Goal: Task Accomplishment & Management: Use online tool/utility

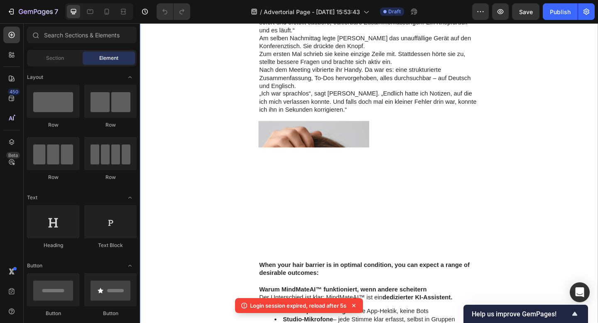
scroll to position [1070, 0]
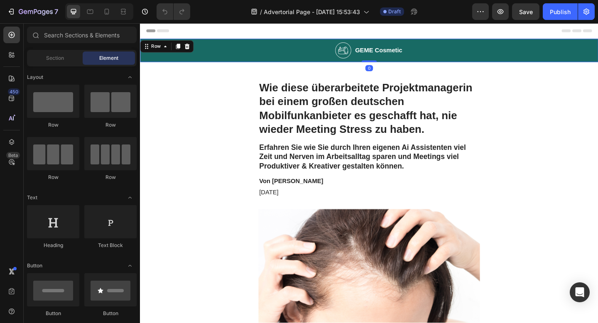
click at [320, 57] on div "Image GEME Cosmetic Heading Row 0" at bounding box center [389, 52] width 499 height 25
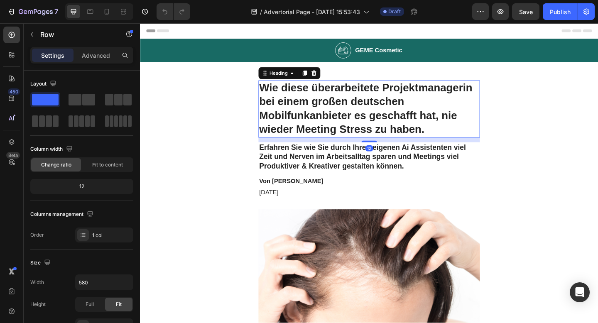
click at [389, 101] on h1 "Wie diese überarbeitete Projektmanagerin bei einem großen deutschen Mobilfunkan…" at bounding box center [389, 117] width 241 height 62
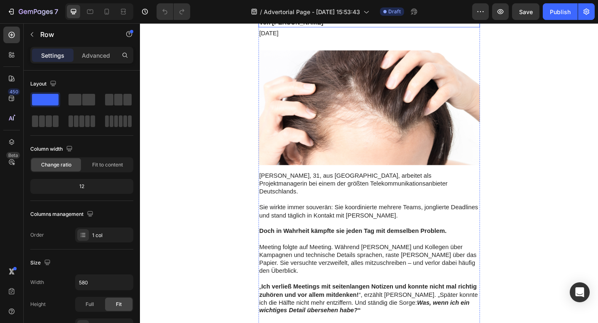
scroll to position [175, 0]
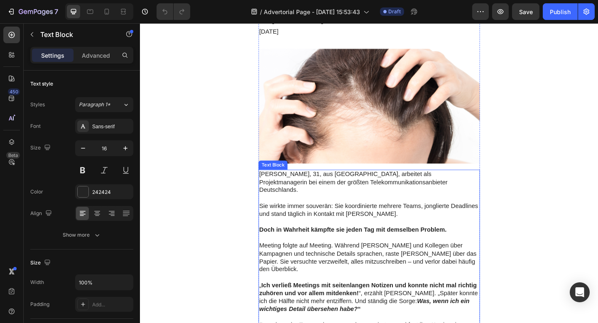
click at [306, 194] on p "[PERSON_NAME], 31, aus [GEOGRAPHIC_DATA], arbeitet als Projektmanagerin bei ein…" at bounding box center [389, 197] width 239 height 26
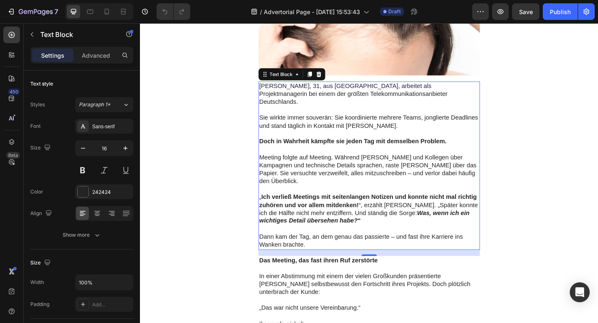
scroll to position [277, 0]
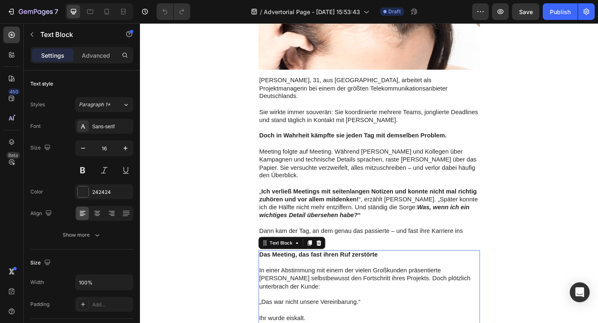
click at [366, 272] on strong "Das Meeting, das fast ihren Ruf zerstörte" at bounding box center [334, 275] width 129 height 7
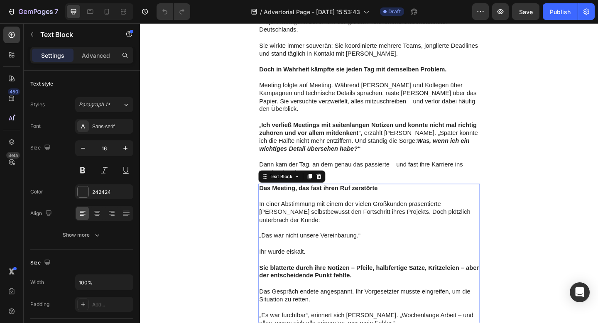
scroll to position [351, 0]
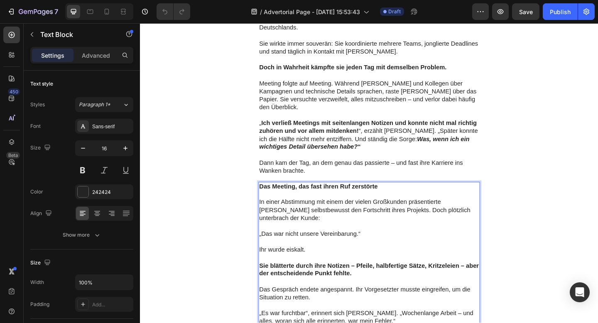
click at [372, 240] on p "Rich Text Editor. Editing area: main" at bounding box center [389, 244] width 239 height 9
click at [375, 249] on p "„Das war nicht unsere Vereinbarung.“" at bounding box center [389, 253] width 239 height 9
drag, startPoint x: 382, startPoint y: 247, endPoint x: 266, endPoint y: 244, distance: 115.6
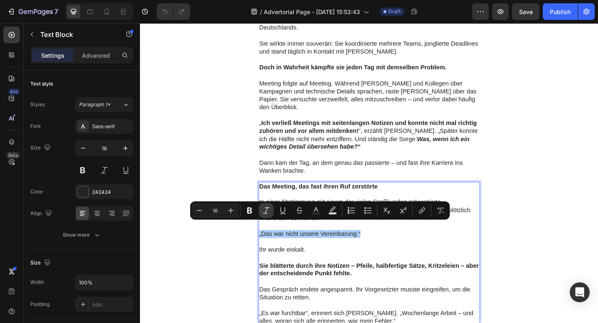
click at [264, 211] on icon "Editor contextual toolbar" at bounding box center [266, 211] width 8 height 8
click at [250, 212] on icon "Editor contextual toolbar" at bounding box center [250, 211] width 8 height 8
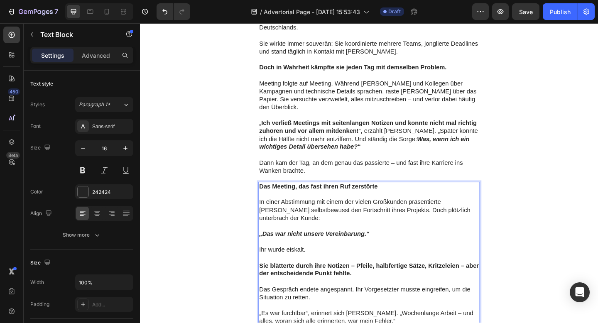
click at [433, 290] on p "Sie blätterte durch ihre Notizen – Pfeile, halbfertige Sätze, Kritzeleien – abe…" at bounding box center [389, 291] width 239 height 17
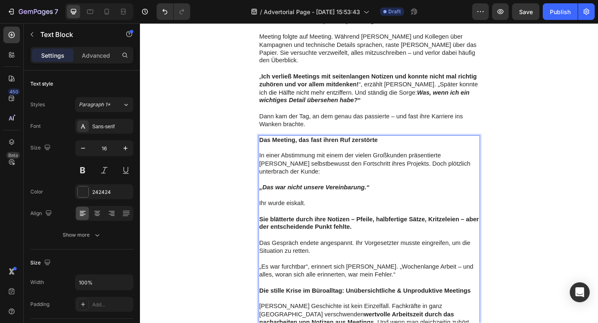
scroll to position [402, 0]
drag, startPoint x: 373, startPoint y: 226, endPoint x: 366, endPoint y: 228, distance: 7.2
click at [366, 233] on strong "Sie blätterte durch ihre Notizen – Pfeile, halbfertige Sätze, Kritzeleien – abe…" at bounding box center [389, 241] width 239 height 16
click at [370, 233] on strong "Sie blätterte durch ihre Notizen Pfeile, halbfertige Sätze, Kritzeleien – aber …" at bounding box center [387, 241] width 234 height 16
click at [369, 233] on strong "Sie blätterte durch ihre NotizenPfeile, halbfertige Sätze, Kritzeleien – aber d…" at bounding box center [385, 241] width 231 height 16
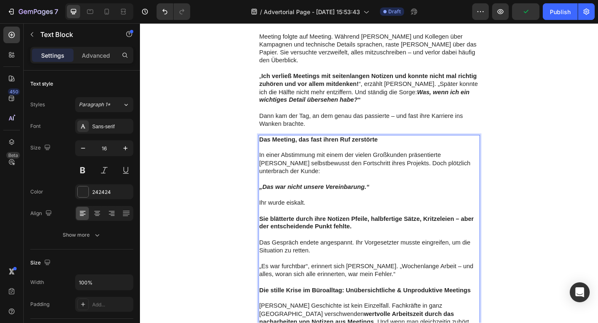
click at [370, 233] on strong "Sie blätterte durch ihre Notizen Pfeile, halbfertige Sätze, Kritzeleien – aber …" at bounding box center [387, 241] width 234 height 16
click at [372, 233] on strong "Sie blätterte durch ihre Notizen -Pfeile, halbfertige Sätze, Kritzeleien – aber…" at bounding box center [388, 241] width 236 height 16
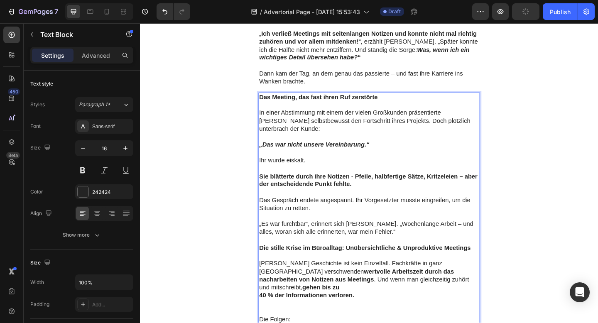
scroll to position [449, 0]
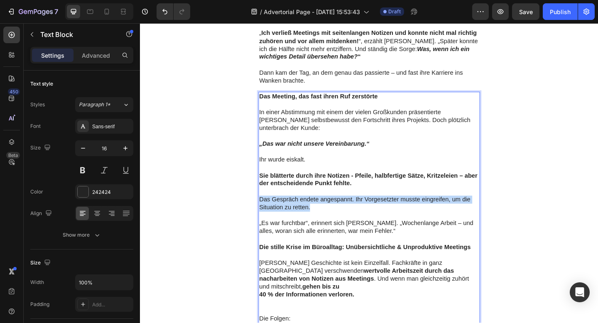
drag, startPoint x: 331, startPoint y: 214, endPoint x: 270, endPoint y: 207, distance: 61.5
click at [270, 211] on p "Das Gespräch endete angespannt. Ihr Vorgesetzter musste eingreifen, um die Situ…" at bounding box center [389, 219] width 239 height 17
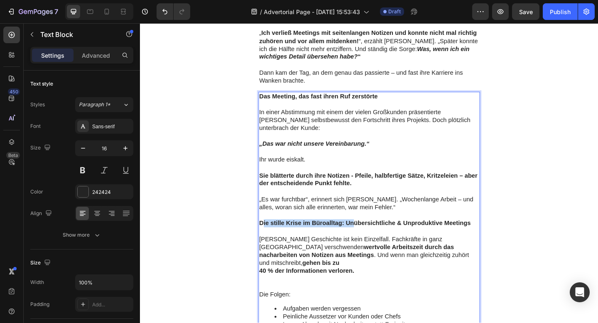
drag, startPoint x: 274, startPoint y: 232, endPoint x: 374, endPoint y: 232, distance: 99.7
click at [374, 237] on strong "Die stille Krise im Büroalltag: Unübersichtliche & Unproduktive Meetings" at bounding box center [385, 240] width 230 height 7
click at [396, 237] on strong "Die stille Krise im Büroalltag: Unübersichtliche & Unproduktive Meetings" at bounding box center [385, 240] width 230 height 7
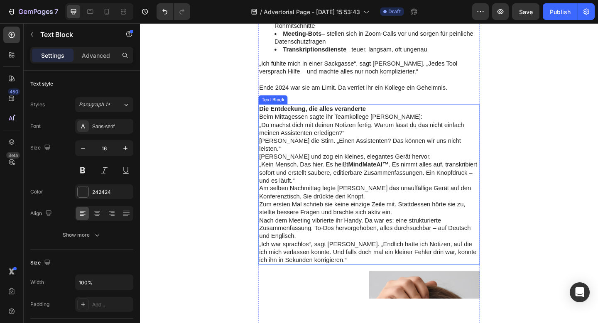
scroll to position [880, 0]
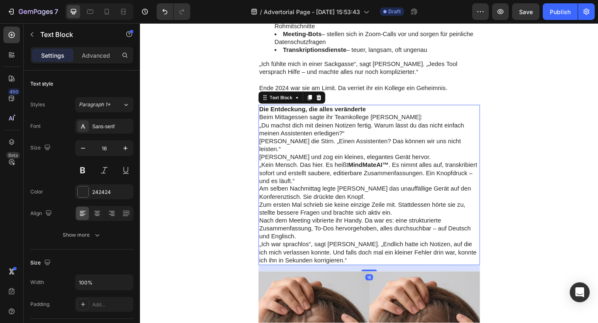
click at [389, 220] on div "Die Entdeckung, die alles veränderte Beim Mittagessen sagte ihr Teamkollege Jon…" at bounding box center [389, 199] width 241 height 175
click at [389, 122] on p "Die Entdeckung, die alles veränderte" at bounding box center [389, 117] width 239 height 9
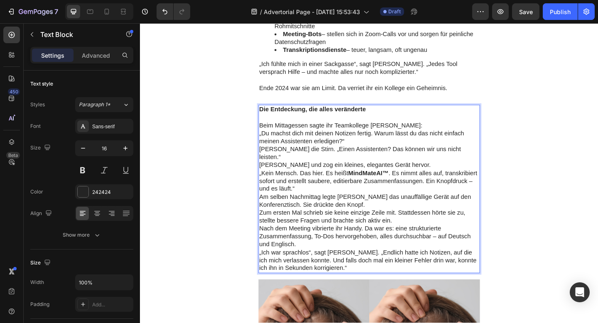
click at [388, 157] on p "„Du machst dich mit deinen Notizen fertig. Warum lässt du das nicht einfach mei…" at bounding box center [389, 147] width 239 height 17
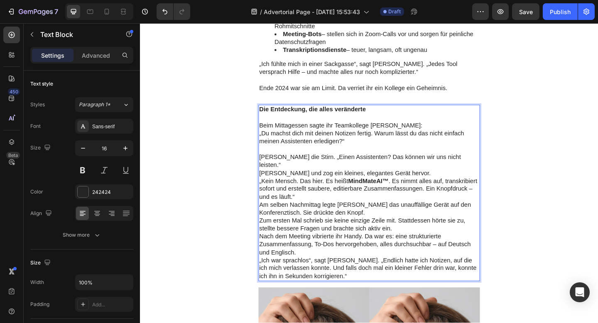
click at [456, 191] on p "[PERSON_NAME] und zog ein kleines, elegantes Gerät hervor." at bounding box center [389, 186] width 239 height 9
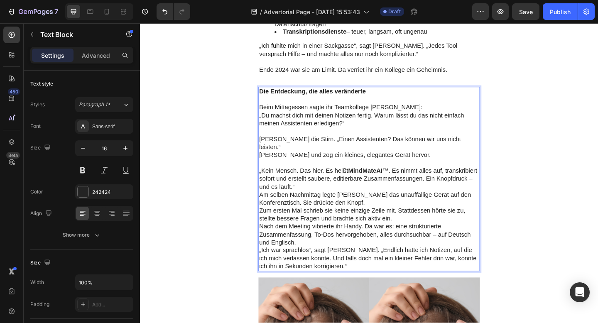
scroll to position [913, 0]
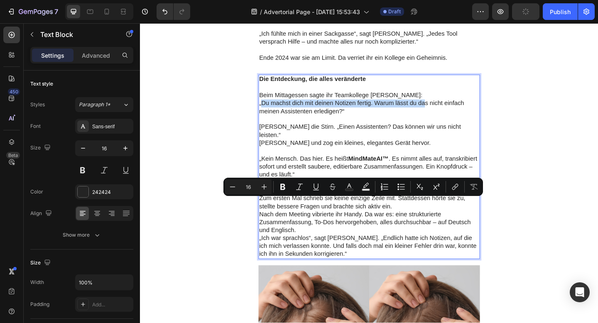
drag, startPoint x: 272, startPoint y: 218, endPoint x: 450, endPoint y: 219, distance: 178.3
click at [450, 124] on p "„Du machst dich mit deinen Notizen fertig. Warum lässt du das nicht einfach mei…" at bounding box center [389, 114] width 239 height 17
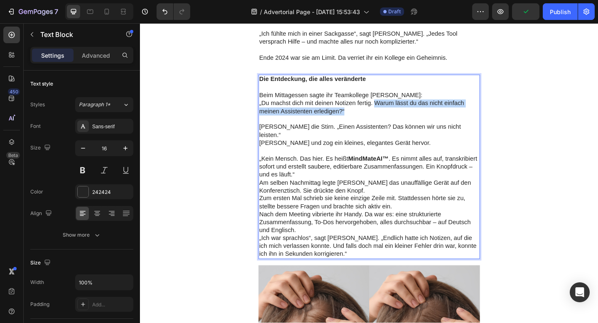
drag, startPoint x: 398, startPoint y: 217, endPoint x: 397, endPoint y: 225, distance: 7.9
click at [397, 124] on p "„Du machst dich mit deinen Notizen fertig. Warum lässt du das nicht einfach mei…" at bounding box center [389, 114] width 239 height 17
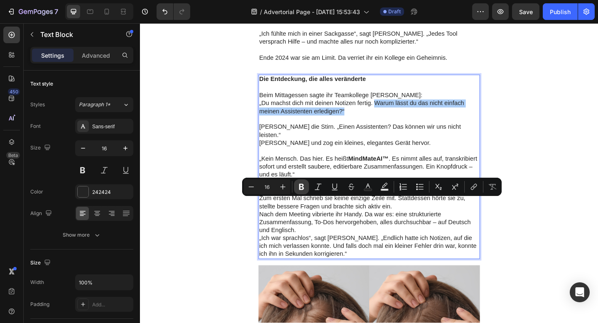
click at [303, 185] on icon "Editor contextual toolbar" at bounding box center [301, 187] width 5 height 6
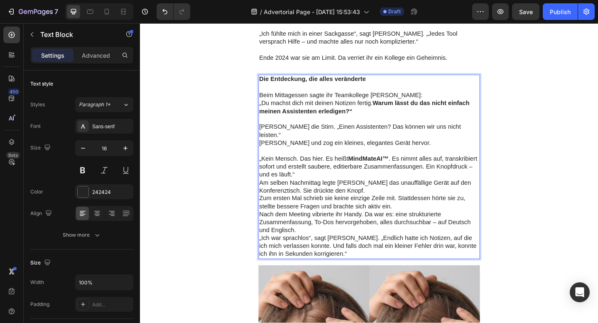
click at [413, 132] on p "Rich Text Editor. Editing area: main" at bounding box center [389, 127] width 239 height 9
click at [396, 123] on strong "Warum lässt du das nicht einfach meinen Assistenten erledigen?“" at bounding box center [384, 115] width 229 height 16
drag, startPoint x: 401, startPoint y: 244, endPoint x: 496, endPoint y: 246, distance: 95.2
click at [496, 150] on p "Lena runzelte die Stirn. „Einen Assistenten? Das können wir uns nicht leisten.“" at bounding box center [389, 140] width 239 height 17
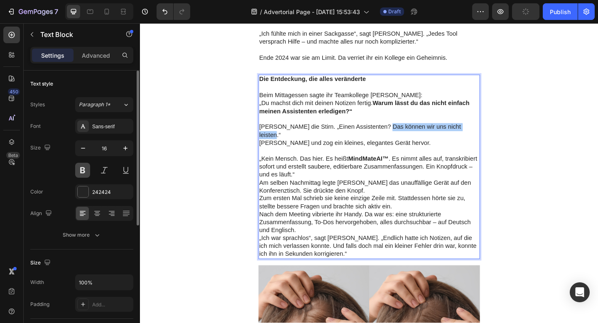
click at [86, 172] on button at bounding box center [82, 170] width 15 height 15
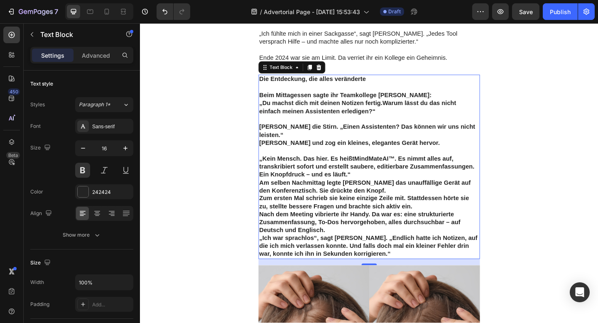
click at [431, 132] on p "Rich Text Editor. Editing area: main" at bounding box center [389, 127] width 239 height 9
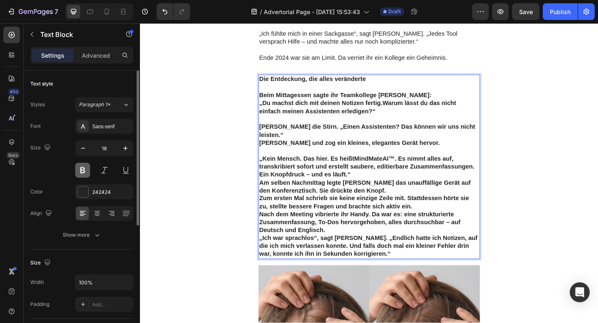
click at [81, 169] on button at bounding box center [82, 170] width 15 height 15
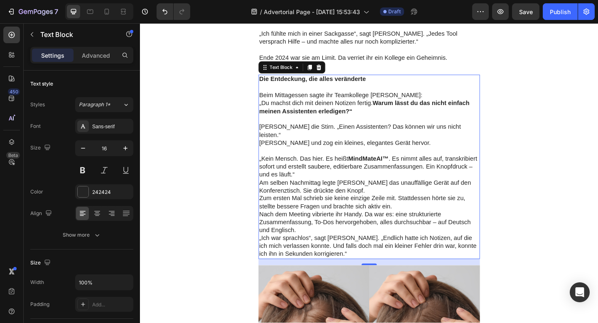
click at [419, 192] on p "„Kein Mensch. Das hier. Es heißt MindMateAI™ . Es nimmt alles auf, transkribier…" at bounding box center [389, 180] width 239 height 26
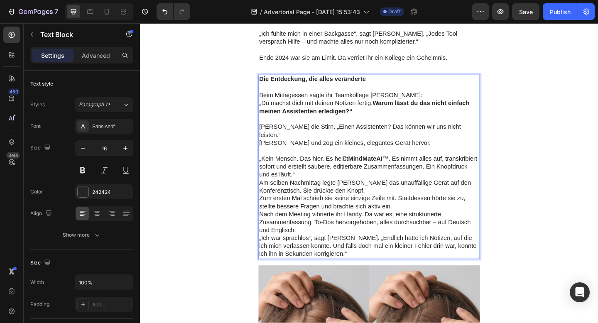
click at [455, 158] on p "Jonas grinste und zog ein kleines, elegantes Gerät hervor." at bounding box center [389, 154] width 239 height 9
click at [346, 192] on p "„Kein Mensch. Das hier. Es heißt MindMateAI™ . Es nimmt alles auf, transkribier…" at bounding box center [389, 180] width 239 height 26
drag, startPoint x: 399, startPoint y: 246, endPoint x: 492, endPoint y: 246, distance: 93.1
click at [493, 150] on p "Lena runzelte die Stirn. „Einen Assistenten? Das können wir uns nicht leisten.“" at bounding box center [389, 140] width 239 height 17
drag, startPoint x: 497, startPoint y: 245, endPoint x: 399, endPoint y: 245, distance: 98.1
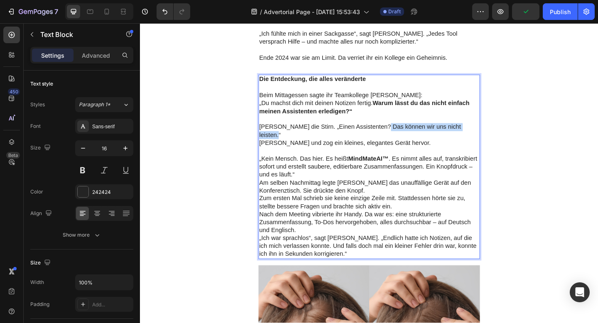
click at [399, 150] on p "Lena runzelte die Stirn. „Einen Assistenten? Das können wir uns nicht leisten.“" at bounding box center [389, 140] width 239 height 17
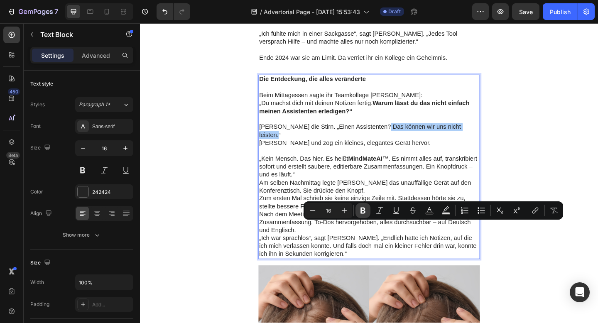
click at [370, 209] on button "Bold" at bounding box center [363, 210] width 15 height 15
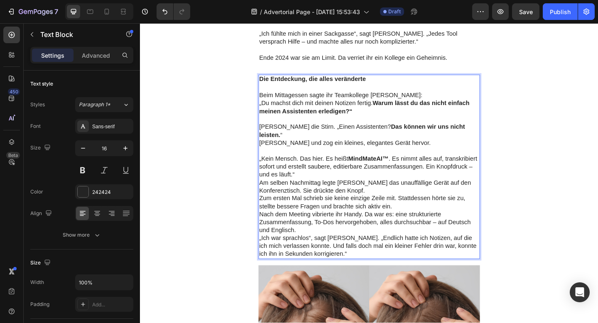
click at [362, 192] on p "„Kein Mensch. Das hier. Es heißt MindMateAI™ . Es nimmt alles auf, transkribier…" at bounding box center [389, 180] width 239 height 26
click at [416, 192] on p "„Kein Mensch. Das hier. Es heißt MindMateAI™ . Es nimmt alles auf, transkribier…" at bounding box center [389, 180] width 239 height 26
click at [377, 192] on p "„Kein Mensch. Das hier. Es heißt MindMateAI™ . Es nimmt alles auf, transkribier…" at bounding box center [389, 180] width 239 height 26
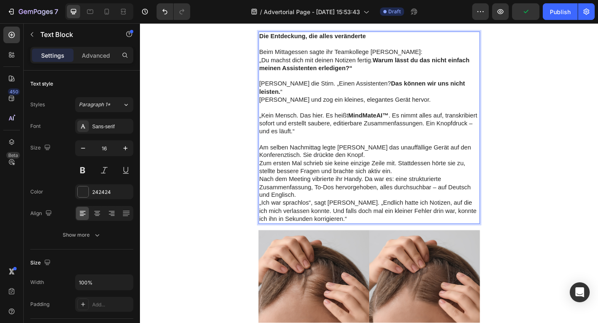
scroll to position [965, 0]
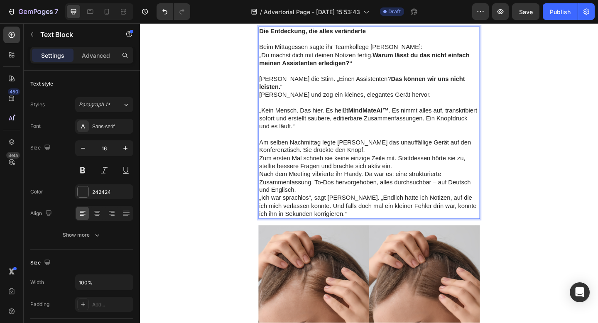
click at [339, 167] on p "Am selben Nachmittag legte Lena das unauffällige Gerät auf den Konferenztisch. …" at bounding box center [389, 157] width 239 height 17
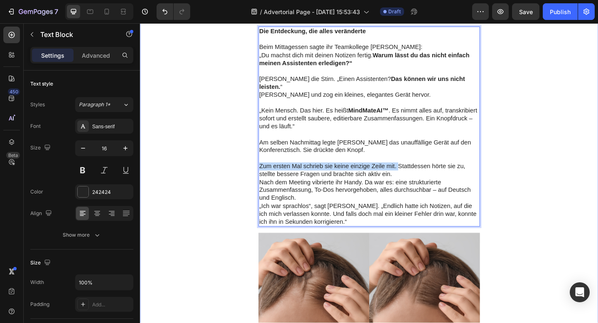
drag, startPoint x: 422, startPoint y: 278, endPoint x: 254, endPoint y: 278, distance: 168.3
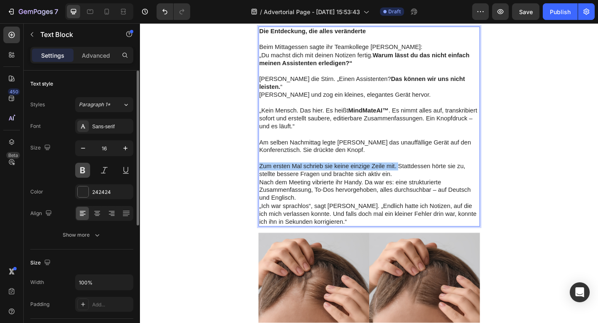
click at [79, 170] on button at bounding box center [82, 170] width 15 height 15
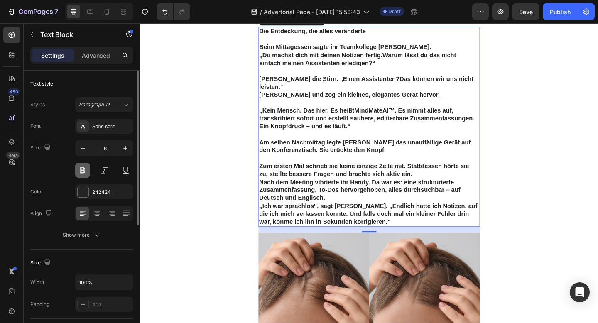
click at [80, 172] on button at bounding box center [82, 170] width 15 height 15
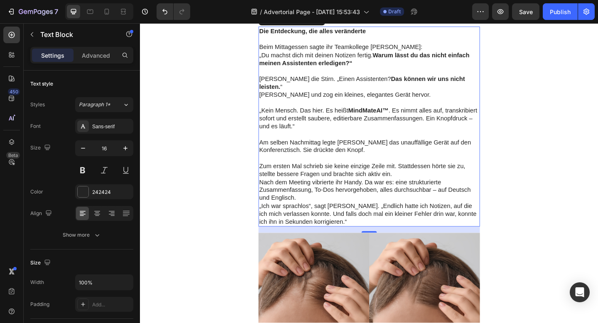
click at [381, 149] on p "Rich Text Editor. Editing area: main" at bounding box center [389, 144] width 239 height 9
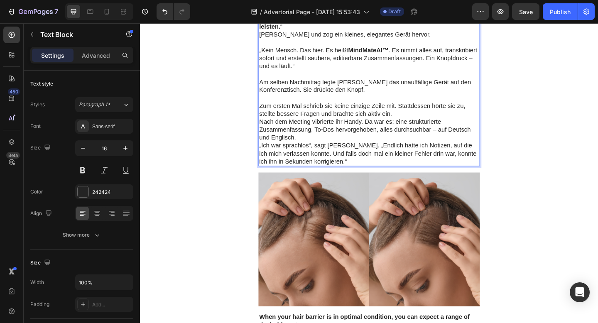
scroll to position [1033, 0]
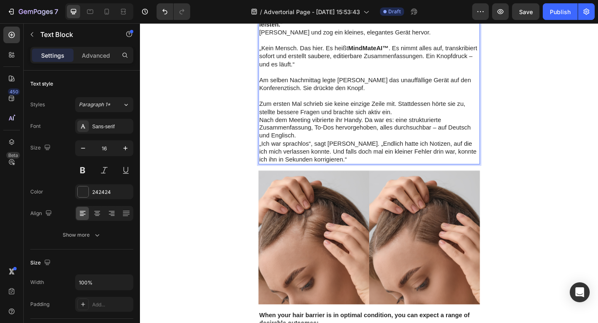
click at [423, 125] on p "Zum ersten Mal schrieb sie keine einzige Zeile mit. Stattdessen hörte sie zu, s…" at bounding box center [389, 115] width 239 height 17
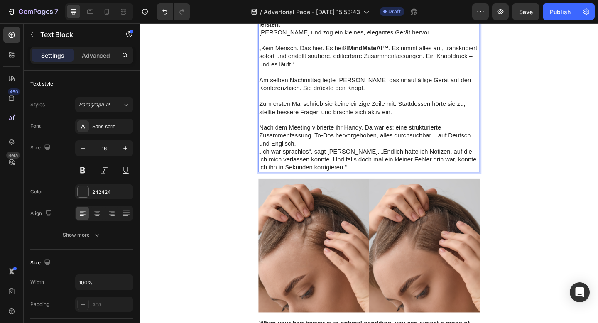
click at [340, 159] on p "Nach dem Meeting vibrierte ihr Handy. Da war es: eine strukturierte Zusammenfas…" at bounding box center [389, 146] width 239 height 26
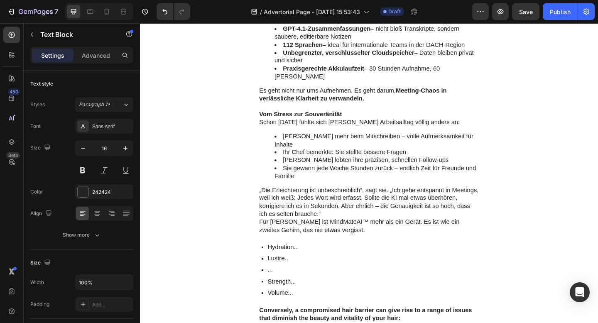
scroll to position [1430, 0]
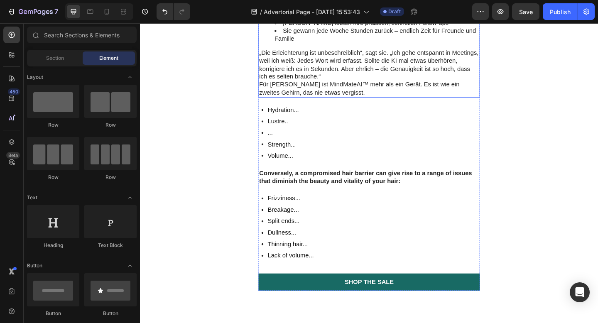
scroll to position [1548, 0]
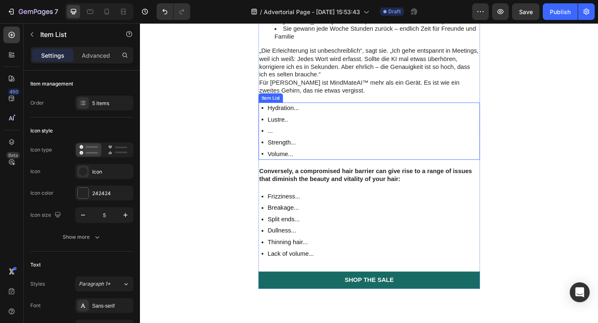
click at [412, 172] on div "Hydration... Lustre.. ... Strength... Volume..." at bounding box center [389, 141] width 241 height 62
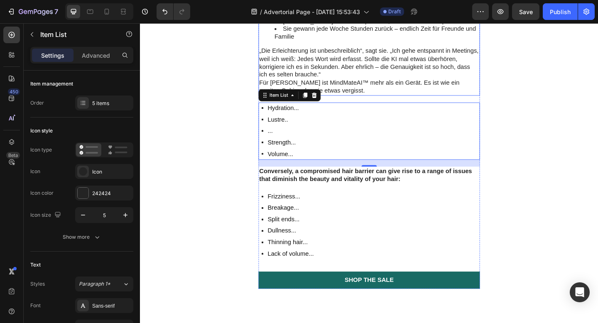
click at [341, 17] on li "Ihr Chef bemerkte: Sie stellte bessere Fragen" at bounding box center [397, 12] width 223 height 9
click at [340, 172] on div "Hydration... Lustre.. ... Strength... Volume..." at bounding box center [389, 141] width 241 height 62
click at [330, 105] on icon at bounding box center [329, 102] width 5 height 6
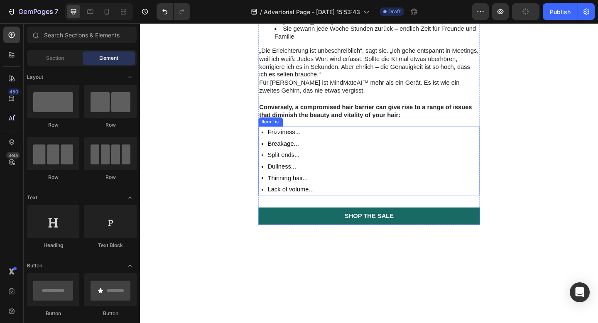
click at [362, 211] on div "Frizziness... Breakage... Split ends... Dullness... Thinning hair... Lack of vo…" at bounding box center [389, 173] width 241 height 75
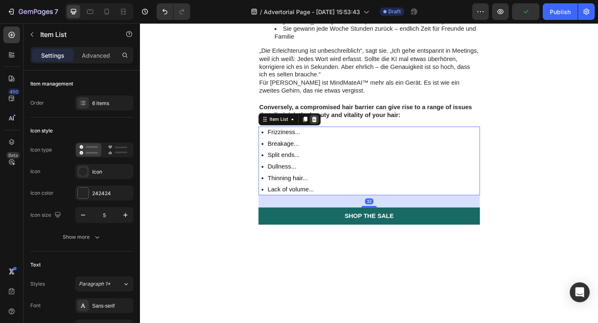
click at [334, 133] on div at bounding box center [330, 128] width 10 height 10
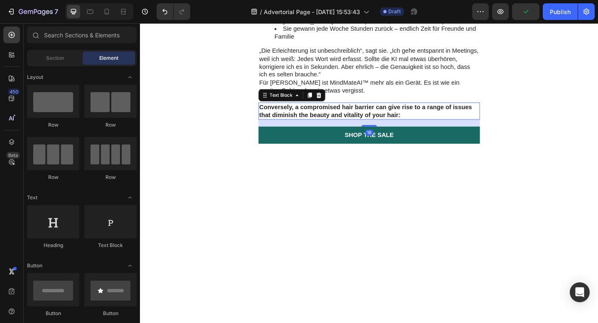
click at [335, 127] on strong "Conversely, a compromised hair barrier can give rise to a range of issues that …" at bounding box center [385, 119] width 231 height 16
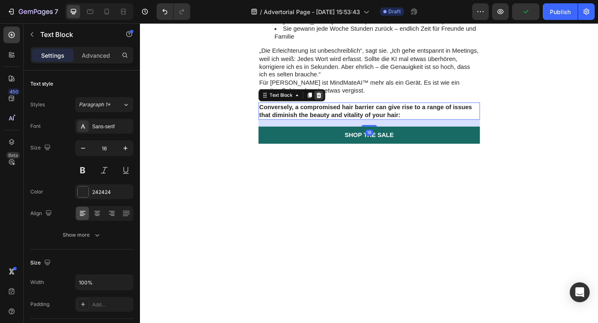
click at [334, 105] on icon at bounding box center [334, 102] width 5 height 6
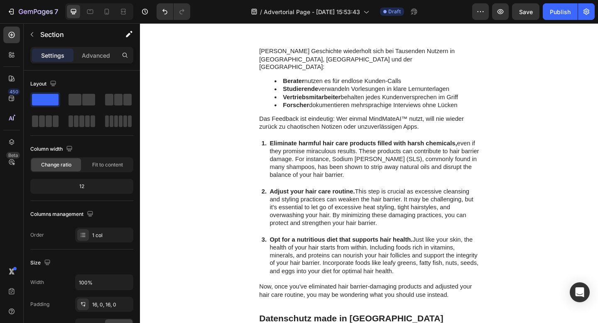
scroll to position [1700, 0]
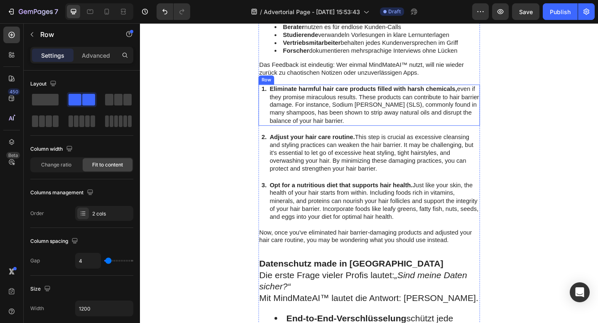
click at [278, 135] on div "1. Text Block" at bounding box center [274, 112] width 7 height 45
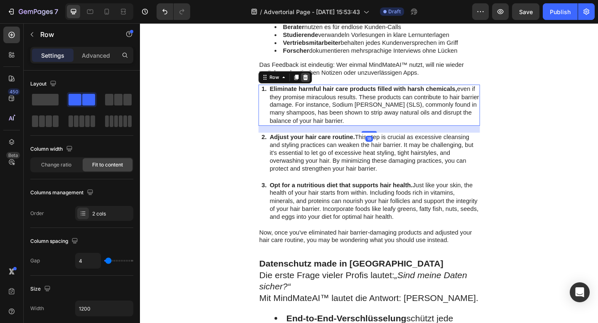
click at [318, 87] on div at bounding box center [320, 82] width 10 height 10
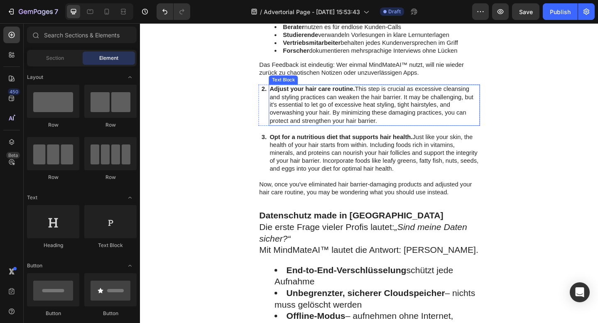
click at [312, 134] on p "Adjust your hair care routine. This step is crucial as excessive cleansing and …" at bounding box center [395, 112] width 228 height 43
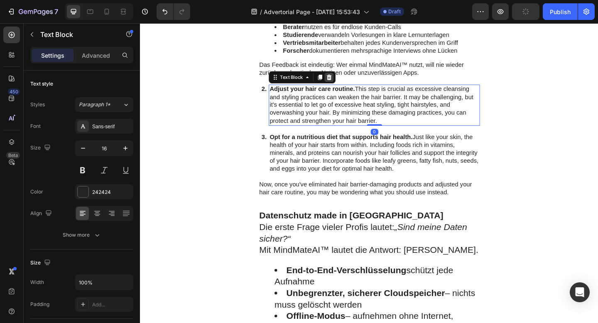
click at [346, 87] on div at bounding box center [346, 82] width 10 height 10
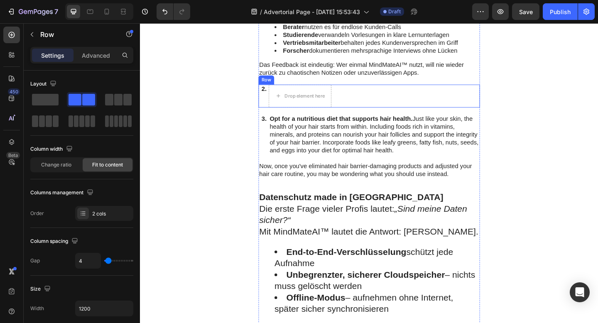
click at [273, 115] on div "2. Text Block" at bounding box center [274, 102] width 7 height 25
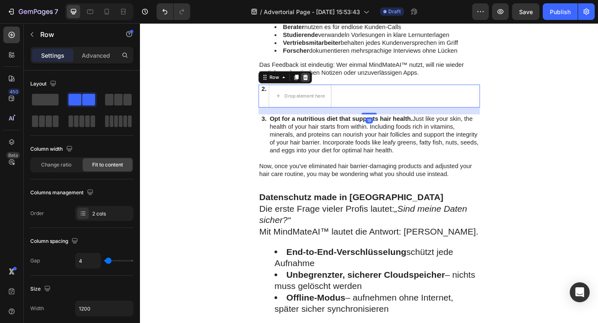
click at [320, 87] on div at bounding box center [320, 82] width 10 height 10
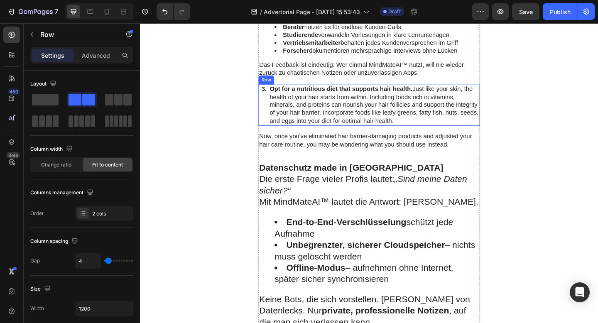
click at [275, 135] on div "3. Text Block" at bounding box center [274, 112] width 7 height 45
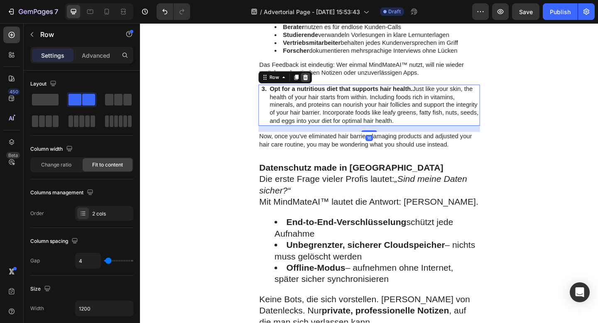
click at [321, 86] on icon at bounding box center [320, 82] width 7 height 7
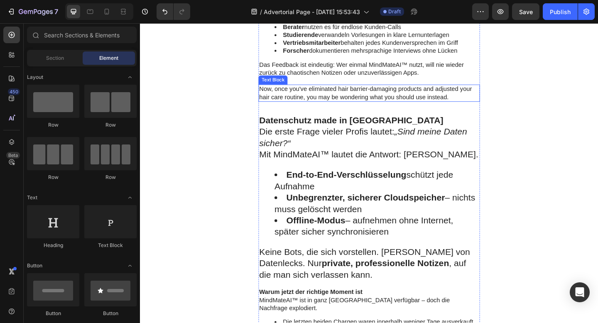
click at [281, 108] on p "Now, once you've eliminated hair barrier-damaging products and adjusted your ha…" at bounding box center [389, 99] width 239 height 17
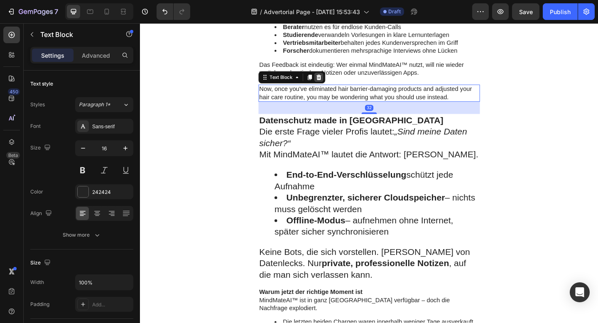
click at [335, 85] on icon at bounding box center [334, 82] width 5 height 6
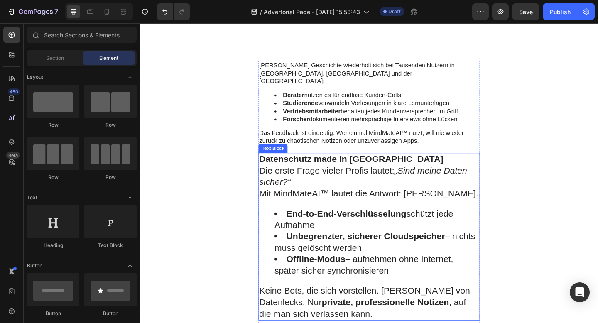
scroll to position [1705, 0]
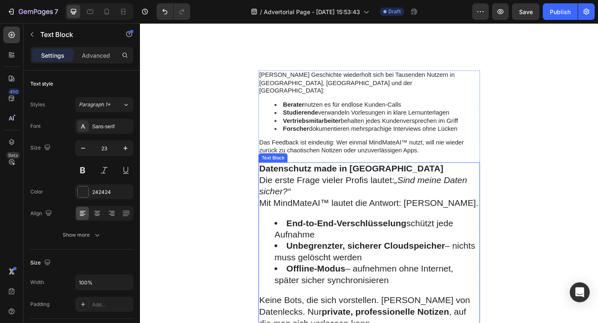
click at [362, 236] on strong "End-to-End-Verschlüsselung" at bounding box center [364, 241] width 130 height 11
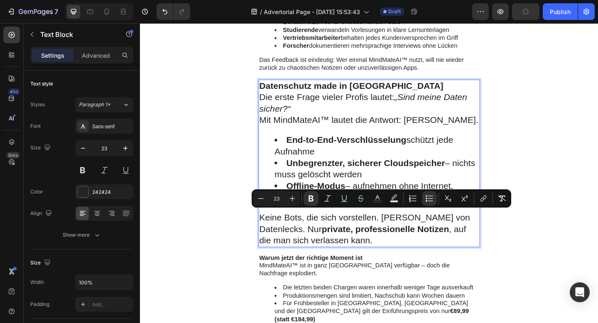
click at [332, 123] on p "Die erste Frage vieler Profis lautet: „Sind meine Daten sicher?“" at bounding box center [389, 110] width 239 height 25
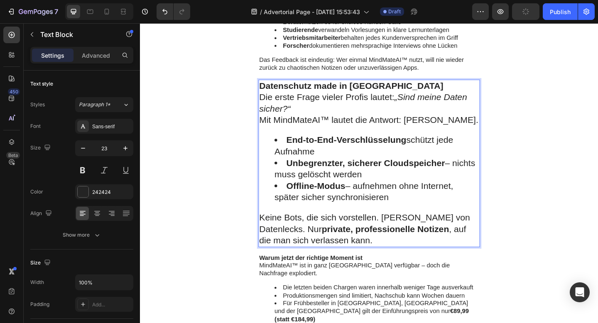
click at [332, 123] on p "Die erste Frage vieler Profis lautet: „Sind meine Daten sicher?“" at bounding box center [389, 110] width 239 height 25
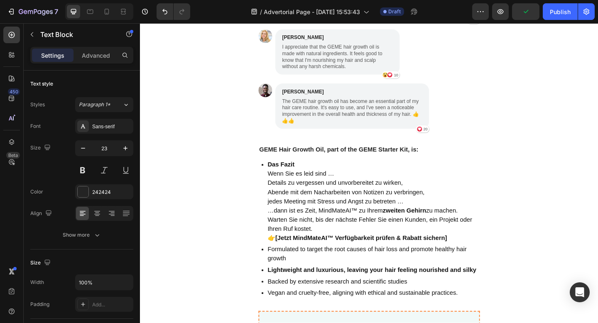
scroll to position [2350, 0]
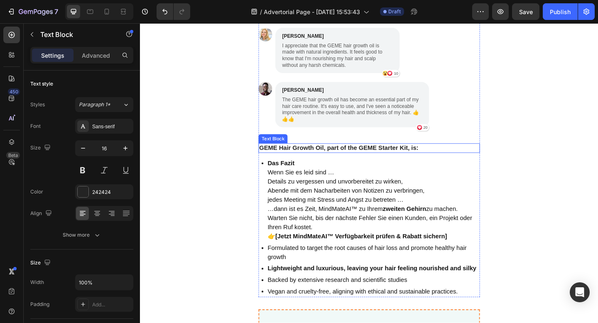
click at [342, 155] on strong "GEME Hair Growth Oil, part of the GEME Starter Kit, is:" at bounding box center [356, 158] width 173 height 7
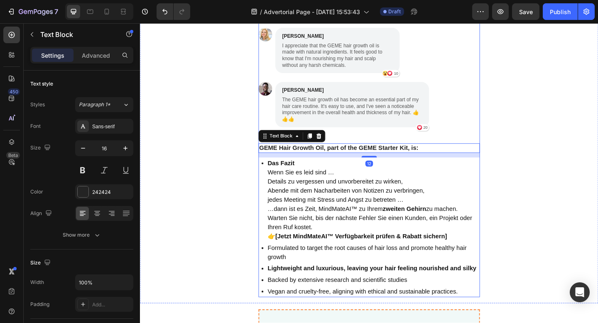
click at [332, 155] on strong "GEME Hair Growth Oil, part of the GEME Starter Kit, is:" at bounding box center [356, 158] width 173 height 7
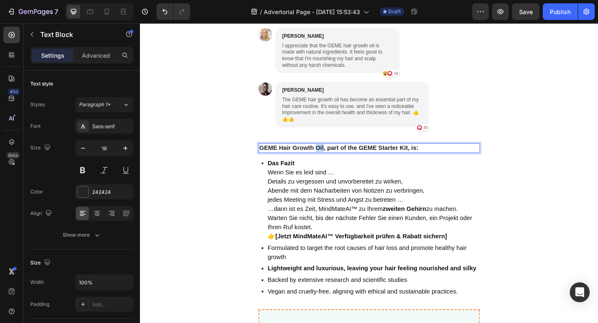
click at [332, 155] on strong "GEME Hair Growth Oil, part of the GEME Starter Kit, is:" at bounding box center [356, 158] width 173 height 7
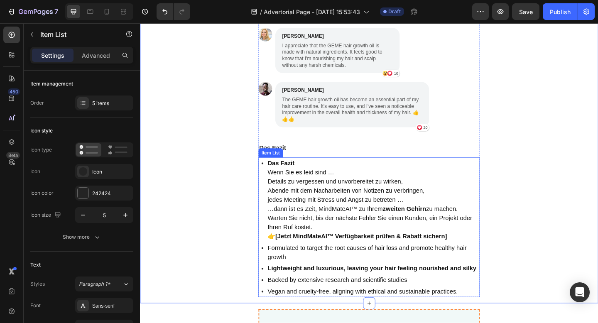
click at [310, 181] on p "Wenn Sie es leid sind …" at bounding box center [394, 186] width 230 height 10
click at [314, 171] on p "Das Fazit" at bounding box center [394, 176] width 230 height 10
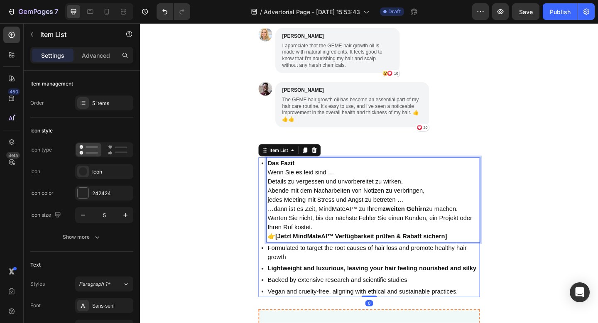
click at [314, 171] on p "Das Fazit" at bounding box center [394, 176] width 230 height 10
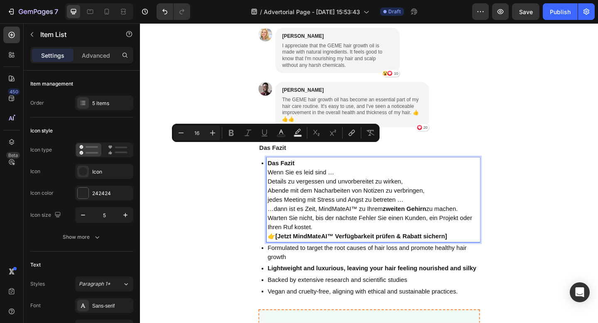
click at [325, 191] on p "Details zu vergessen und unvorbereitet zu wirken," at bounding box center [394, 196] width 230 height 10
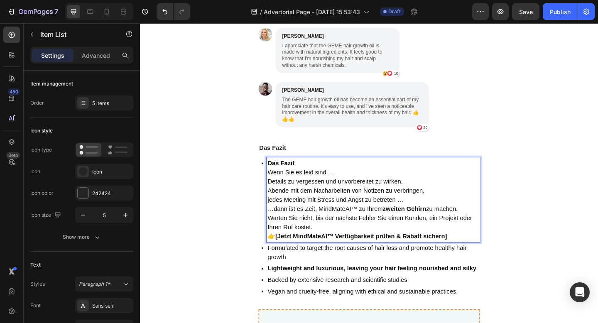
click at [315, 171] on p "Das Fazit" at bounding box center [394, 176] width 230 height 10
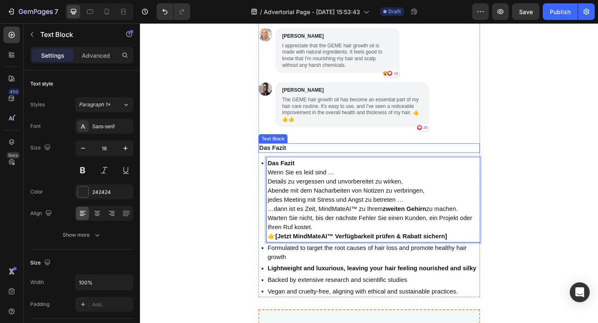
click at [304, 155] on p "Das Fazit" at bounding box center [389, 159] width 239 height 9
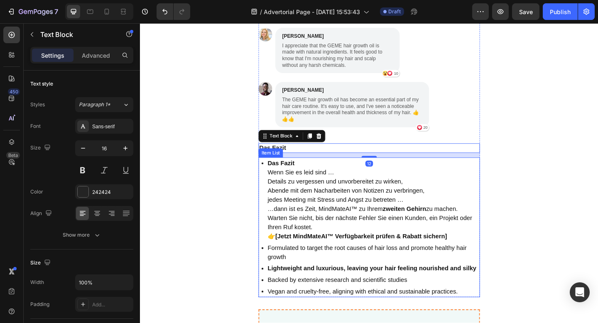
click at [310, 181] on p "Wenn Sie es leid sind …" at bounding box center [394, 186] width 230 height 10
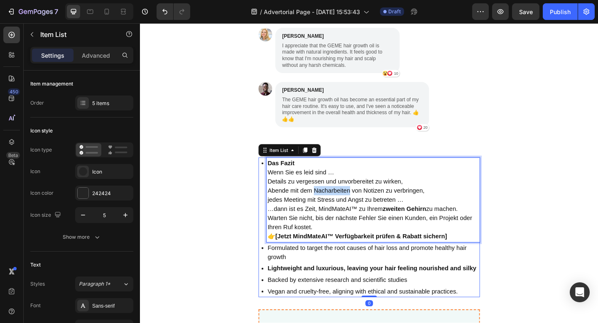
click at [346, 201] on p "Abende mit dem Nacharbeiten von Notizen zu verbringen," at bounding box center [394, 206] width 230 height 10
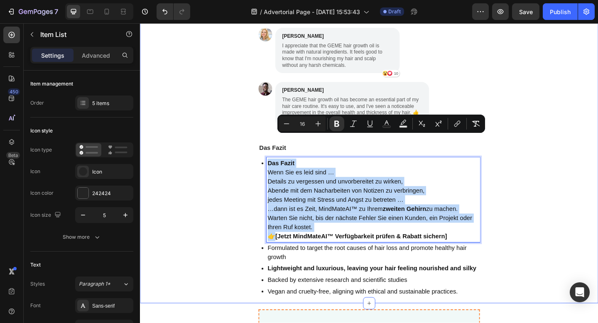
copy div "Das Fazit Wenn Sie es leid sind … Details zu vergessen und unvorbereitet zu wir…"
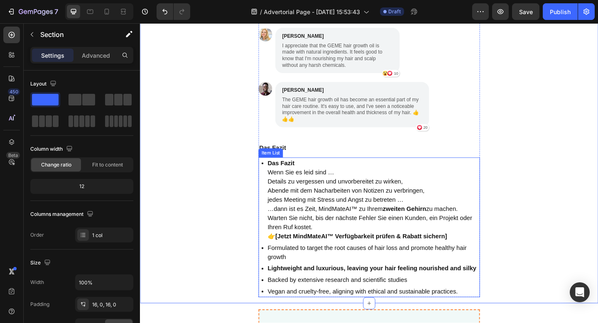
click at [273, 179] on div "Das Fazit Wenn Sie es leid sind … Details zu vergessen und unvorbereitet zu wir…" at bounding box center [391, 216] width 238 height 92
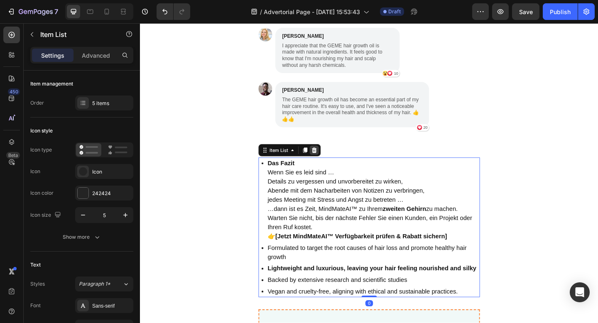
click at [333, 157] on div at bounding box center [330, 162] width 10 height 10
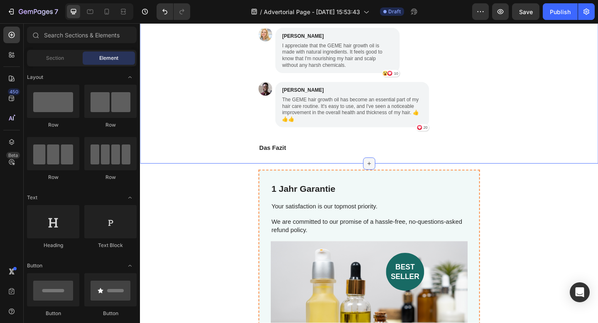
click at [386, 173] on icon at bounding box center [389, 176] width 7 height 7
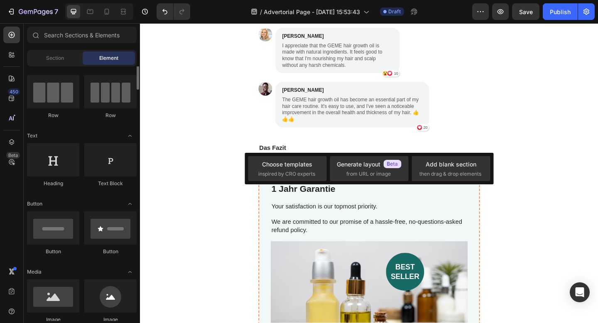
scroll to position [62, 0]
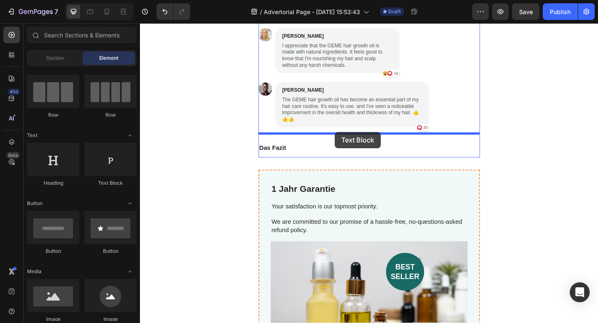
drag, startPoint x: 257, startPoint y: 191, endPoint x: 352, endPoint y: 142, distance: 106.7
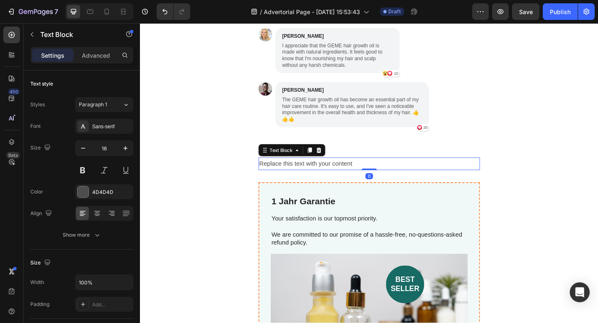
click at [396, 170] on div "Replace this text with your content" at bounding box center [389, 177] width 241 height 14
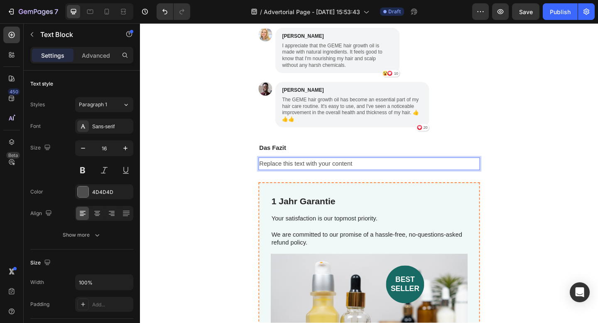
click at [396, 170] on p "Replace this text with your content" at bounding box center [389, 176] width 239 height 12
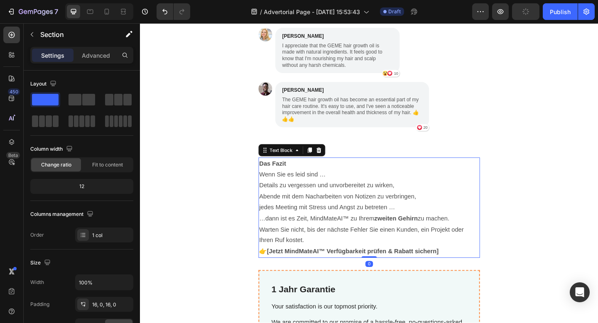
click at [312, 170] on p "Das Fazit" at bounding box center [389, 176] width 239 height 12
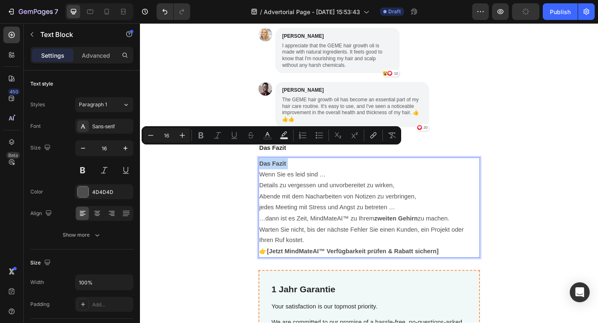
click at [305, 170] on p "Das Fazit" at bounding box center [389, 176] width 239 height 12
click at [296, 182] on p "Wenn Sie es leid sind …" at bounding box center [389, 188] width 239 height 12
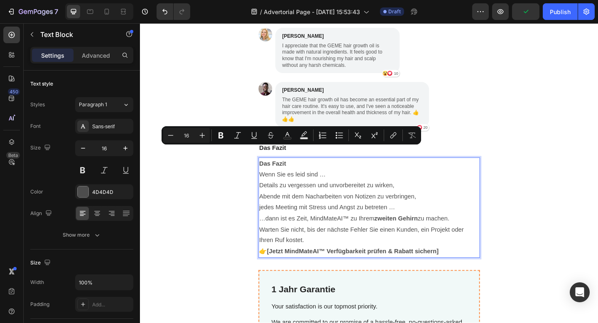
click at [271, 182] on p "Wenn Sie es leid sind …" at bounding box center [389, 188] width 239 height 12
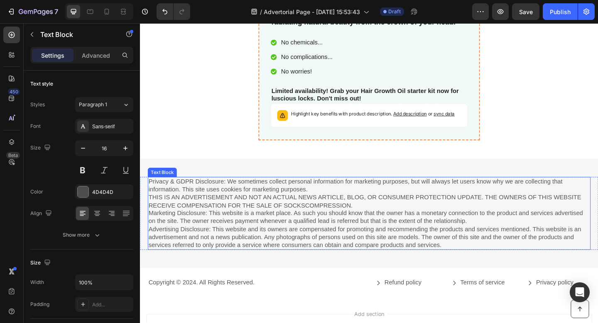
scroll to position [2956, 0]
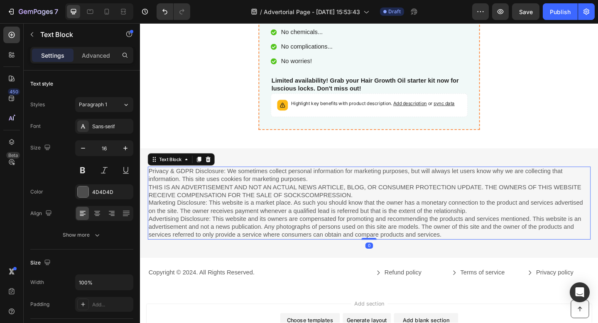
click at [267, 213] on p "Privacy & GDPR Disclosure: We sometimes collect personal information for market…" at bounding box center [389, 219] width 480 height 78
click at [218, 171] on div at bounding box center [214, 172] width 10 height 10
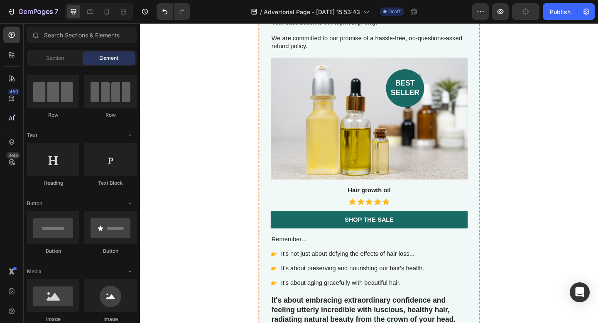
scroll to position [2519, 0]
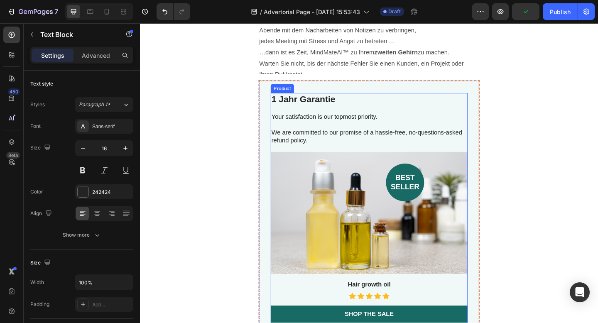
click at [436, 122] on p "Your satisfaction is our topmost priority." at bounding box center [389, 125] width 213 height 9
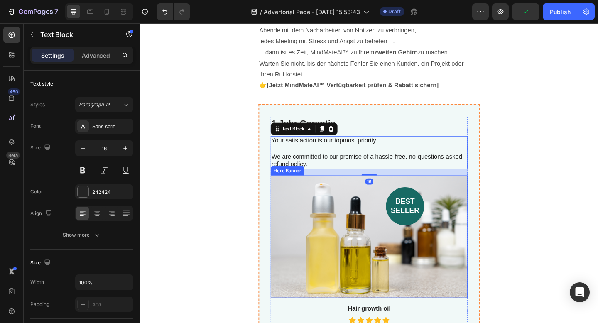
click at [450, 212] on div "best seller Heading" at bounding box center [389, 216] width 214 height 54
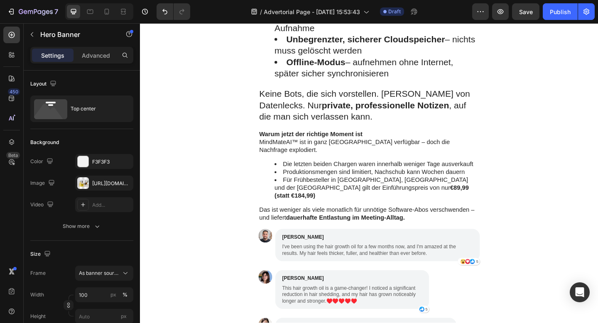
scroll to position [1744, 0]
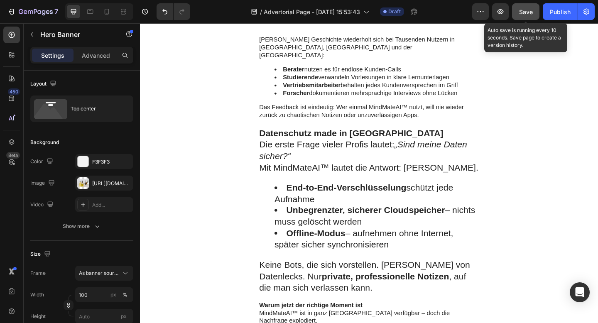
click at [532, 9] on span "Save" at bounding box center [526, 11] width 14 height 7
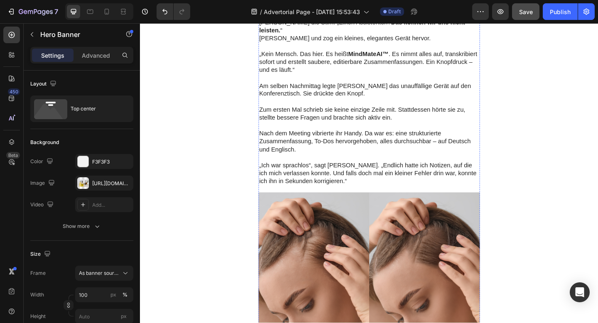
scroll to position [1028, 0]
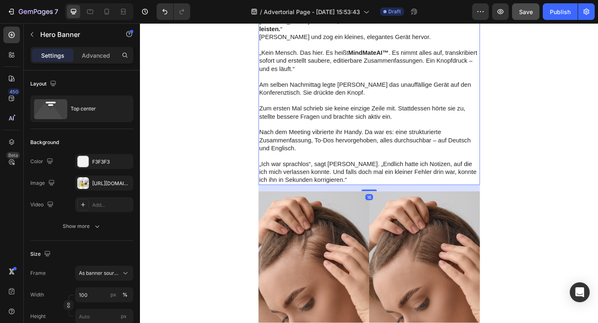
click at [402, 7] on strong "Warum lässt du das nicht einfach meinen Assistenten erledigen?“" at bounding box center [384, 0] width 229 height 16
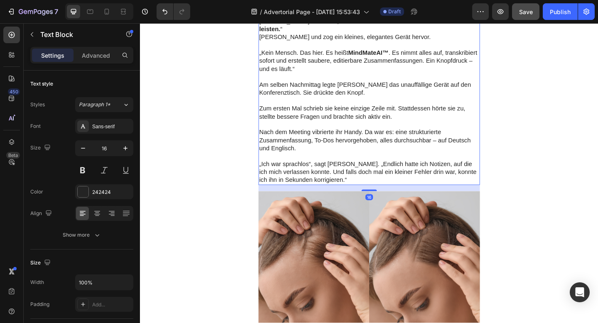
click at [402, 7] on strong "Warum lässt du das nicht einfach meinen Assistenten erledigen?“" at bounding box center [384, 0] width 229 height 16
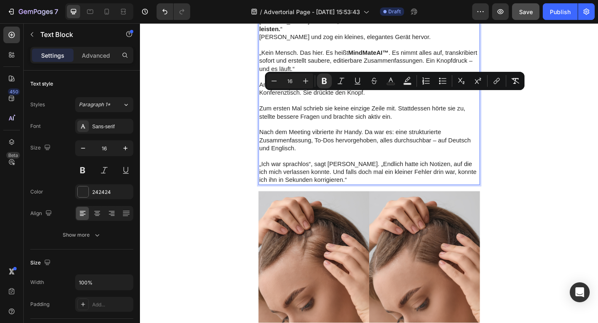
click at [399, 7] on strong "Warum lässt du das nicht einfach meinen Assistenten erledigen?“" at bounding box center [384, 0] width 229 height 16
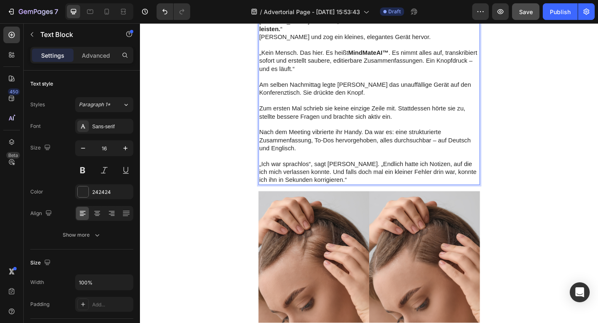
drag, startPoint x: 397, startPoint y: 104, endPoint x: 397, endPoint y: 113, distance: 9.6
click at [397, 9] on p "„Du machst dich mit deinen Notizen fertig. Warum lässt du das nicht einfach mei…" at bounding box center [389, -1] width 239 height 17
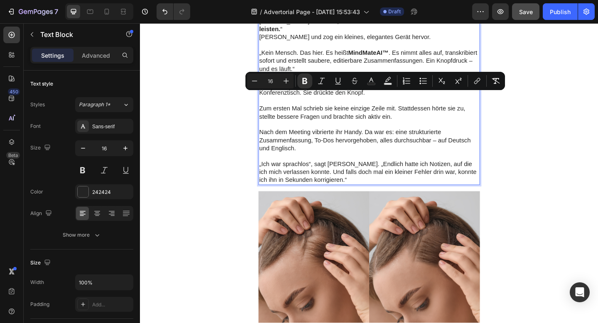
click at [397, 7] on strong "Warum lässt du das nicht einfach meinen Assistenten erledigen?“" at bounding box center [384, 0] width 229 height 16
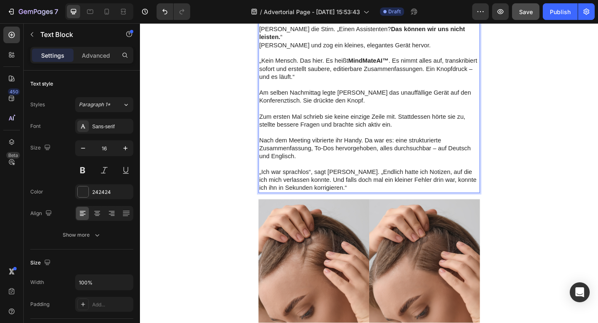
click at [441, 9] on p "Rich Text Editor. Editing area: main" at bounding box center [389, 4] width 239 height 9
drag, startPoint x: 487, startPoint y: 122, endPoint x: 262, endPoint y: 122, distance: 224.4
click at [296, 112] on p "Am selben Nachmittag legte [PERSON_NAME] das unauffällige Gerät auf den Konfere…" at bounding box center [389, 103] width 239 height 17
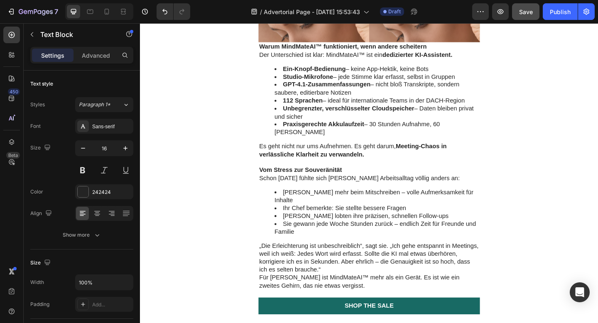
scroll to position [1324, 0]
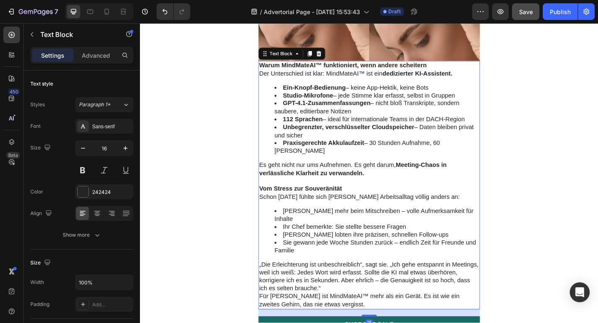
click at [493, 74] on p "Warum MindMateAI™ funktioniert, wenn andere scheitern" at bounding box center [389, 69] width 239 height 9
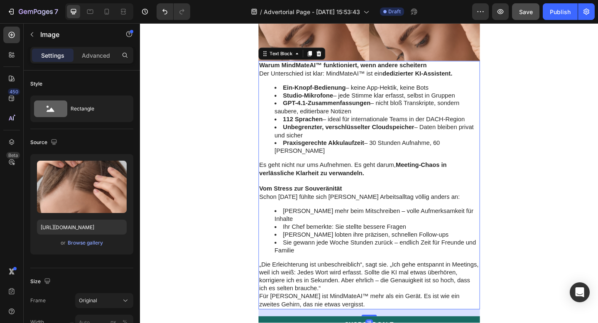
click at [366, 73] on strong "Warum MindMateAI™ funktioniert, wenn andere scheitern" at bounding box center [361, 69] width 182 height 7
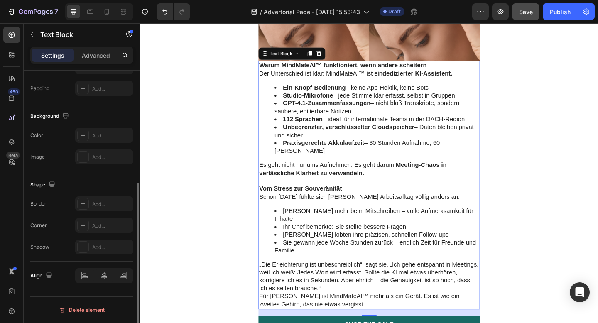
scroll to position [0, 0]
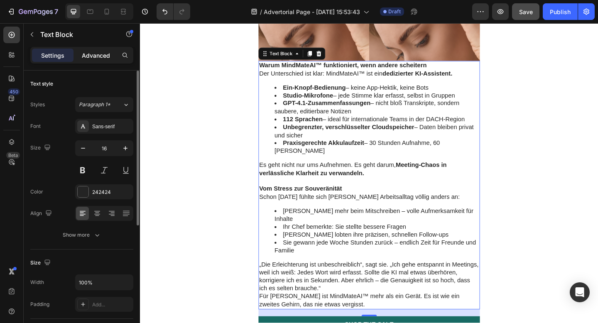
click at [95, 53] on p "Advanced" at bounding box center [96, 55] width 28 height 9
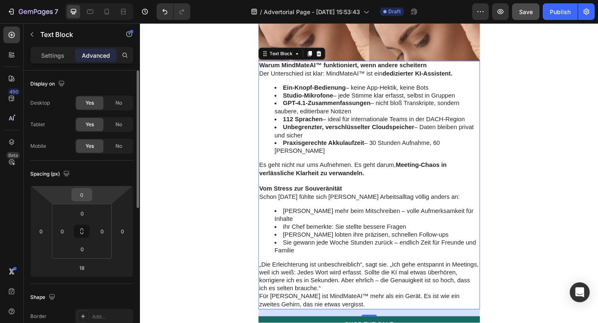
click at [83, 195] on input "0" at bounding box center [82, 195] width 17 height 12
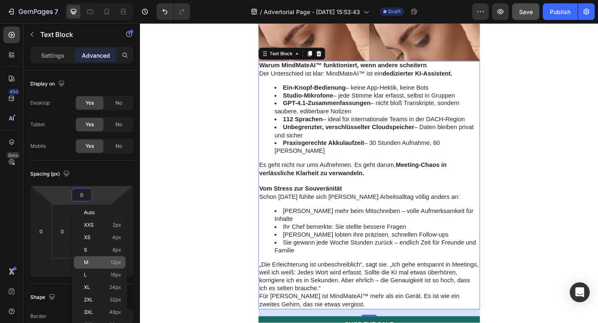
click at [99, 265] on p "M 12px" at bounding box center [102, 263] width 37 height 6
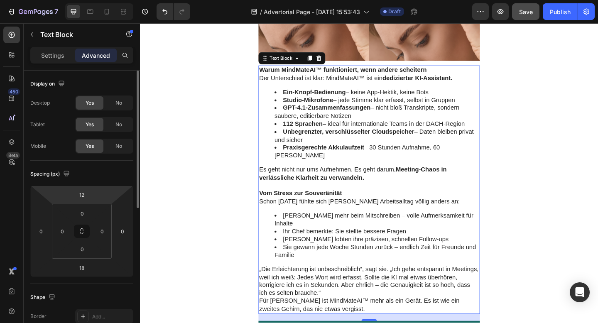
click at [98, 0] on html "7 Version history / Advertorial Page - Sep 25, 15:53:43 Draft Preview Save Publ…" at bounding box center [299, 0] width 598 height 0
click at [102, 0] on html "7 Version history / Advertorial Page - Sep 25, 15:53:43 Draft Preview Save Publ…" at bounding box center [299, 0] width 598 height 0
click at [76, 197] on input "12" at bounding box center [82, 195] width 17 height 12
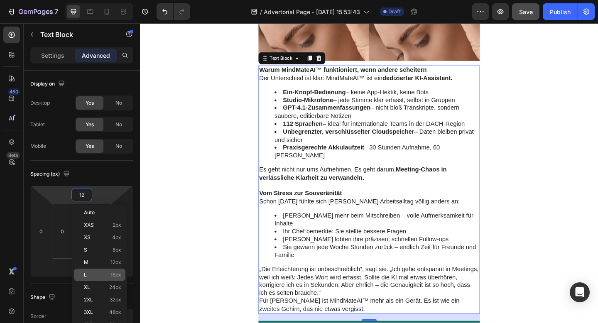
click at [97, 276] on p "L 16px" at bounding box center [102, 275] width 37 height 6
type input "16"
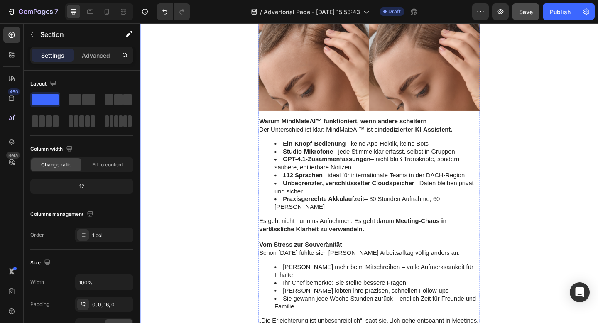
scroll to position [1447, 0]
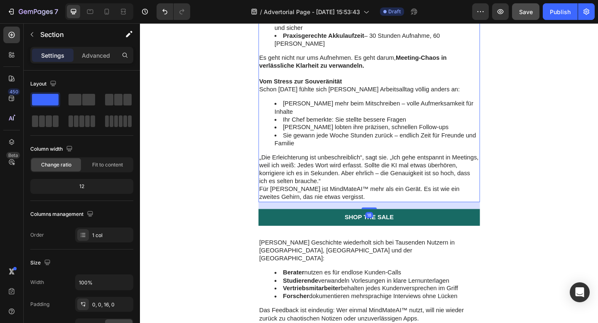
click at [313, 66] on div "Warum MindMateAI™ funktioniert, wenn andere scheitern Der Unterschied ist klar:…" at bounding box center [389, 83] width 241 height 270
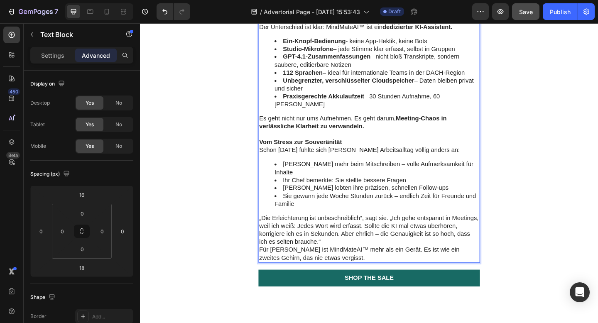
scroll to position [1381, 0]
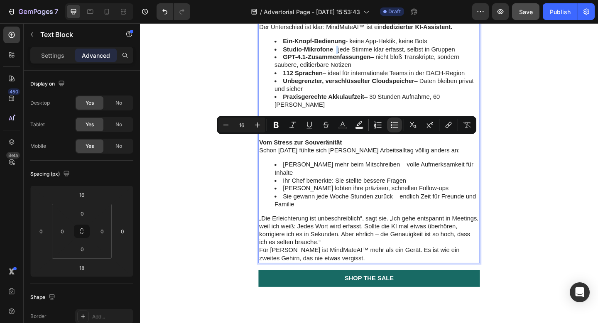
click at [354, 57] on li "Studio-Mikrofone – jede Stimme klar erfasst, selbst in Gruppen" at bounding box center [397, 52] width 223 height 9
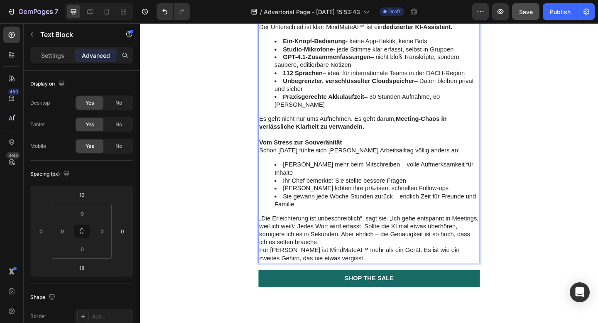
click at [390, 135] on div "Warum MindMateAI™ funktioniert, wenn andere scheitern Der Unterschied ist klar:…" at bounding box center [389, 149] width 241 height 270
drag, startPoint x: 362, startPoint y: 151, endPoint x: 479, endPoint y: 151, distance: 117.2
click at [480, 57] on li "Studio-Mikrofone - jede Stimme klar erfasst, selbst in Gruppen" at bounding box center [397, 52] width 223 height 9
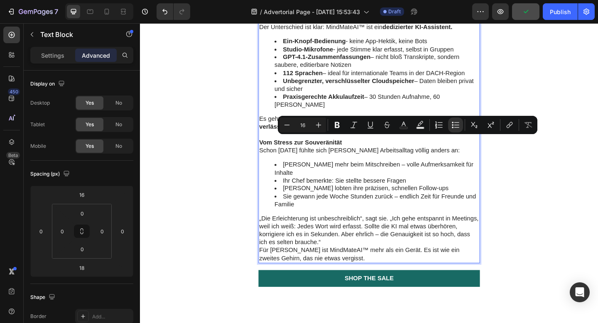
click at [472, 74] on li "GPT-4.1-Zusammenfassungen – nicht bloß Transkripte, sondern saubere, editierbar…" at bounding box center [397, 64] width 223 height 17
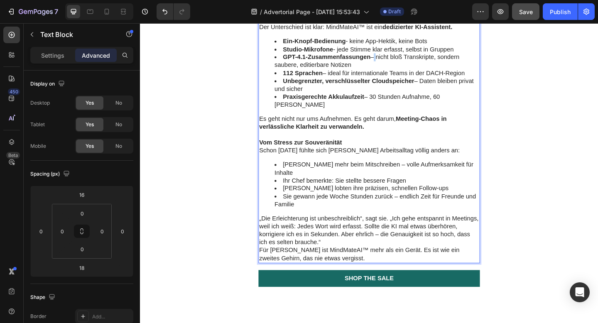
click at [394, 74] on li "GPT-4.1-Zusammenfassungen – nicht bloß Transkripte, sondern saubere, editierbar…" at bounding box center [397, 64] width 223 height 17
click at [379, 82] on li "112 Sprachen – ideal für internationale Teams in der DACH-Region" at bounding box center [397, 78] width 223 height 9
click at [369, 74] on li "GPT-4.1-Zusammenfassungen - nicht bloß Transkripte, sondern saubere, editierbar…" at bounding box center [397, 64] width 223 height 17
click at [341, 82] on li "112 Sprachen – ideal für internationale Teams in der DACH-Region" at bounding box center [397, 78] width 223 height 9
click at [443, 100] on li "Unbegrenzter, verschlüsselter Cloudspeicher – Daten bleiben privat und sicher" at bounding box center [397, 90] width 223 height 17
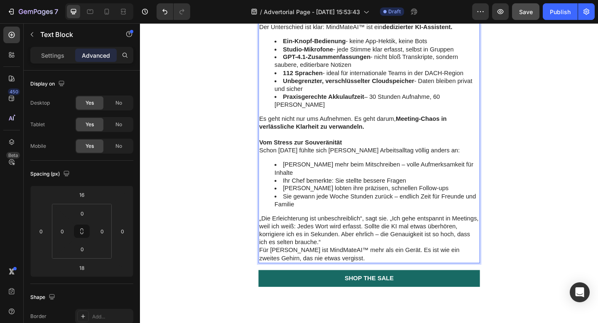
click at [468, 100] on li "Unbegrenzter, verschlüsselter Cloudspeicher - Daten bleiben privat und sicher" at bounding box center [397, 90] width 223 height 17
click at [483, 100] on li "Unbegrenzter, verschlüsselter Cloudspeicher - Daten bleiben privat und sicher" at bounding box center [397, 90] width 223 height 17
click at [473, 100] on li "Unbegrenzter, verschlüsselter Cloudspeicher - Daten bleiben privat und sicher" at bounding box center [397, 90] width 223 height 17
click at [386, 117] on li "Praxisgerechte Akkulaufzeit – 30 Stunden Aufnahme, 60 Tage Standby" at bounding box center [397, 107] width 223 height 17
click at [433, 117] on li "Praxisgerechte Akkulaufzeit - 30 Stunden Aufnahme, 60 Tage Standby" at bounding box center [397, 107] width 223 height 17
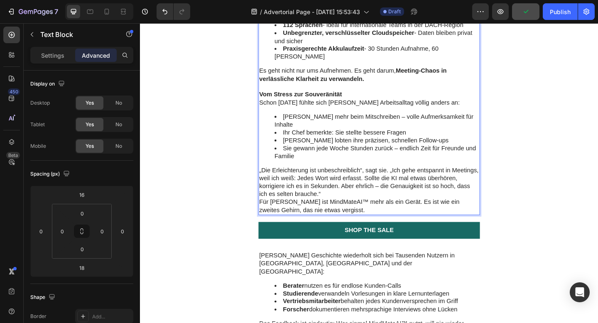
scroll to position [1434, 0]
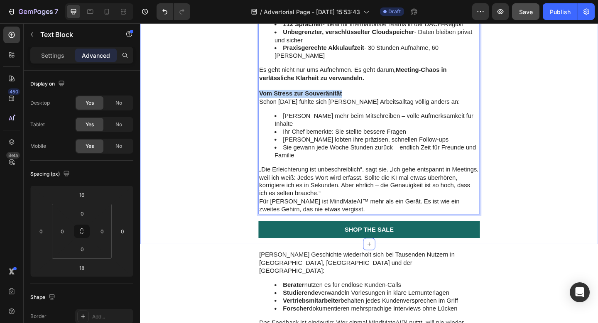
drag, startPoint x: 370, startPoint y: 190, endPoint x: 254, endPoint y: 190, distance: 116.4
click at [299, 138] on li "Keine Hektik mehr beim Mitschreiben – volle Aufmerksamkeit für Inhalte" at bounding box center [397, 128] width 223 height 17
click at [386, 105] on p "Vom Stress zur Souveränität" at bounding box center [389, 100] width 239 height 9
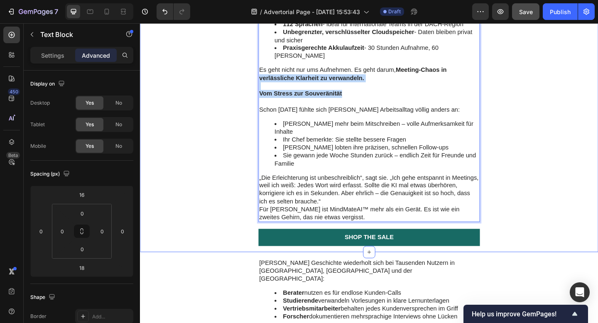
drag, startPoint x: 366, startPoint y: 193, endPoint x: 267, endPoint y: 175, distance: 100.6
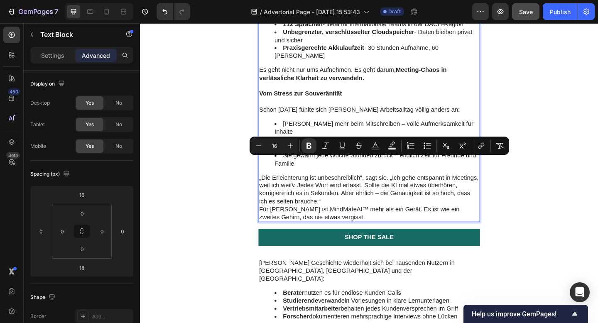
click at [345, 113] on p "Rich Text Editor. Editing area: main" at bounding box center [389, 109] width 239 height 9
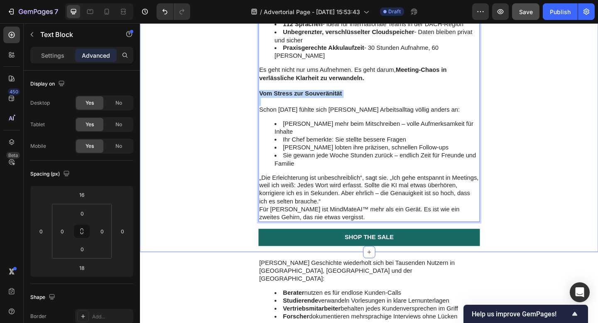
drag, startPoint x: 282, startPoint y: 199, endPoint x: 257, endPoint y: 193, distance: 25.8
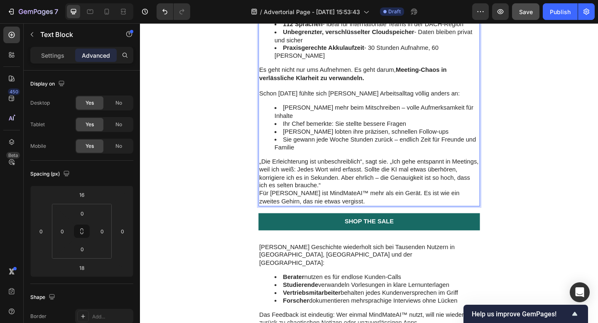
click at [433, 105] on p "Schon [DATE] fühlte sich [PERSON_NAME] Arbeitsalltag völlig anders an:" at bounding box center [389, 100] width 239 height 9
click at [411, 129] on li "Keine Hektik mehr beim Mitschreiben – volle Aufmerksamkeit für Inhalte" at bounding box center [397, 119] width 223 height 17
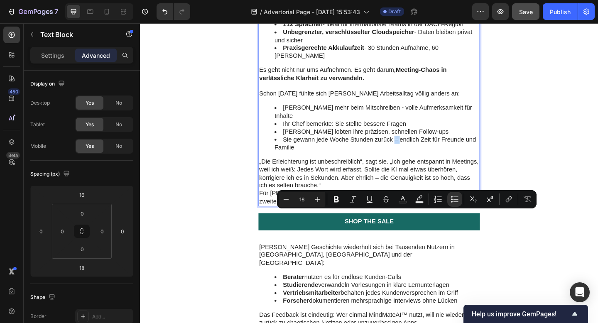
drag, startPoint x: 417, startPoint y: 233, endPoint x: 421, endPoint y: 232, distance: 4.6
click at [421, 163] on li "Sie gewann jede Woche Stunden zurück – endlich Zeit für Freunde und Familie" at bounding box center [397, 154] width 223 height 17
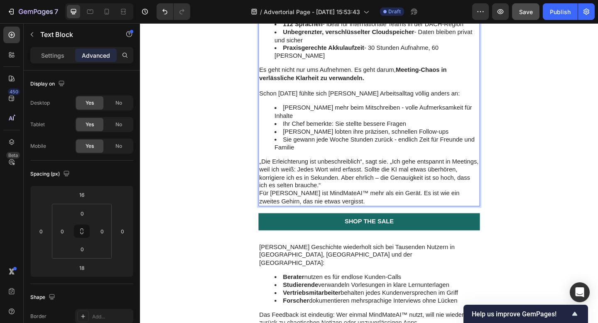
click at [398, 204] on p "„Die Erleichterung ist unbeschreiblich“, sagt sie. „Ich gehe entspannt in Meeti…" at bounding box center [389, 187] width 239 height 34
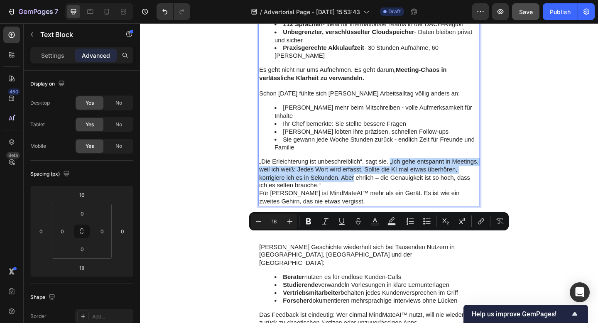
drag, startPoint x: 412, startPoint y: 256, endPoint x: 372, endPoint y: 272, distance: 43.1
click at [372, 204] on p "„Die Erleichterung ist unbeschreiblich“, sagt sie. „Ich gehe entspannt in Meeti…" at bounding box center [389, 187] width 239 height 34
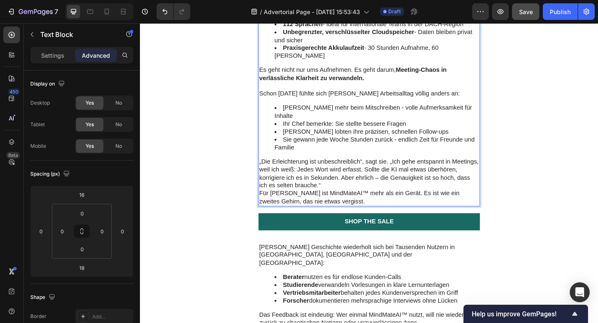
drag, startPoint x: 271, startPoint y: 273, endPoint x: 296, endPoint y: 274, distance: 24.5
click at [296, 204] on p "„Die Erleichterung ist unbeschreiblich“, sagt sie. „Ich gehe entspannt in Meeti…" at bounding box center [389, 187] width 239 height 34
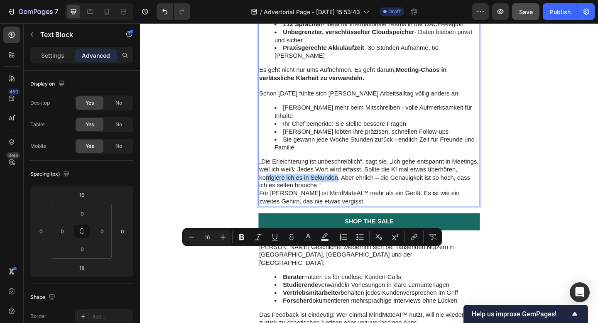
drag, startPoint x: 354, startPoint y: 273, endPoint x: 276, endPoint y: 274, distance: 77.3
click at [276, 204] on p "„Die Erleichterung ist unbeschreiblich“, sagt sie. „Ich gehe entspannt in Meeti…" at bounding box center [389, 187] width 239 height 34
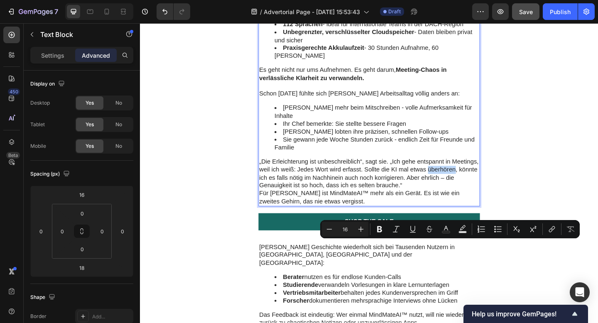
drag, startPoint x: 453, startPoint y: 265, endPoint x: 482, endPoint y: 266, distance: 29.1
click at [482, 204] on p "„Die Erleichterung ist unbeschreiblich“, sagt sie. „Ich gehe entspannt in Meeti…" at bounding box center [389, 187] width 239 height 34
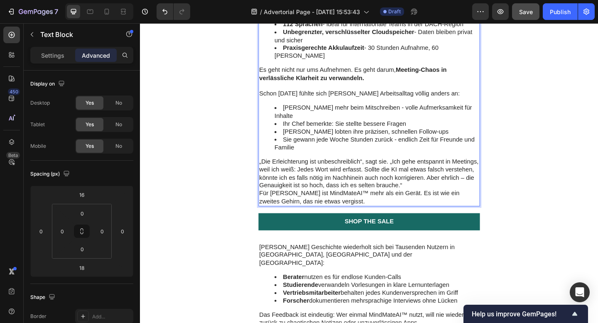
click at [453, 204] on p "„Die Erleichterung ist unbeschreiblich“, sagt sie. „Ich gehe entspannt in Meeti…" at bounding box center [389, 187] width 239 height 34
click at [490, 204] on p "„Die Erleichterung ist unbeschreiblich“, sagt sie. „Ich gehe entspannt in Meeti…" at bounding box center [389, 187] width 239 height 34
click at [466, 204] on p "„Die Erleichterung ist unbeschreiblich“, sagt sie. „Ich gehe entspannt in Meeti…" at bounding box center [389, 187] width 239 height 34
click at [453, 204] on p "„Die Erleichterung ist unbeschreiblich“, sagt sie. „Ich gehe entspannt in Meeti…" at bounding box center [389, 187] width 239 height 34
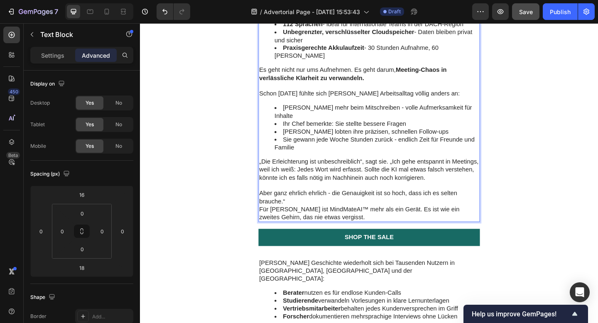
click at [417, 222] on p "Aber ganz ehrlich ehrlich - die Genauigkeit ist so hoch, dass ich es selten bra…" at bounding box center [389, 212] width 239 height 17
click at [405, 222] on p "Aber ganz ehrlich ehrlich - die Genauigkeit ist so hoch, dass ich es selten bra…" at bounding box center [389, 212] width 239 height 17
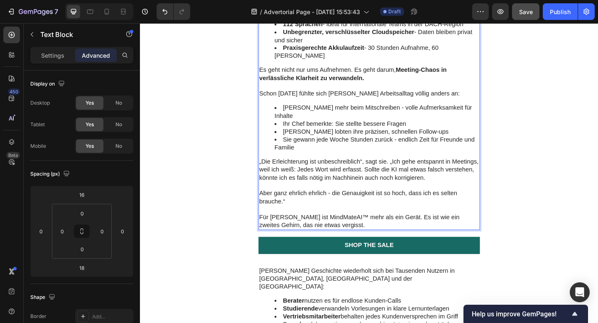
click at [493, 248] on p "Für Lena ist MindMateAI™ mehr als ein Gerät. Es ist wie ein zweites Gehirn, das…" at bounding box center [389, 239] width 239 height 17
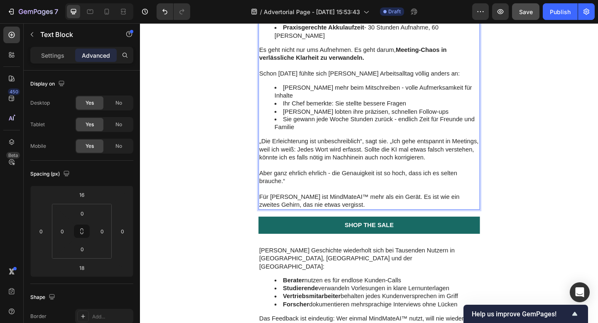
click at [507, 226] on p "Für Lena ist MindMateAI™ mehr als ein Gerät. Es ist wie ein zweites Gehirn, das…" at bounding box center [389, 217] width 239 height 17
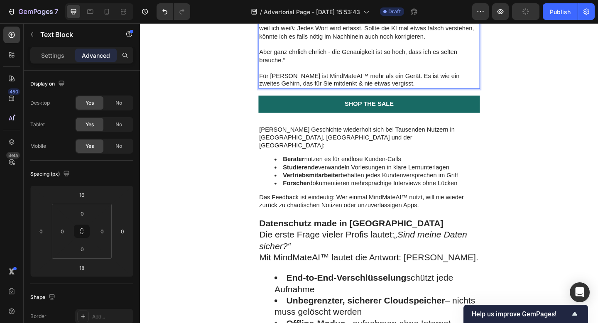
scroll to position [1593, 0]
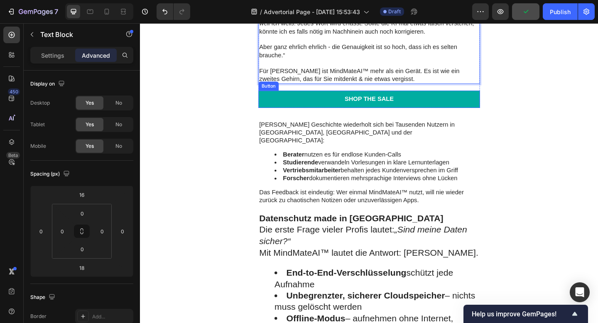
click at [440, 116] on link "Shop the Sale" at bounding box center [389, 106] width 241 height 19
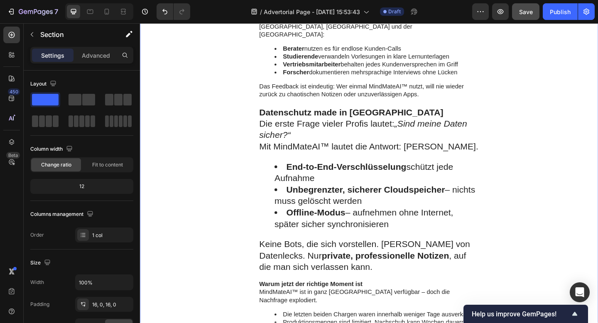
scroll to position [1668, 0]
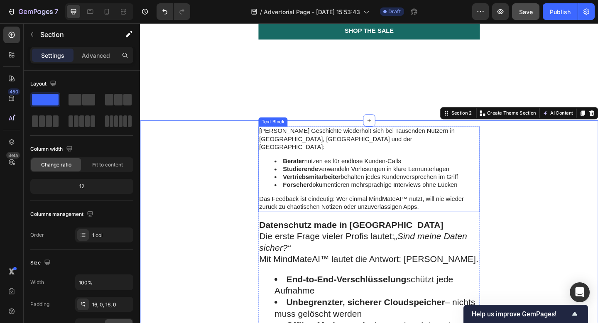
click at [378, 187] on li "Vertriebsmitarbeiter behalten jedes Kundenversprechen im Griff" at bounding box center [397, 191] width 223 height 9
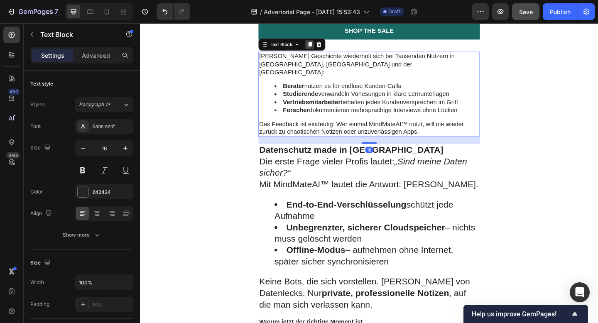
click at [325, 49] on icon at bounding box center [324, 47] width 5 height 6
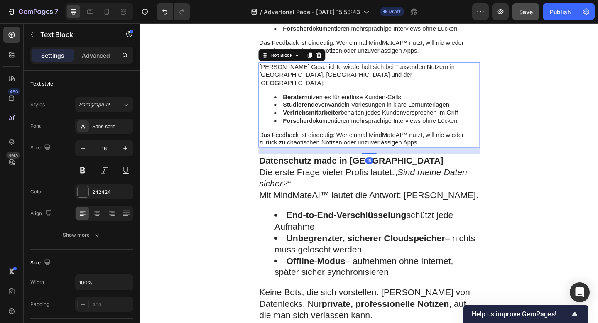
scroll to position [1757, 0]
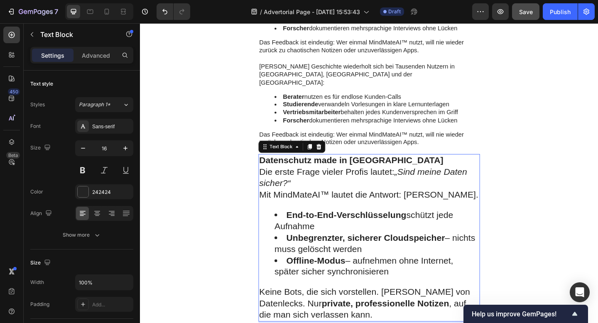
click at [382, 204] on p "Die erste Frage vieler Profis lautet: „Sind meine Daten sicher?“" at bounding box center [389, 191] width 239 height 25
click at [362, 283] on div "Datenschutz made in Europe Die erste Frage vieler Profis lautet: „Sind meine Da…" at bounding box center [389, 257] width 241 height 182
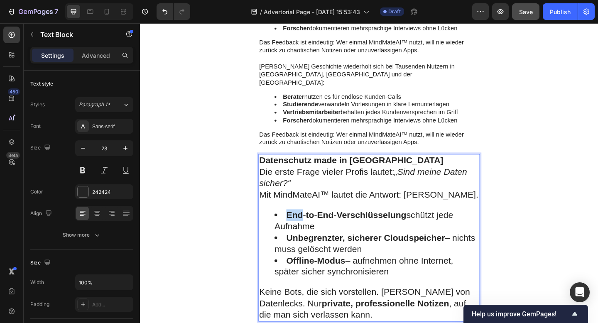
click at [362, 283] on div "Datenschutz made in Europe Die erste Frage vieler Profis lautet: „Sind meine Da…" at bounding box center [389, 257] width 241 height 182
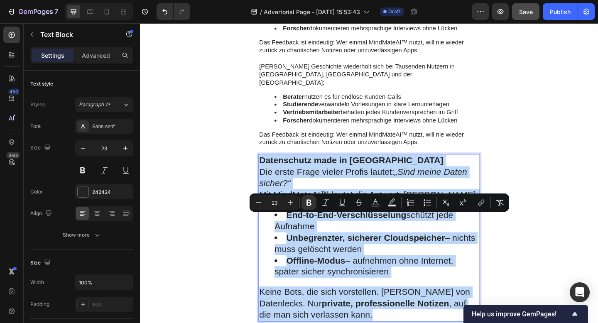
copy div "Datenschutz made in Europe Die erste Frage vieler Profis lautet: „Sind meine Da…"
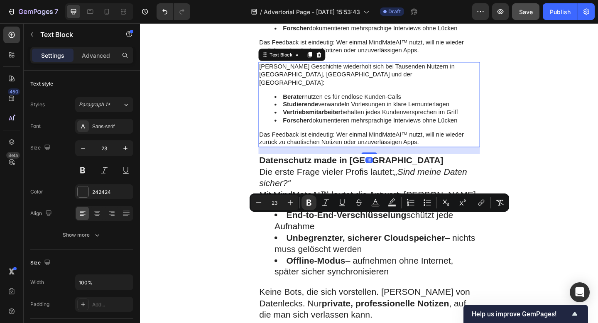
click at [356, 116] on li "Studierende verwandeln Vorlesungen in klare Lernunterlagen" at bounding box center [397, 112] width 223 height 9
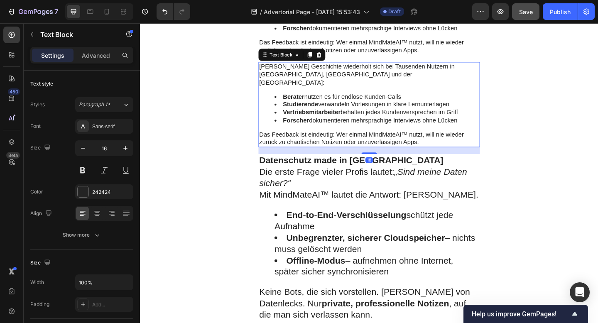
click at [356, 116] on li "Studierende verwandeln Vorlesungen in klare Lernunterlagen" at bounding box center [397, 112] width 223 height 9
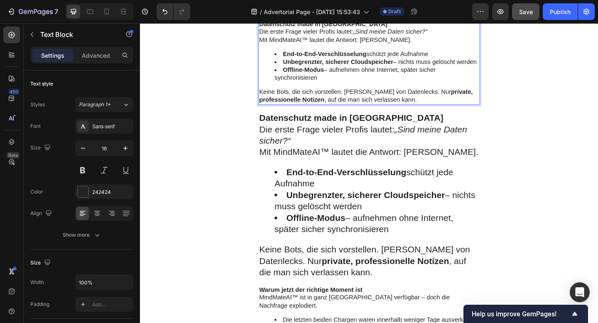
scroll to position [1885, 0]
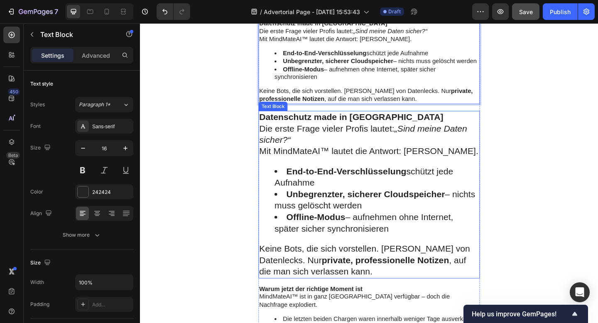
click at [300, 132] on p "Die erste Frage vieler Profis lautet: „Sind meine Daten sicher?“" at bounding box center [389, 144] width 239 height 25
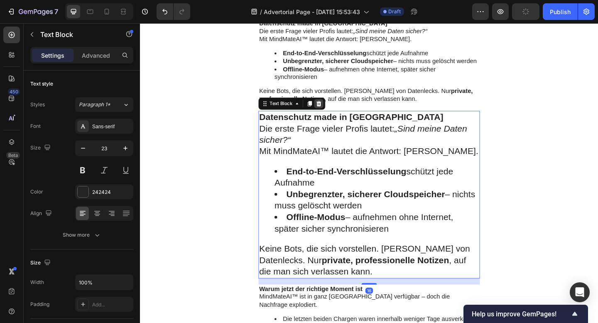
click at [336, 108] on icon at bounding box center [334, 111] width 7 height 7
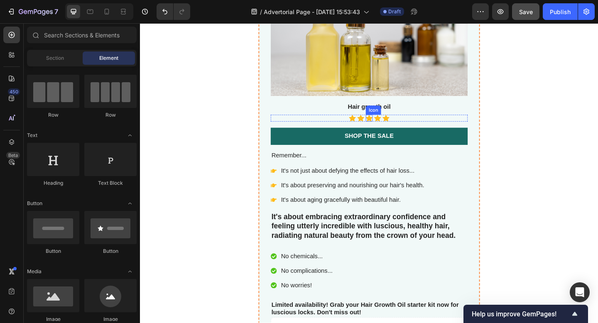
scroll to position [2604, 0]
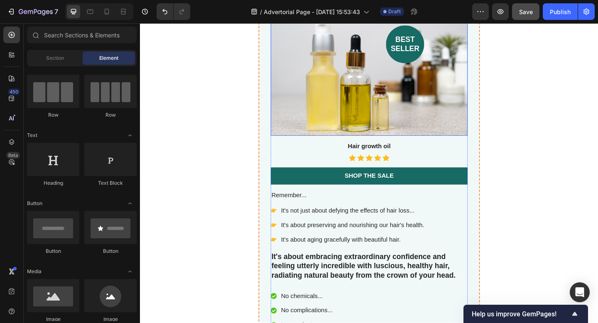
click at [384, 116] on div "Background Image" at bounding box center [389, 79] width 214 height 133
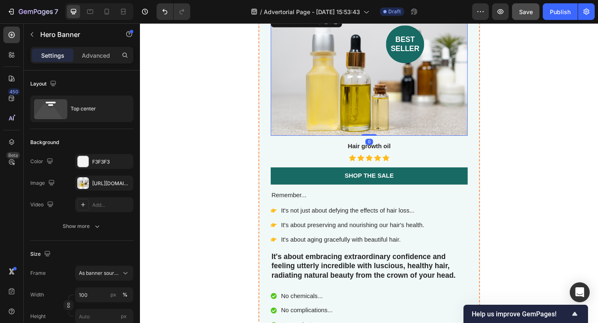
click at [362, 108] on div "Background Image" at bounding box center [389, 79] width 214 height 133
click at [108, 186] on div "https://cdn.shopify.com/s/files/1/0903/4081/9292/files/gempages_581351090398692…" at bounding box center [104, 183] width 24 height 7
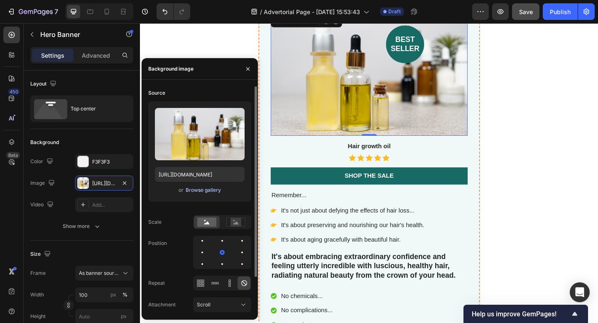
click at [201, 190] on div "Browse gallery" at bounding box center [203, 190] width 35 height 7
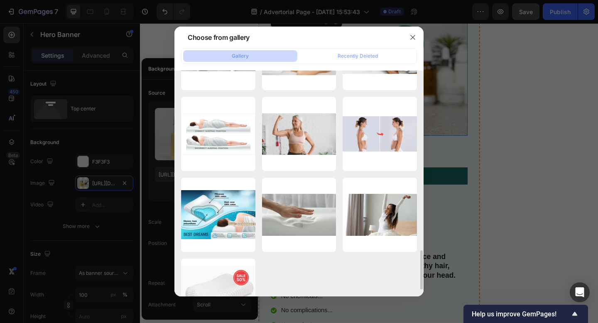
scroll to position [805, 0]
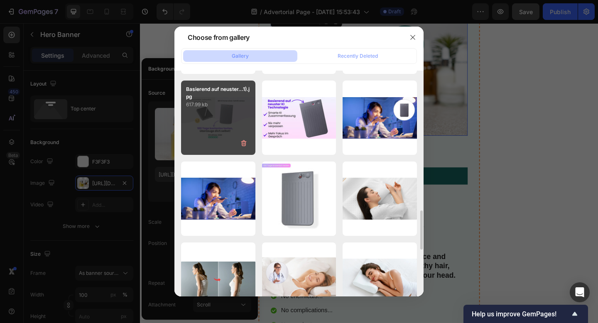
click at [231, 142] on div "Basierend auf neuster...1).jpg 617.99 kb" at bounding box center [218, 118] width 74 height 74
type input "[URL][DOMAIN_NAME]"
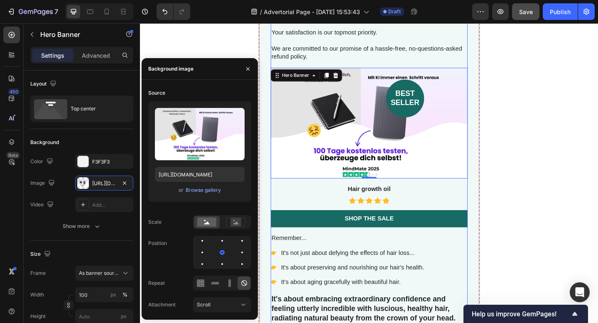
scroll to position [2536, 0]
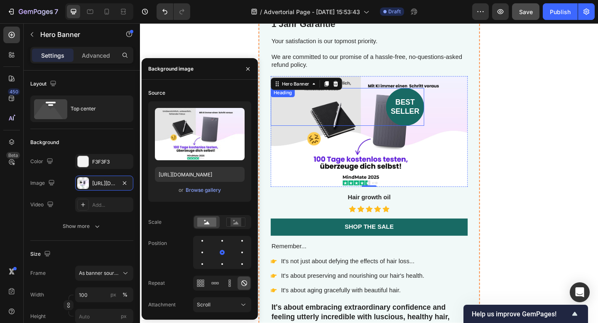
click at [429, 117] on h2 "best seller" at bounding box center [429, 114] width 42 height 41
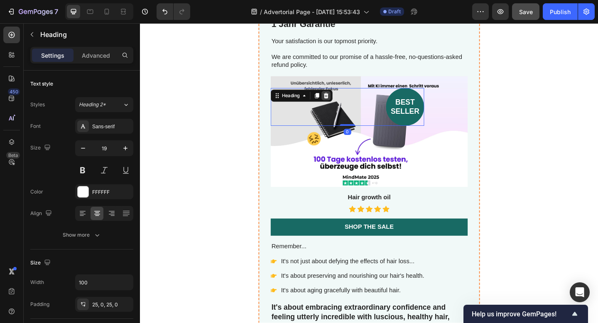
click at [342, 105] on icon at bounding box center [342, 102] width 7 height 7
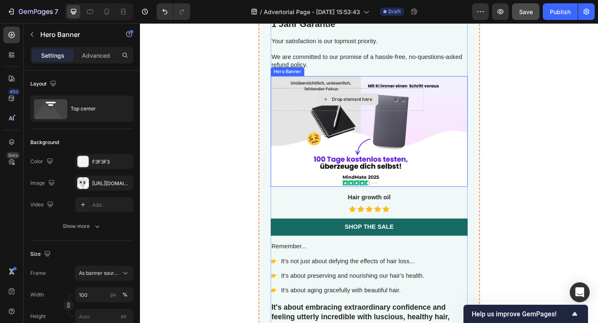
click at [434, 108] on div "Drop element here" at bounding box center [365, 106] width 167 height 25
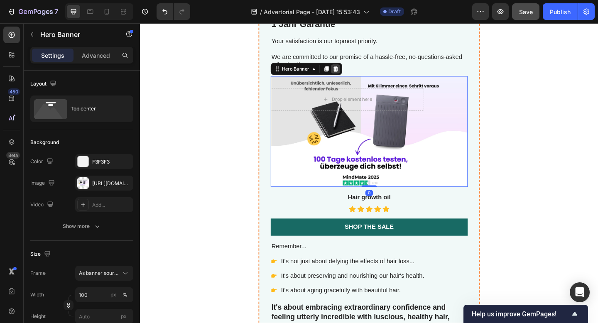
click at [354, 71] on icon at bounding box center [352, 73] width 5 height 6
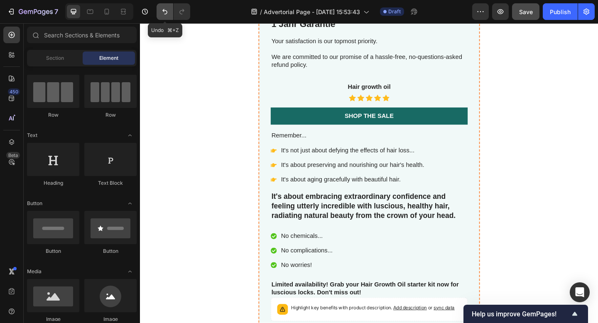
click at [167, 16] on button "Undo/Redo" at bounding box center [165, 11] width 17 height 17
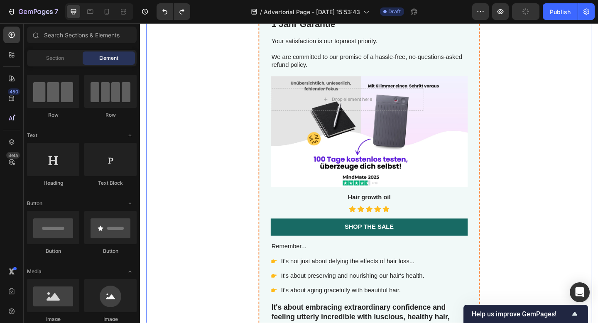
click at [576, 116] on div "1 Jahr Garantie Product Title Your satisfaction is our topmost priority. We are…" at bounding box center [389, 242] width 485 height 479
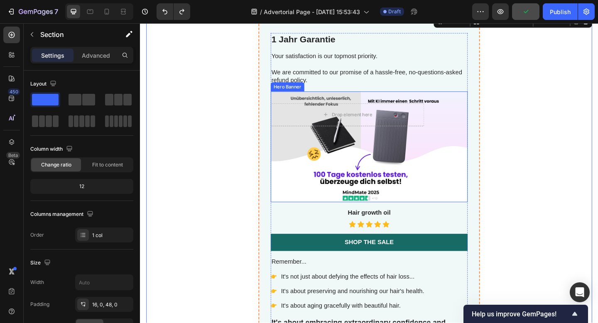
scroll to position [2505, 0]
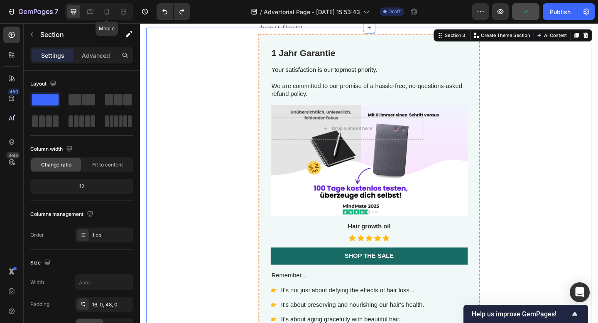
click at [105, 5] on div "Mobile" at bounding box center [99, 11] width 68 height 17
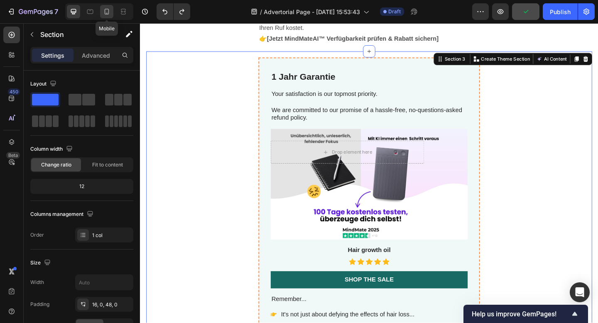
click at [107, 12] on icon at bounding box center [107, 11] width 8 height 8
type input "100%"
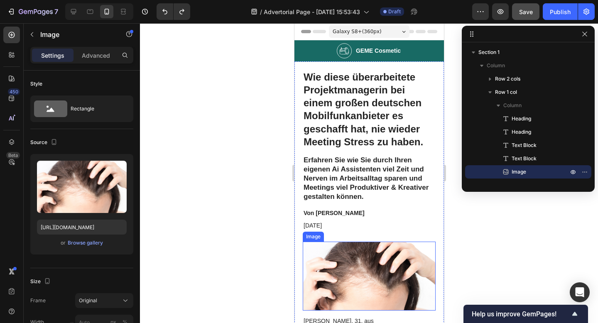
click at [395, 266] on img at bounding box center [369, 276] width 133 height 69
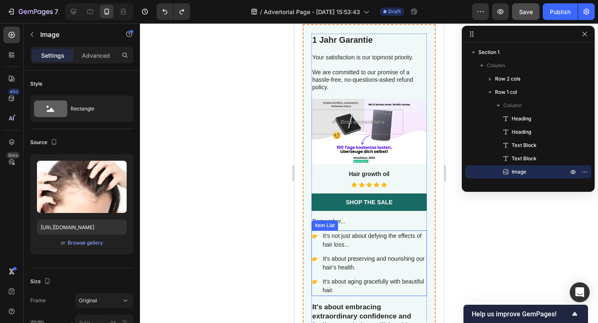
scroll to position [2560, 0]
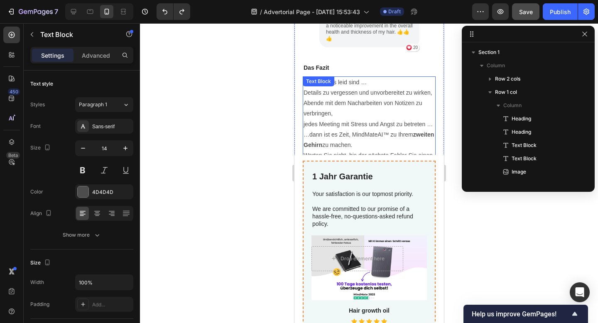
click at [337, 173] on strong "[Jetzt MindMateAI™ Verfügbarkeit prüfen & Rabatt sichern]" at bounding box center [366, 181] width 127 height 17
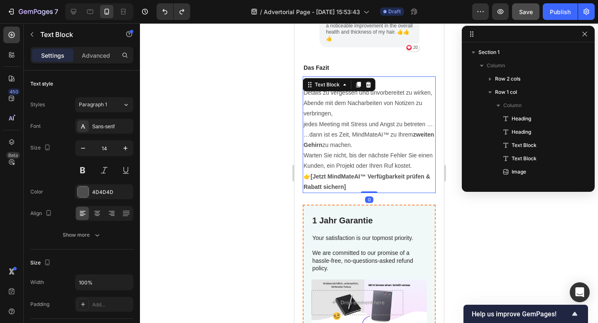
scroll to position [328, 0]
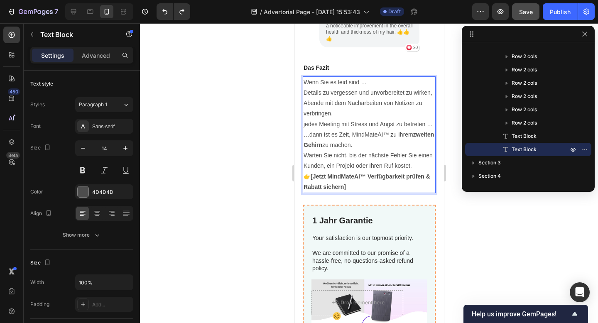
click at [353, 150] on p "Warten Sie nicht, bis der nächste Fehler Sie einen Kunden, ein Projekt oder Ihr…" at bounding box center [368, 160] width 131 height 21
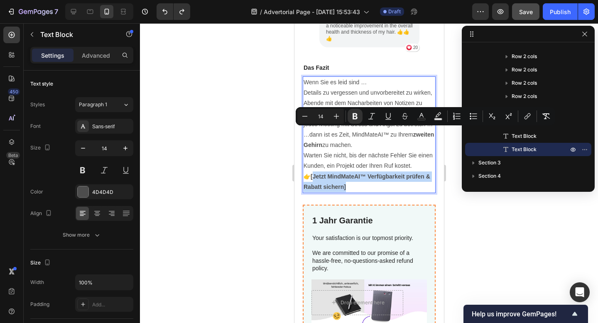
drag, startPoint x: 345, startPoint y: 143, endPoint x: 313, endPoint y: 135, distance: 33.4
click at [313, 173] on strong "[Jetzt MindMateAI™ Verfügbarkeit prüfen & Rabatt sichern]" at bounding box center [366, 181] width 127 height 17
copy strong "Jetzt MindMateAI™ Verfügbarkeit prüfen & Rabatt sichern]"
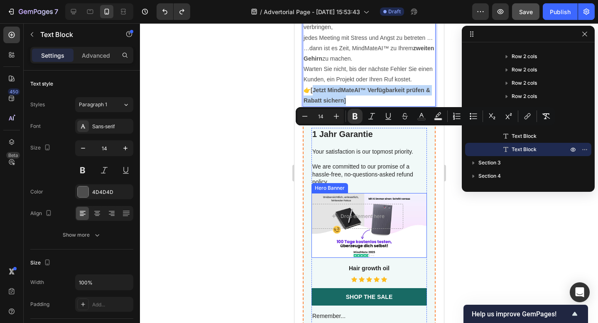
type input "16"
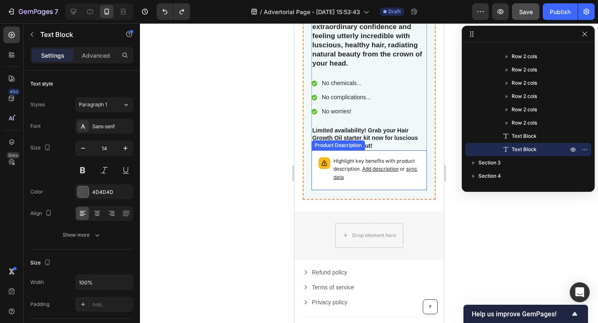
scroll to position [2656, 0]
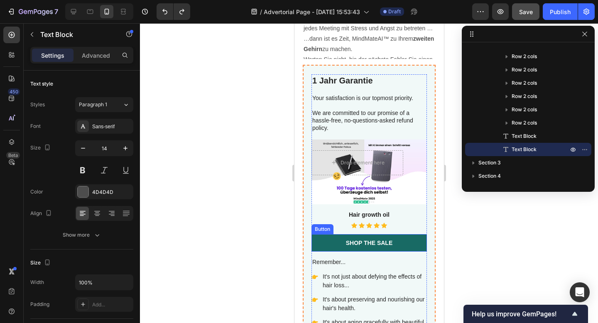
click at [342, 253] on div "1 Jahr Garantie Product Title Your satisfaction is our topmost priority. We are…" at bounding box center [369, 277] width 116 height 406
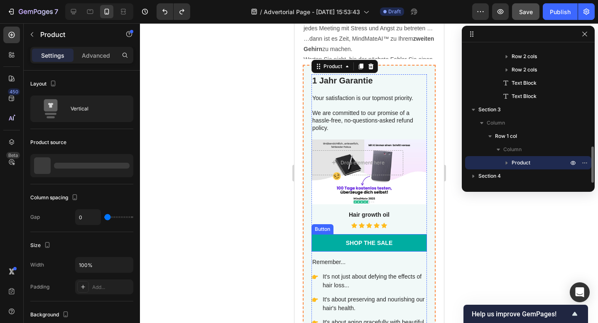
click at [340, 243] on link "Shop the Sale" at bounding box center [369, 242] width 116 height 17
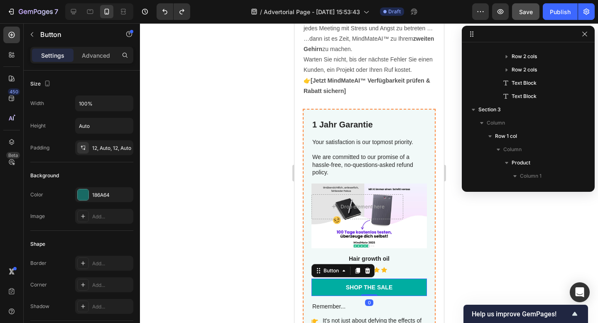
scroll to position [529, 0]
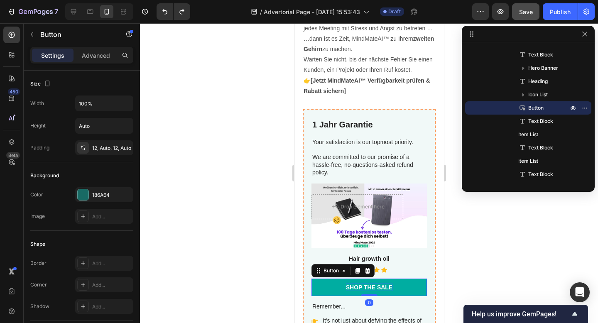
click at [382, 284] on div "Shop the Sale" at bounding box center [369, 287] width 47 height 7
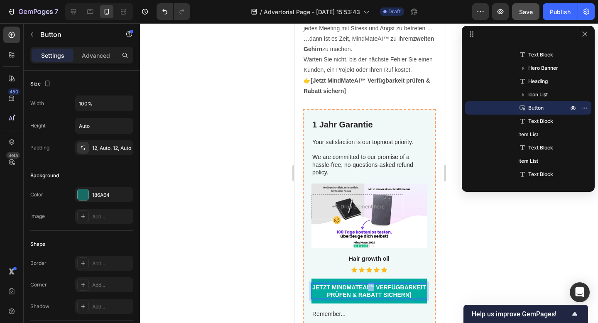
click at [369, 284] on strong "Jetzt MindMateAI™ Verfügbarkeit prüfen & Rabatt sichern]" at bounding box center [369, 291] width 114 height 14
click at [418, 284] on p "Jetzt MindMate Verfügbarkeit prüfen & Rabatt sichern]" at bounding box center [369, 291] width 116 height 15
click at [475, 250] on div at bounding box center [369, 173] width 458 height 300
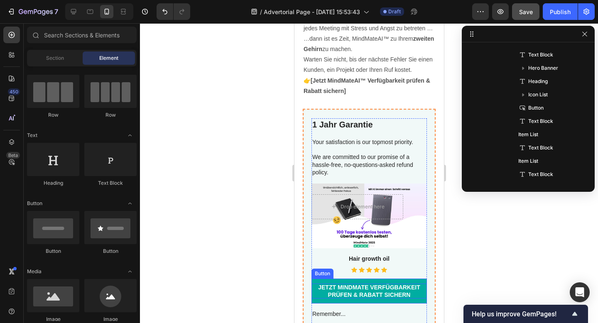
click at [411, 284] on p "Jetzt MindMate Verfügbarkeit prüfen & Rabatt sichern" at bounding box center [369, 291] width 116 height 15
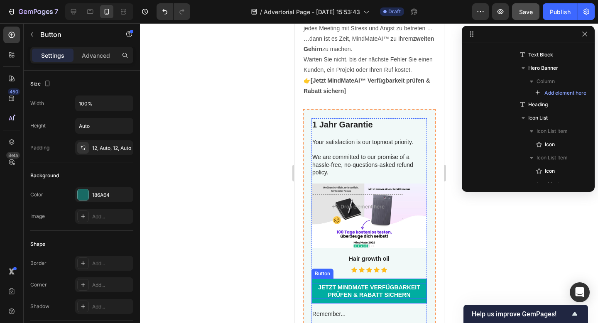
scroll to position [686, 0]
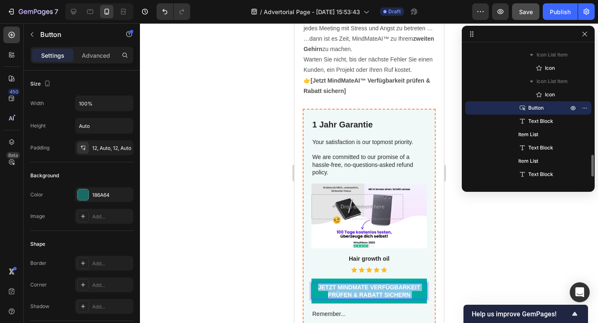
drag, startPoint x: 411, startPoint y: 251, endPoint x: 374, endPoint y: 251, distance: 36.2
click at [374, 284] on p "Jetzt MindMate Verfügbarkeit prüfen & Rabatt sichern" at bounding box center [369, 291] width 116 height 15
drag, startPoint x: 370, startPoint y: 242, endPoint x: 340, endPoint y: 242, distance: 30.3
click at [340, 284] on strong "Jetzt MindMate Verfügbarkeit prüfen & Rabatt sichern" at bounding box center [369, 291] width 102 height 14
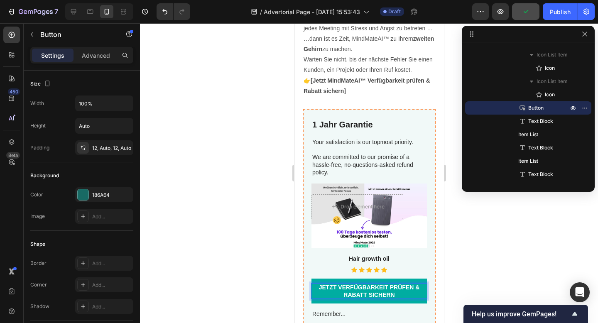
click at [416, 284] on strong "Jetzt Verfügbarkeit prüfen & Rabatt sichern" at bounding box center [369, 291] width 101 height 14
click at [505, 249] on div at bounding box center [369, 173] width 458 height 300
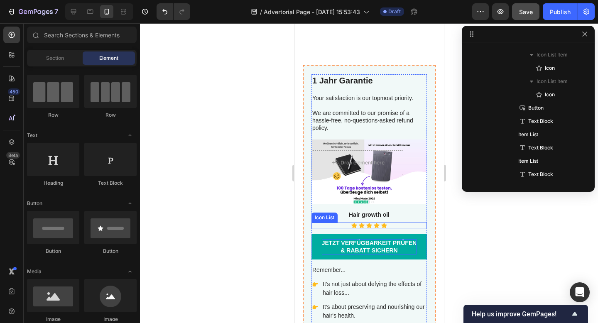
scroll to position [2729, 0]
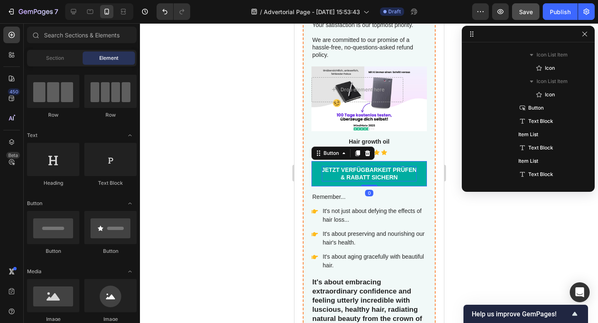
click at [396, 179] on strong "& Rabatt sichern" at bounding box center [368, 177] width 57 height 7
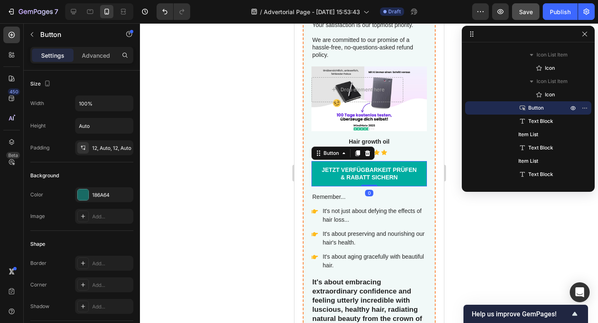
click at [425, 182] on link "Jetzt Verfügbarkeit prüfen & Rabatt sichern" at bounding box center [369, 173] width 116 height 25
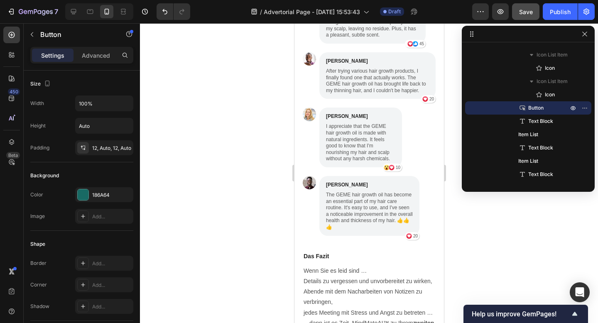
scroll to position [2370, 0]
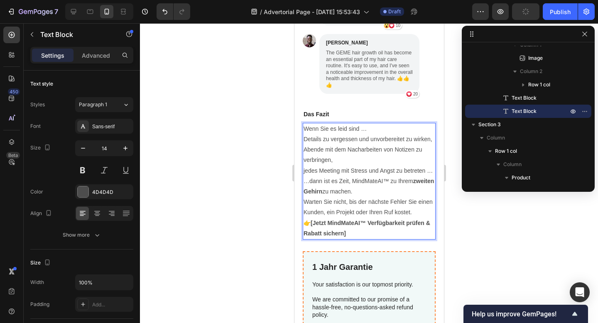
scroll to position [2525, 0]
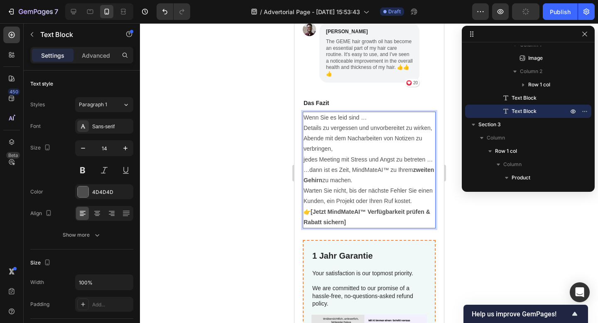
click at [345, 207] on p "👉 [Jetzt MindMateAI™ Verfügbarkeit prüfen & Rabatt sichern]" at bounding box center [368, 217] width 131 height 21
drag, startPoint x: 356, startPoint y: 179, endPoint x: 301, endPoint y: 167, distance: 56.1
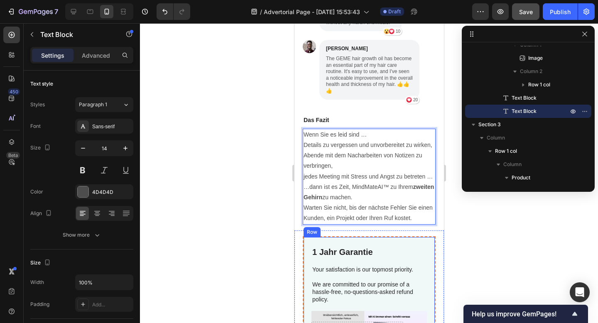
scroll to position [2487, 0]
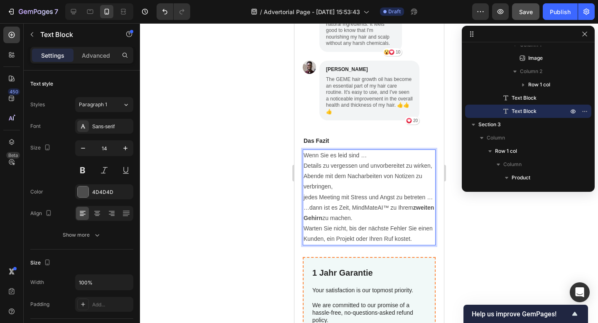
click at [305, 161] on p "Details zu vergessen und unvorbereitet zu wirken," at bounding box center [368, 166] width 131 height 10
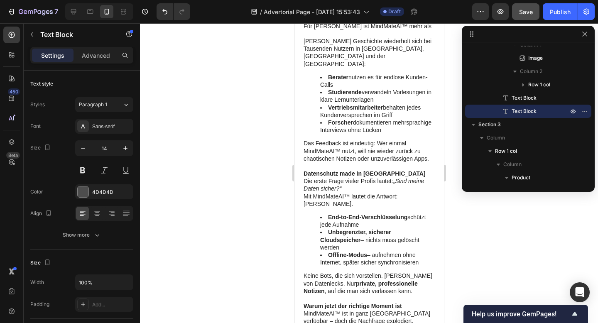
scroll to position [1776, 0]
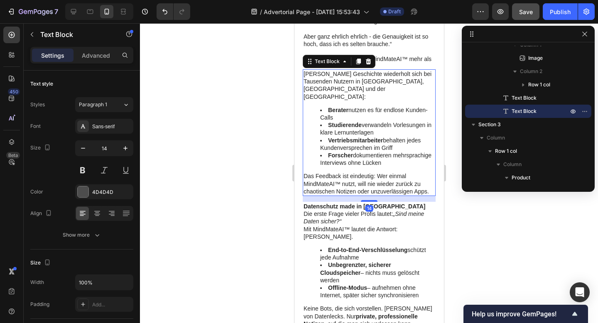
click at [322, 106] on li "Berater nutzen es für endlose Kunden-Calls" at bounding box center [377, 113] width 115 height 15
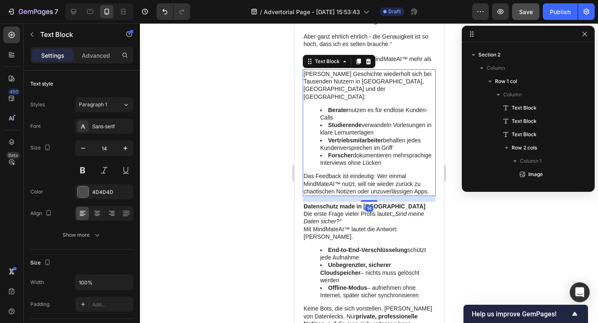
click at [322, 106] on li "Berater nutzen es für endlose Kunden-Calls" at bounding box center [377, 113] width 115 height 15
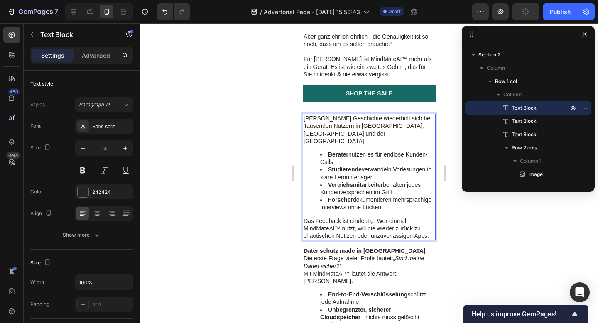
drag, startPoint x: 327, startPoint y: 101, endPoint x: 381, endPoint y: 153, distance: 74.4
click at [381, 153] on ul "Berater nutzen es für endlose Kunden-Calls Studierende verwandeln Vorlesungen i…" at bounding box center [368, 181] width 131 height 61
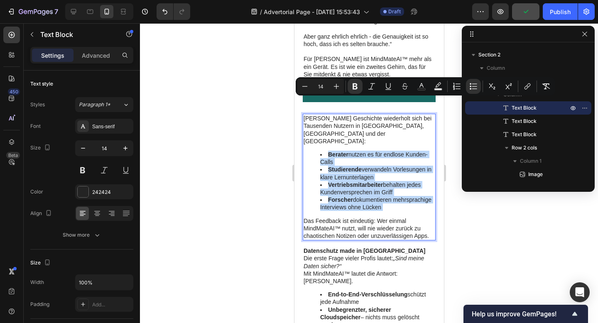
drag, startPoint x: 386, startPoint y: 155, endPoint x: 316, endPoint y: 103, distance: 87.6
click at [316, 151] on ul "Berater nutzen es für endlose Kunden-Calls Studierende verwandeln Vorlesungen i…" at bounding box center [368, 181] width 131 height 61
copy ul "Berater nutzen es für endlose Kunden-Calls Studierende verwandeln Vorlesungen i…"
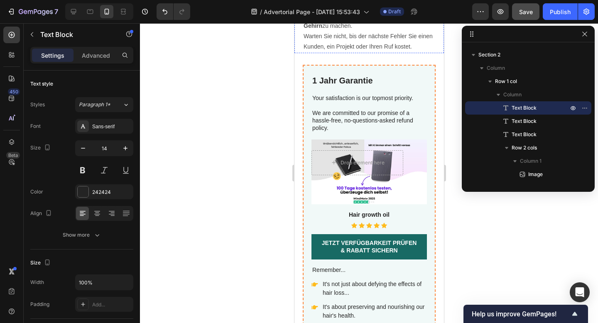
type input "16"
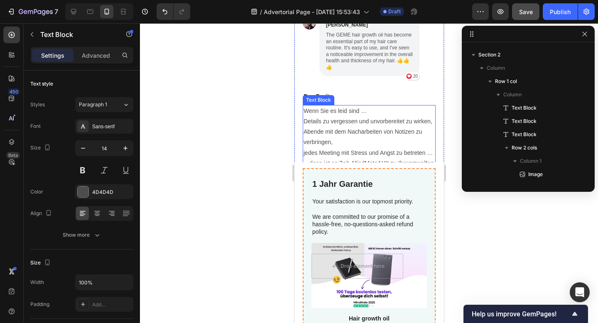
scroll to position [689, 0]
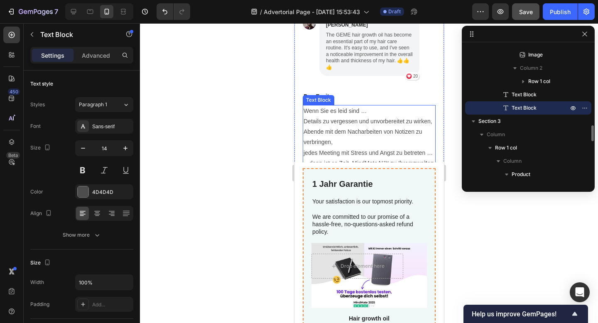
click at [361, 179] on p "Warten Sie nicht, bis der nächste Fehler Sie einen Kunden, ein Projekt oder Ihr…" at bounding box center [368, 189] width 131 height 21
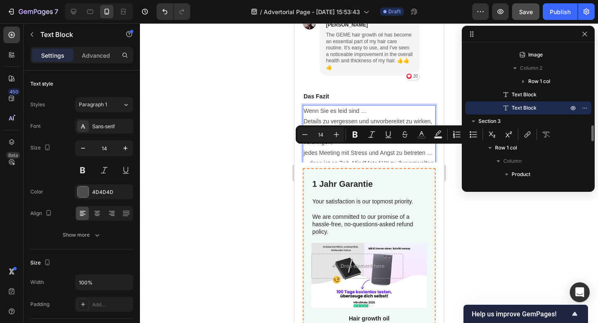
click at [411, 179] on p "Warten Sie nicht, bis der nächste Fehler Sie einen Kunden, ein Projekt oder Ihr…" at bounding box center [368, 189] width 131 height 21
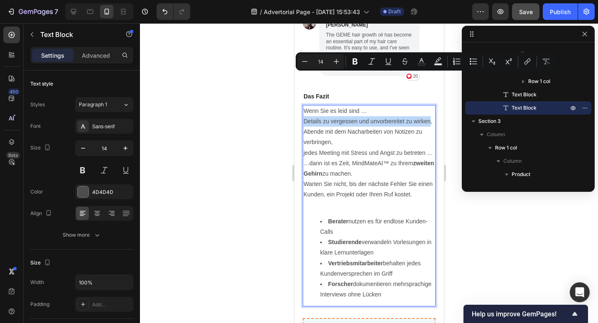
drag, startPoint x: 303, startPoint y: 78, endPoint x: 429, endPoint y: 78, distance: 126.8
click at [429, 105] on div "Wenn Sie es leid sind … Details zu vergessen und unvorbereitet zu wirken, Abend…" at bounding box center [369, 206] width 133 height 202
copy p "Details zu vergessen und unvorbereitet zu wirken"
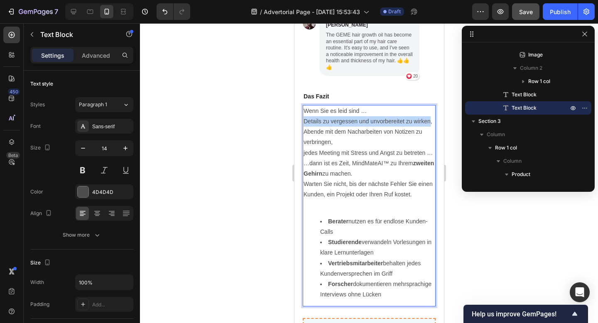
drag, startPoint x: 339, startPoint y: 186, endPoint x: 329, endPoint y: 179, distance: 12.2
click at [329, 217] on li "Berater nutzen es für endlose Kunden-Calls" at bounding box center [377, 227] width 115 height 21
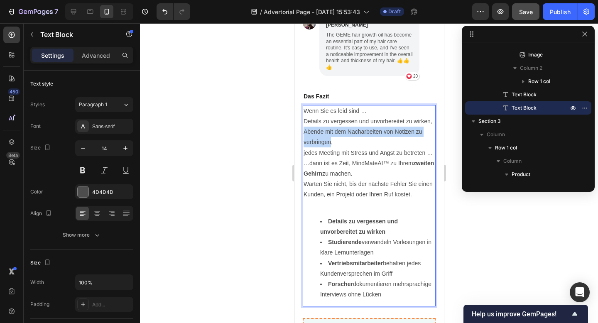
drag, startPoint x: 304, startPoint y: 87, endPoint x: 329, endPoint y: 99, distance: 28.1
click at [329, 127] on p "Abende mit dem Nacharbeiten von Notizen zu verbringen," at bounding box center [368, 137] width 131 height 21
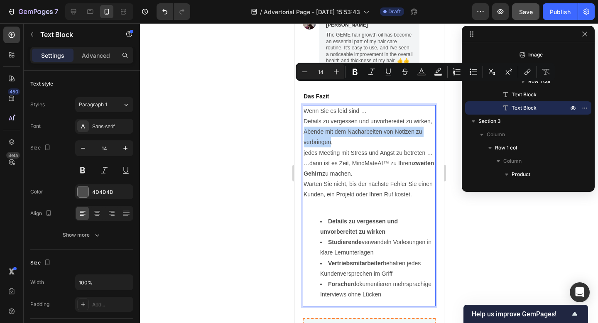
copy p "Abende mit dem Nacharbeiten von Notizen zu verbringen"
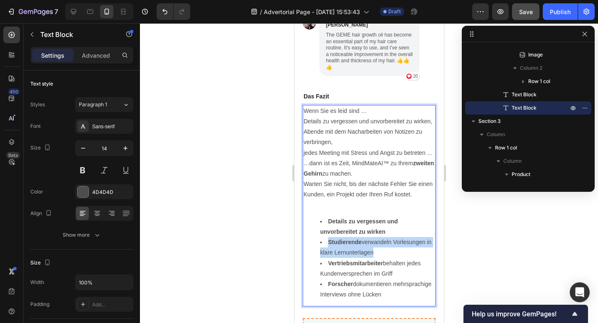
drag, startPoint x: 329, startPoint y: 198, endPoint x: 369, endPoint y: 207, distance: 41.3
drag, startPoint x: 374, startPoint y: 209, endPoint x: 326, endPoint y: 202, distance: 48.8
click at [326, 237] on li "Studierende verwandeln Vorlesungen in klare Lernunterlagen" at bounding box center [377, 247] width 115 height 21
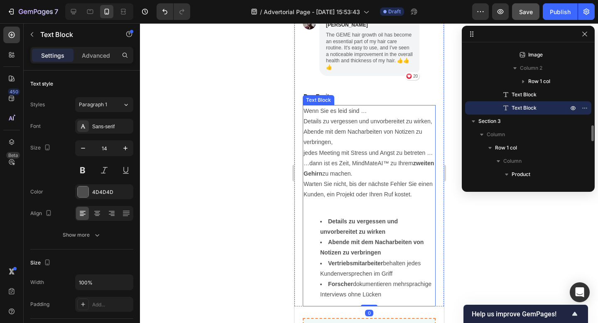
click at [336, 158] on p "…dann ist es Zeit, MindMateAI™ zu Ihrem zweiten Gehirn zu machen." at bounding box center [368, 168] width 131 height 21
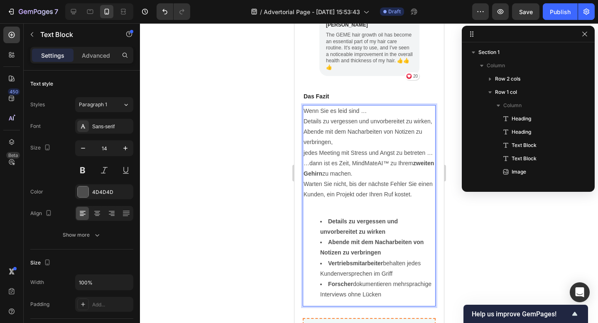
scroll to position [689, 0]
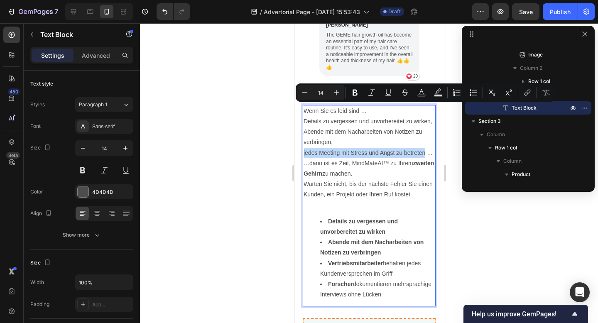
drag, startPoint x: 304, startPoint y: 108, endPoint x: 424, endPoint y: 106, distance: 120.5
click at [424, 148] on p "jedes Meeting mit Stress und Angst zu betreten …" at bounding box center [368, 153] width 131 height 10
copy p "jedes Meeting mit Stress und Angst zu betreten"
click at [332, 258] on li "Vertriebsmitarbeiter behalten jedes Kundenversprechen im Griff" at bounding box center [377, 268] width 115 height 21
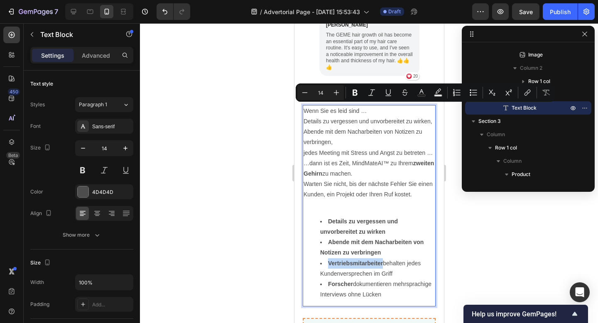
click at [332, 258] on li "Vertriebsmitarbeiter behalten jedes Kundenversprechen im Griff" at bounding box center [377, 268] width 115 height 21
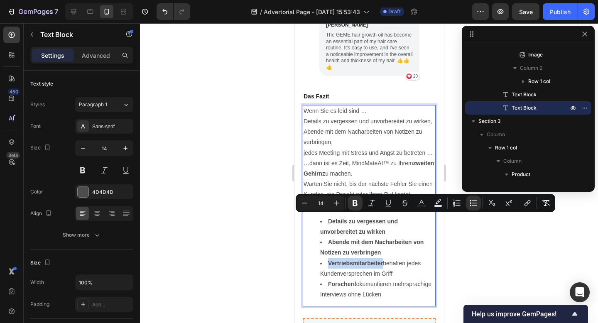
click at [332, 258] on li "Vertriebsmitarbeiter behalten jedes Kundenversprechen im Griff" at bounding box center [377, 268] width 115 height 21
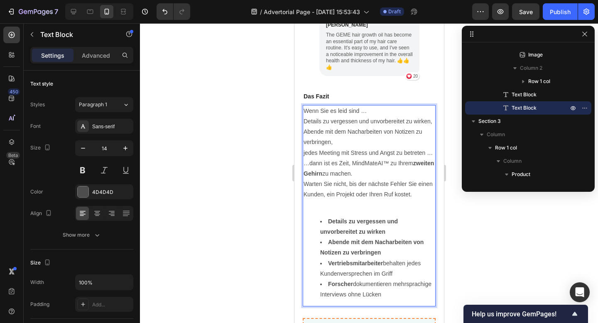
drag, startPoint x: 329, startPoint y: 218, endPoint x: 403, endPoint y: 228, distance: 74.2
click at [311, 116] on p "Details zu vergessen und unvorbereitet zu wirken," at bounding box center [368, 121] width 131 height 10
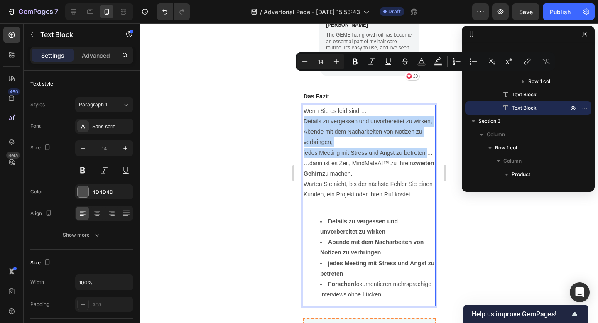
drag, startPoint x: 304, startPoint y: 76, endPoint x: 427, endPoint y: 108, distance: 126.7
click at [427, 108] on div "Wenn Sie es leid sind … Details zu vergessen und unvorbereitet zu wirken, Abend…" at bounding box center [369, 206] width 133 height 202
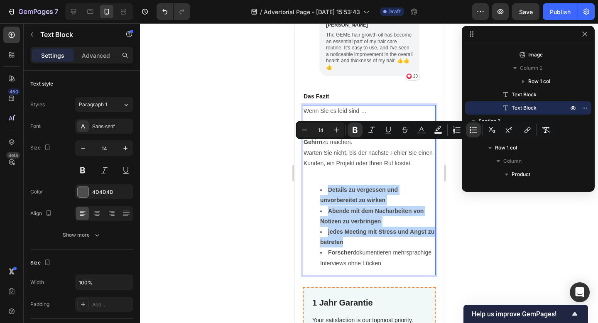
drag, startPoint x: 316, startPoint y: 145, endPoint x: 366, endPoint y: 200, distance: 74.4
click at [366, 200] on ul "Details zu vergessen und unvorbereitet zu wirken Abende mit dem Nacharbeiten vo…" at bounding box center [368, 227] width 131 height 84
copy ul "Details zu vergessen und unvorbereitet zu wirken Abende mit dem Nacharbeiten vo…"
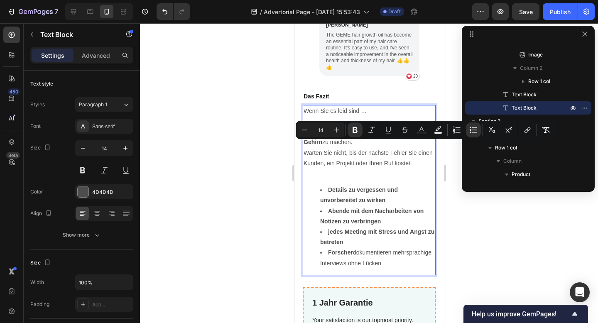
click at [324, 116] on p "…" at bounding box center [368, 121] width 131 height 10
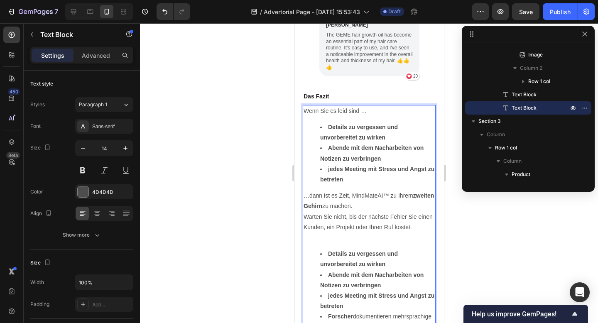
click at [400, 191] on p "…dann ist es Zeit, MindMateAI™ zu Ihrem zweiten Gehirn zu machen." at bounding box center [368, 201] width 131 height 21
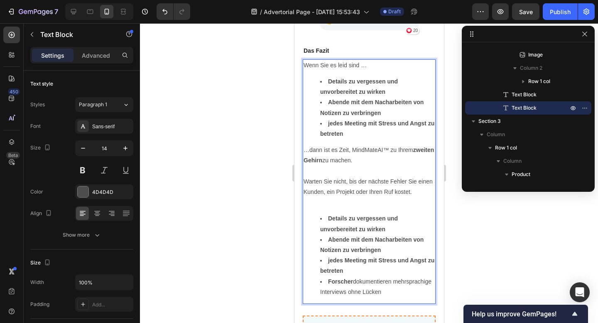
scroll to position [2589, 0]
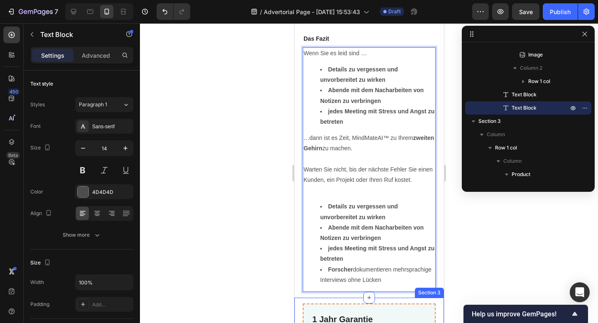
drag, startPoint x: 304, startPoint y: 124, endPoint x: 427, endPoint y: 258, distance: 181.5
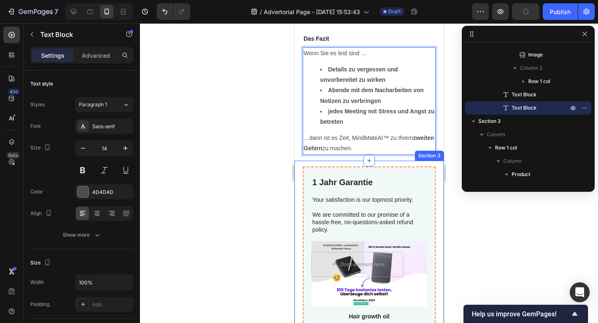
click at [505, 235] on div at bounding box center [369, 173] width 458 height 300
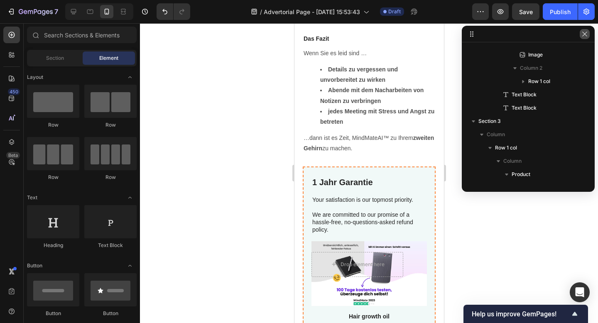
click at [583, 38] on button "button" at bounding box center [585, 34] width 10 height 10
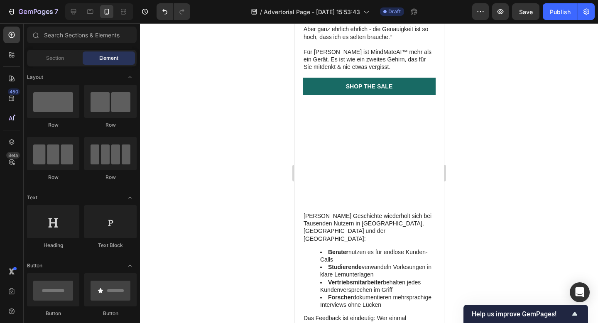
scroll to position [1631, 0]
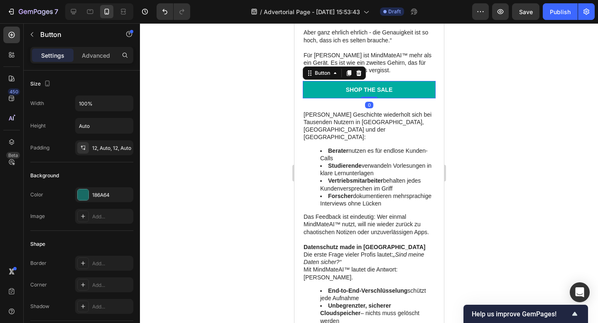
click at [409, 98] on link "Shop the Sale" at bounding box center [369, 89] width 133 height 17
click at [415, 98] on link "Shop the Sale" at bounding box center [369, 89] width 133 height 17
click at [370, 98] on link "Shop the Sale" at bounding box center [369, 89] width 133 height 17
click at [370, 94] on div "Shop the Sale" at bounding box center [369, 89] width 47 height 7
click at [370, 94] on p "Shop the Sale" at bounding box center [369, 89] width 47 height 7
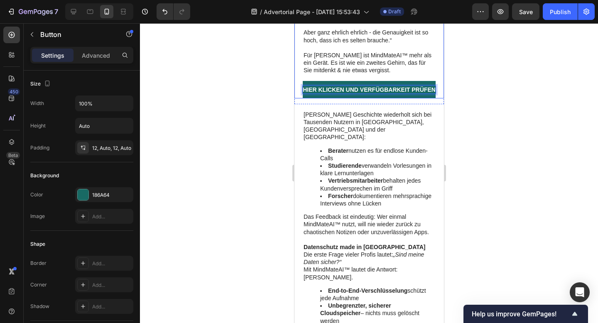
click at [513, 191] on div at bounding box center [369, 173] width 458 height 300
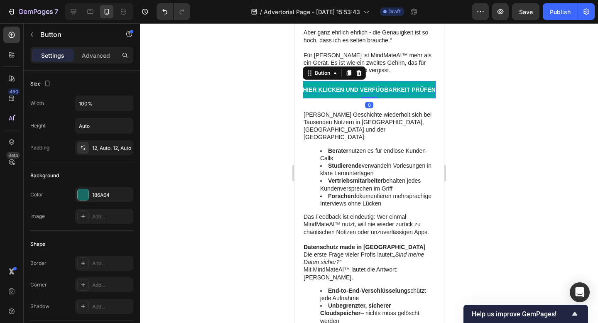
click at [404, 94] on p "Hier KLICKEN UND VERFÜGBARKEIT PRÜFEN" at bounding box center [369, 89] width 133 height 7
drag, startPoint x: 357, startPoint y: 195, endPoint x: 347, endPoint y: 195, distance: 9.6
click at [347, 94] on p "Hier KLICKEN UND VERFÜGBARKEIT PRÜFEN" at bounding box center [369, 89] width 133 height 7
click at [492, 191] on div at bounding box center [369, 173] width 458 height 300
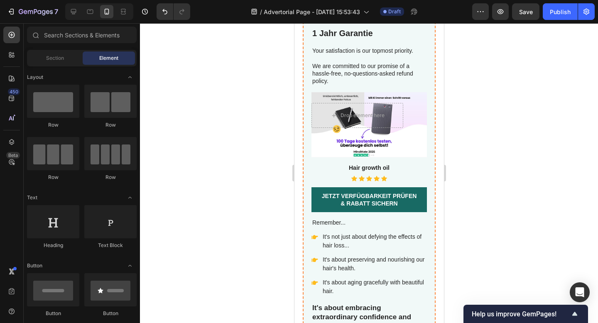
scroll to position [2695, 0]
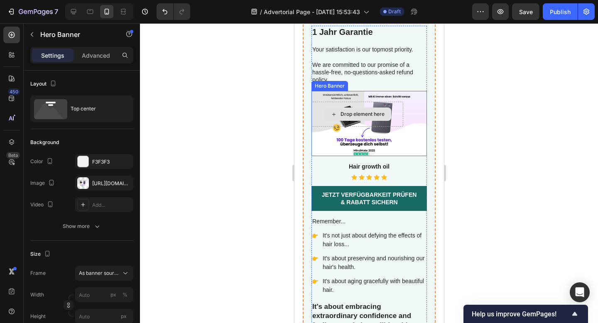
click at [390, 126] on div "Drop element here" at bounding box center [357, 114] width 92 height 25
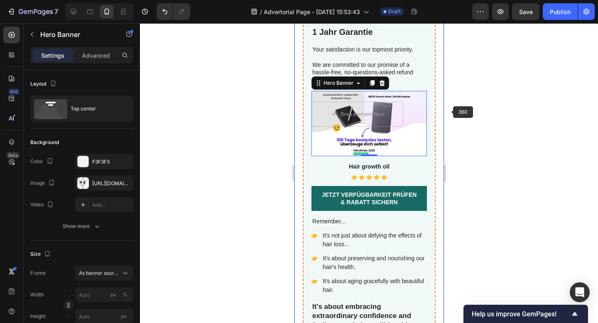
click at [453, 112] on div at bounding box center [369, 173] width 458 height 300
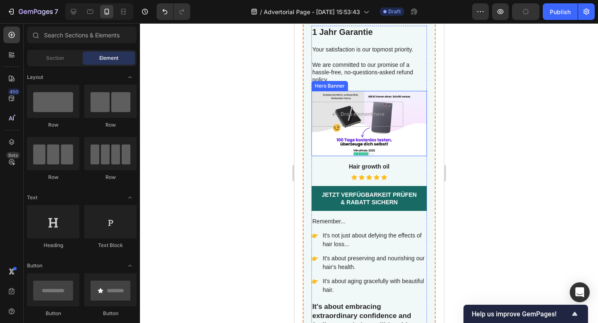
scroll to position [2637, 0]
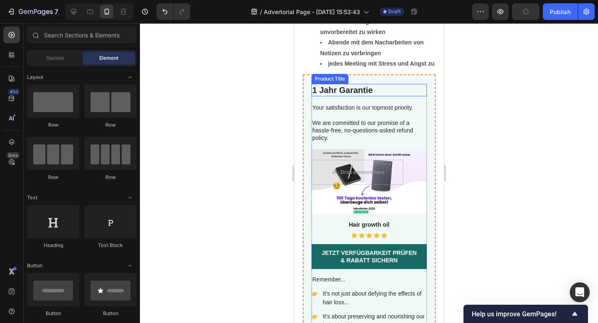
click at [355, 96] on h2 "1 Jahr Garantie" at bounding box center [369, 90] width 116 height 12
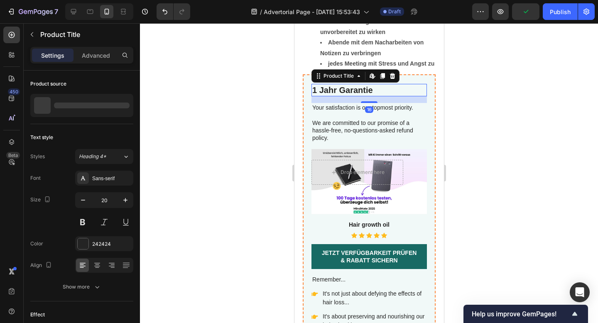
click at [355, 96] on h2 "1 Jahr Garantie" at bounding box center [369, 90] width 116 height 12
click at [356, 93] on h2 "1 Jahr Garantie" at bounding box center [369, 90] width 116 height 12
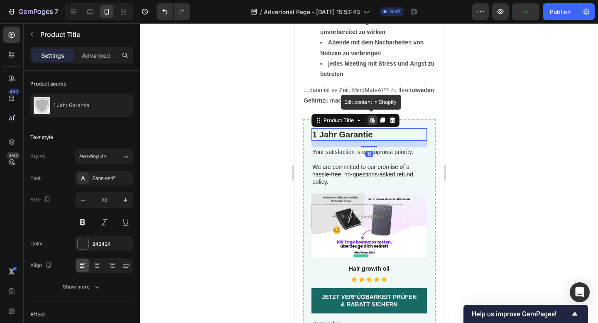
click at [356, 128] on h2 "1 Jahr Garantie" at bounding box center [369, 134] width 116 height 12
click at [358, 128] on h2 "1 Jahr Garantie" at bounding box center [369, 134] width 116 height 12
click at [400, 128] on h2 "1 Jahr Garantie" at bounding box center [369, 134] width 116 height 12
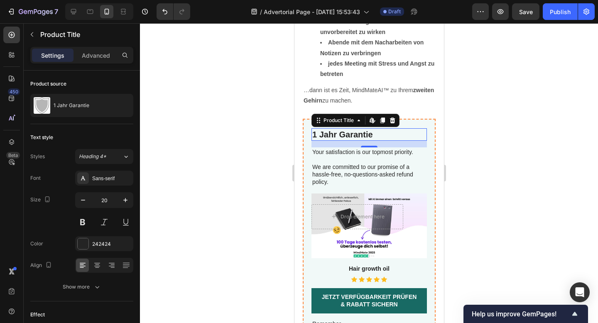
click at [372, 128] on h2 "1 Jahr Garantie" at bounding box center [369, 134] width 116 height 12
click at [355, 128] on h2 "1 Jahr Garantie" at bounding box center [369, 134] width 116 height 12
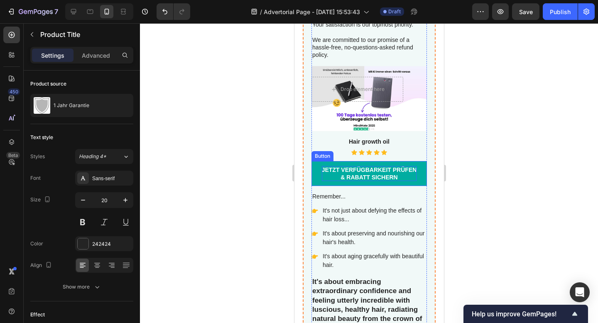
scroll to position [2721, 0]
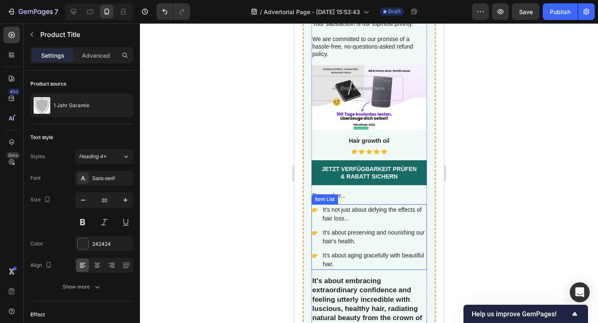
click at [349, 214] on p "It's not just about defying the effects of hair loss..." at bounding box center [373, 214] width 103 height 17
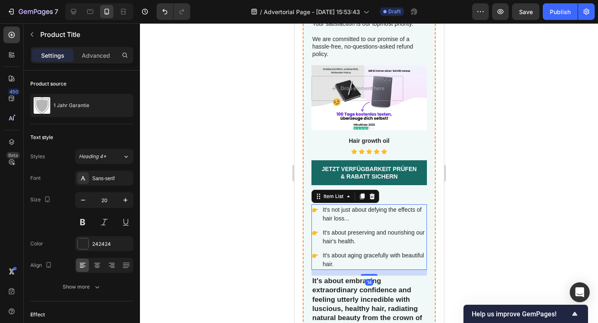
click at [349, 214] on p "It's not just about defying the effects of hair loss..." at bounding box center [373, 214] width 103 height 17
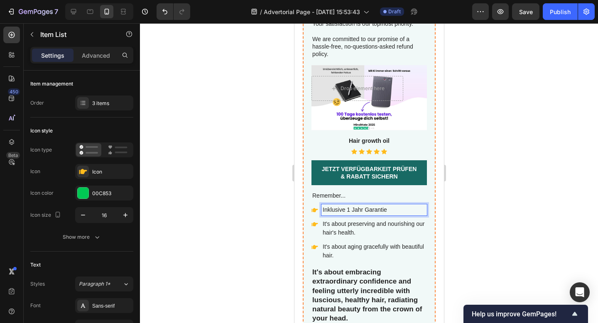
click at [347, 225] on p "It's about preserving and nourishing our hair's health." at bounding box center [373, 228] width 103 height 17
click at [503, 191] on div at bounding box center [369, 173] width 458 height 300
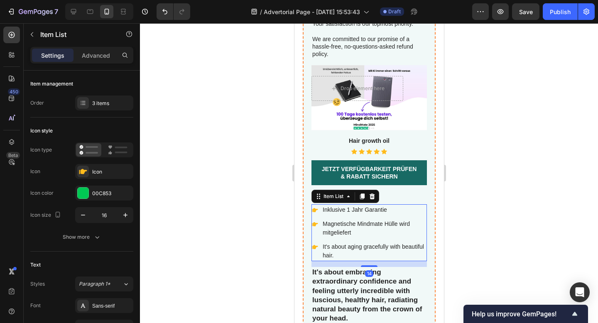
click at [376, 251] on p "It's about aging gracefully with beautiful hair." at bounding box center [373, 251] width 103 height 17
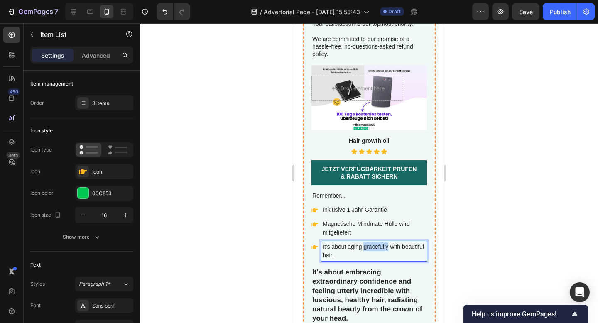
click at [377, 246] on p "It's about aging gracefully with beautiful hair." at bounding box center [373, 251] width 103 height 17
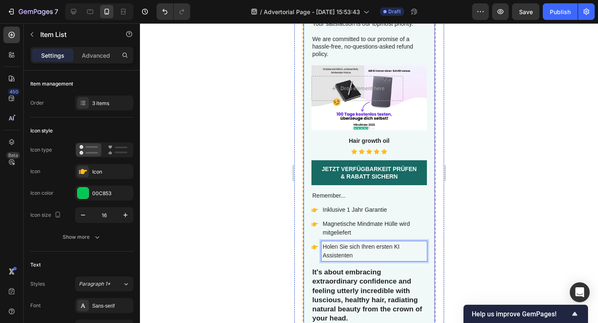
click at [497, 236] on div at bounding box center [369, 173] width 458 height 300
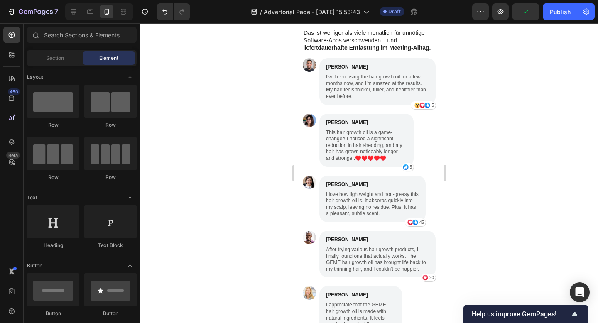
scroll to position [2505, 0]
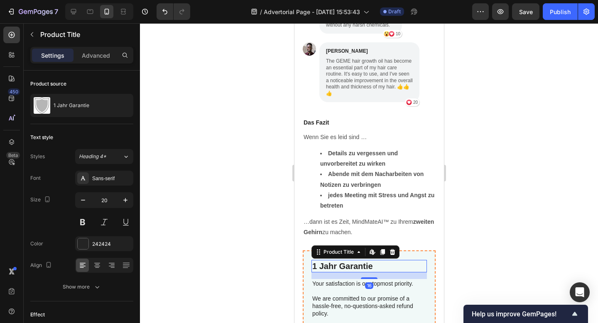
click at [350, 260] on h2 "1 Jahr Garantie" at bounding box center [369, 266] width 116 height 12
click at [351, 260] on h2 "1 Jahr Garantie" at bounding box center [369, 266] width 116 height 12
click at [373, 260] on h2 "1 Jahr Garantie" at bounding box center [369, 266] width 116 height 12
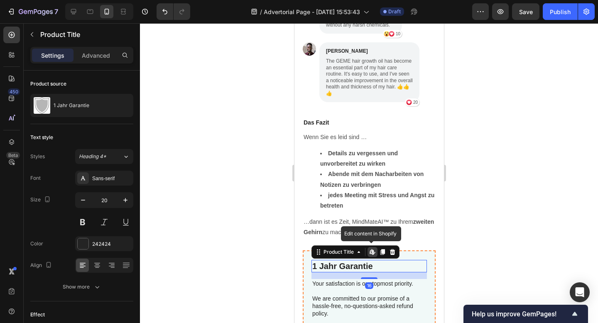
click at [373, 260] on h2 "1 Jahr Garantie" at bounding box center [369, 266] width 116 height 12
click at [382, 260] on h2 "1 Jahr Garantie" at bounding box center [369, 266] width 116 height 12
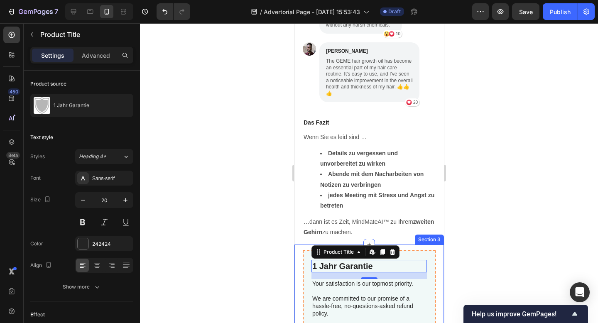
click at [468, 210] on div at bounding box center [369, 173] width 458 height 300
click at [380, 260] on h2 "1 Jahr Garantie" at bounding box center [369, 266] width 116 height 12
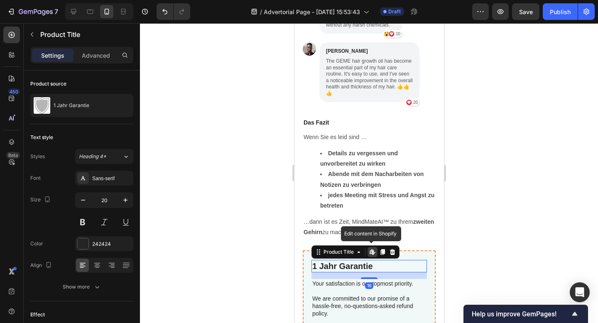
click at [353, 260] on h2 "1 Jahr Garantie" at bounding box center [369, 266] width 116 height 12
click at [499, 219] on div at bounding box center [369, 173] width 458 height 300
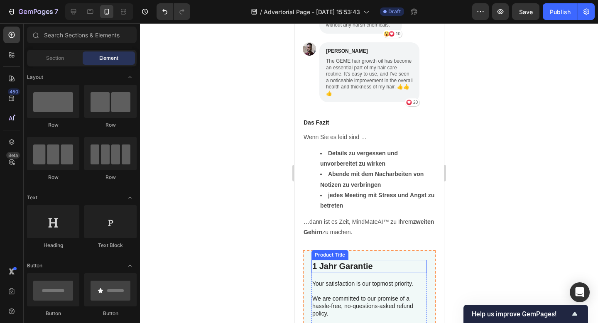
click at [366, 260] on h2 "1 Jahr Garantie" at bounding box center [369, 266] width 116 height 12
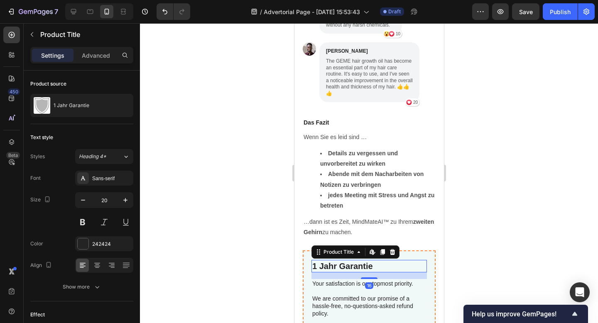
click at [366, 260] on h2 "1 Jahr Garantie" at bounding box center [369, 266] width 116 height 12
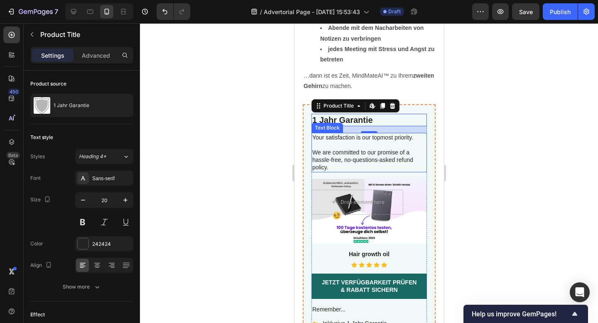
scroll to position [2653, 0]
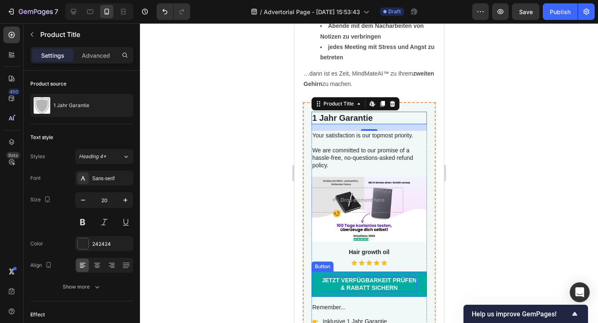
click at [401, 277] on p "Jetzt Verfügbarkeit prüfen & Rabatt sichern" at bounding box center [369, 284] width 95 height 15
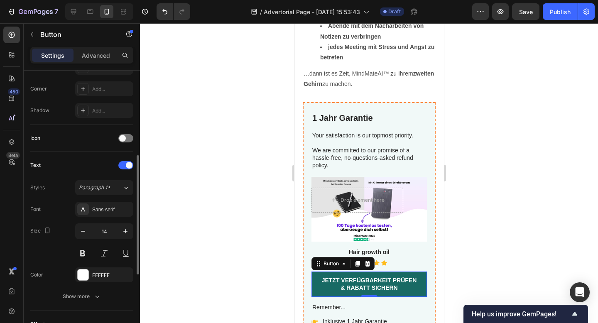
scroll to position [0, 0]
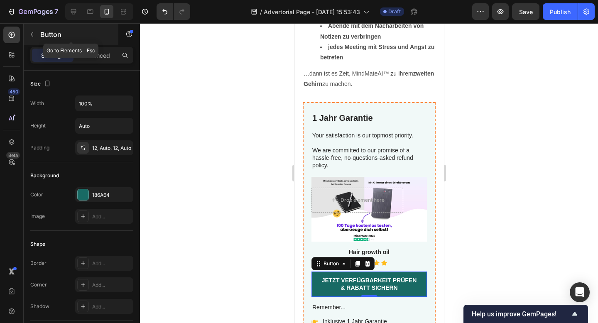
click at [45, 36] on p "Button" at bounding box center [75, 35] width 71 height 10
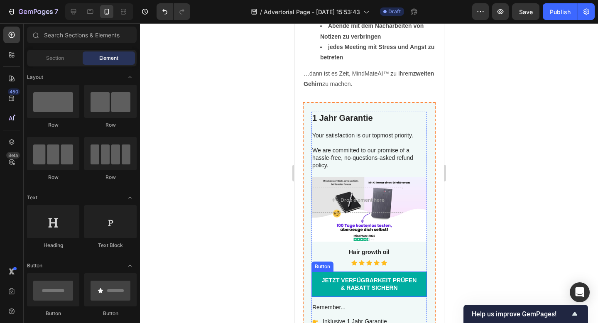
click at [420, 272] on link "Jetzt Verfügbarkeit prüfen & Rabatt sichern" at bounding box center [369, 284] width 116 height 25
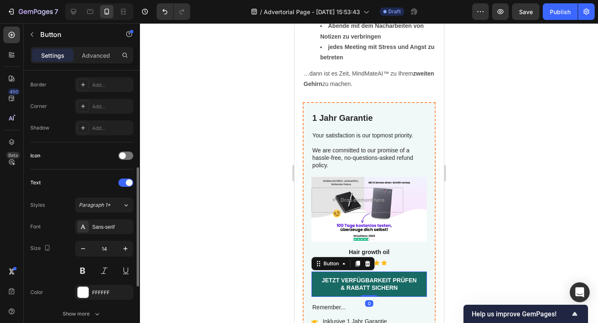
scroll to position [192, 0]
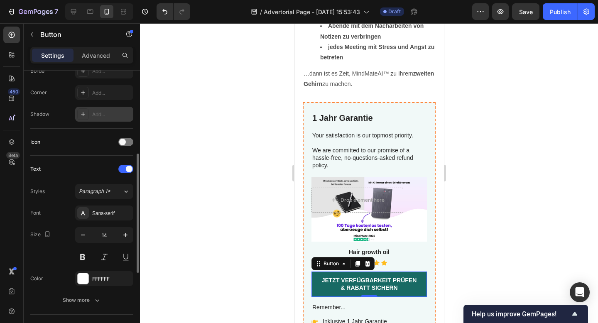
click at [101, 113] on div "Add..." at bounding box center [111, 114] width 39 height 7
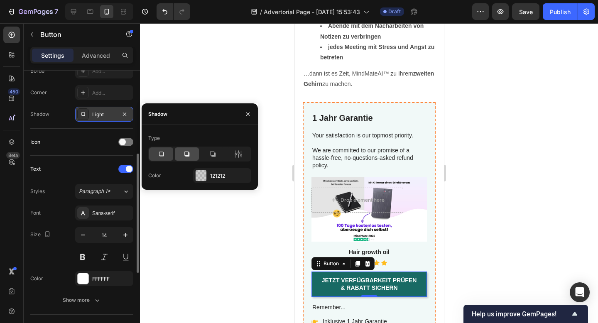
click at [192, 157] on div at bounding box center [187, 154] width 24 height 13
click at [212, 158] on div at bounding box center [213, 154] width 24 height 13
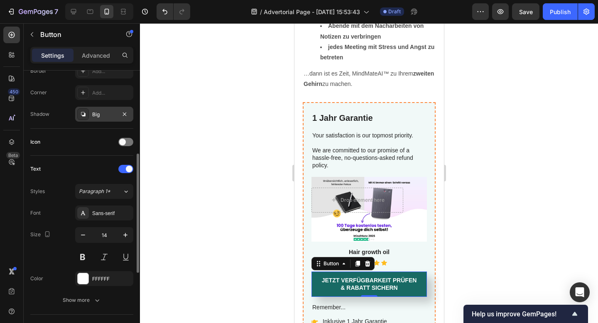
click at [500, 188] on div at bounding box center [369, 173] width 458 height 300
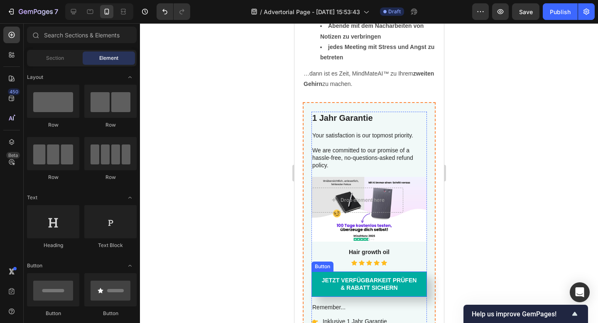
click at [326, 272] on link "Jetzt Verfügbarkeit prüfen & Rabatt sichern" at bounding box center [369, 284] width 116 height 25
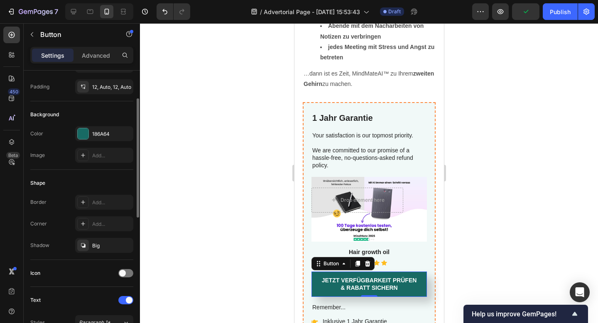
scroll to position [107, 0]
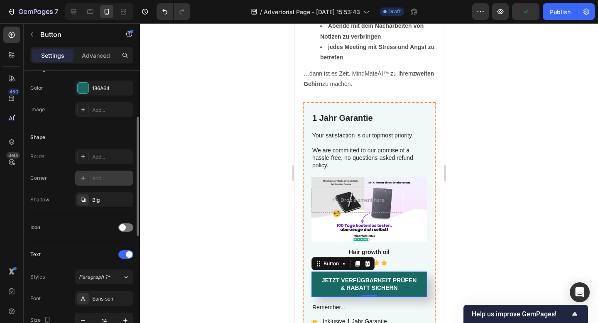
click at [107, 179] on div "Add..." at bounding box center [111, 178] width 39 height 7
click at [214, 133] on div at bounding box center [369, 173] width 458 height 300
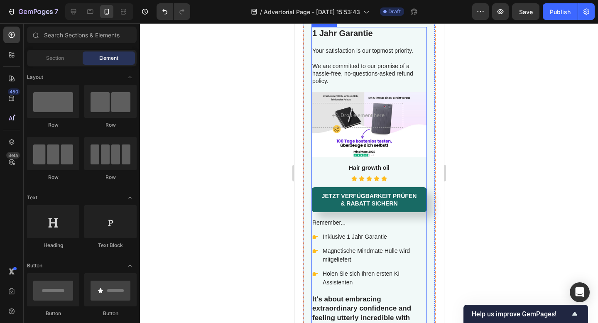
scroll to position [2695, 0]
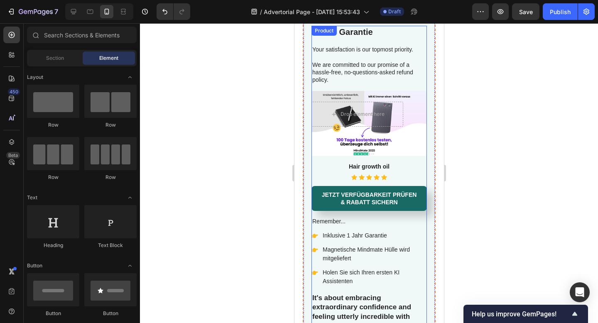
click at [522, 184] on div at bounding box center [369, 173] width 458 height 300
click at [505, 194] on div at bounding box center [369, 173] width 458 height 300
click at [378, 165] on h3 "Hair growth oil" at bounding box center [369, 166] width 116 height 9
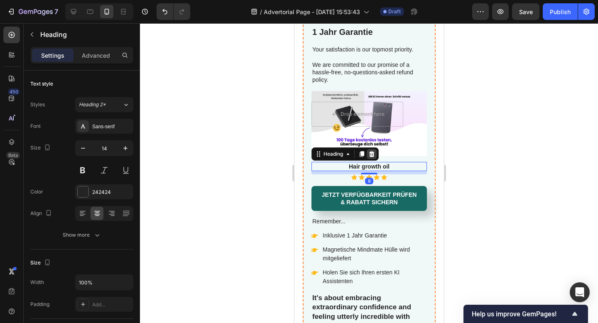
click at [373, 154] on icon at bounding box center [371, 154] width 5 height 6
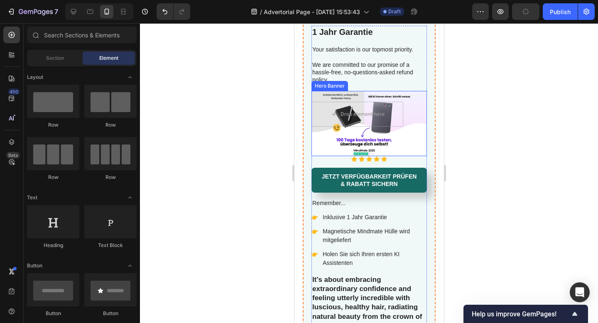
click at [398, 149] on div "Background Image" at bounding box center [369, 123] width 116 height 65
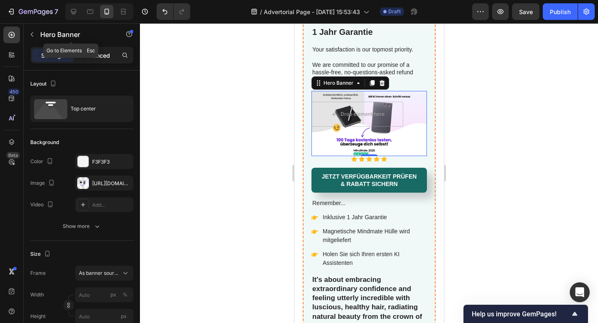
click at [94, 51] on p "Advanced" at bounding box center [96, 55] width 28 height 9
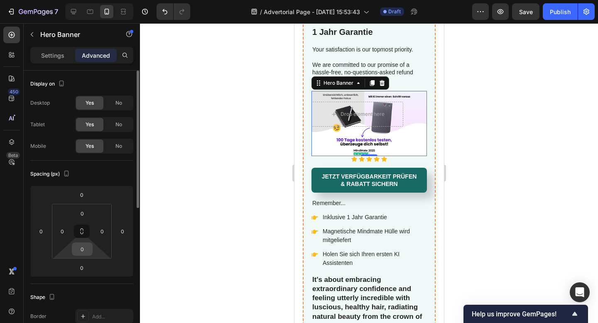
click at [85, 248] on input "0" at bounding box center [82, 249] width 17 height 12
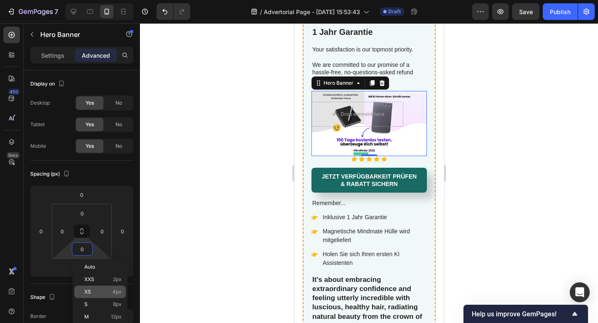
click at [89, 292] on span "XS" at bounding box center [87, 292] width 7 height 6
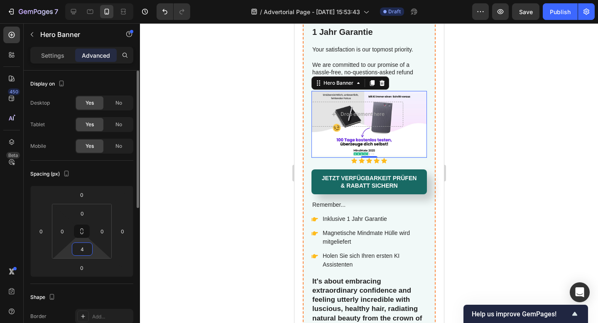
click at [82, 246] on input "4" at bounding box center [82, 249] width 17 height 12
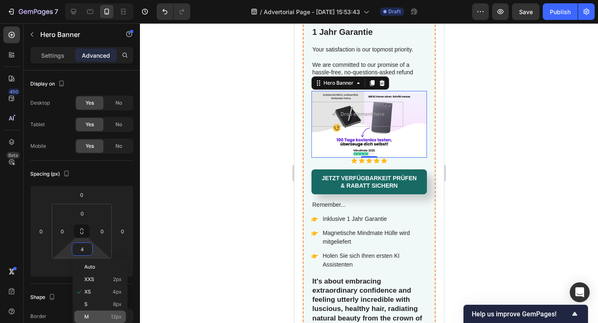
click at [98, 313] on div "M 12px" at bounding box center [100, 317] width 52 height 12
type input "12"
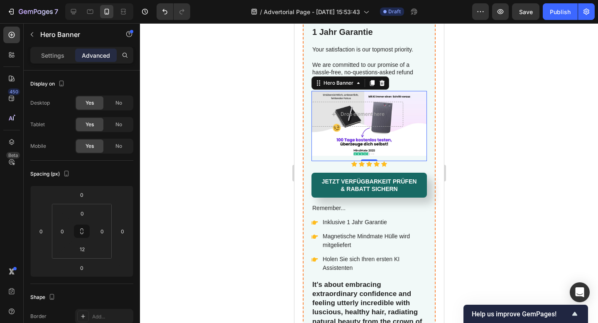
click at [262, 208] on div at bounding box center [369, 173] width 458 height 300
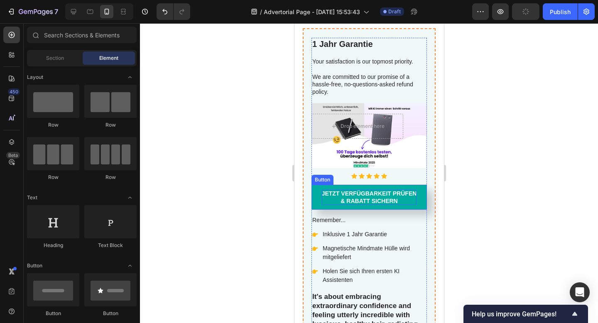
scroll to position [2670, 0]
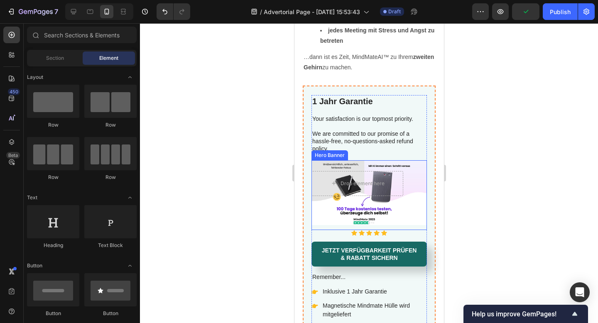
click at [415, 177] on div "Background Image" at bounding box center [369, 192] width 116 height 65
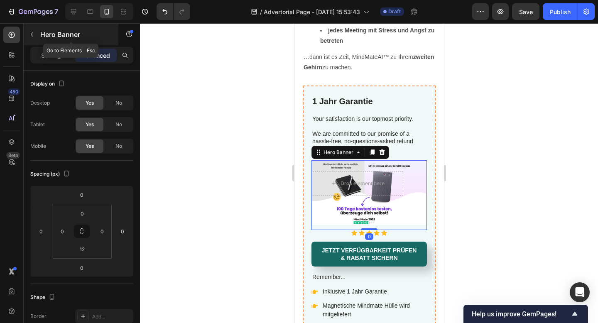
click at [34, 38] on button "button" at bounding box center [31, 34] width 13 height 13
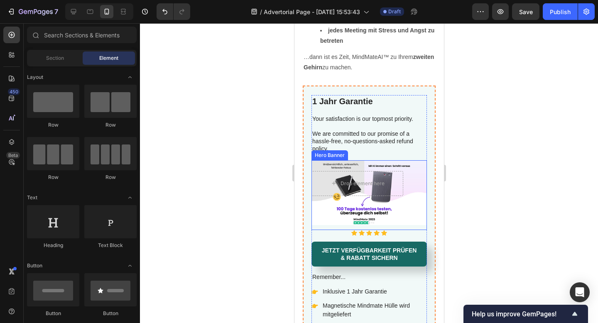
click at [401, 160] on div "Background Image" at bounding box center [369, 192] width 116 height 65
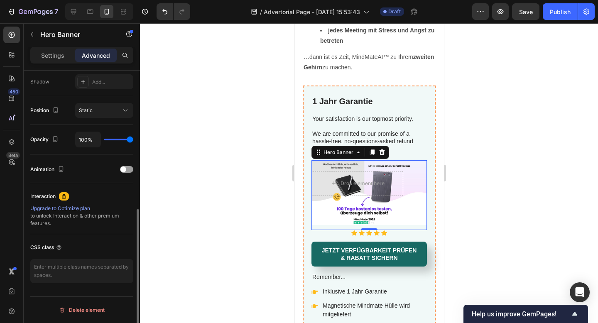
scroll to position [0, 0]
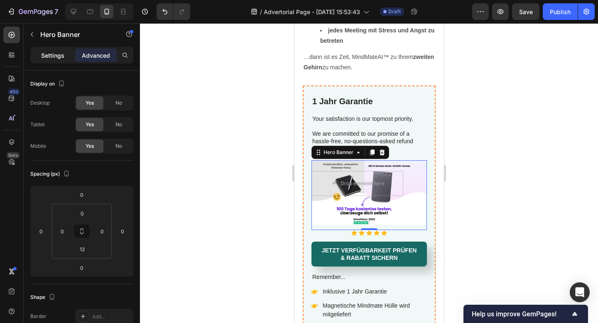
click at [48, 59] on p "Settings" at bounding box center [52, 55] width 23 height 9
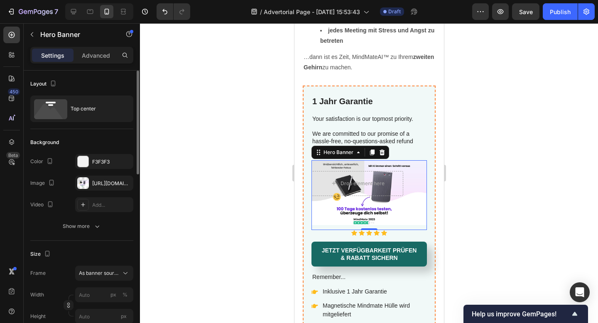
scroll to position [20, 0]
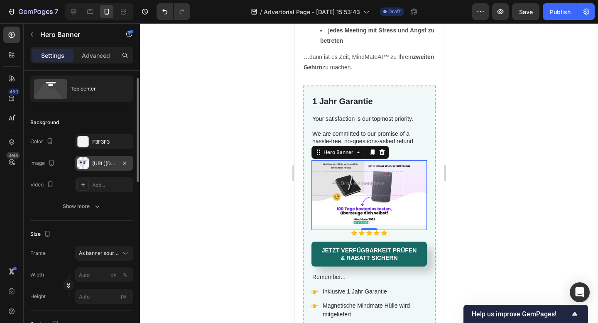
click at [97, 168] on div "[URL][DOMAIN_NAME]" at bounding box center [104, 163] width 58 height 15
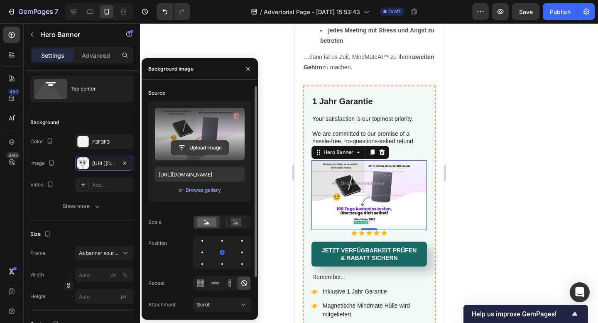
click at [208, 147] on input "file" at bounding box center [199, 148] width 57 height 14
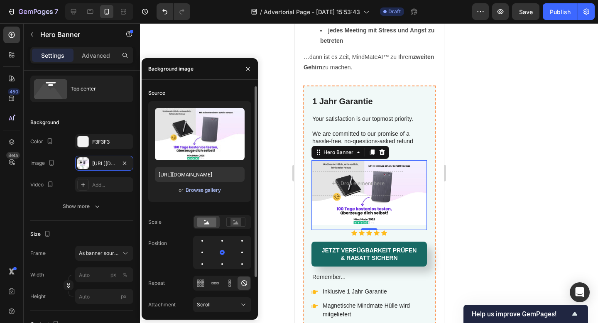
click at [198, 194] on button "Browse gallery" at bounding box center [203, 190] width 36 height 8
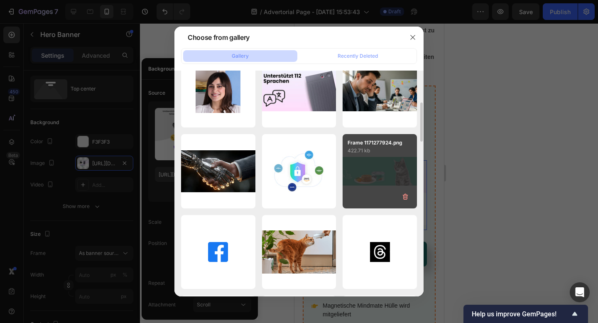
scroll to position [350, 0]
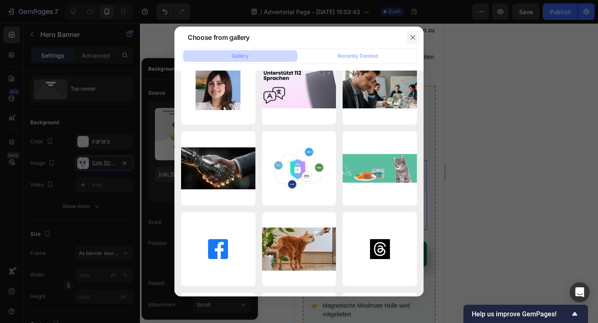
click at [415, 32] on button "button" at bounding box center [412, 37] width 13 height 13
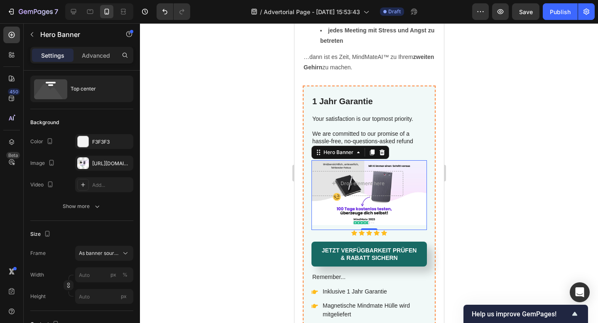
click at [491, 183] on div at bounding box center [369, 173] width 458 height 300
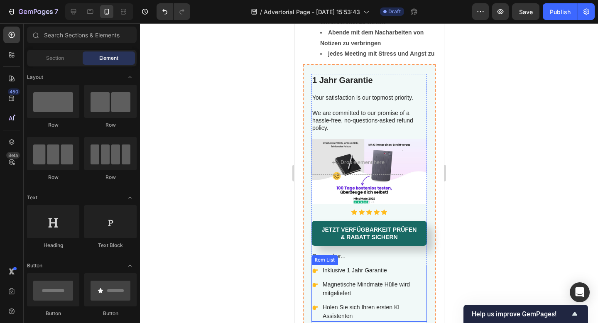
scroll to position [2635, 0]
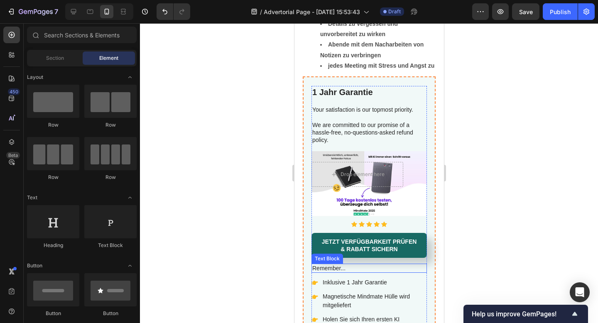
click at [341, 272] on p "Remember..." at bounding box center [369, 268] width 114 height 7
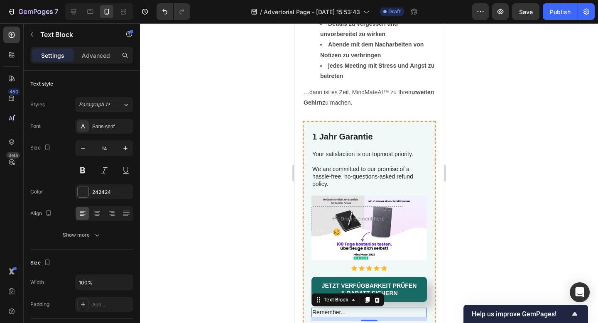
click at [341, 309] on p "Remember..." at bounding box center [369, 312] width 114 height 7
click at [343, 309] on p "Remember..." at bounding box center [369, 312] width 114 height 7
drag, startPoint x: 349, startPoint y: 269, endPoint x: 303, endPoint y: 269, distance: 46.5
click at [579, 223] on div at bounding box center [369, 173] width 458 height 300
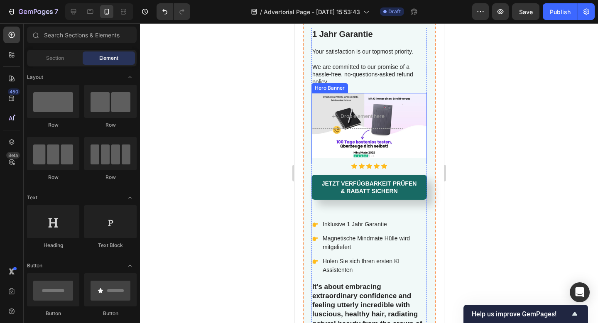
scroll to position [2634, 0]
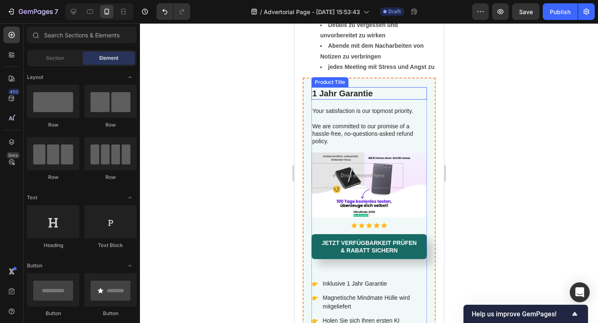
click at [353, 94] on h2 "1 Jahr Garantie" at bounding box center [369, 93] width 116 height 12
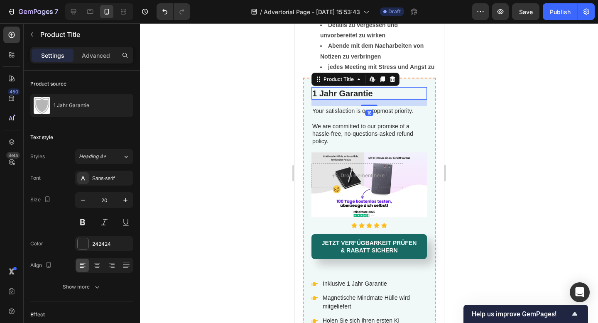
click at [353, 94] on h2 "1 Jahr Garantie" at bounding box center [369, 93] width 116 height 12
click at [364, 93] on h2 "1 Jahr Garantie" at bounding box center [369, 93] width 116 height 12
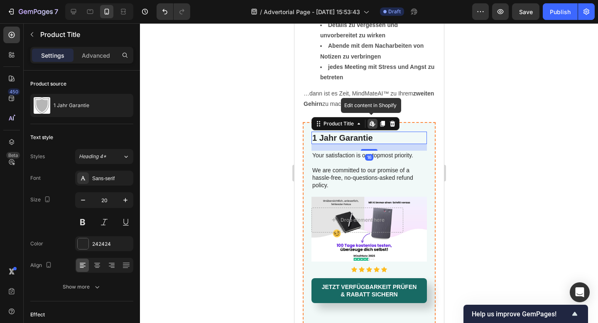
click at [364, 132] on h2 "1 Jahr Garantie" at bounding box center [369, 138] width 116 height 12
click at [394, 121] on icon at bounding box center [392, 124] width 5 height 6
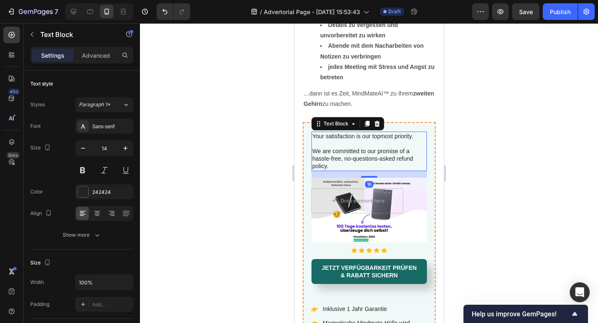
click at [365, 140] on p at bounding box center [369, 143] width 114 height 7
click at [34, 35] on icon "button" at bounding box center [32, 34] width 7 height 7
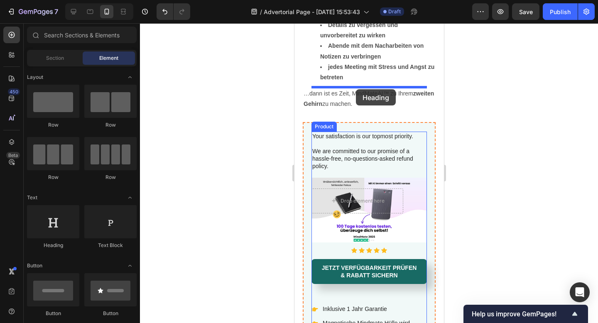
drag, startPoint x: 391, startPoint y: 173, endPoint x: 356, endPoint y: 89, distance: 90.9
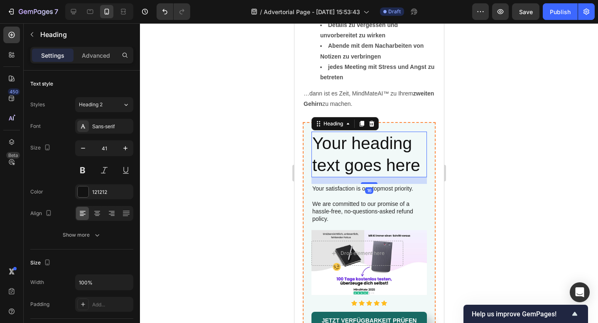
click at [351, 132] on h2 "Your heading text goes here" at bounding box center [369, 155] width 116 height 46
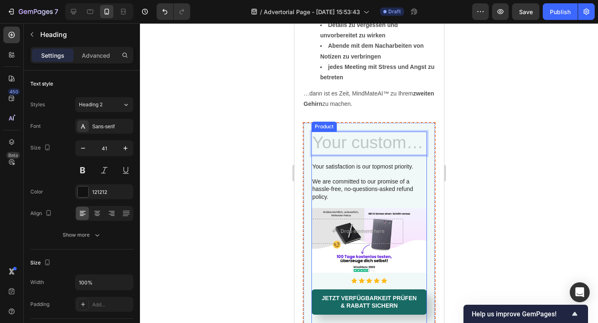
click at [509, 113] on div at bounding box center [369, 173] width 458 height 300
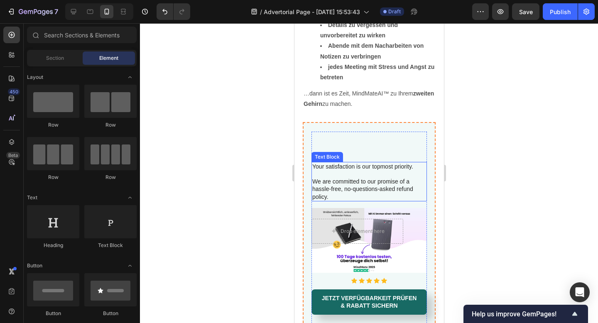
scroll to position [2545, 0]
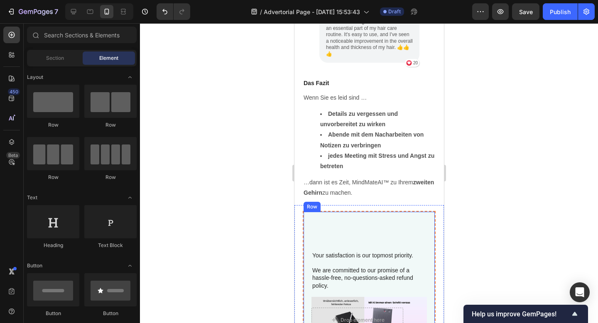
click at [375, 222] on p "Rich Text Editor. Editing area: main" at bounding box center [369, 233] width 114 height 22
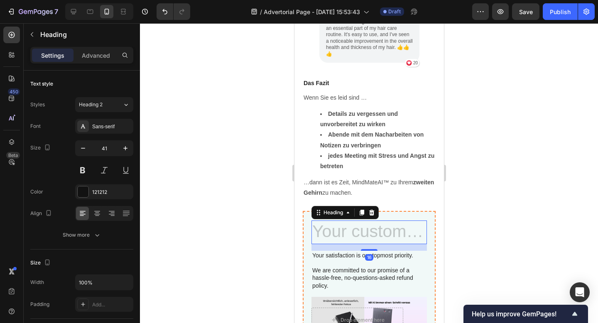
click at [375, 221] on h2 "Rich Text Editor. Editing area: main" at bounding box center [369, 233] width 116 height 24
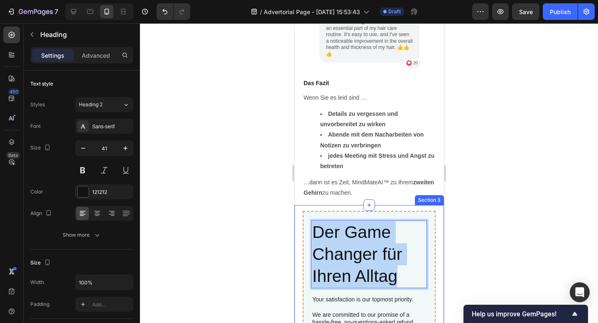
drag, startPoint x: 407, startPoint y: 236, endPoint x: 295, endPoint y: 182, distance: 123.6
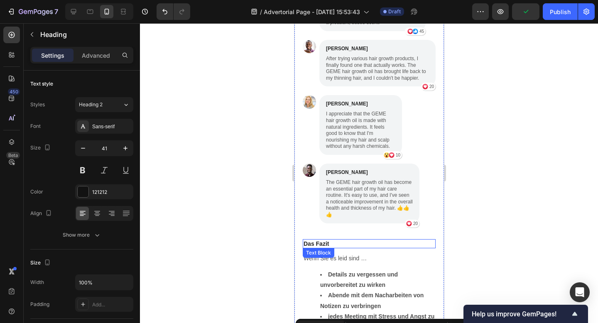
type input "16"
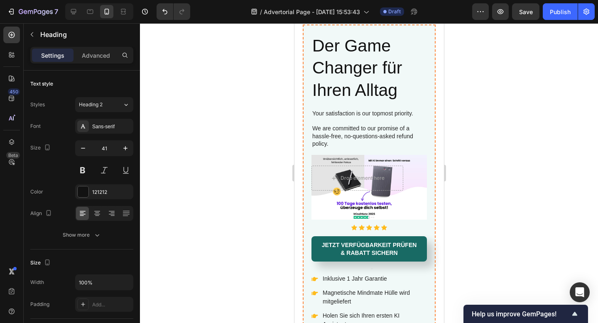
scroll to position [2649, 0]
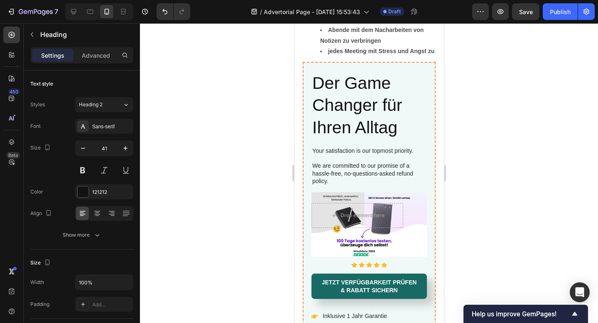
click at [342, 93] on h2 "Der Game Changer für Ihren Alltag" at bounding box center [369, 105] width 116 height 68
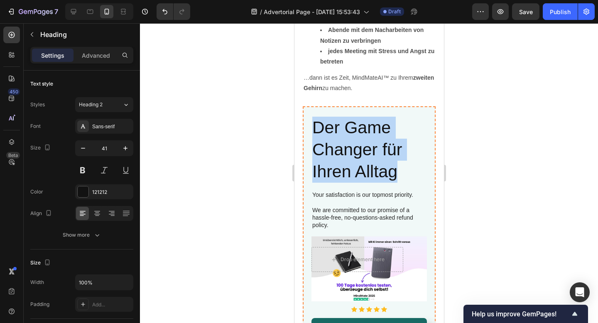
drag, startPoint x: 411, startPoint y: 128, endPoint x: 311, endPoint y: 82, distance: 109.3
click at [311, 116] on h2 "Der Game Changer für Ihren Alltag" at bounding box center [369, 150] width 116 height 68
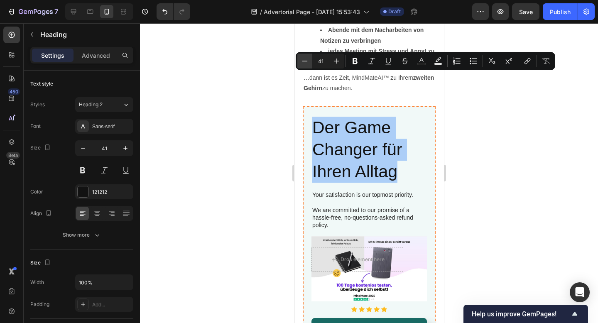
click at [309, 64] on icon "Editor contextual toolbar" at bounding box center [305, 61] width 8 height 8
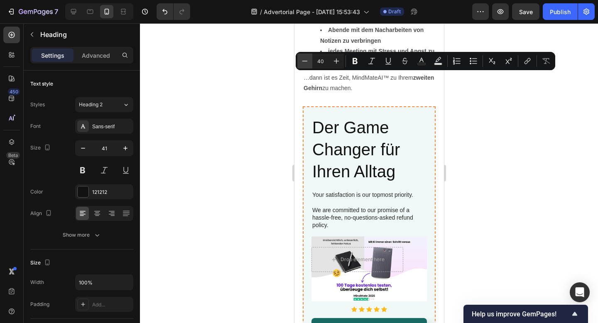
click at [309, 64] on icon "Editor contextual toolbar" at bounding box center [305, 61] width 8 height 8
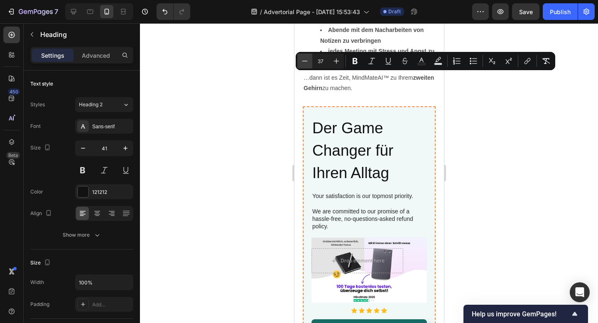
click at [309, 64] on icon "Editor contextual toolbar" at bounding box center [305, 61] width 8 height 8
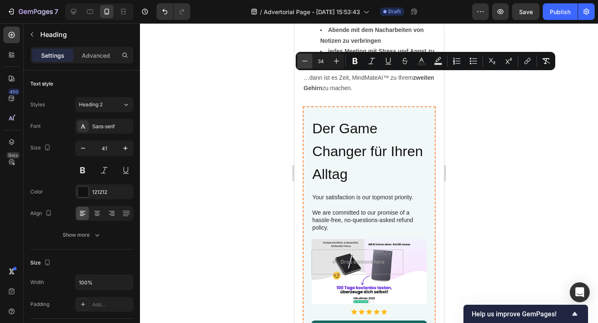
click at [309, 64] on icon "Editor contextual toolbar" at bounding box center [305, 61] width 8 height 8
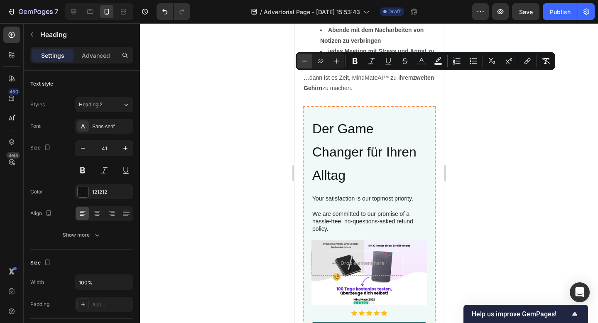
click at [309, 64] on icon "Editor contextual toolbar" at bounding box center [305, 61] width 8 height 8
type input "30"
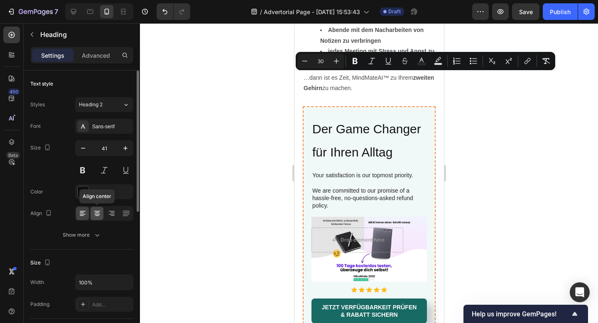
click at [100, 215] on icon at bounding box center [97, 213] width 8 height 8
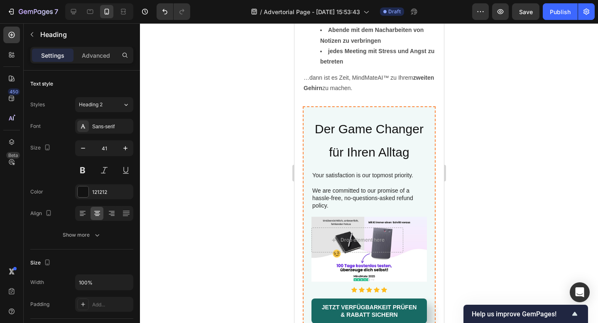
click at [330, 122] on span "Der Game Changer für Ihren Alltag" at bounding box center [369, 140] width 109 height 37
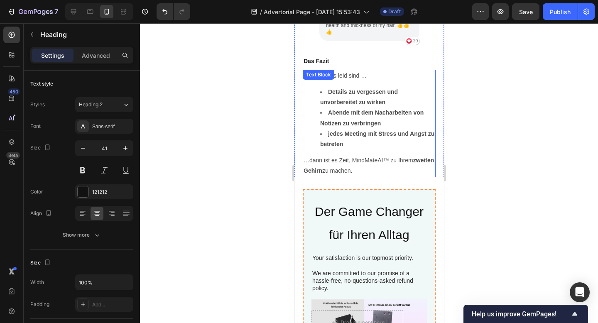
scroll to position [2566, 0]
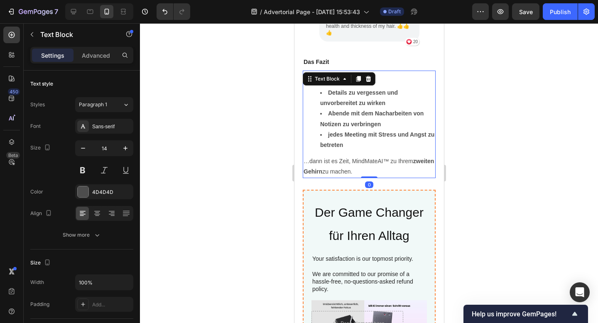
click at [334, 108] on li "Abende mit dem Nacharbeiten von Notizen zu verbringen" at bounding box center [377, 118] width 115 height 21
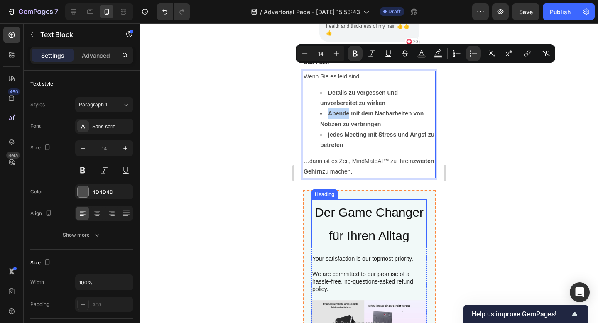
click at [362, 206] on span "Der Game Changer für Ihren Alltag" at bounding box center [369, 224] width 109 height 37
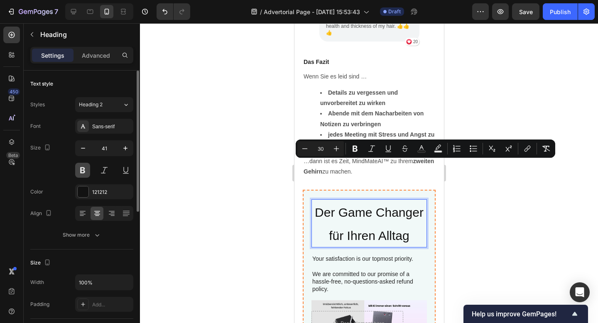
click at [83, 170] on button at bounding box center [82, 170] width 15 height 15
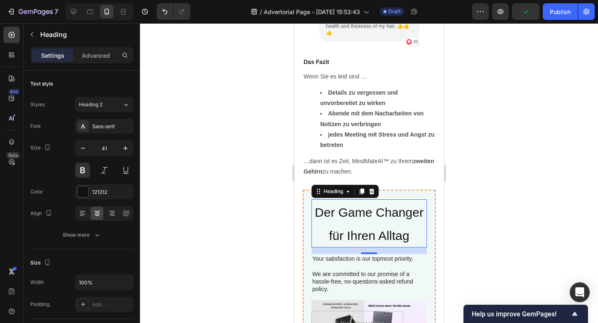
click at [351, 206] on span "Der Game Changer für Ihren Alltag" at bounding box center [369, 224] width 109 height 37
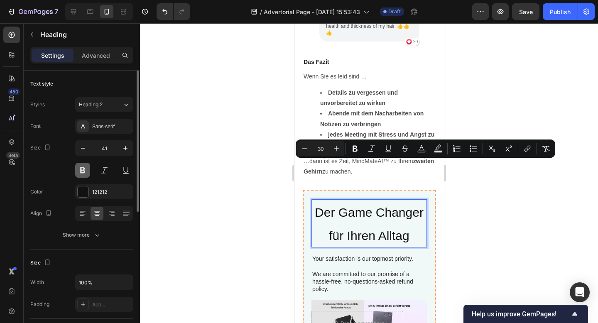
click at [89, 170] on button at bounding box center [82, 170] width 15 height 15
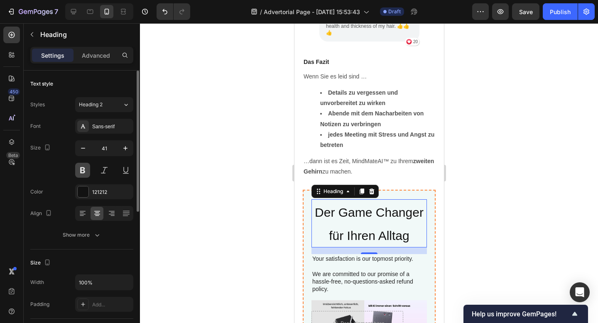
click at [89, 170] on button at bounding box center [82, 170] width 15 height 15
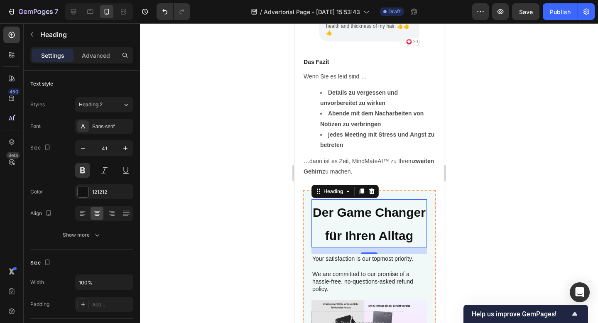
click at [509, 159] on div at bounding box center [369, 173] width 458 height 300
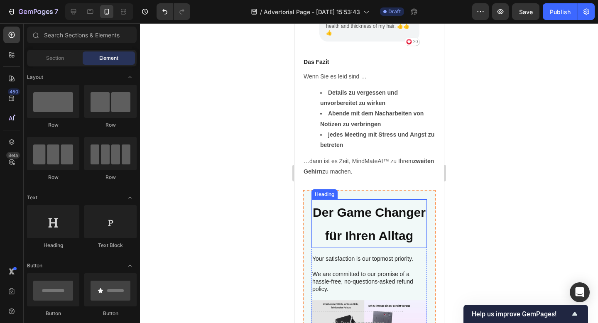
click at [337, 200] on p "⁠⁠⁠⁠⁠⁠⁠ Der Game Changer für Ihren Alltag" at bounding box center [369, 223] width 114 height 47
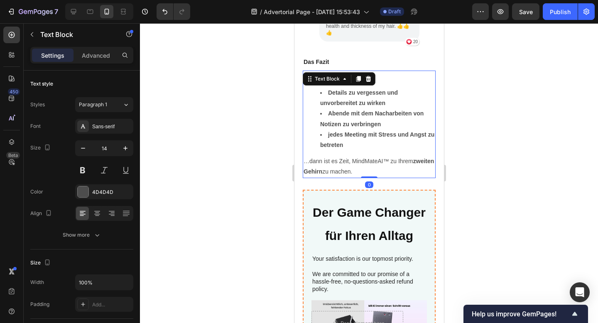
click at [367, 110] on strong "Abende mit dem Nacharbeiten von Notizen zu verbringen" at bounding box center [371, 118] width 103 height 17
click at [354, 206] on span "Der Game Changer für Ihren Alltag" at bounding box center [369, 224] width 113 height 37
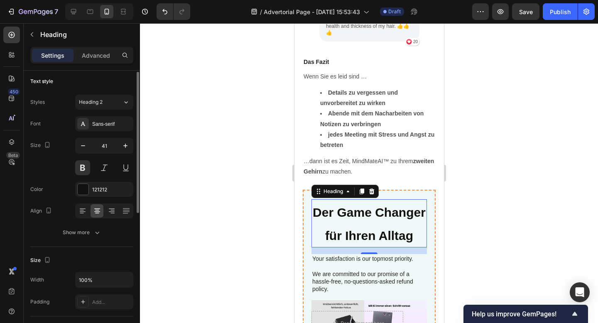
scroll to position [0, 0]
click at [87, 147] on icon "button" at bounding box center [83, 148] width 8 height 8
click at [86, 147] on icon "button" at bounding box center [83, 148] width 8 height 8
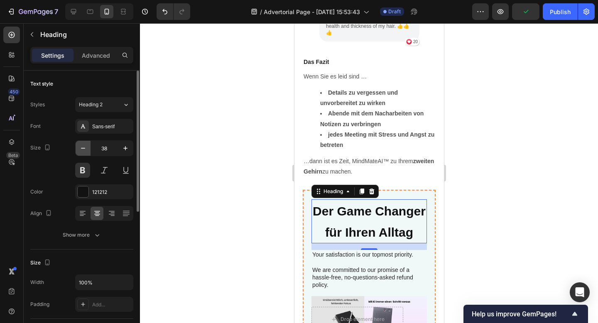
click at [86, 147] on icon "button" at bounding box center [83, 148] width 8 height 8
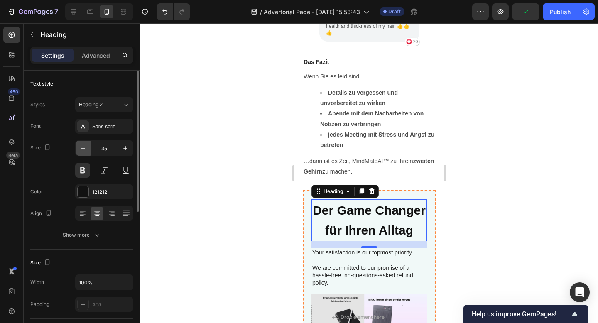
click at [86, 147] on icon "button" at bounding box center [83, 148] width 8 height 8
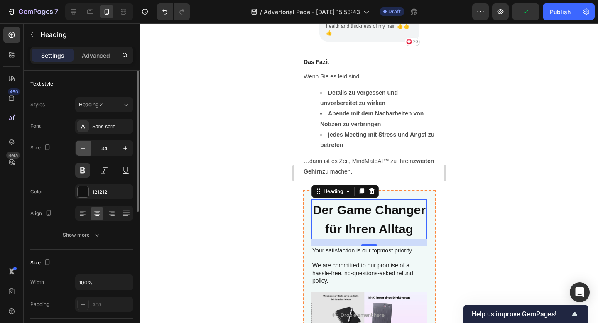
click at [86, 147] on icon "button" at bounding box center [83, 148] width 8 height 8
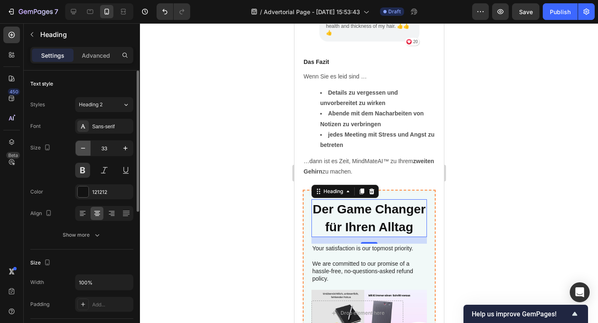
click at [86, 147] on icon "button" at bounding box center [83, 148] width 8 height 8
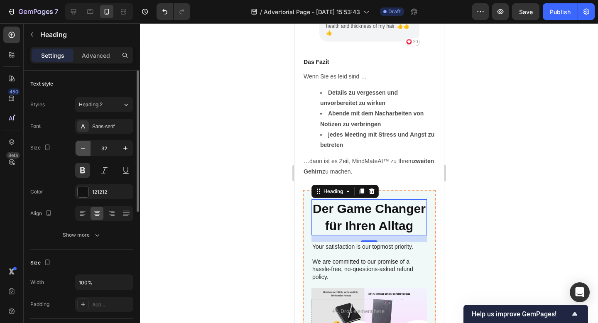
click at [86, 147] on icon "button" at bounding box center [83, 148] width 8 height 8
type input "30"
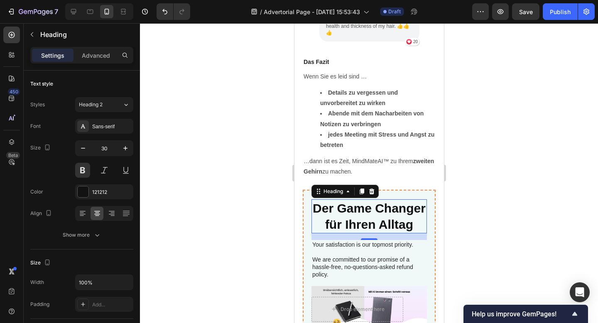
click at [533, 156] on div at bounding box center [369, 173] width 458 height 300
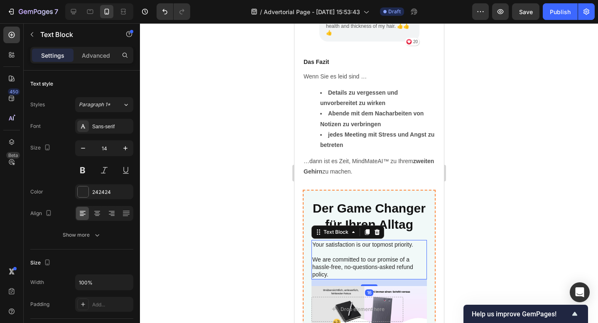
click at [364, 241] on p "Your satisfaction is our topmost priority." at bounding box center [369, 244] width 114 height 7
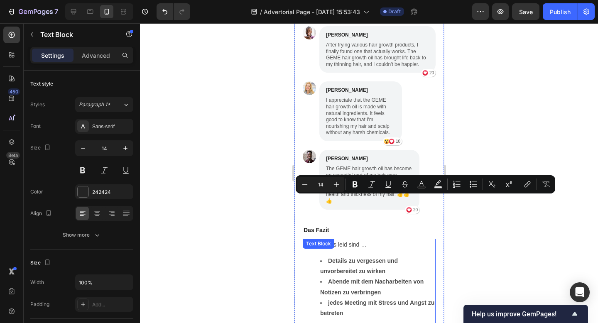
type input "16"
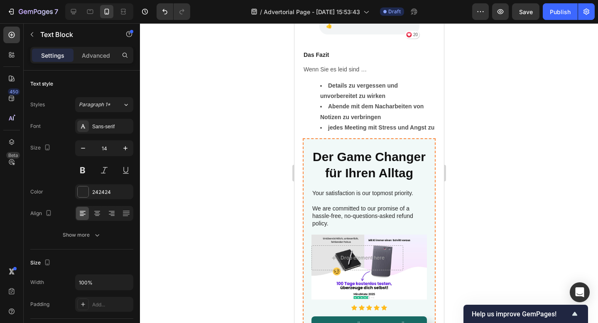
scroll to position [2573, 0]
click at [372, 199] on p at bounding box center [369, 200] width 114 height 7
click at [372, 199] on p "Rich Text Editor. Editing area: main" at bounding box center [369, 200] width 114 height 7
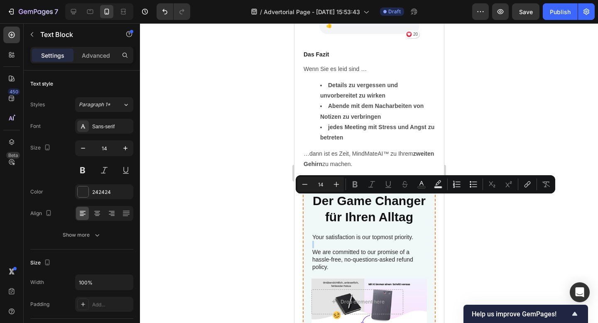
click at [335, 241] on p "Rich Text Editor. Editing area: main" at bounding box center [369, 244] width 114 height 7
click at [335, 249] on p "We are committed to our promise of a hassle-free, no-questions-asked refund pol…" at bounding box center [369, 260] width 114 height 23
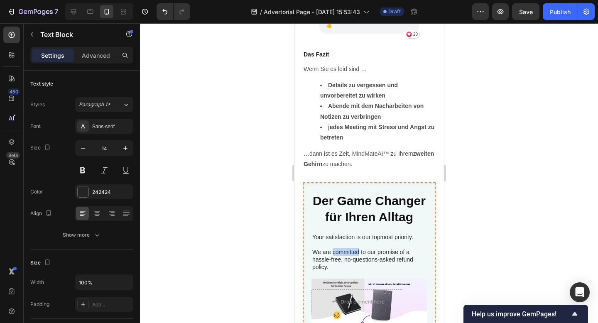
click at [335, 249] on p "We are committed to our promise of a hassle-free, no-questions-asked refund pol…" at bounding box center [369, 260] width 114 height 23
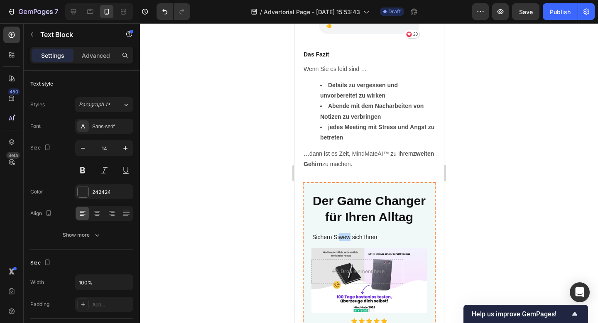
drag, startPoint x: 349, startPoint y: 194, endPoint x: 338, endPoint y: 194, distance: 11.2
click at [338, 234] on p "Sichern Siwew sich Ihren" at bounding box center [369, 237] width 114 height 7
click at [370, 234] on p "Sichern Sie sich Ihren" at bounding box center [369, 237] width 114 height 7
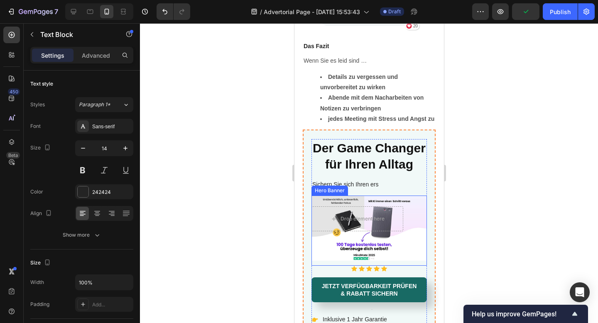
scroll to position [2580, 0]
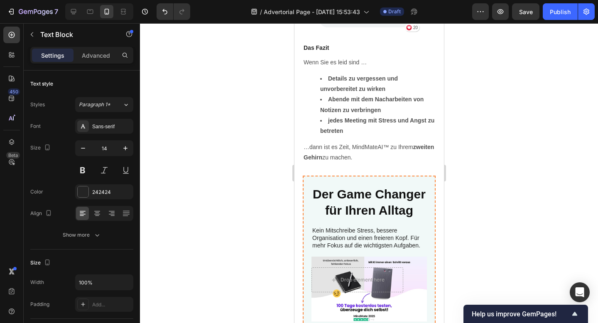
click at [517, 258] on div at bounding box center [369, 173] width 458 height 300
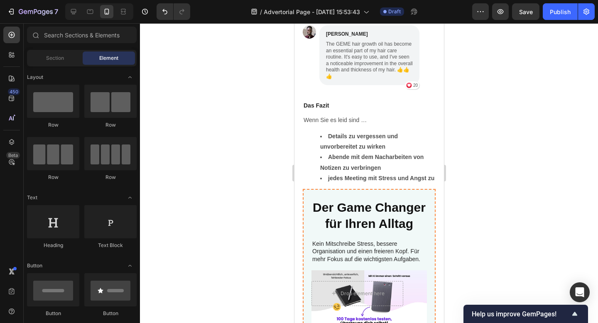
scroll to position [2544, 0]
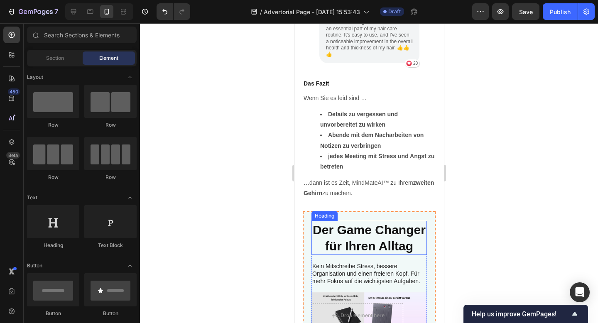
click at [376, 221] on h2 "Der Game Changer für Ihren Alltag" at bounding box center [369, 238] width 116 height 34
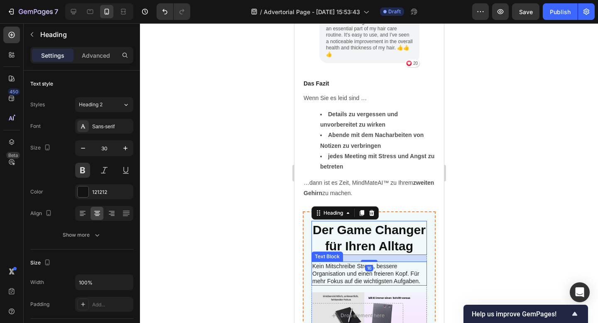
click at [314, 263] on p "Kein Mitschreibe Stress, bessere Organisation und einen freieren Kopf. Für mehr…" at bounding box center [369, 274] width 114 height 23
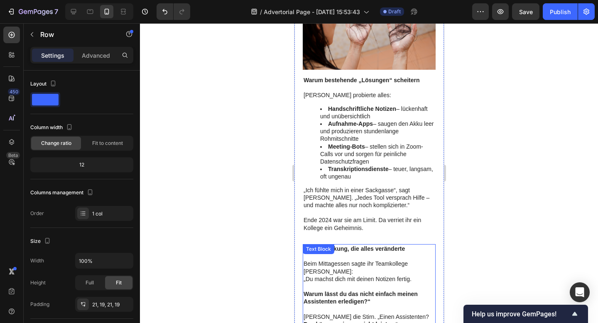
scroll to position [836, 0]
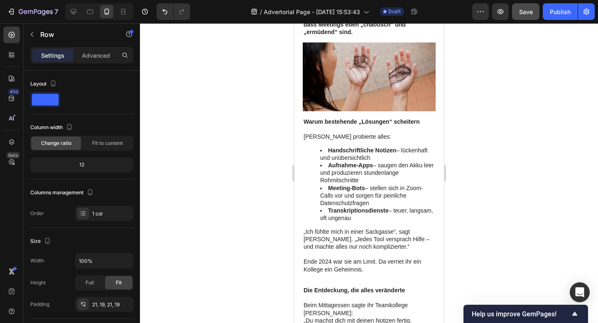
click at [521, 14] on span "Save" at bounding box center [526, 11] width 14 height 7
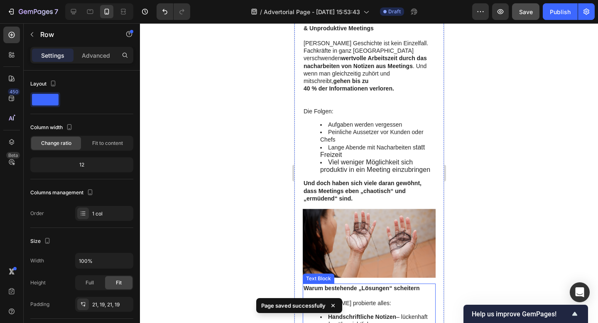
scroll to position [646, 0]
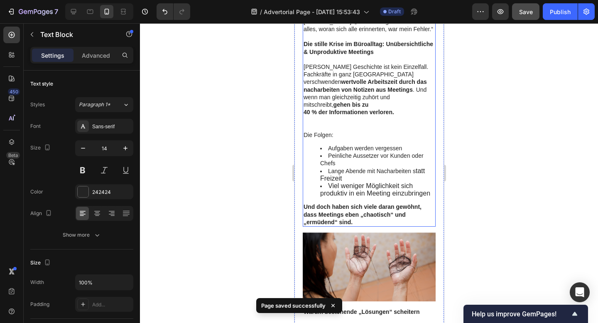
click at [358, 182] on span "Viel weniger Möglichkeit sich produktiv in ein Meeting einzubringen" at bounding box center [375, 189] width 110 height 15
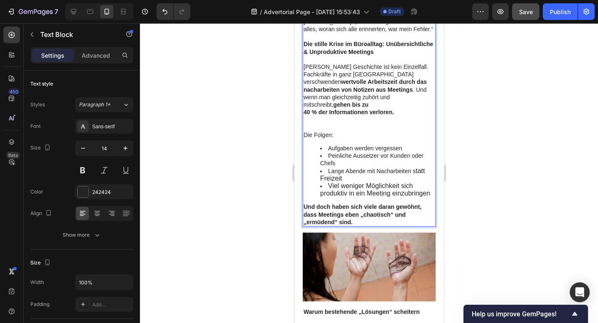
click at [345, 182] on span "Viel weniger Möglichkeit sich produktiv in ein Meeting einzubringen" at bounding box center [375, 189] width 110 height 15
drag, startPoint x: 347, startPoint y: 174, endPoint x: 340, endPoint y: 174, distance: 7.9
click at [340, 182] on span "Viel weniger Möglichkeit sich produktiv in ein Meeting einzubringen" at bounding box center [375, 189] width 110 height 15
click at [340, 152] on li "Peinliche Aussetzer vor Kunden oder Chefs" at bounding box center [377, 159] width 115 height 15
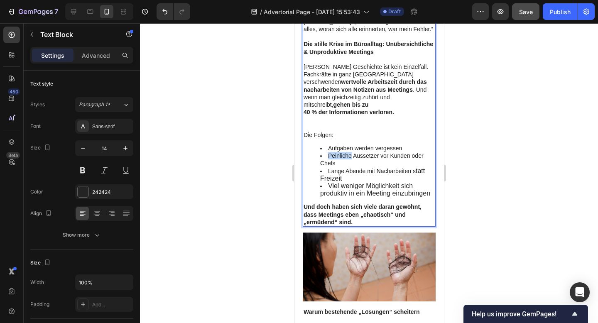
click at [340, 152] on li "Peinliche Aussetzer vor Kunden oder Chefs" at bounding box center [377, 159] width 115 height 15
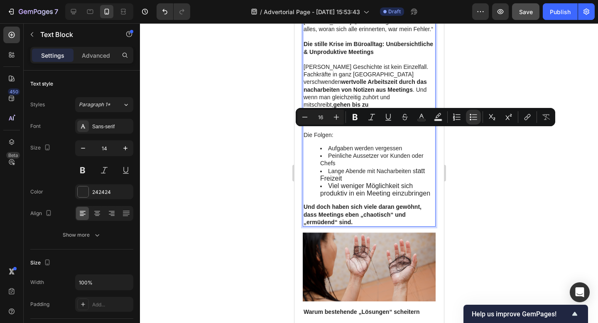
click at [343, 182] on span "Viel weniger Möglichkeit sich produktiv in ein Meeting einzubringen" at bounding box center [375, 189] width 110 height 15
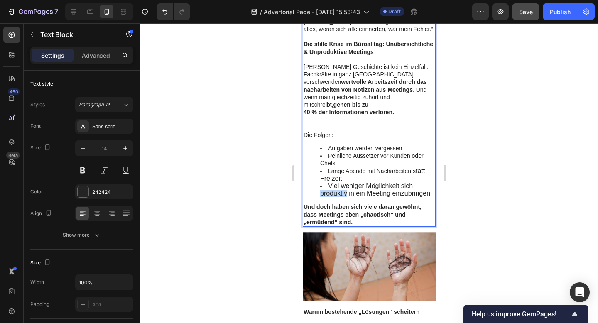
click at [343, 182] on span "Viel weniger Möglichkeit sich produktiv in ein Meeting einzubringen" at bounding box center [375, 189] width 110 height 15
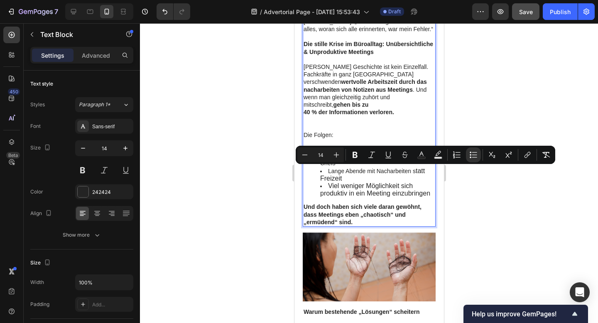
click at [358, 204] on strong "Und doch haben sich viele daran gewöhnt, dass Meetings eben „chaotisch“ und „er…" at bounding box center [362, 215] width 118 height 22
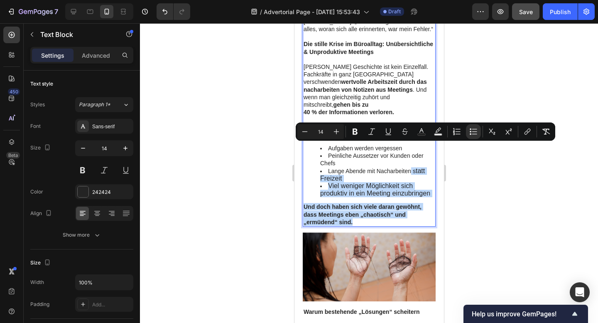
drag, startPoint x: 411, startPoint y: 148, endPoint x: 417, endPoint y: 202, distance: 53.9
click at [417, 202] on div "Das Meeting, das fast ihren Ruf zerstörte In einer Abstimmung mit einem der vie…" at bounding box center [369, 61] width 133 height 331
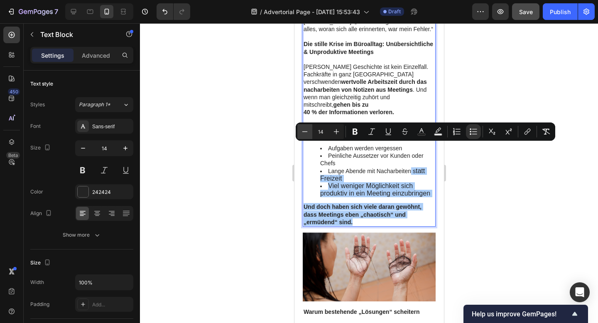
click at [308, 135] on icon "Editor contextual toolbar" at bounding box center [305, 132] width 8 height 8
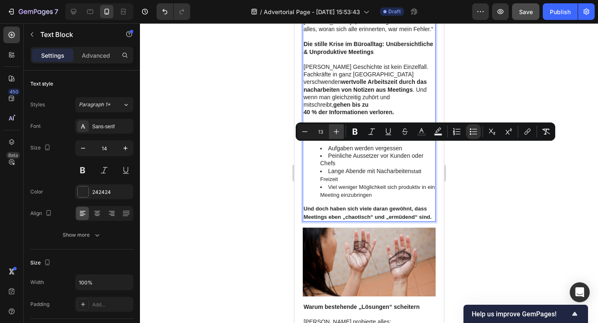
click at [339, 130] on icon "Editor contextual toolbar" at bounding box center [336, 132] width 8 height 8
type input "14"
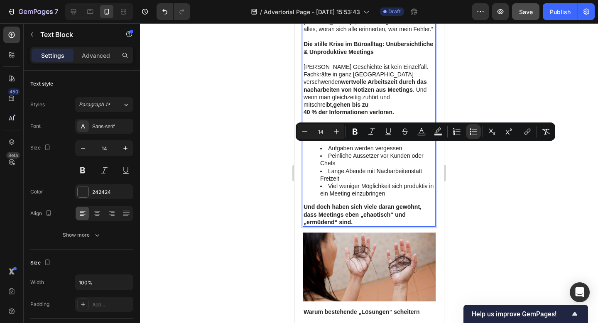
click at [473, 200] on div at bounding box center [369, 173] width 458 height 300
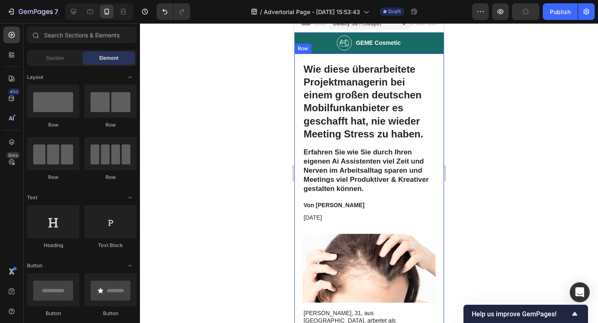
scroll to position [0, 0]
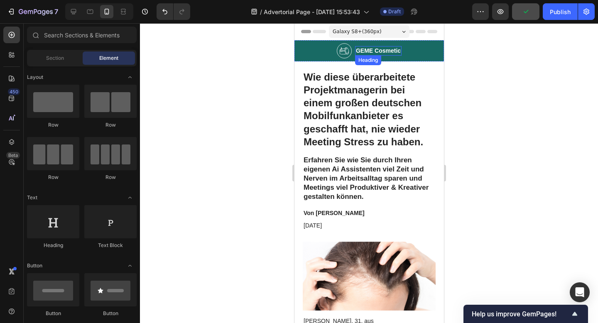
click at [373, 52] on h2 "GEME Cosmetic" at bounding box center [378, 50] width 47 height 9
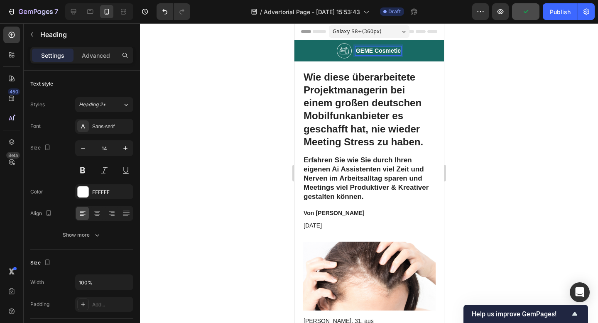
click at [374, 50] on h2 "GEME Cosmetic" at bounding box center [378, 50] width 47 height 9
click at [374, 50] on p "GEME Cosmetic" at bounding box center [378, 50] width 45 height 7
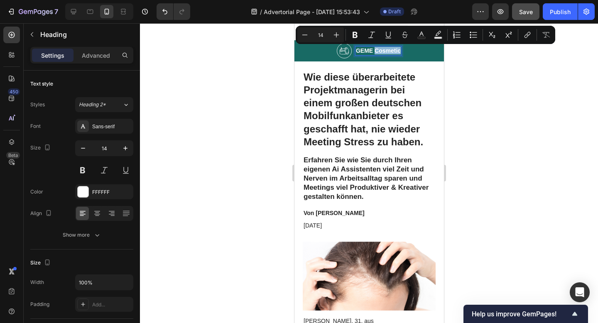
click at [377, 50] on p "GEME Cosmetic" at bounding box center [378, 50] width 45 height 7
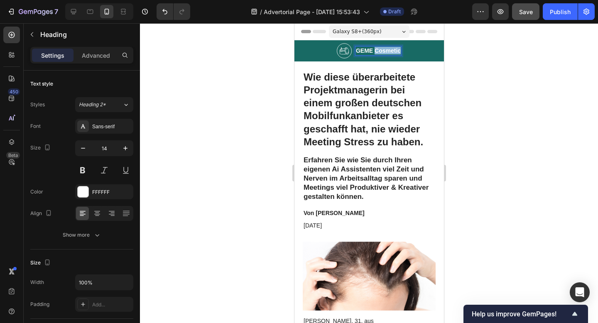
click at [377, 50] on p "GEME Cosmetic" at bounding box center [378, 50] width 45 height 7
click at [308, 49] on div "Image Heading 0 Row" at bounding box center [369, 50] width 150 height 21
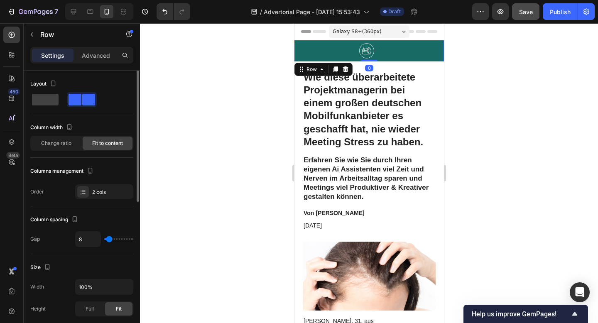
click at [94, 98] on span at bounding box center [88, 100] width 13 height 12
click at [84, 57] on p "Advanced" at bounding box center [96, 55] width 28 height 9
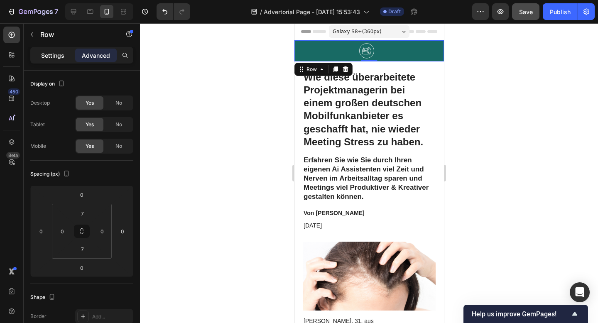
click at [53, 54] on p "Settings" at bounding box center [52, 55] width 23 height 9
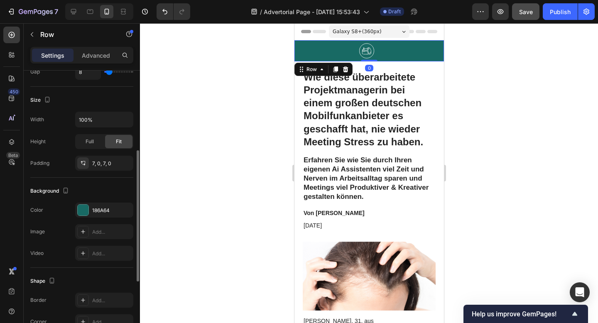
scroll to position [172, 0]
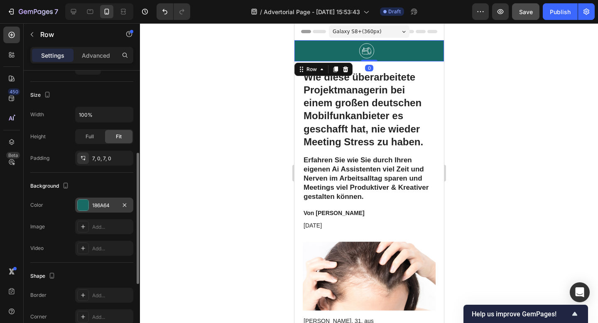
click at [82, 210] on div at bounding box center [83, 205] width 11 height 11
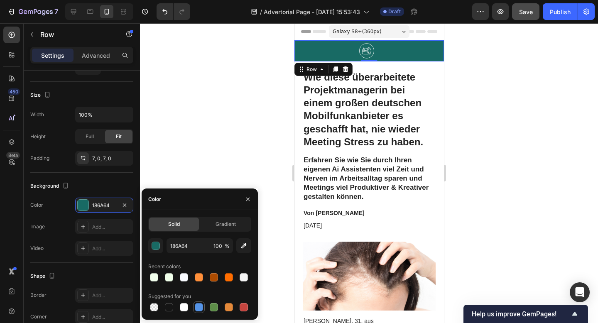
click at [198, 308] on div at bounding box center [199, 307] width 8 height 8
type input "5594E7"
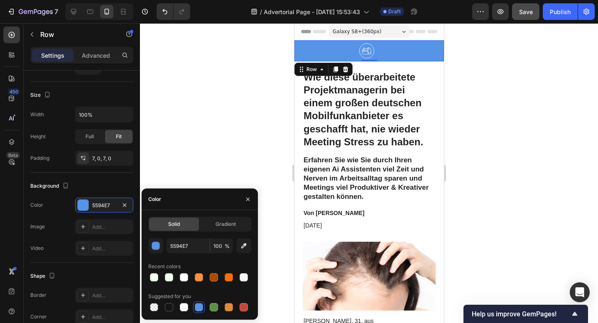
click at [500, 132] on div at bounding box center [369, 173] width 458 height 300
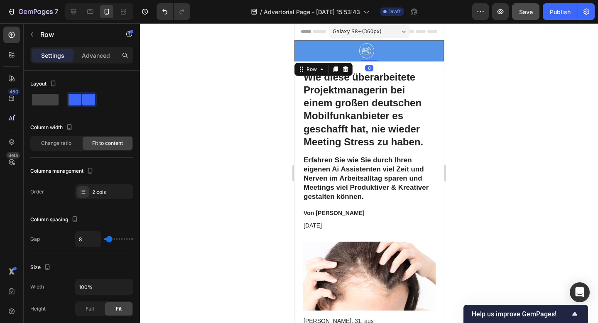
click at [389, 50] on div "Image Heading Row 0" at bounding box center [369, 50] width 150 height 21
click at [379, 50] on div "Image Heading Row 0" at bounding box center [369, 50] width 150 height 21
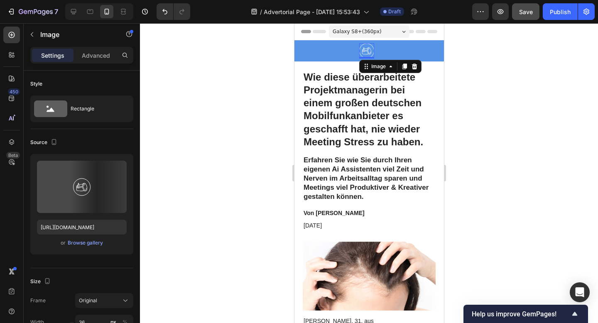
click at [370, 50] on img at bounding box center [366, 50] width 15 height 15
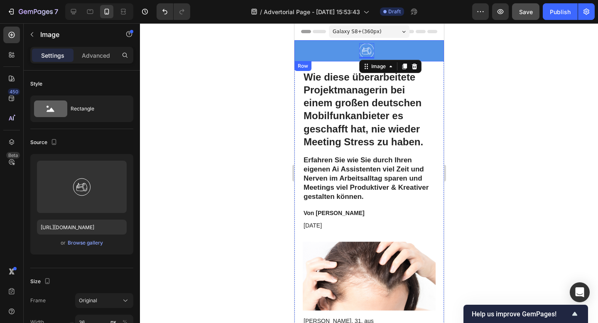
click at [388, 52] on div "Image 0 Heading Row" at bounding box center [369, 50] width 150 height 21
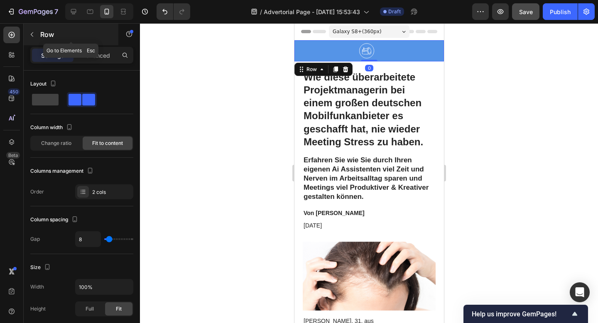
click at [35, 32] on icon "button" at bounding box center [32, 34] width 7 height 7
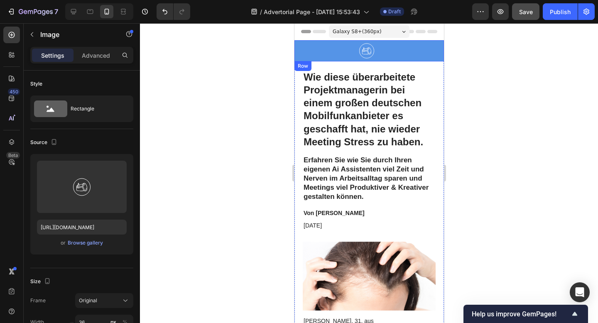
click at [367, 52] on img at bounding box center [366, 50] width 15 height 15
click at [416, 67] on icon at bounding box center [414, 67] width 5 height 6
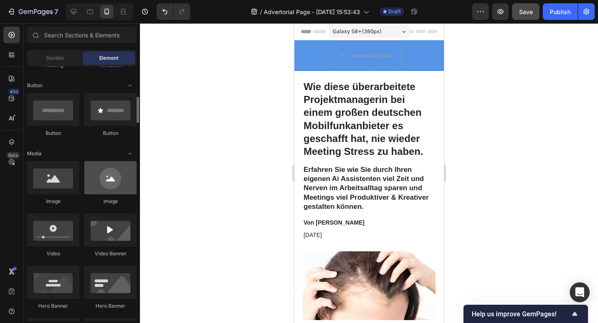
scroll to position [192, 0]
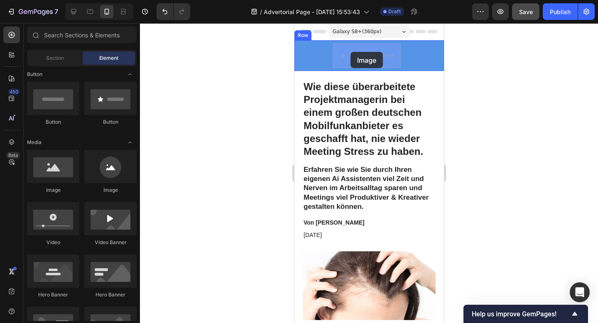
drag, startPoint x: 401, startPoint y: 193, endPoint x: 349, endPoint y: 52, distance: 150.7
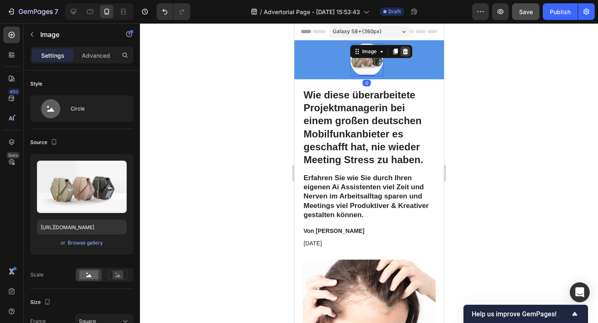
click at [406, 52] on icon at bounding box center [405, 52] width 5 height 6
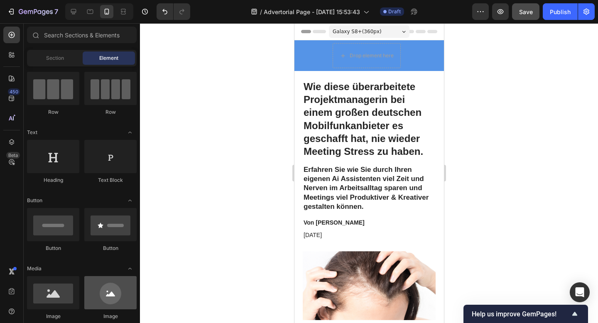
scroll to position [0, 0]
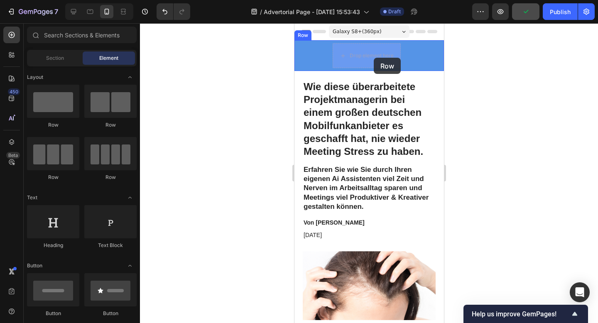
drag, startPoint x: 405, startPoint y: 129, endPoint x: 374, endPoint y: 58, distance: 78.0
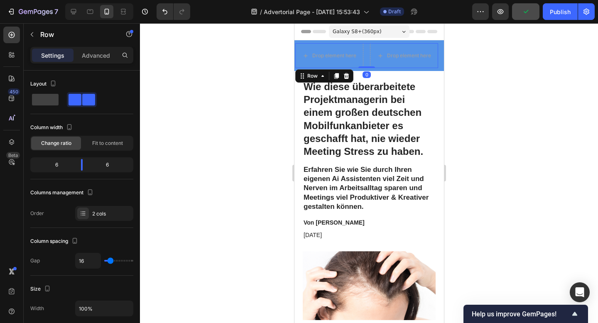
click at [485, 57] on div at bounding box center [369, 173] width 458 height 300
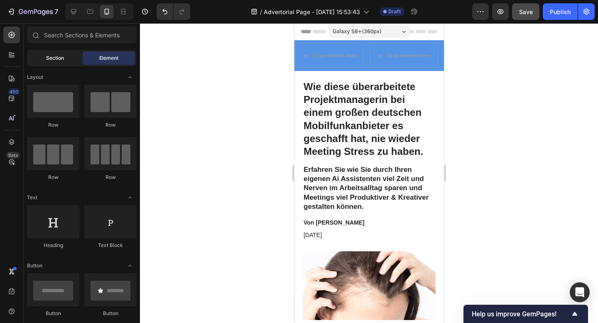
click at [73, 60] on div "Section" at bounding box center [55, 58] width 52 height 13
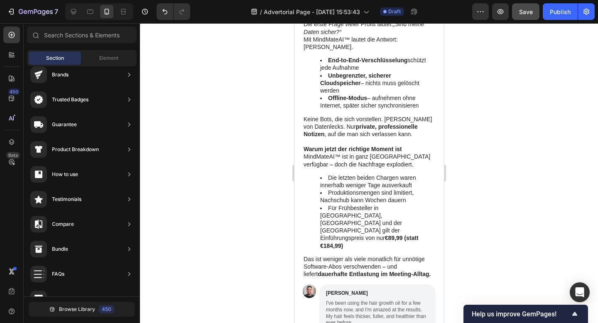
scroll to position [2122, 0]
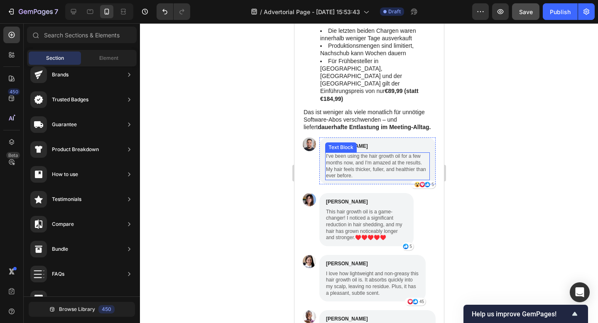
click at [349, 153] on p "I've been using the hair growth oil for a few months now, and I'm amazed at the…" at bounding box center [377, 166] width 103 height 26
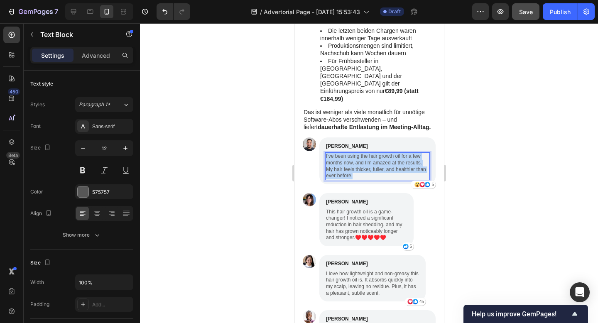
drag, startPoint x: 376, startPoint y: 140, endPoint x: 325, endPoint y: 122, distance: 54.3
click at [325, 153] on div "I've been using the hair growth oil for a few months now, and I'm amazed at the…" at bounding box center [377, 166] width 105 height 27
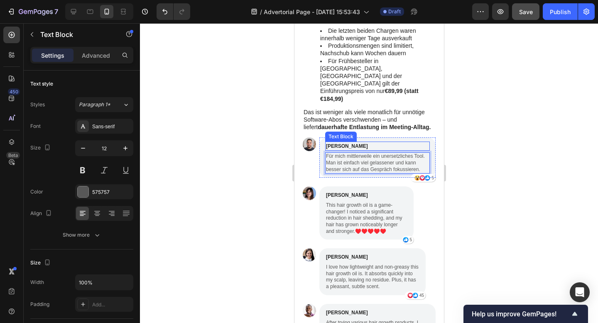
click at [343, 143] on p "James Smith" at bounding box center [377, 146] width 103 height 7
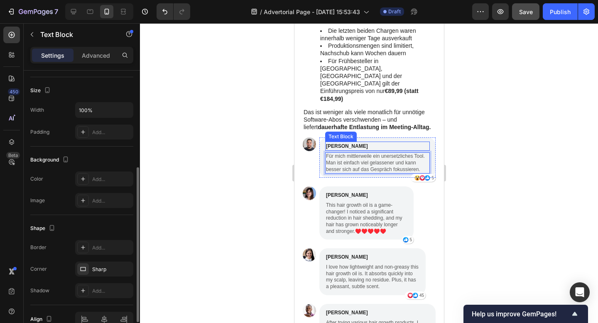
click at [343, 143] on p "James Smith" at bounding box center [377, 146] width 103 height 7
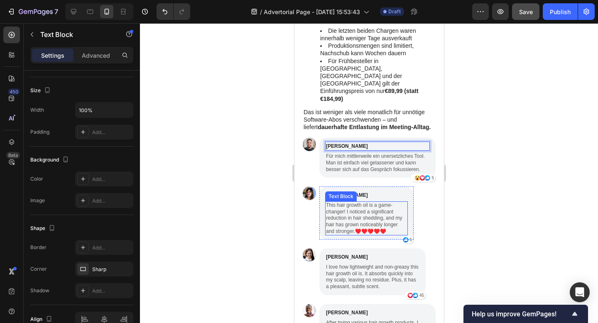
click at [371, 202] on p "This hair growth oil is a game-changer! I noticed a significant reduction in ha…" at bounding box center [366, 218] width 81 height 32
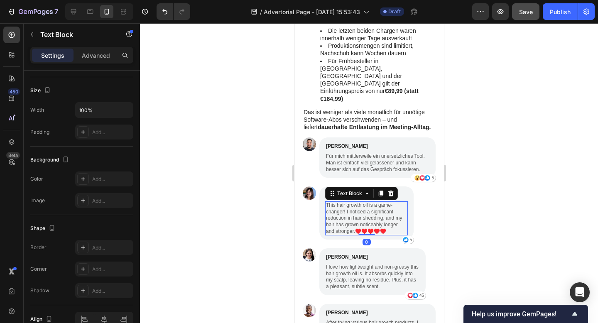
click at [371, 202] on p "This hair growth oil is a game-changer! I noticed a significant reduction in ha…" at bounding box center [366, 218] width 81 height 32
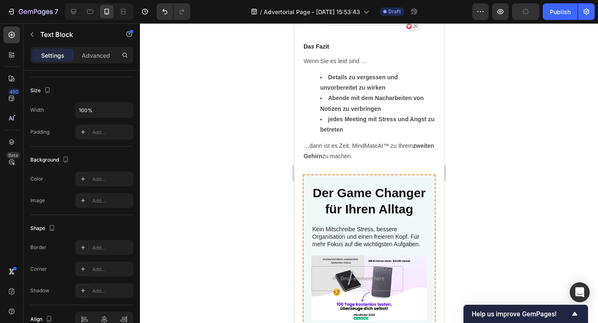
scroll to position [2631, 0]
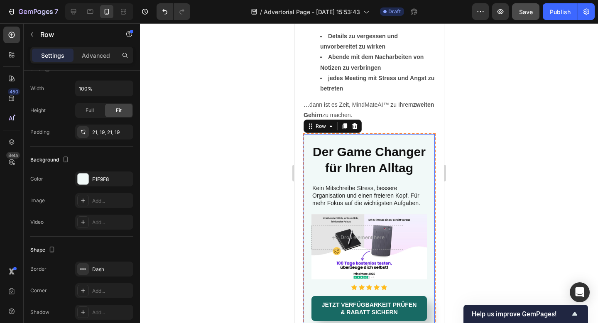
scroll to position [0, 0]
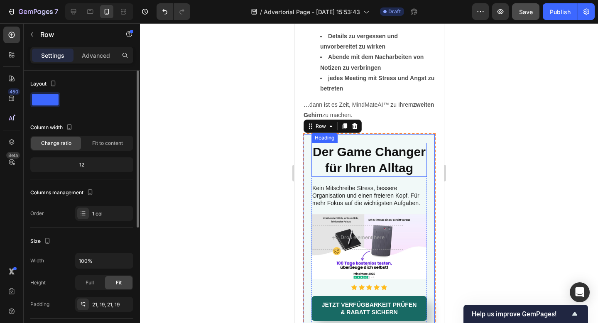
click at [362, 145] on span "Der Game Changer für Ihren Alltag" at bounding box center [369, 160] width 113 height 30
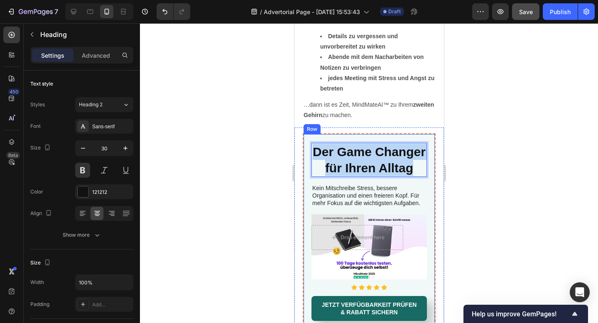
drag, startPoint x: 416, startPoint y: 119, endPoint x: 306, endPoint y: 107, distance: 110.3
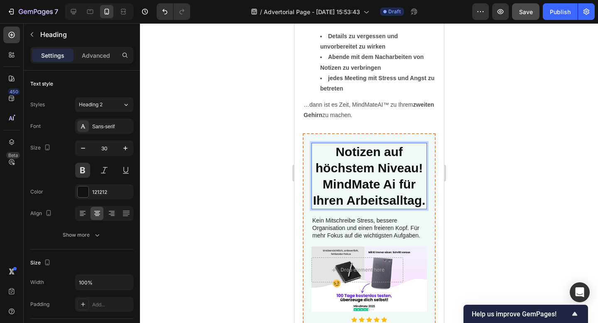
click at [481, 182] on div at bounding box center [369, 173] width 458 height 300
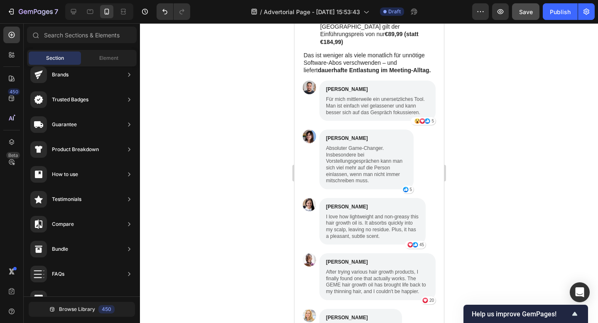
scroll to position [2177, 0]
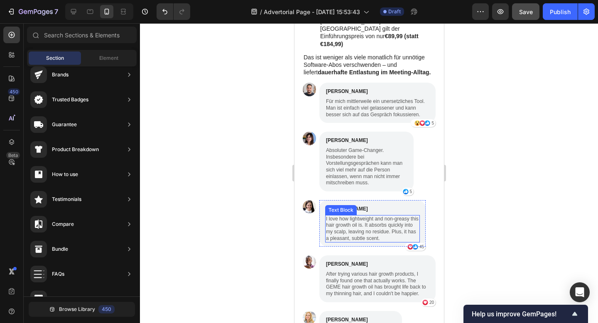
click at [357, 216] on p "I love how lightweight and non-greasy this hair growth oil is. It absorbs quick…" at bounding box center [372, 229] width 93 height 26
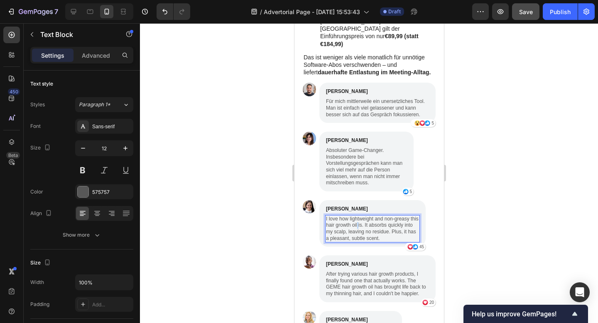
click at [357, 216] on p "I love how lightweight and non-greasy this hair growth oil is. It absorbs quick…" at bounding box center [372, 229] width 93 height 26
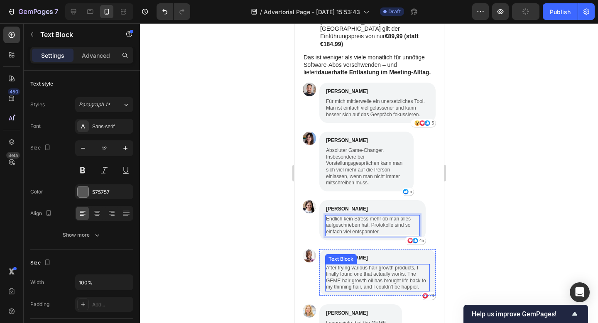
scroll to position [2225, 0]
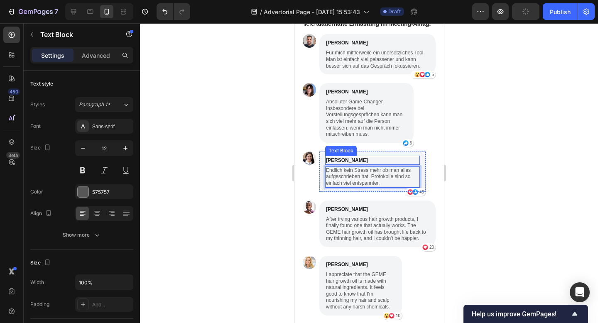
click at [345, 157] on p "Olivia Jones" at bounding box center [372, 160] width 93 height 7
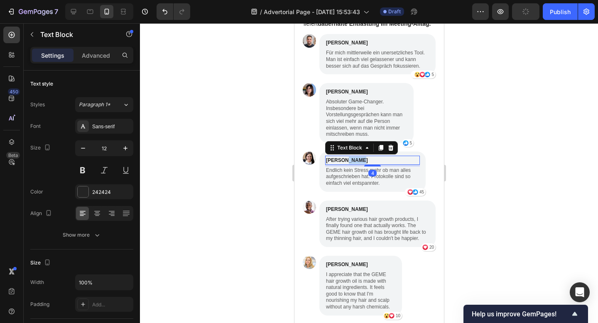
click at [345, 157] on p "Olivia Jones" at bounding box center [372, 160] width 93 height 7
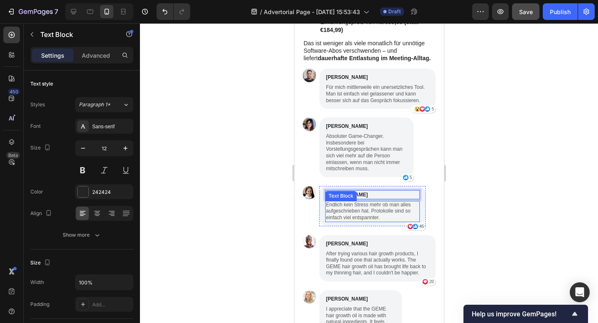
scroll to position [2183, 0]
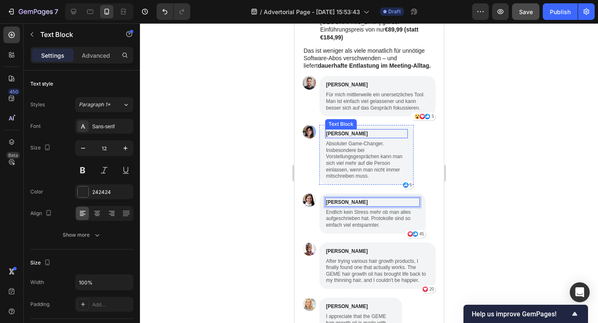
click at [358, 130] on p "Emily Johnson" at bounding box center [366, 133] width 81 height 7
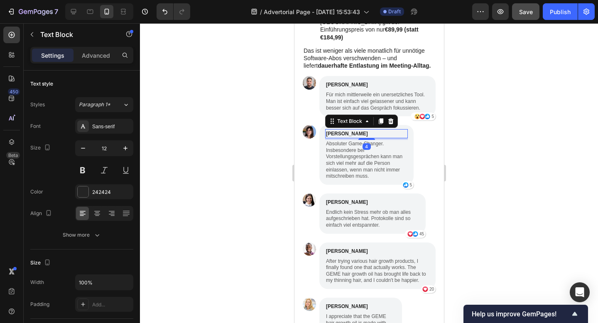
click at [358, 130] on p "Emily Johnson" at bounding box center [366, 133] width 81 height 7
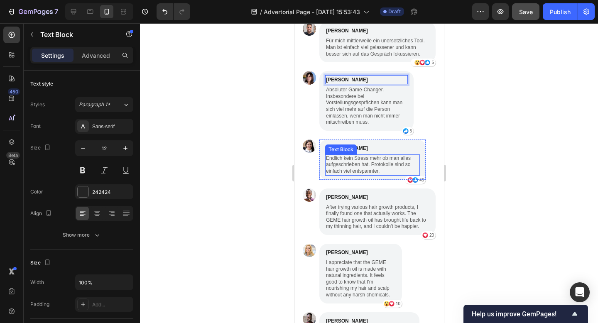
scroll to position [2250, 0]
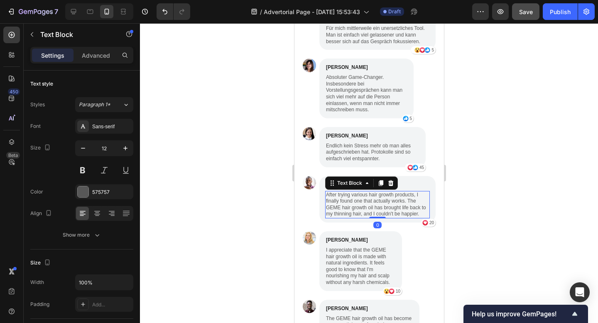
click at [365, 192] on p "After trying various hair growth products, I finally found one that actually wo…" at bounding box center [377, 205] width 103 height 26
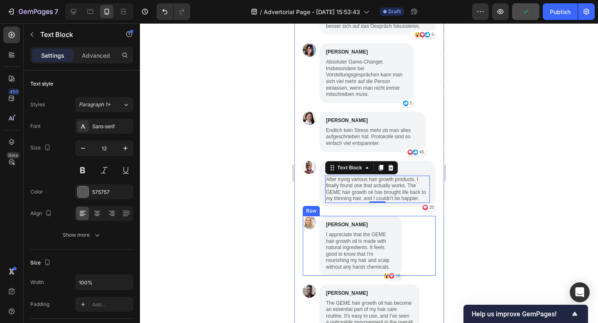
scroll to position [2263, 0]
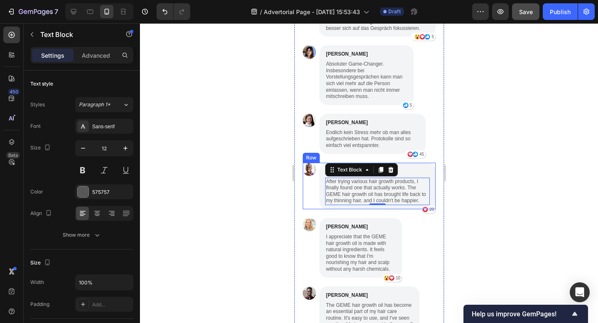
click at [308, 163] on div "Image" at bounding box center [309, 186] width 13 height 47
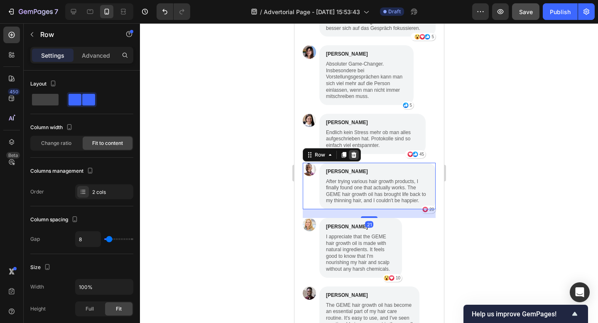
click at [353, 152] on icon at bounding box center [353, 155] width 5 height 6
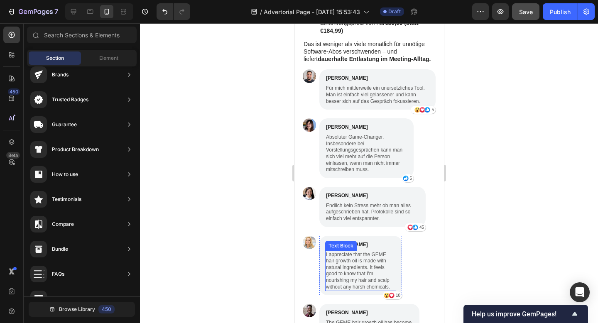
scroll to position [2193, 0]
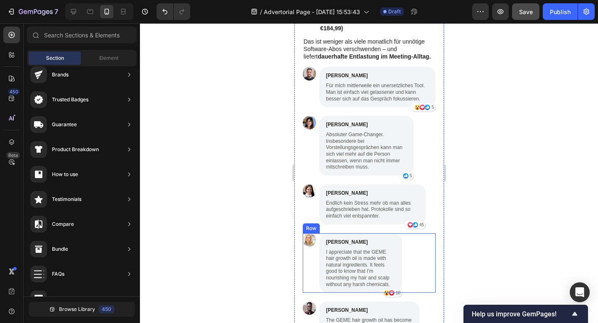
click at [470, 234] on div at bounding box center [369, 173] width 458 height 300
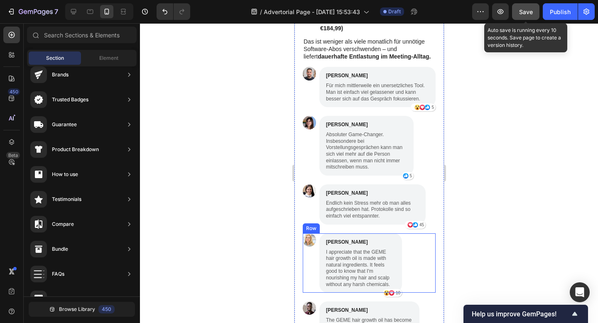
click at [523, 12] on span "Save" at bounding box center [526, 11] width 14 height 7
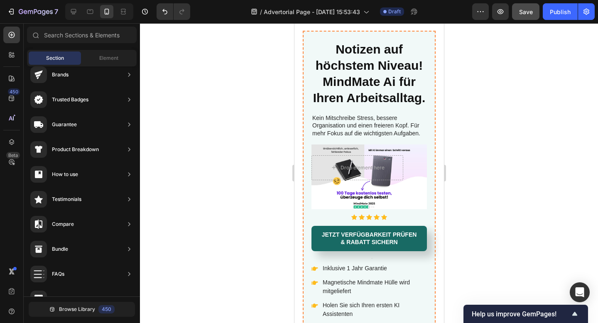
scroll to position [2636, 0]
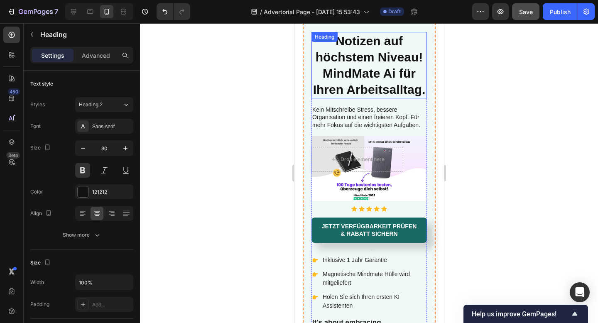
click at [369, 38] on div "Notizen auf höchstem Niveau! MindMate Ai für Ihren Arbeitsalltag. Heading" at bounding box center [369, 65] width 116 height 66
click at [369, 38] on icon at bounding box center [371, 40] width 5 height 6
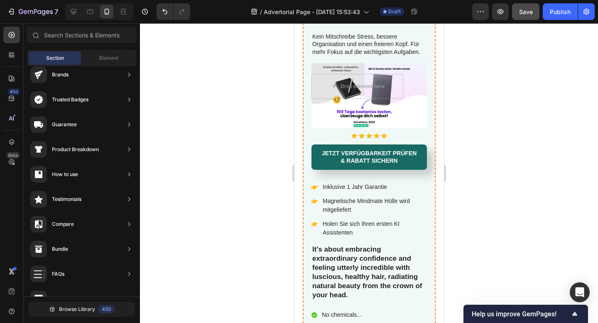
scroll to position [2562, 0]
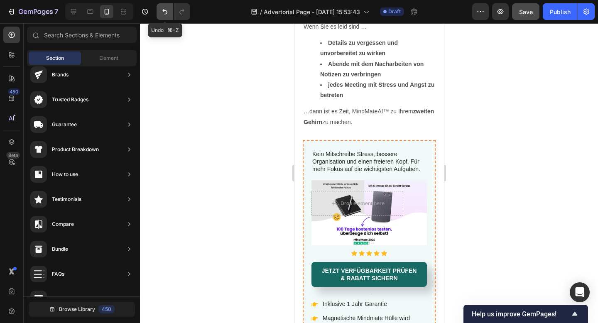
click at [163, 10] on icon "Undo/Redo" at bounding box center [164, 11] width 5 height 5
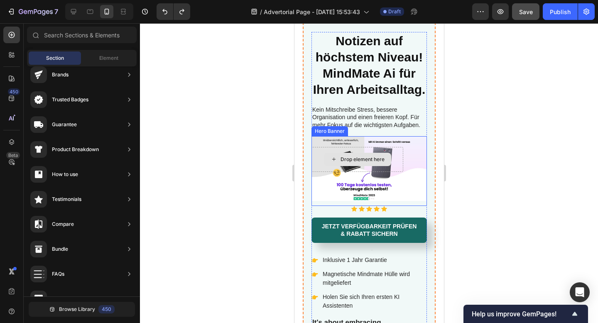
scroll to position [2483, 0]
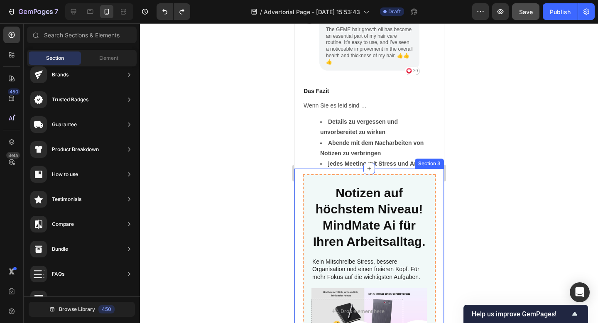
click at [503, 190] on div at bounding box center [369, 173] width 458 height 300
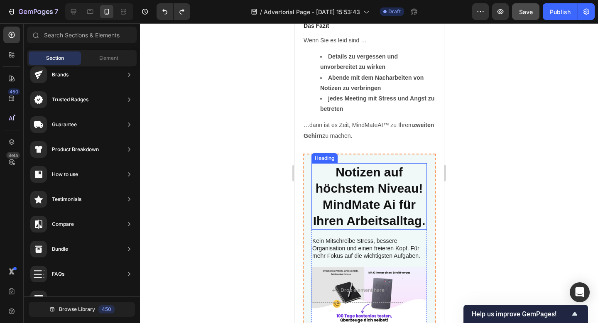
scroll to position [2550, 0]
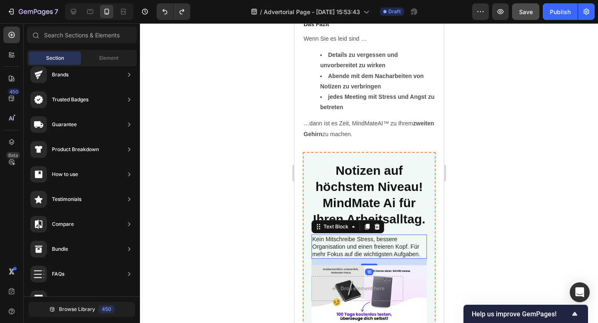
click at [354, 236] on p "Kein Mitschreibe Stress, bessere Organisation und einen freieren Kopf. Für mehr…" at bounding box center [369, 247] width 114 height 23
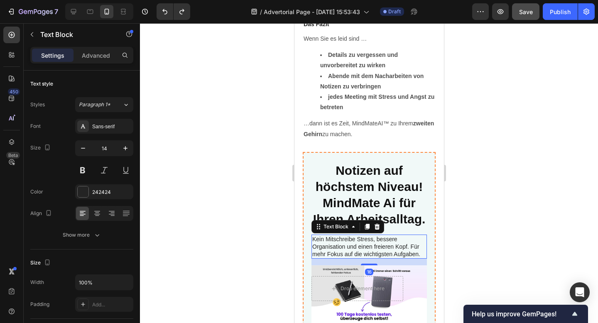
click at [355, 236] on p "Kein Mitschreibe Stress, bessere Organisation und einen freieren Kopf. Für mehr…" at bounding box center [369, 247] width 114 height 23
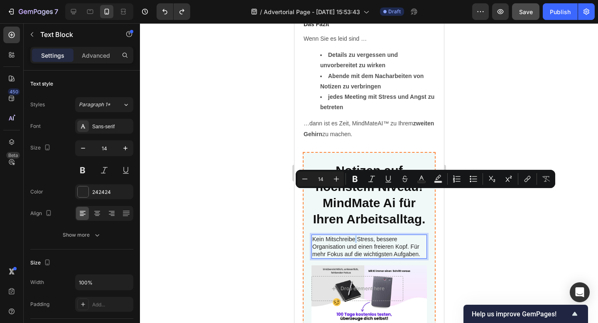
click at [355, 236] on p "Kein Mitschreibe Stress, bessere Organisation und einen freieren Kopf. Für mehr…" at bounding box center [369, 247] width 114 height 23
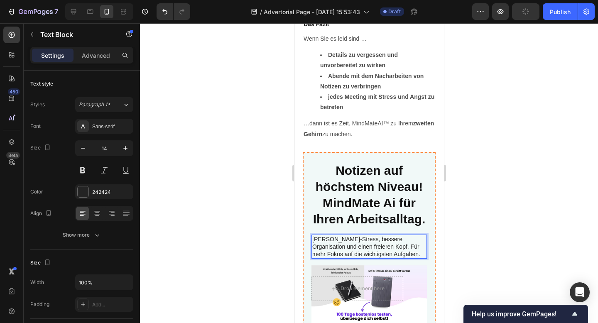
click at [501, 181] on div at bounding box center [369, 173] width 458 height 300
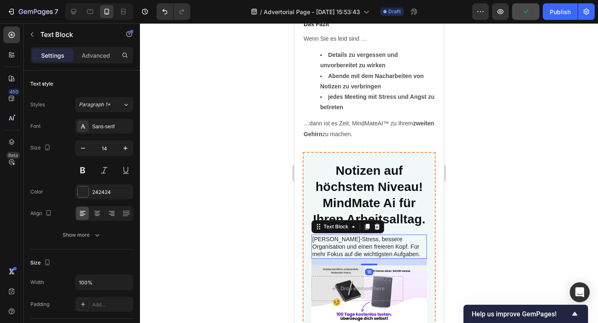
click at [355, 236] on p "[PERSON_NAME]-Stress, bessere Organisation und einen freieren Kopf. Für mehr Fo…" at bounding box center [369, 247] width 114 height 23
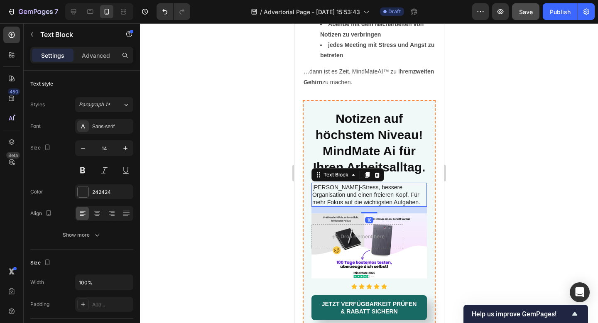
click at [504, 201] on div at bounding box center [369, 173] width 458 height 300
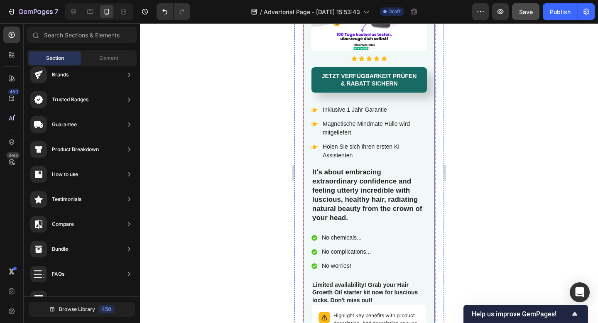
scroll to position [2787, 0]
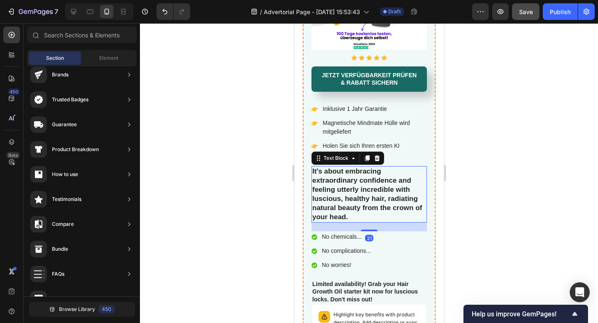
click at [399, 192] on p "It's about embracing extraordinary confidence and feeling utterly incredible wi…" at bounding box center [369, 194] width 114 height 55
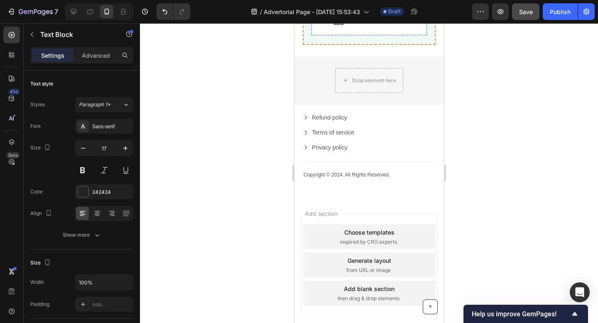
scroll to position [3146, 0]
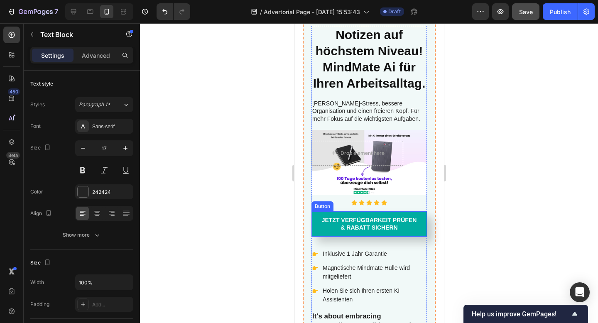
scroll to position [2638, 0]
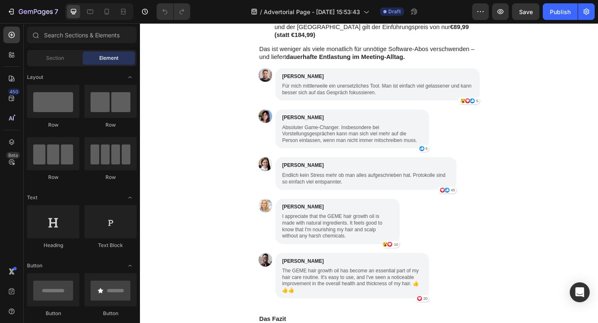
scroll to position [2049, 0]
click at [330, 230] on p "I appreciate that the GEME hair growth oil is made with natural ingredients. It…" at bounding box center [355, 244] width 121 height 28
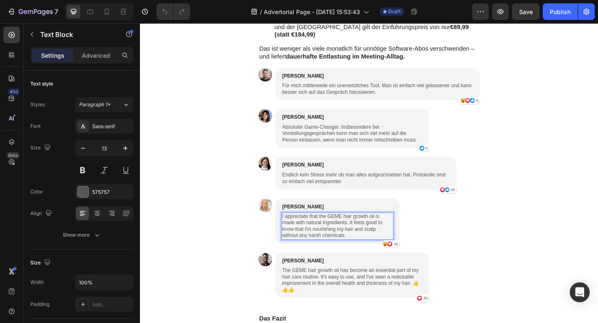
click at [330, 230] on p "I appreciate that the GEME hair growth oil is made with natural ingredients. It…" at bounding box center [355, 244] width 121 height 28
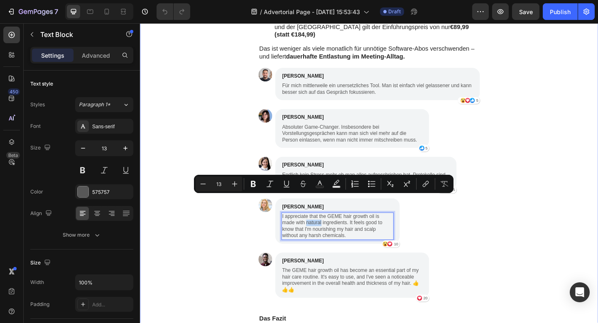
click at [586, 225] on div "Lenas Geschichte wiederholt sich bei Tausenden Nutzern in Deutschland, Österrei…" at bounding box center [389, 96] width 499 height 667
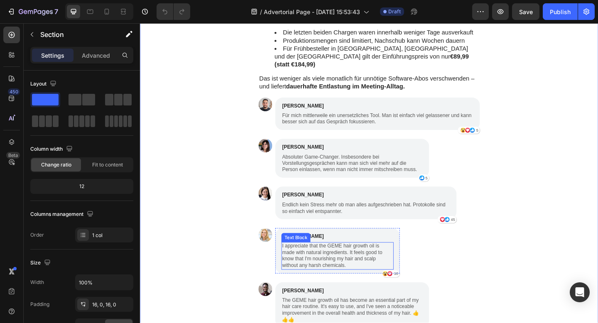
scroll to position [2016, 0]
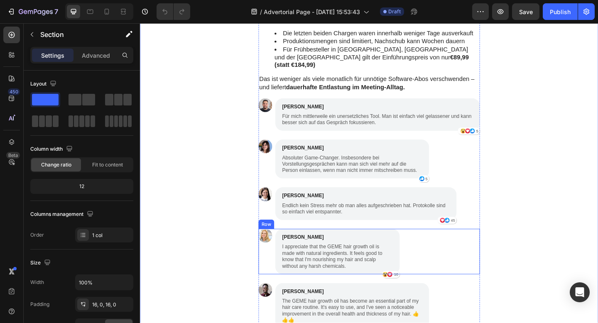
click at [271, 249] on div "Image" at bounding box center [276, 271] width 15 height 49
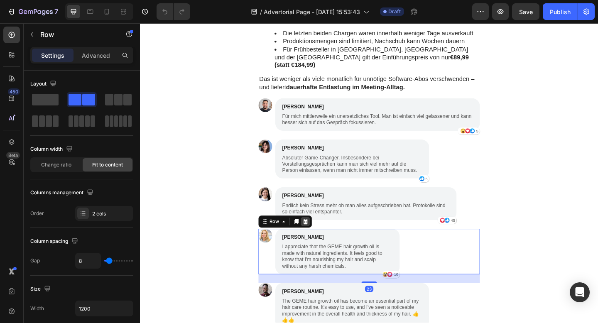
click at [322, 236] on icon at bounding box center [320, 239] width 7 height 7
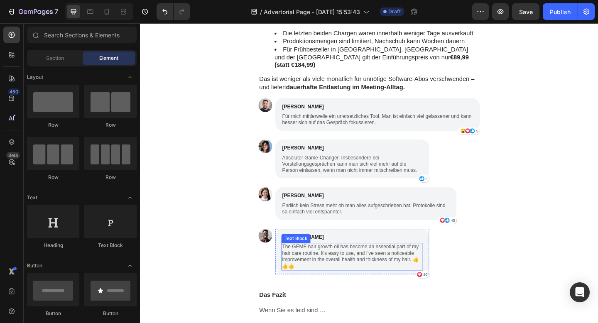
click at [322, 263] on p "The GEME hair growth oil has become an essential part of my hair care routine. …" at bounding box center [371, 277] width 153 height 28
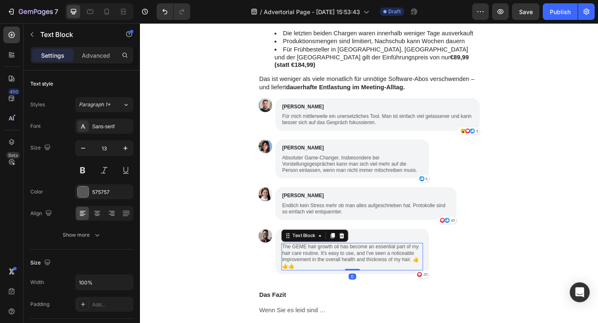
click at [322, 263] on p "The GEME hair growth oil has become an essential part of my hair care routine. …" at bounding box center [371, 277] width 153 height 28
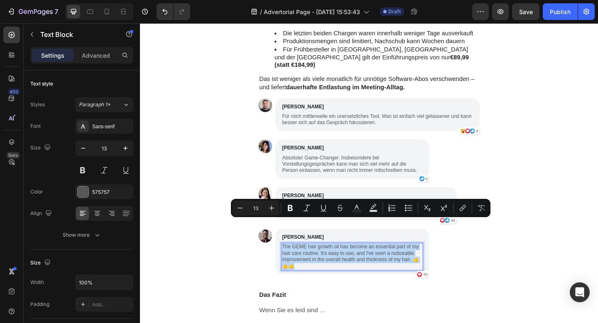
click at [322, 263] on p "The GEME hair growth oil has become an essential part of my hair care routine. …" at bounding box center [371, 277] width 153 height 28
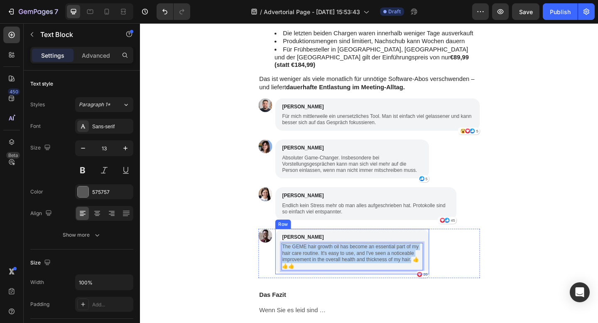
drag, startPoint x: 435, startPoint y: 256, endPoint x: 293, endPoint y: 241, distance: 142.5
click at [293, 247] on div "Michael Miller Text Block The GEME hair growth oil has become an essential part…" at bounding box center [370, 271] width 167 height 49
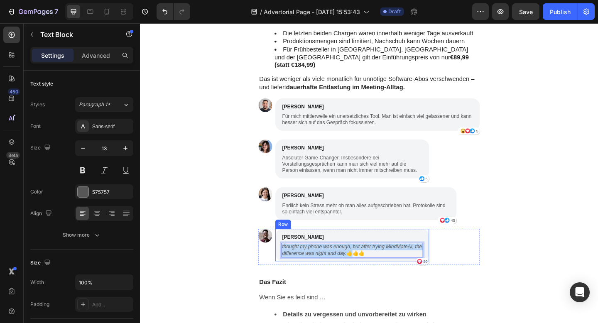
drag, startPoint x: 365, startPoint y: 248, endPoint x: 292, endPoint y: 241, distance: 73.9
click at [292, 247] on div "Michael Miller Text Block thought my phone was enough, but after trying MindMat…" at bounding box center [370, 264] width 167 height 35
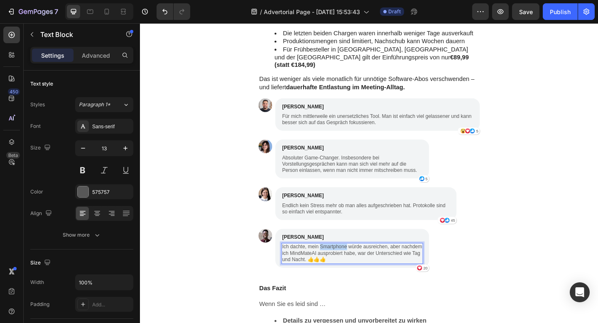
drag, startPoint x: 364, startPoint y: 241, endPoint x: 336, endPoint y: 243, distance: 28.3
click at [336, 263] on p "Ich dachte, mein Smartphone würde ausreichen, aber nachdem ich MindMateAI auspr…" at bounding box center [371, 273] width 153 height 21
click at [315, 263] on p "Ich dachte, mein iphone würde ausreichen, aber nachdem ich MindMateAI ausprobie…" at bounding box center [371, 273] width 153 height 21
click at [310, 263] on p "Ich dachte, mein iphone würde ausreichen, aber nachdem ich MindMateAI ausprobie…" at bounding box center [371, 273] width 153 height 21
click at [375, 263] on p "Ich dachte, mein iphone würde ausreichen, aber nachdem ich MindMateAI ausprobie…" at bounding box center [371, 273] width 153 height 21
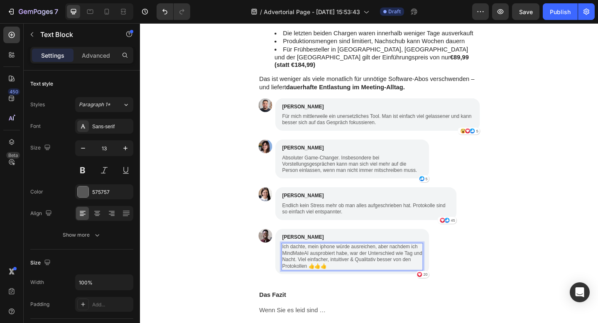
click at [321, 263] on p "Ich dachte, mein iphone würde ausreichen, aber nachdem ich MindMateAI ausprobie…" at bounding box center [371, 277] width 153 height 28
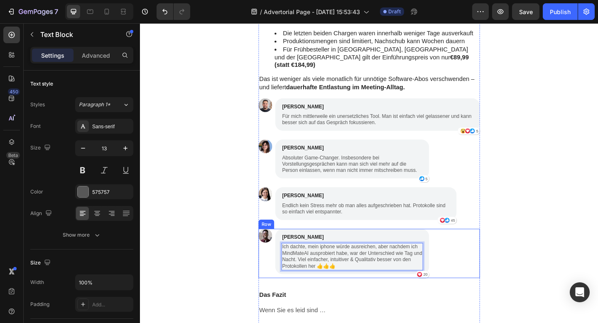
click at [499, 256] on div "Image Michael Miller Text Block Ich dachte, mein iphone würde ausreichen, aber …" at bounding box center [389, 274] width 241 height 54
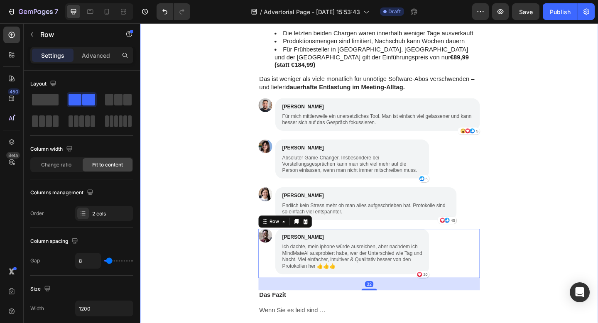
click at [573, 241] on div "Lenas Geschichte wiederholt sich bei Tausenden Nutzern in Deutschland, Österrei…" at bounding box center [389, 100] width 499 height 608
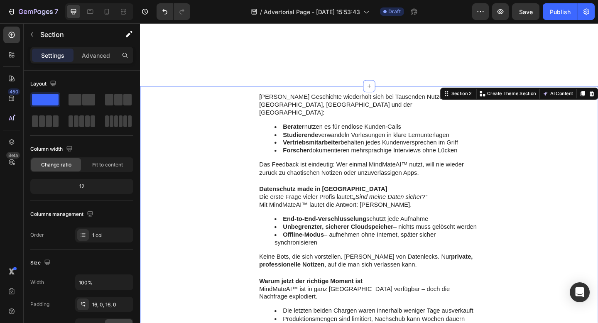
scroll to position [1657, 0]
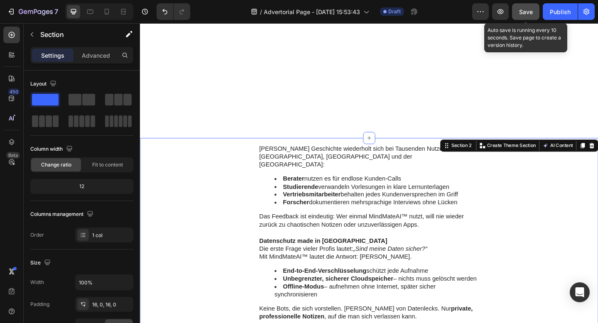
click at [532, 16] on button "Save" at bounding box center [525, 11] width 27 height 17
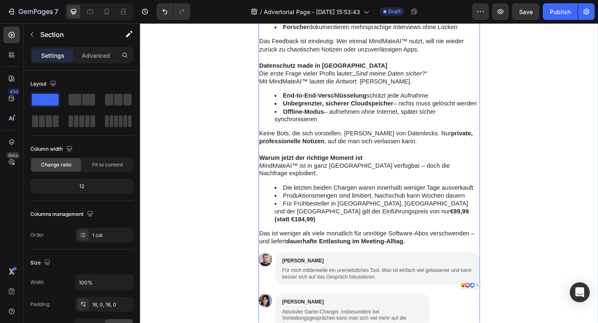
scroll to position [1521, 0]
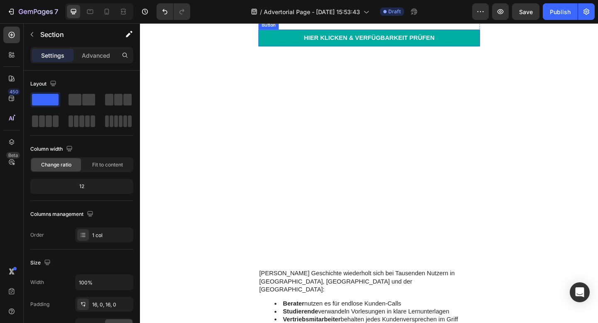
click at [489, 49] on link "Hier KLICKEN & VERFÜGBARKEIT PRÜFEN" at bounding box center [389, 39] width 241 height 19
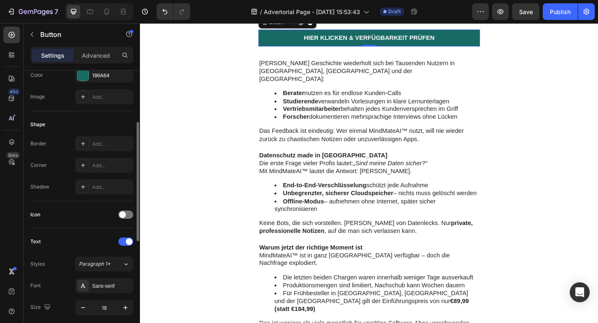
scroll to position [119, 0]
click at [94, 166] on div "Add..." at bounding box center [111, 166] width 39 height 7
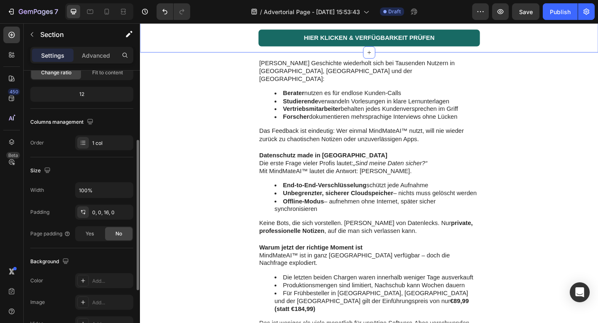
scroll to position [231, 0]
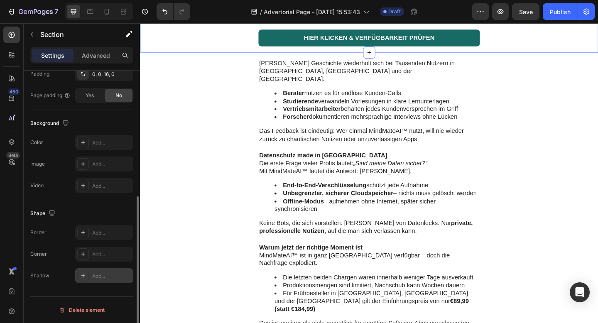
click at [110, 276] on div "Add..." at bounding box center [111, 276] width 39 height 7
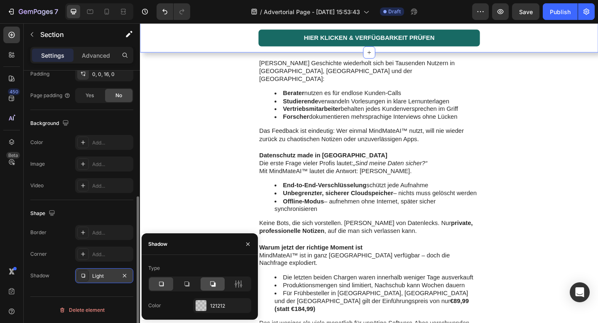
click at [216, 285] on icon at bounding box center [213, 284] width 8 height 8
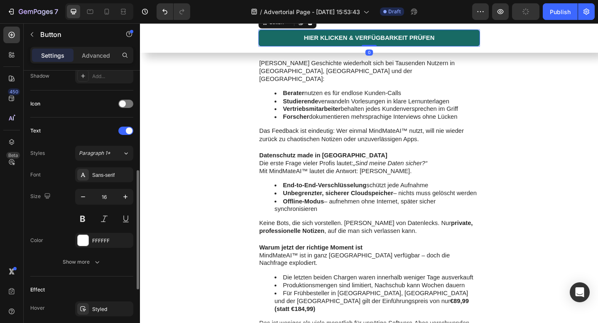
drag, startPoint x: 499, startPoint y: 261, endPoint x: 546, endPoint y: 253, distance: 48.4
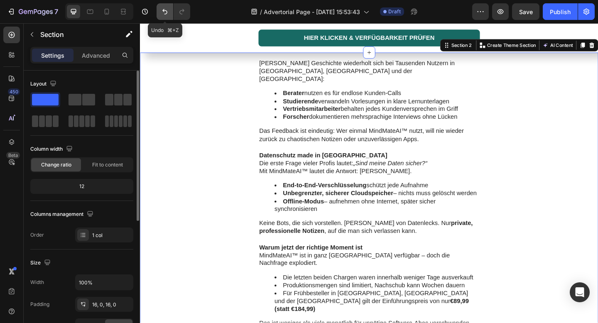
click at [167, 10] on icon "Undo/Redo" at bounding box center [165, 11] width 8 height 8
click at [165, 10] on icon "Undo/Redo" at bounding box center [165, 11] width 8 height 8
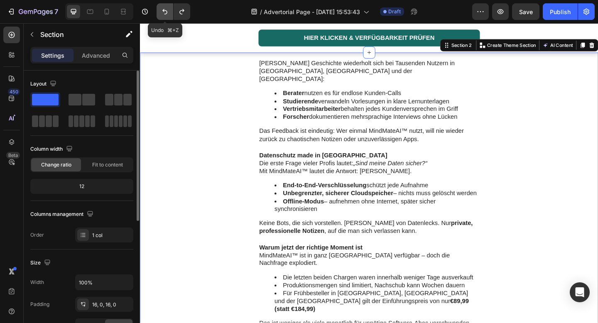
click at [165, 10] on icon "Undo/Redo" at bounding box center [165, 11] width 8 height 8
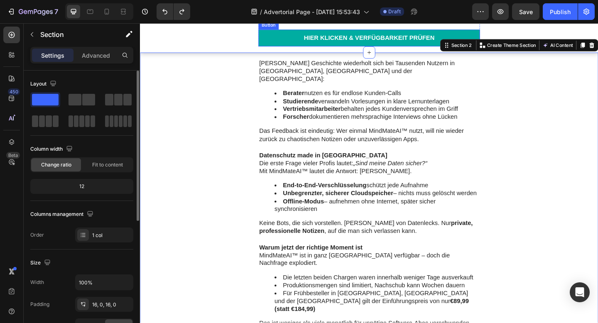
click at [296, 49] on link "Hier KLICKEN & VERFÜGBARKEIT PRÜFEN" at bounding box center [389, 39] width 241 height 19
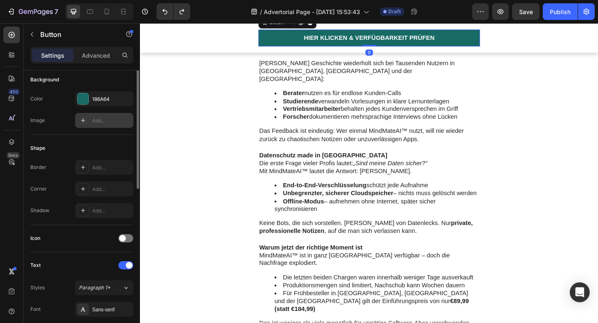
scroll to position [100, 0]
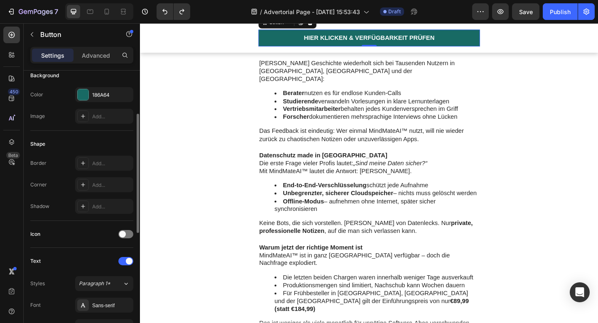
click at [105, 193] on div "Border Add... Corner Add... Shadow Add..." at bounding box center [81, 185] width 103 height 58
click at [105, 187] on div "Add..." at bounding box center [111, 185] width 39 height 7
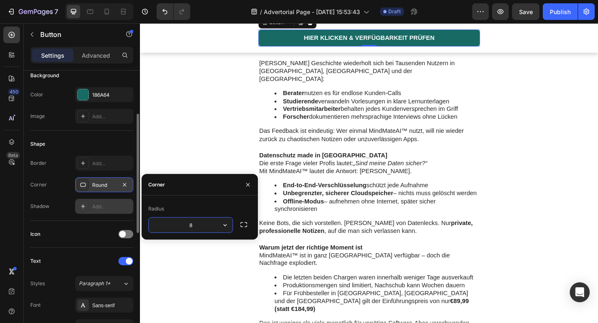
click at [94, 209] on div "Add..." at bounding box center [111, 206] width 39 height 7
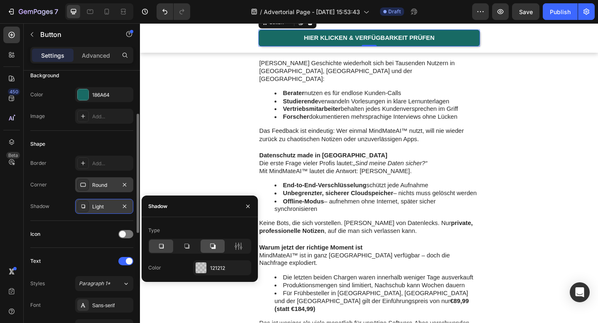
click at [211, 246] on icon at bounding box center [213, 246] width 8 height 8
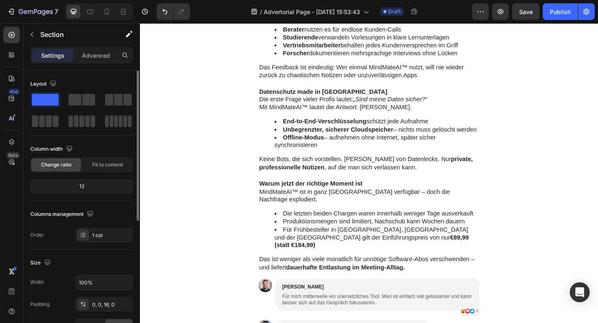
scroll to position [1592, 0]
click at [547, 256] on div "Lenas Geschichte wiederholt sich bei Tausenden Nutzern in Deutschland, Österrei…" at bounding box center [389, 296] width 499 height 608
click at [492, 60] on li "Forscher dokumentieren mehrsprachige Interviews ohne Lücken" at bounding box center [397, 55] width 223 height 9
click at [565, 215] on div "Lenas Geschichte wiederholt sich bei Tausenden Nutzern in Deutschland, Österrei…" at bounding box center [389, 295] width 499 height 621
click at [559, 285] on div "Lenas Geschichte wiederholt sich bei Tausenden Nutzern in Deutschland, Österrei…" at bounding box center [389, 296] width 499 height 608
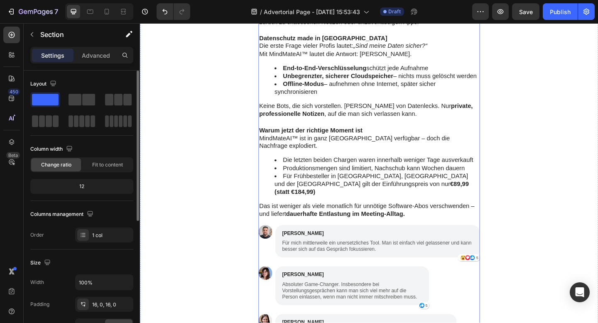
scroll to position [1667, 0]
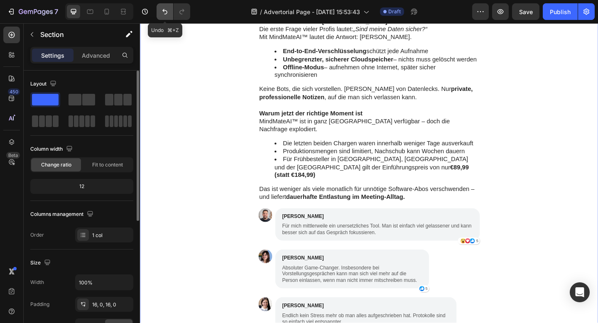
click at [162, 15] on icon "Undo/Redo" at bounding box center [165, 11] width 8 height 8
click at [246, 229] on div "Lenas Geschichte wiederholt sich bei Tausenden Nutzern in Deutschland, Österrei…" at bounding box center [389, 220] width 499 height 608
click at [222, 212] on div "Lenas Geschichte wiederholt sich bei Tausenden Nutzern in Deutschland, Österrei…" at bounding box center [389, 220] width 499 height 608
click at [213, 166] on div "Lenas Geschichte wiederholt sich bei Tausenden Nutzern in Deutschland, Österrei…" at bounding box center [389, 220] width 499 height 608
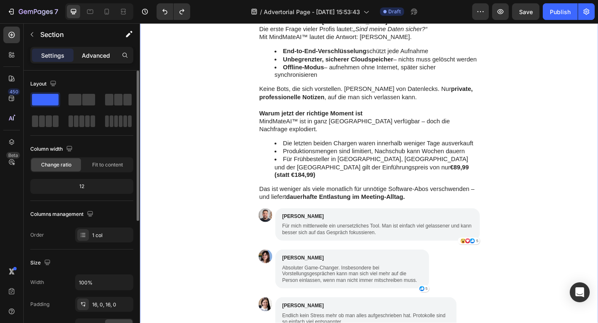
click at [101, 54] on p "Advanced" at bounding box center [96, 55] width 28 height 9
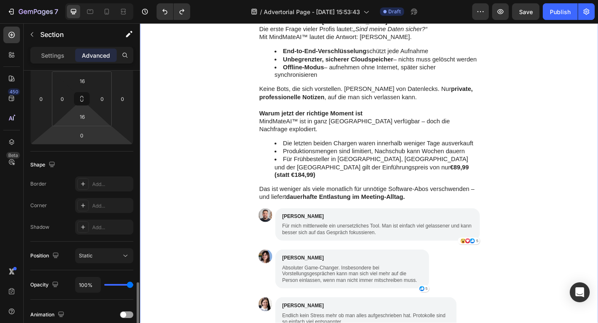
scroll to position [0, 0]
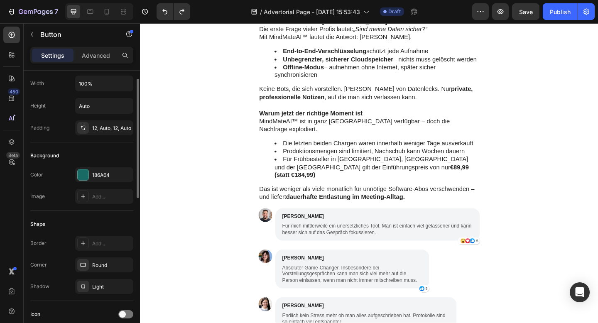
scroll to position [22, 0]
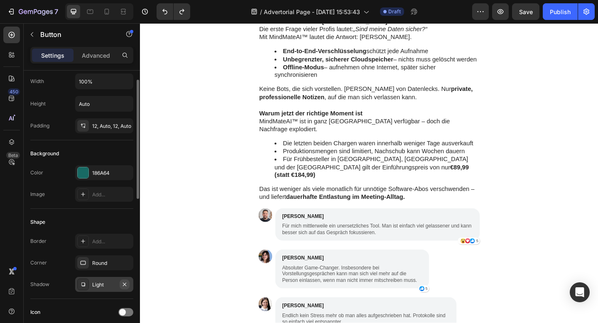
click at [124, 282] on icon "button" at bounding box center [124, 284] width 7 height 7
click at [190, 222] on div "Lenas Geschichte wiederholt sich bei Tausenden Nutzern in Deutschland, Österrei…" at bounding box center [389, 220] width 499 height 608
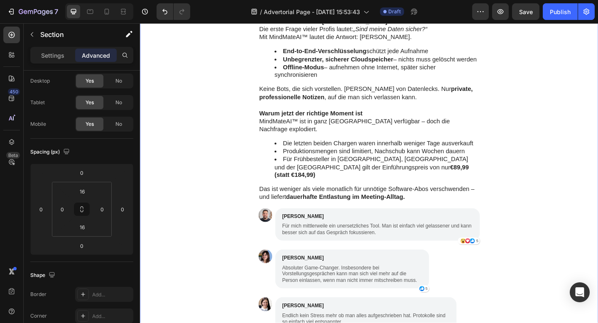
scroll to position [0, 0]
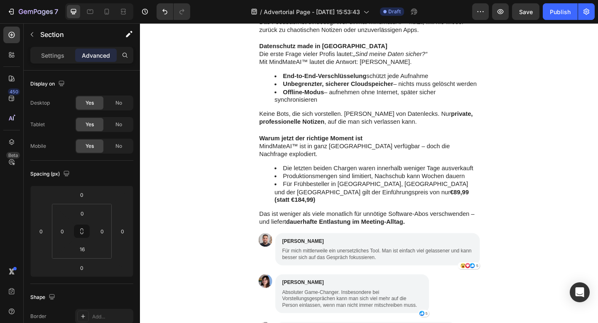
scroll to position [1640, 0]
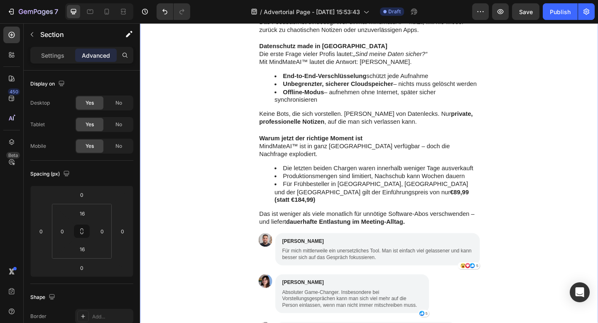
click at [204, 168] on div "Lenas Geschichte wiederholt sich bei Tausenden Nutzern in Deutschland, Österrei…" at bounding box center [389, 246] width 499 height 621
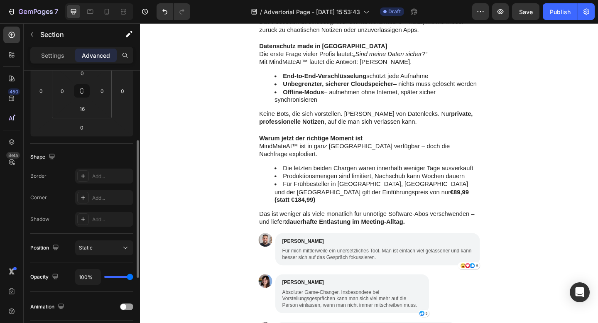
scroll to position [142, 0]
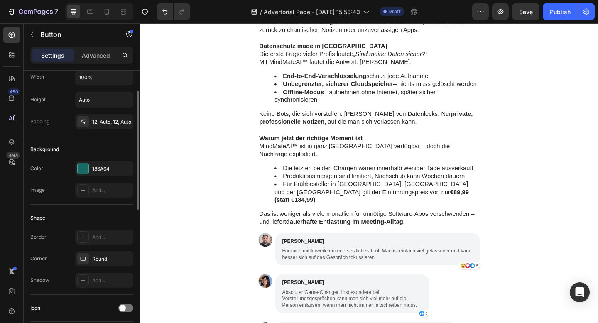
scroll to position [32, 0]
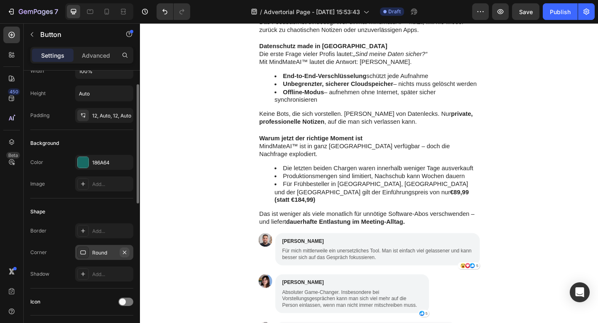
click at [126, 252] on icon "button" at bounding box center [124, 252] width 7 height 7
click at [200, 180] on div "Lenas Geschichte wiederholt sich bei Tausenden Nutzern in Deutschland, Österrei…" at bounding box center [389, 247] width 499 height 608
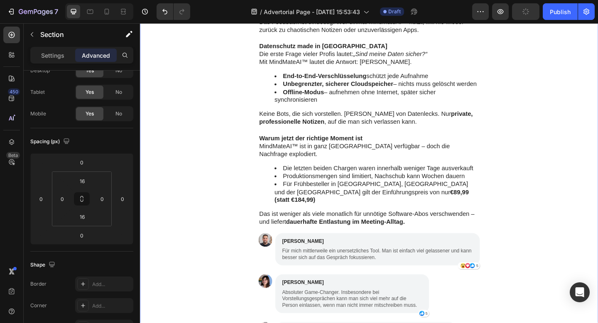
scroll to position [0, 0]
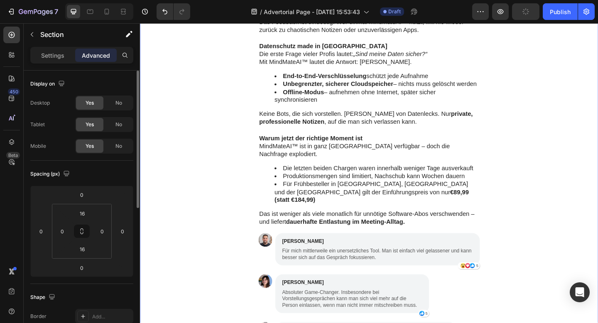
click at [217, 201] on div "Lenas Geschichte wiederholt sich bei Tausenden Nutzern in Deutschland, Österrei…" at bounding box center [389, 247] width 499 height 608
click at [50, 50] on div "Settings" at bounding box center [53, 55] width 42 height 13
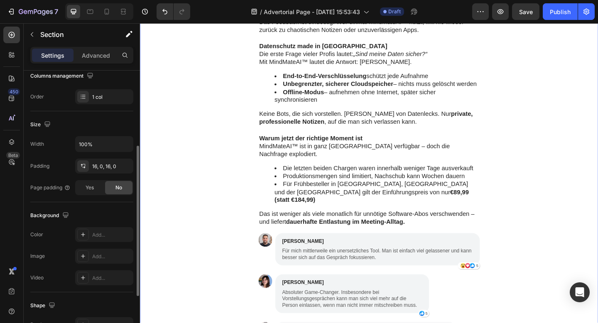
scroll to position [231, 0]
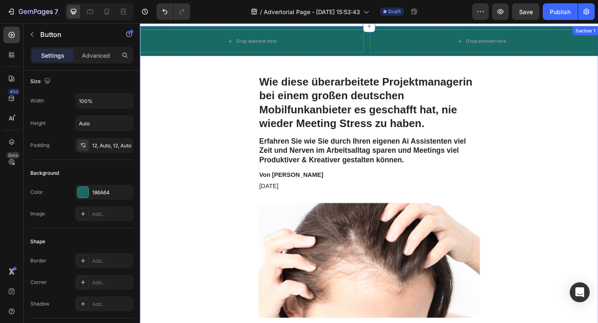
scroll to position [0, 0]
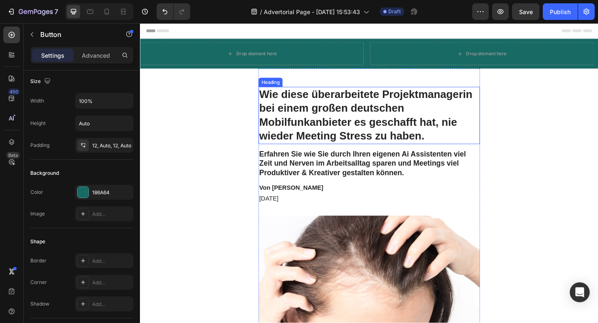
click at [367, 102] on strong "Wie diese überarbeitete Projektmanagerin bei einem großen deutschen Mobilfunkan…" at bounding box center [386, 123] width 232 height 58
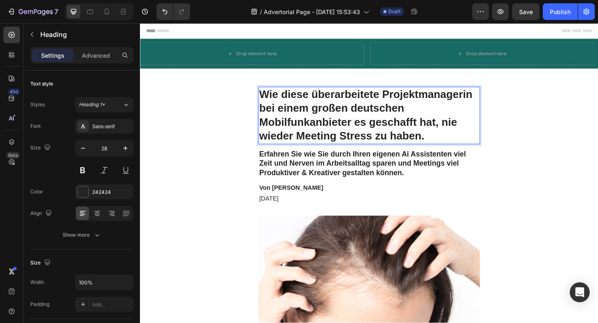
click at [320, 98] on strong "Wie diese überarbeitete Projektmanagerin bei einem großen deutschen Mobilfunkan…" at bounding box center [386, 123] width 232 height 58
click at [325, 103] on strong "Wie diese überarbeitete Projektmanagerin bei einem großen deutschen Mobilfunkan…" at bounding box center [386, 123] width 232 height 58
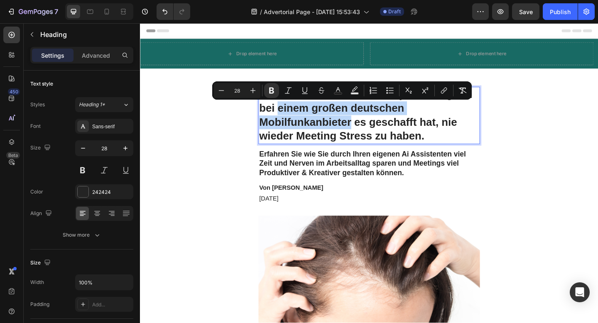
drag, startPoint x: 290, startPoint y: 120, endPoint x: 369, endPoint y: 130, distance: 79.6
click at [369, 130] on strong "Wie diese überarbeitete Projektmanagerin bei einem großen deutschen Mobilfunkan…" at bounding box center [386, 123] width 232 height 58
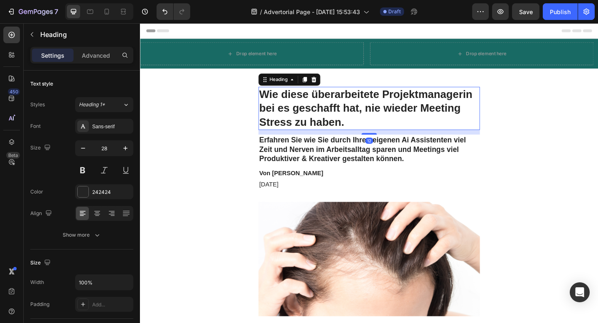
click at [283, 116] on strong "Wie diese überarbeitete Projektmanagerin bei es geschafft hat, nie wieder Meeti…" at bounding box center [386, 115] width 232 height 43
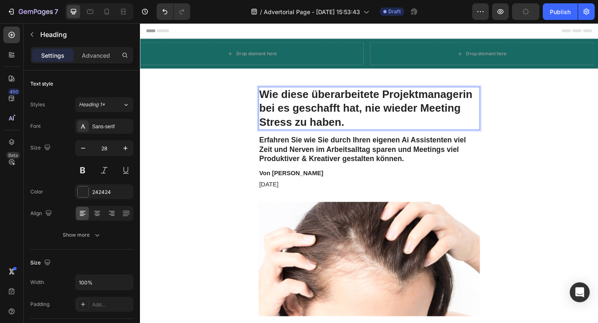
click at [286, 117] on strong "Wie diese überarbeitete Projektmanagerin bei es geschafft hat, nie wieder Meeti…" at bounding box center [386, 115] width 232 height 43
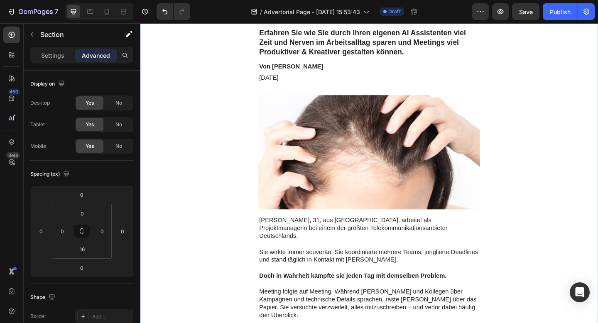
scroll to position [93, 0]
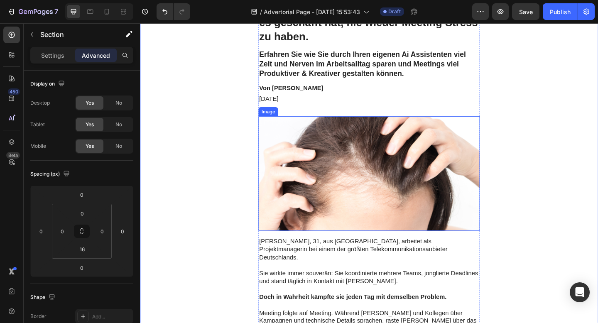
click at [374, 152] on img at bounding box center [389, 187] width 241 height 125
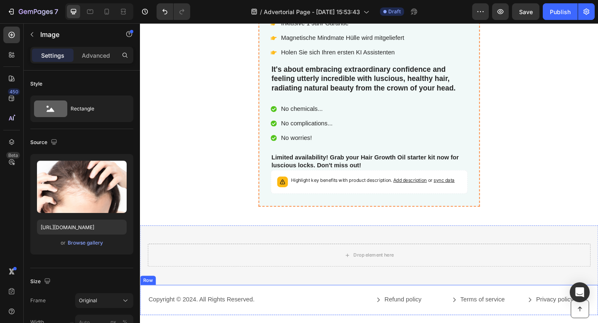
scroll to position [2574, 0]
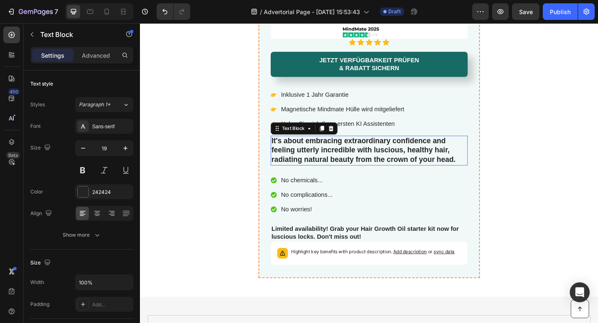
click at [326, 154] on p "It's about embracing extraordinary confidence and feeling utterly incredible wi…" at bounding box center [389, 162] width 213 height 31
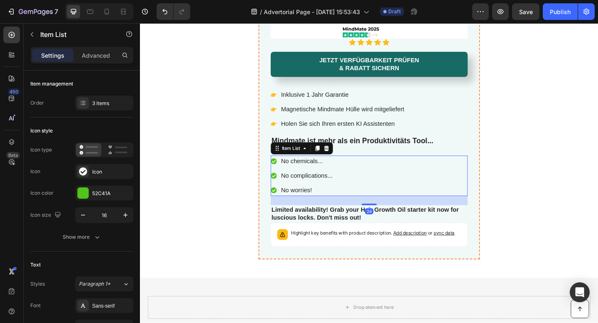
click at [310, 185] on p "No complications..." at bounding box center [321, 190] width 56 height 10
click at [310, 173] on p "No chemicals..." at bounding box center [321, 174] width 56 height 10
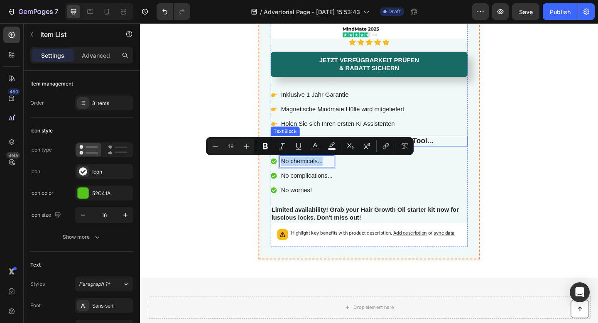
click at [464, 155] on p "Mindmate ist mehr als ein Produktivitäts Tool..." at bounding box center [389, 152] width 213 height 10
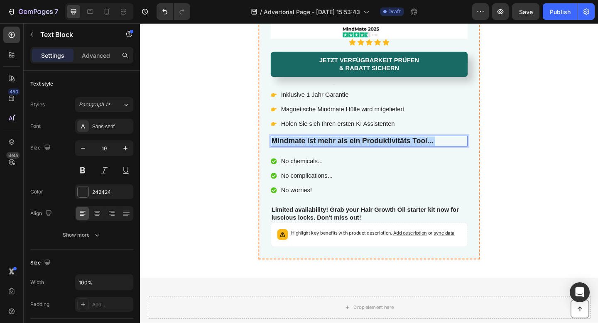
drag, startPoint x: 470, startPoint y: 151, endPoint x: 385, endPoint y: 152, distance: 84.8
click at [385, 152] on p "Mindmate ist mehr als ein Produktivitäts Tool..." at bounding box center [389, 152] width 213 height 10
drag, startPoint x: 378, startPoint y: 152, endPoint x: 464, endPoint y: 152, distance: 85.6
click at [464, 152] on p "Mindmate ist mehr als ein Produktivitäts Tool..." at bounding box center [389, 152] width 213 height 10
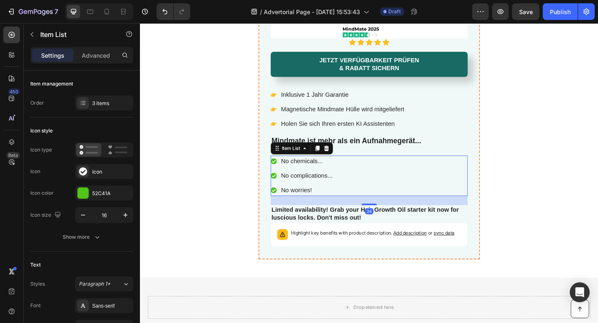
click at [332, 170] on p "No chemicals..." at bounding box center [321, 174] width 56 height 10
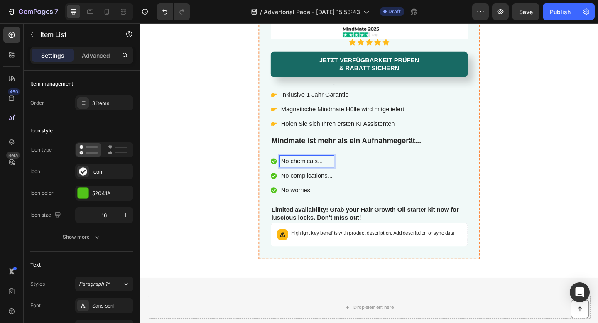
click at [322, 173] on p "No chemicals..." at bounding box center [321, 174] width 56 height 10
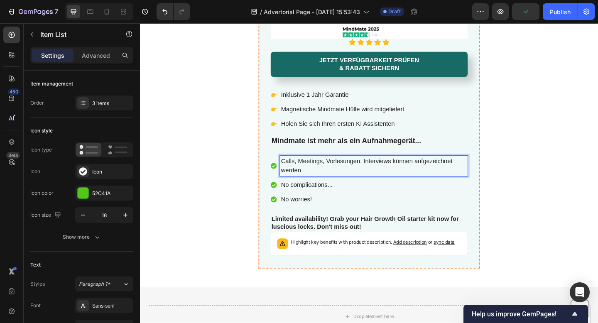
click at [300, 199] on p "No complications..." at bounding box center [394, 199] width 202 height 10
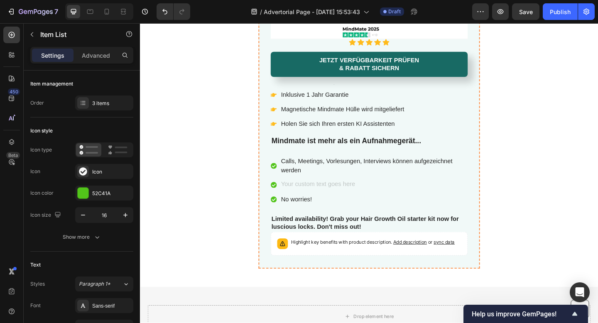
scroll to position [2572, 0]
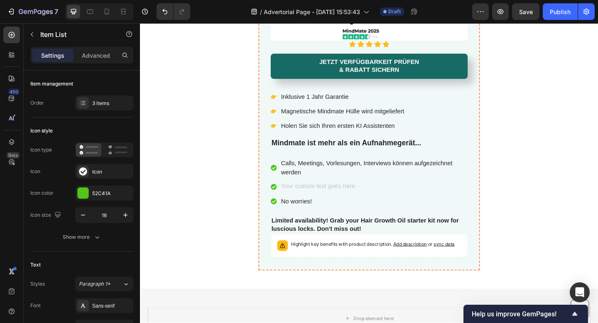
click at [310, 218] on p "No worries!" at bounding box center [394, 217] width 202 height 10
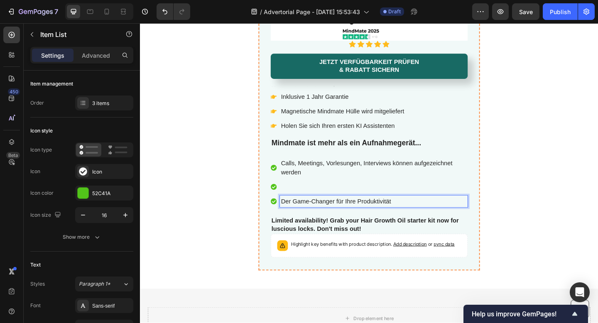
click at [302, 204] on p "Rich Text Editor. Editing area: main" at bounding box center [394, 202] width 202 height 10
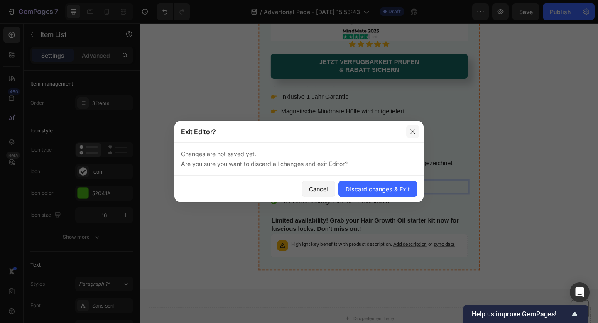
click at [411, 135] on button "button" at bounding box center [412, 131] width 13 height 13
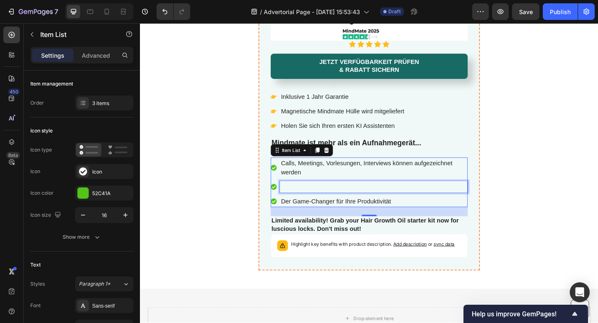
click at [300, 199] on p "Rich Text Editor. Editing area: main" at bounding box center [394, 202] width 202 height 10
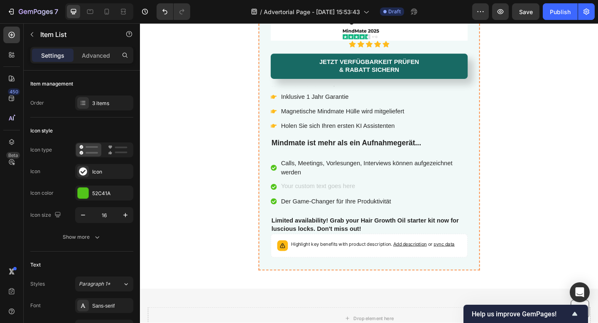
scroll to position [2570, 0]
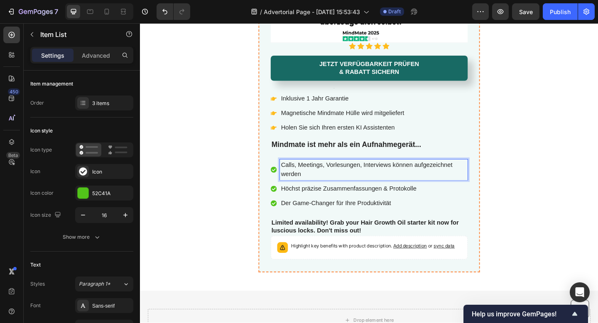
click at [326, 185] on p "Calls, Meetings, Vorlesungen, Interviews können aufgezeichnet werden" at bounding box center [394, 183] width 202 height 20
click at [358, 199] on p "Höchst präzise Zusammenfassungen & Protokolle" at bounding box center [394, 204] width 202 height 10
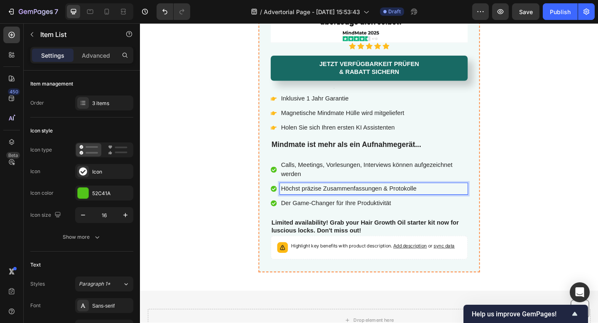
click at [446, 196] on div "Calls, Meetings, Vorlesungen, Interviews können aufgezeichnet werden Höchst prä…" at bounding box center [389, 199] width 214 height 54
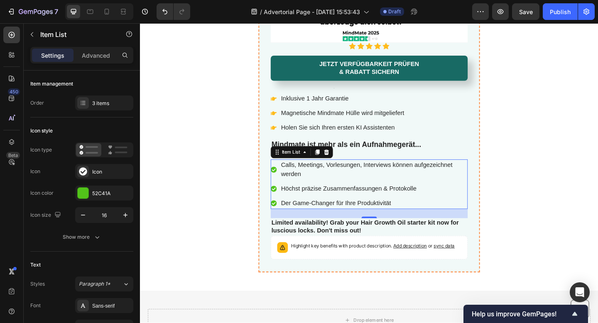
click at [444, 204] on p "Höchst präzise Zusammenfassungen & Protokolle" at bounding box center [394, 204] width 202 height 10
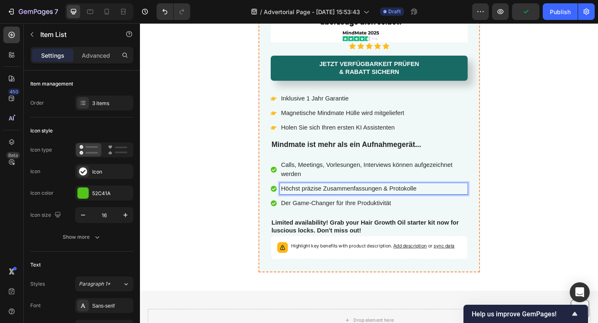
scroll to position [2569, 0]
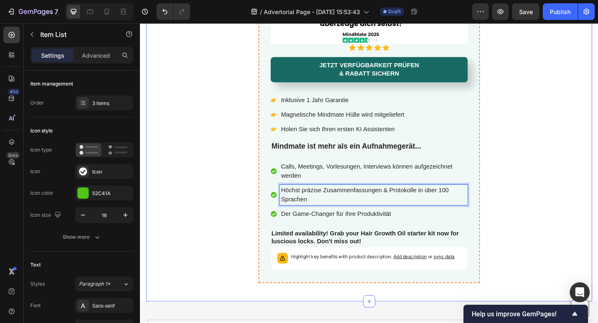
click at [588, 188] on div "Notizen auf höchstem Niveau! MindMate Ai für Ihren Arbeitsalltag. Heading Kein …" at bounding box center [389, 65] width 485 height 482
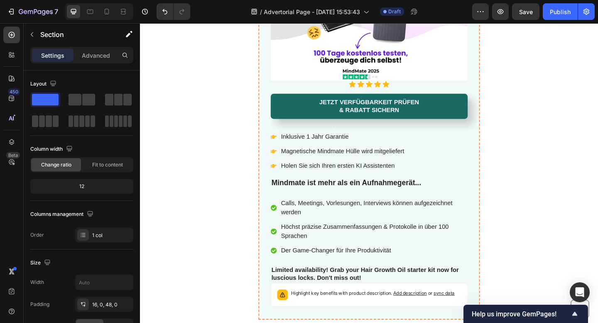
scroll to position [2568, 0]
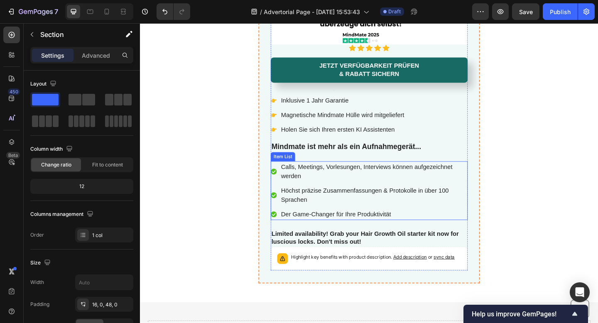
click at [480, 205] on p "Höchst präzise Zusammenfassungen & Protokolle in über 100 Sprachen" at bounding box center [394, 211] width 202 height 20
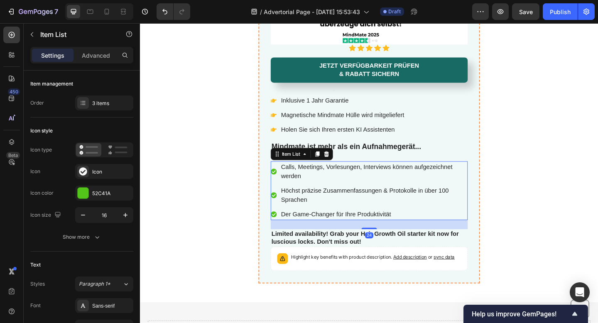
click at [480, 205] on p "Höchst präzise Zusammenfassungen & Protokolle in über 100 Sprachen" at bounding box center [394, 211] width 202 height 20
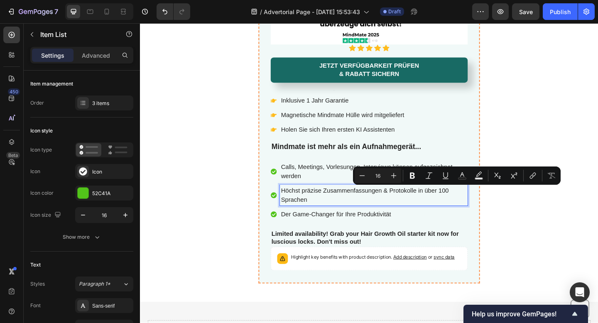
click at [473, 206] on p "Höchst präzise Zusammenfassungen & Protokolle in über 100 Sprachen" at bounding box center [394, 211] width 202 height 20
drag, startPoint x: 478, startPoint y: 206, endPoint x: 470, endPoint y: 207, distance: 8.4
click at [470, 207] on p "Höchst präzise Zusammenfassungen & Protokolle in über 100 Sprachen" at bounding box center [394, 211] width 202 height 20
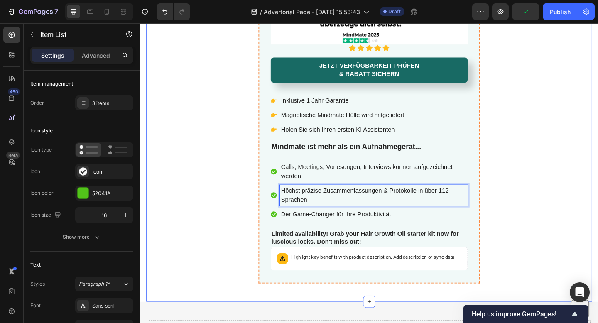
click at [560, 236] on div "Notizen auf höchstem Niveau! MindMate Ai für Ihren Arbeitsalltag. Heading Kein …" at bounding box center [389, 65] width 485 height 482
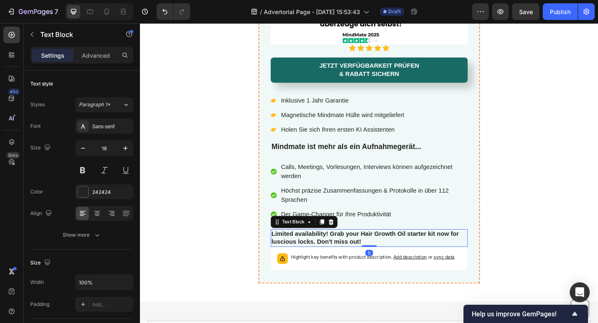
click at [349, 258] on p "Limited availability! Grab your Hair Growth Oil starter kit now for luscious lo…" at bounding box center [389, 257] width 213 height 17
click at [347, 258] on p "Limited availability! Grab your Hair Growth Oil starter kit now for luscious lo…" at bounding box center [389, 257] width 213 height 17
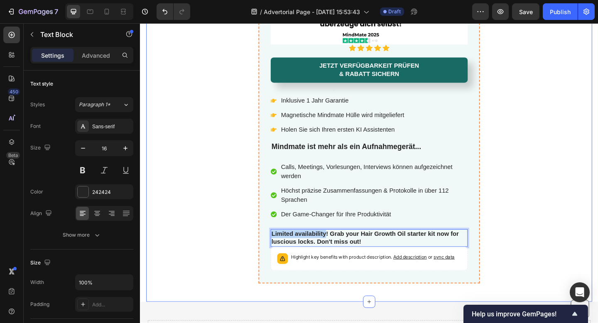
drag, startPoint x: 342, startPoint y: 252, endPoint x: 264, endPoint y: 252, distance: 77.7
click at [264, 252] on div "Notizen auf höchstem Niveau! MindMate Ai für Ihren Arbeitsalltag. Heading Kein …" at bounding box center [389, 65] width 485 height 482
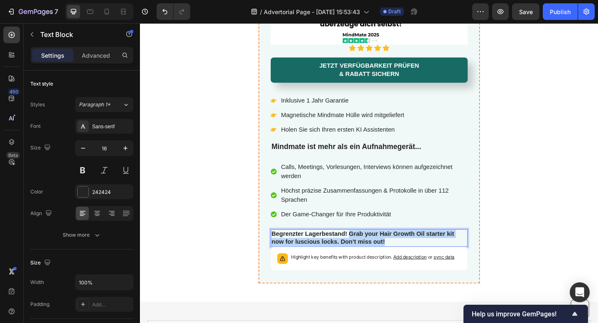
drag, startPoint x: 367, startPoint y: 254, endPoint x: 409, endPoint y: 260, distance: 42.0
click at [409, 260] on p "Begrenzter Lagerbestand! Grab your Hair Growth Oil starter kit now for luscious…" at bounding box center [389, 257] width 213 height 17
click at [464, 251] on p "Begrenzter Lagerbestand! Da MindMate erst Seit kurzem nach Europa expandiert is…" at bounding box center [389, 257] width 213 height 17
click at [433, 262] on p "Begrenzter Lagerbestand! Da MindMate erst Seit kurzem nach Europa expandiert is…" at bounding box center [389, 257] width 213 height 17
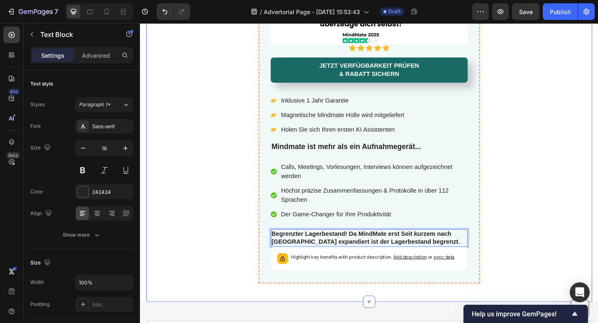
click at [576, 239] on div "Notizen auf höchstem Niveau! MindMate Ai für Ihren Arbeitsalltag. Heading Kein …" at bounding box center [389, 65] width 485 height 482
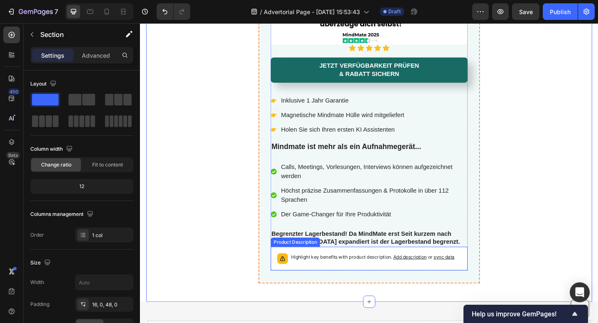
click at [357, 286] on div "Highlight key benefits with product description. Add description or sync data" at bounding box center [393, 280] width 178 height 12
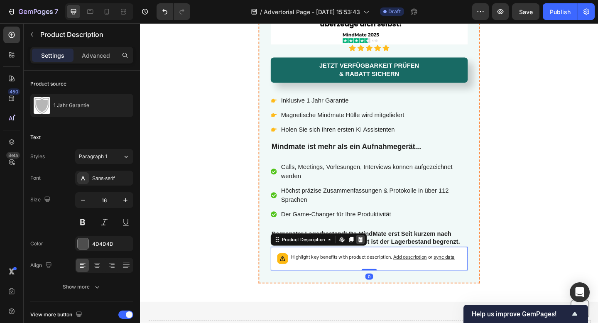
click at [381, 257] on icon at bounding box center [379, 259] width 5 height 6
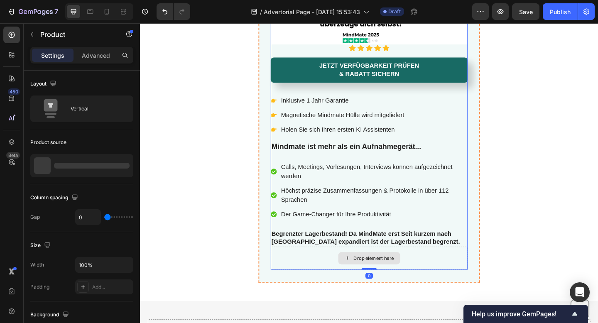
click at [429, 289] on div "Drop element here" at bounding box center [389, 279] width 214 height 25
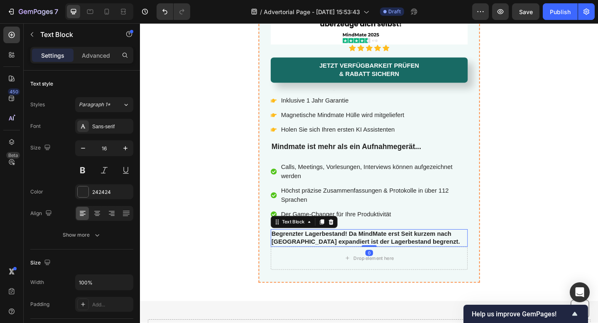
click at [481, 266] on p "Begrenzter Lagerbestand! Da MindMate erst Seit kurzem nach [GEOGRAPHIC_DATA] ex…" at bounding box center [389, 257] width 213 height 17
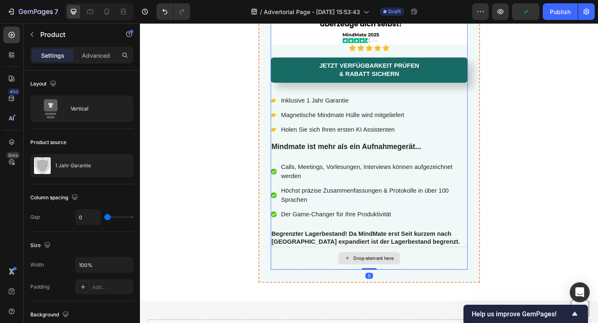
click at [475, 282] on div "Drop element here" at bounding box center [389, 279] width 214 height 25
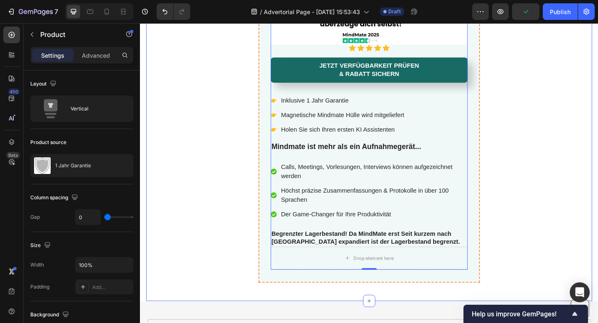
click at [161, 189] on div "Notizen auf höchstem Niveau! MindMate Ai für Ihren Arbeitsalltag. Heading Kein …" at bounding box center [389, 65] width 485 height 482
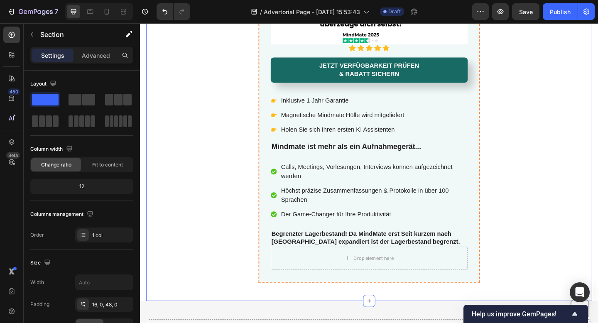
click at [554, 258] on div "Notizen auf höchstem Niveau! MindMate Ai für Ihren Arbeitsalltag. Heading Kein …" at bounding box center [389, 65] width 485 height 482
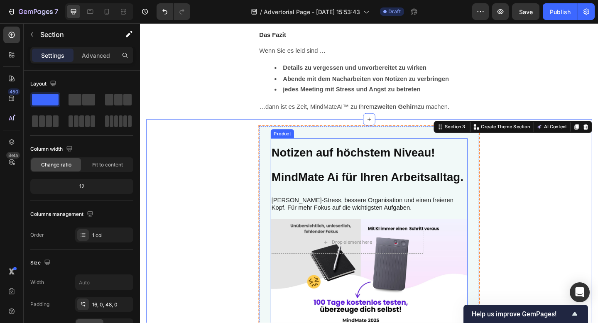
scroll to position [2279, 0]
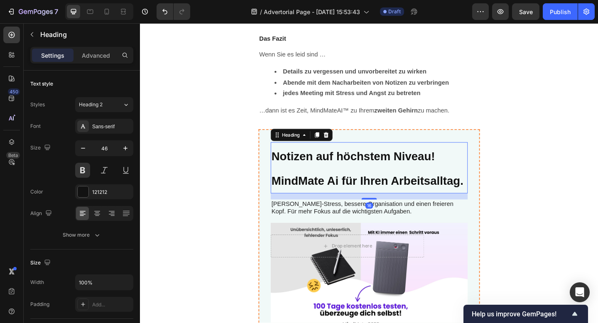
click at [424, 153] on h2 "Notizen auf höchstem Niveau! MindMate Ai für Ihren Arbeitsalltag." at bounding box center [389, 181] width 214 height 56
click at [107, 16] on div at bounding box center [106, 11] width 13 height 13
type input "30"
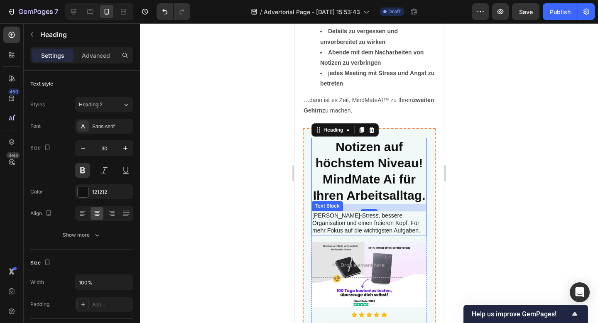
scroll to position [2496, 0]
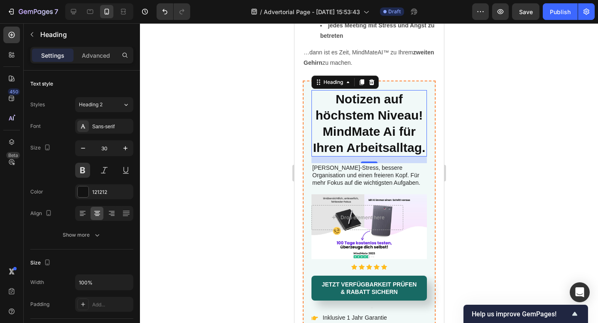
click at [504, 143] on div at bounding box center [369, 173] width 458 height 300
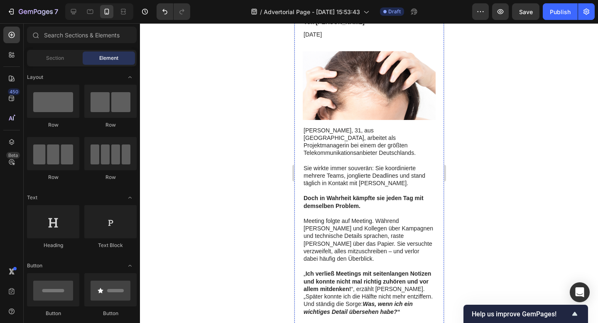
scroll to position [0, 0]
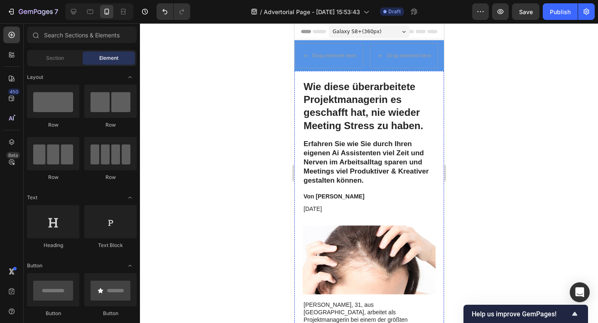
click at [383, 230] on img at bounding box center [369, 260] width 133 height 69
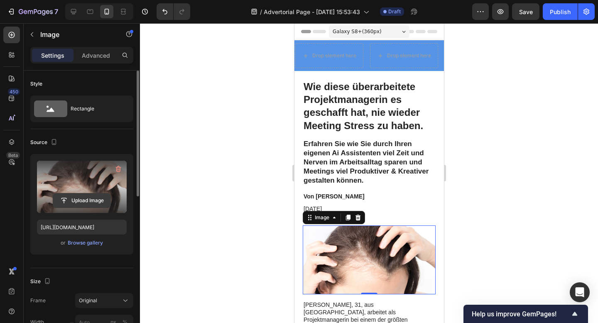
click at [76, 199] on input "file" at bounding box center [81, 201] width 57 height 14
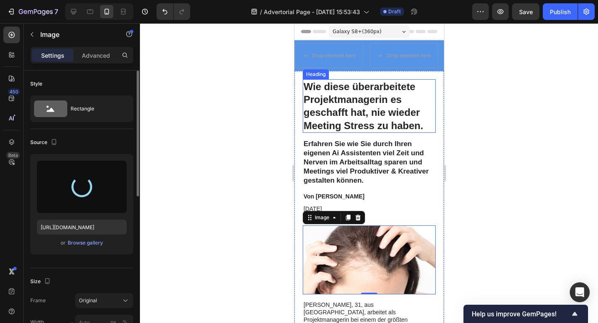
type input "https://cdn.shopify.com/s/files/1/0903/4081/9292/files/gempages_581351090398692…"
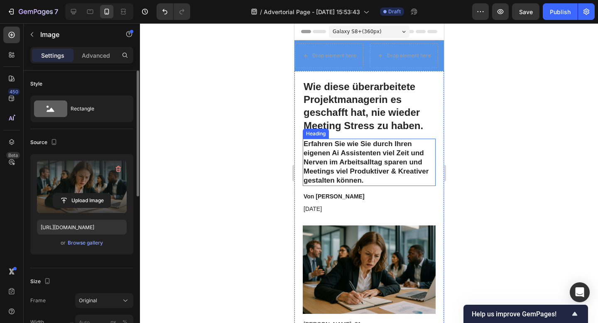
click at [332, 158] on h2 "Erfahren Sie wie Sie durch Ihren eigenen Ai Assistenten viel Zeit und Nerven im…" at bounding box center [369, 162] width 133 height 47
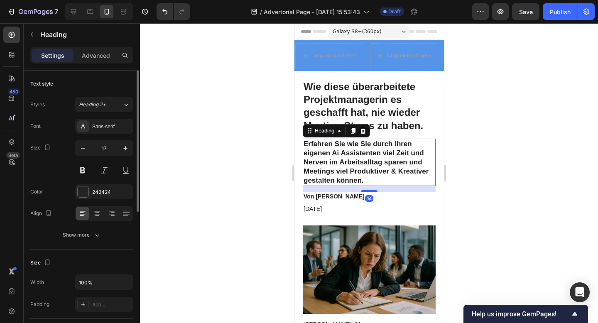
click at [318, 147] on h2 "Erfahren Sie wie Sie durch Ihren eigenen Ai Assistenten viel Zeit und Nerven im…" at bounding box center [369, 162] width 133 height 47
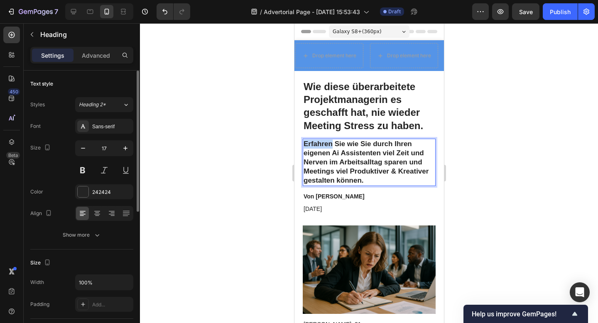
click at [318, 147] on p "Erfahren Sie wie Sie durch Ihren eigenen Ai Assistenten viel Zeit und Nerven im…" at bounding box center [368, 163] width 131 height 46
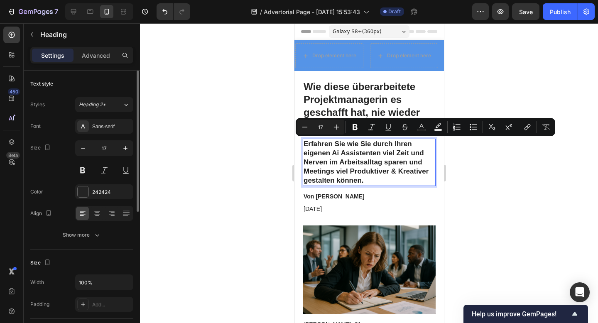
click at [377, 151] on p "Erfahren Sie wie Sie durch Ihren eigenen Ai Assistenten viel Zeit und Nerven im…" at bounding box center [368, 163] width 131 height 46
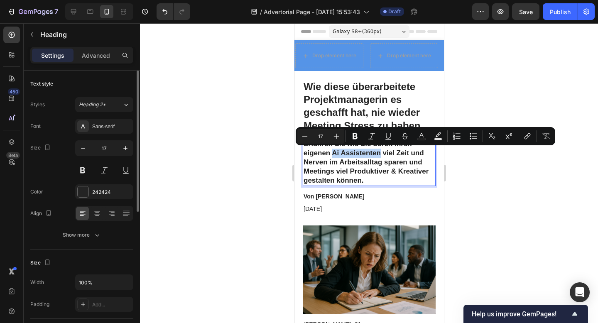
drag, startPoint x: 332, startPoint y: 151, endPoint x: 379, endPoint y: 153, distance: 46.2
click at [379, 153] on p "Erfahren Sie wie Sie durch Ihren eigenen Ai Assistenten viel Zeit und Nerven im…" at bounding box center [368, 163] width 131 height 46
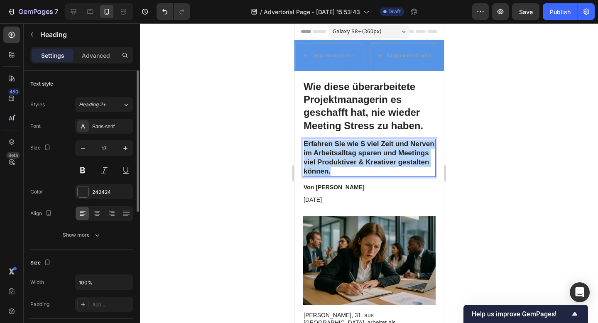
drag, startPoint x: 368, startPoint y: 171, endPoint x: 302, endPoint y: 146, distance: 70.6
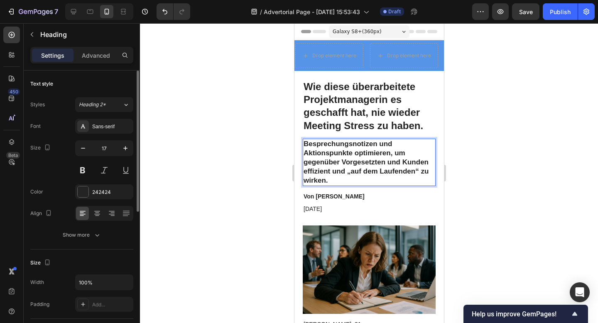
click at [303, 144] on h2 "Besprechungsnotizen und Aktionspunkte optimieren, um gegenüber Vorgesetzten und…" at bounding box center [369, 162] width 133 height 47
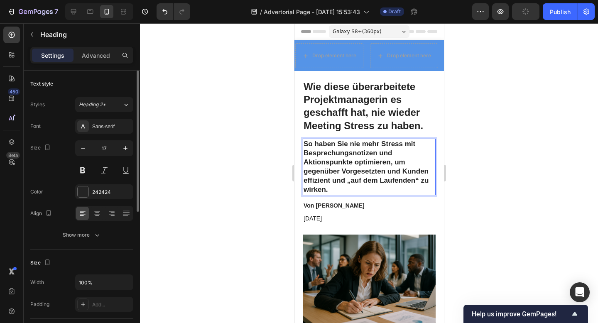
click at [403, 146] on p "So haben Sie nie mehr Stress mit Besprechungsnotizen und Aktionspunkte optimier…" at bounding box center [368, 167] width 131 height 55
drag, startPoint x: 352, startPoint y: 154, endPoint x: 281, endPoint y: 153, distance: 71.5
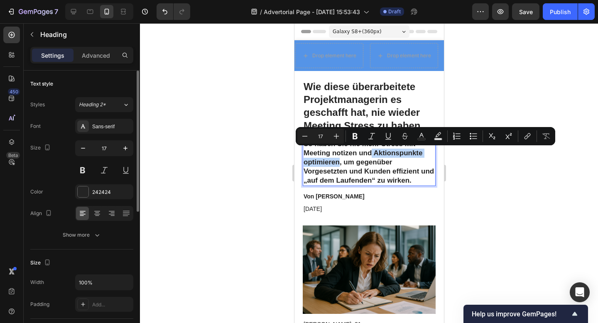
drag, startPoint x: 372, startPoint y: 152, endPoint x: 340, endPoint y: 162, distance: 34.3
click at [340, 162] on p "So haben Sie nie mehr Stress mit Meeting notizen und Aktionspunkte optimieren, …" at bounding box center [368, 163] width 131 height 46
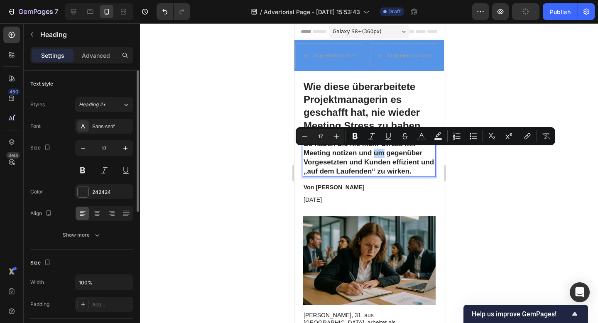
drag, startPoint x: 382, startPoint y: 151, endPoint x: 374, endPoint y: 154, distance: 8.7
click at [374, 154] on p "So haben Sie nie mehr Stress mit Meeting notizen und um gegenüber Vorgesetzten …" at bounding box center [368, 158] width 131 height 37
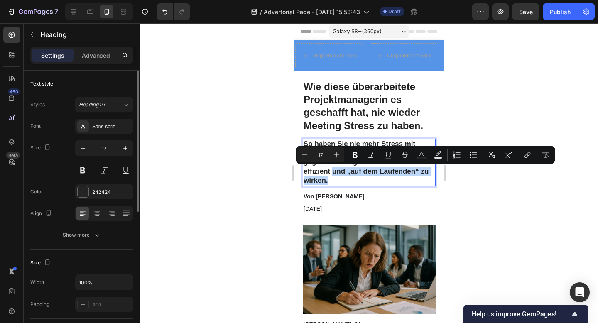
drag, startPoint x: 331, startPoint y: 172, endPoint x: 332, endPoint y: 179, distance: 7.2
click at [332, 179] on p "So haben Sie nie mehr Stress mit Meeting notizen und können gegenüber Vorgesetz…" at bounding box center [368, 163] width 131 height 46
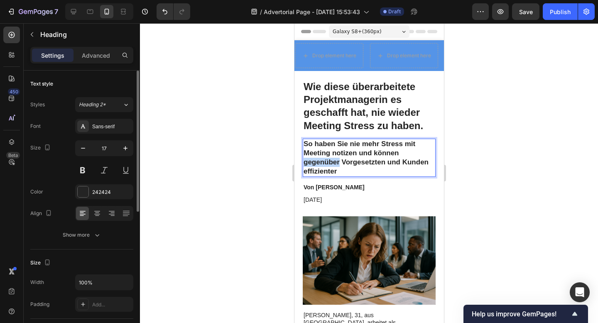
drag, startPoint x: 338, startPoint y: 163, endPoint x: 305, endPoint y: 161, distance: 33.3
click at [305, 161] on p "So haben Sie nie mehr Stress mit Meeting notizen und können gegenüber Vorgesetz…" at bounding box center [368, 158] width 131 height 37
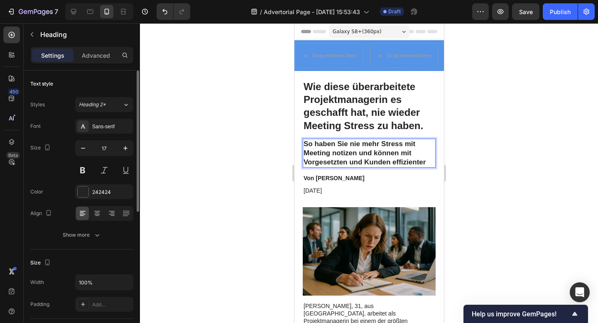
click at [426, 161] on p "So haben Sie nie mehr Stress mit Meeting notizen und können mit Vorgesetzten un…" at bounding box center [368, 153] width 131 height 27
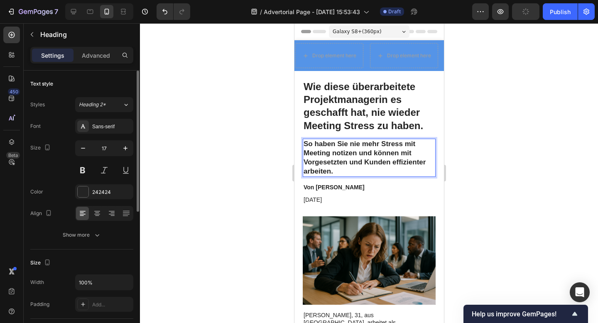
click at [339, 153] on p "So haben Sie nie mehr Stress mit Meeting notizen und können mit Vorgesetzten un…" at bounding box center [368, 158] width 131 height 37
drag, startPoint x: 337, startPoint y: 154, endPoint x: 306, endPoint y: 154, distance: 30.3
click at [306, 154] on p "So haben Sie nie mehr Stress mit Meeting notizen und können mit Vorgesetzten un…" at bounding box center [368, 158] width 131 height 37
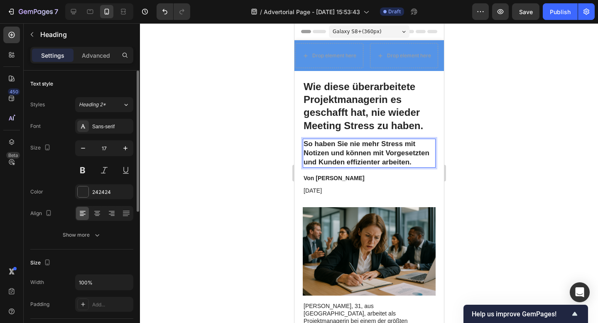
click at [305, 154] on p "So haben Sie nie mehr Stress mit Notizen und können mit Vorgesetzten und Kunden…" at bounding box center [368, 153] width 131 height 27
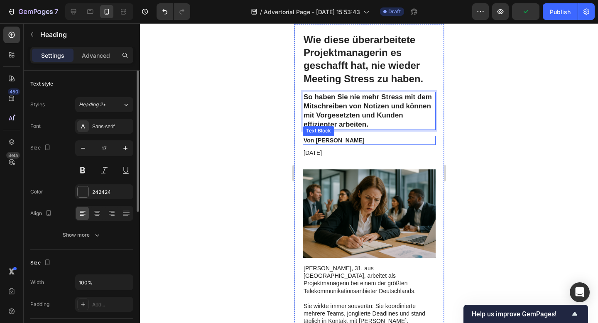
scroll to position [106, 0]
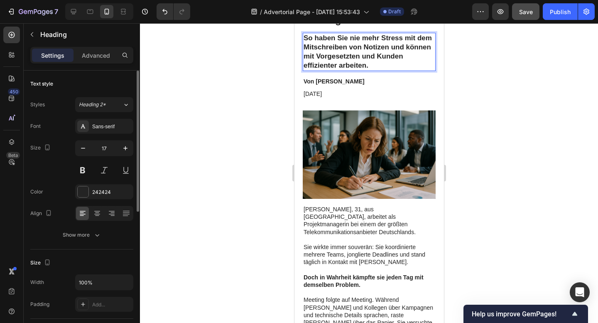
click at [522, 19] on button "Save" at bounding box center [525, 11] width 27 height 17
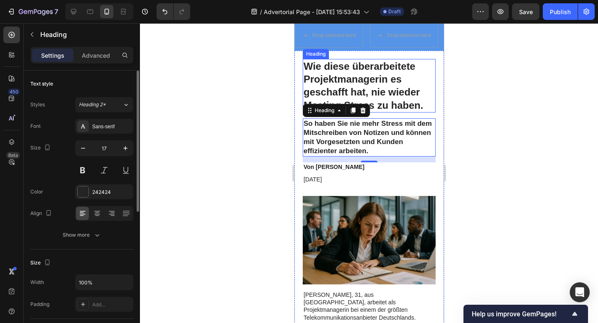
scroll to position [34, 0]
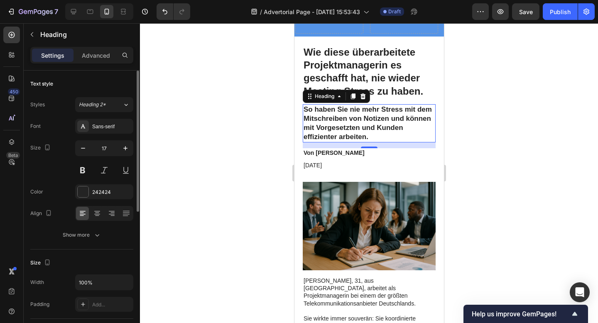
click at [519, 95] on div at bounding box center [369, 173] width 458 height 300
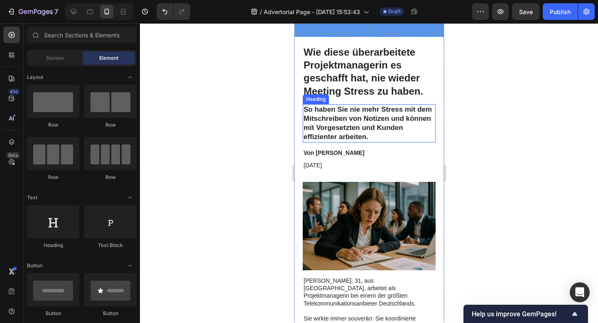
click at [374, 137] on p "So haben Sie nie mehr Stress mit dem Mitschreiben von Notizen und können mit Vo…" at bounding box center [368, 123] width 131 height 37
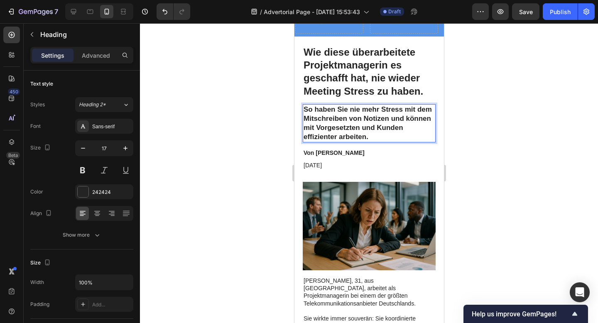
click at [374, 137] on p "So haben Sie nie mehr Stress mit dem Mitschreiben von Notizen und können mit Vo…" at bounding box center [368, 123] width 131 height 37
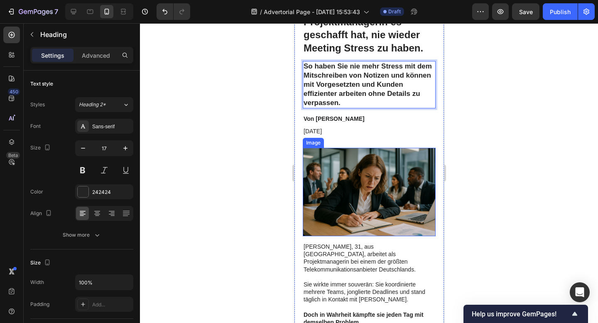
scroll to position [33, 0]
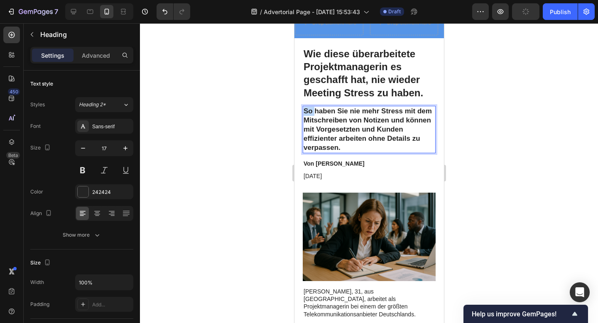
drag, startPoint x: 312, startPoint y: 111, endPoint x: 302, endPoint y: 111, distance: 10.0
click at [303, 111] on h2 "So haben Sie nie mehr Stress mit dem Mitschreiben von Notizen und können mit Vo…" at bounding box center [369, 129] width 133 height 47
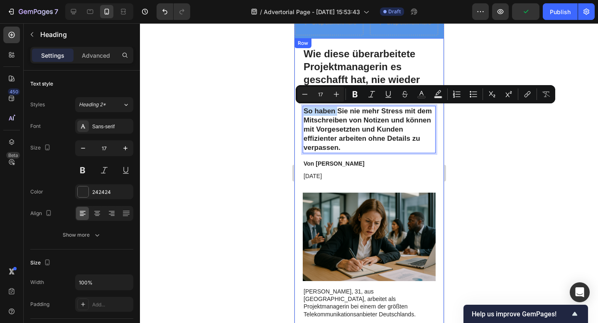
drag, startPoint x: 337, startPoint y: 110, endPoint x: 297, endPoint y: 110, distance: 39.5
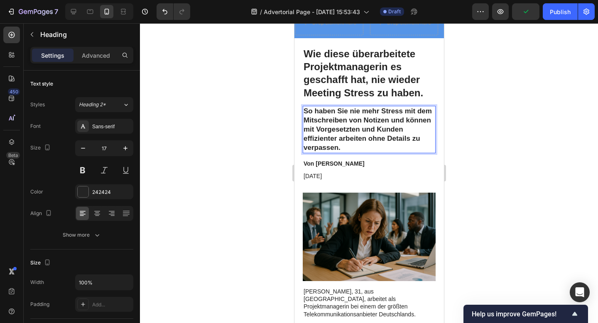
click at [336, 117] on p "So haben Sie nie mehr Stress mit dem Mitschreiben von Notizen und können mit Vo…" at bounding box center [368, 130] width 131 height 46
drag, startPoint x: 336, startPoint y: 111, endPoint x: 283, endPoint y: 111, distance: 52.8
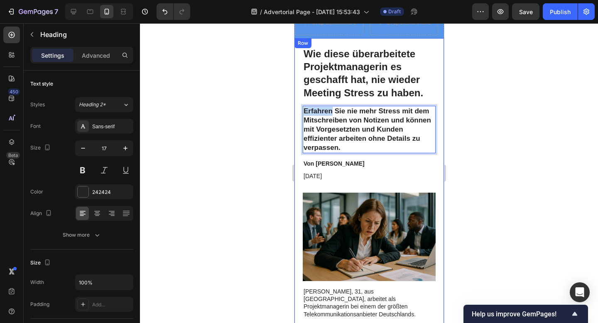
drag, startPoint x: 332, startPoint y: 109, endPoint x: 299, endPoint y: 109, distance: 33.2
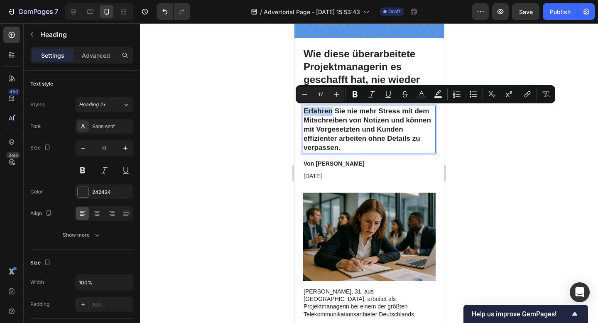
drag, startPoint x: 342, startPoint y: 103, endPoint x: 48, endPoint y: 82, distance: 294.1
click at [342, 103] on div "Minus 17 Plus Bold Italic Underline Strikethrough Text Color Text Background Co…" at bounding box center [426, 94] width 260 height 18
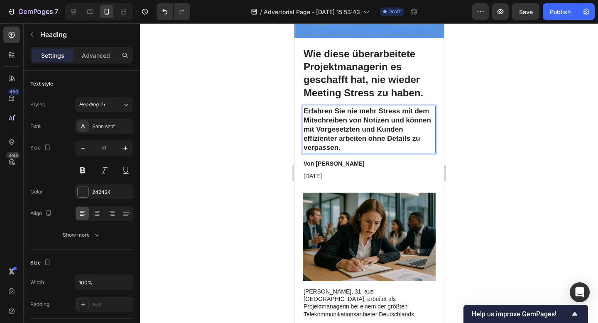
click at [344, 113] on p "Erfahren Sie nie mehr Stress mit dem Mitschreiben von Notizen und können mit Vo…" at bounding box center [368, 130] width 131 height 46
drag, startPoint x: 404, startPoint y: 113, endPoint x: 387, endPoint y: 113, distance: 16.2
click at [387, 113] on p "Erfahren Sie, wie Sie nie mehr Stress mit dem Mitschreiben von Notizen und könn…" at bounding box center [368, 130] width 131 height 46
click at [419, 122] on p "Erfahren Sie, wie Sie nie wieder Stress mit dem Mitschreiben von Notizen und kö…" at bounding box center [368, 130] width 131 height 46
click at [368, 129] on p "Erfahren Sie, wie Sie nie wieder Stress mit dem Mitschreiben von Notizen & Prot…" at bounding box center [368, 130] width 131 height 46
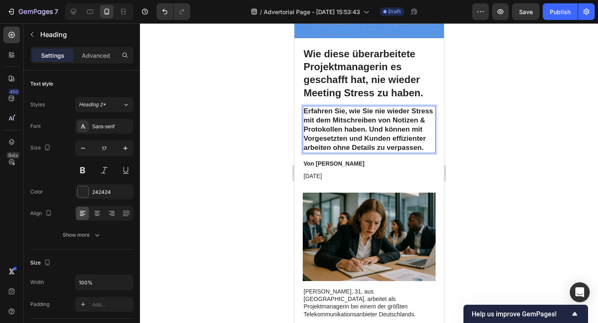
click at [382, 126] on p "Erfahren Sie, wie Sie nie wieder Stress mit dem Mitschreiben von Notizen & Prot…" at bounding box center [368, 130] width 131 height 46
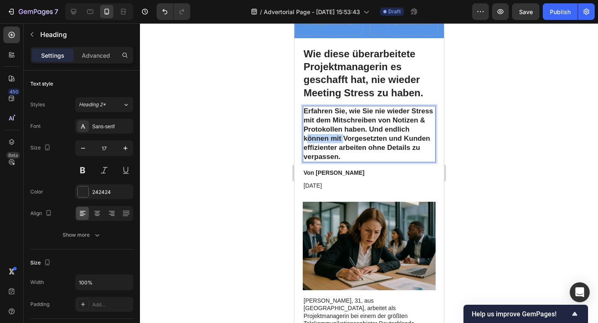
drag, startPoint x: 342, startPoint y: 138, endPoint x: 305, endPoint y: 138, distance: 37.0
click at [305, 138] on p "Erfahren Sie, wie Sie nie wieder Stress mit dem Mitschreiben von Notizen & Prot…" at bounding box center [368, 134] width 131 height 55
click at [332, 148] on p "Erfahren Sie, wie Sie nie wieder Stress mit dem Mitschreiben von Notizen & Prot…" at bounding box center [368, 134] width 131 height 55
click at [494, 139] on div at bounding box center [369, 173] width 458 height 300
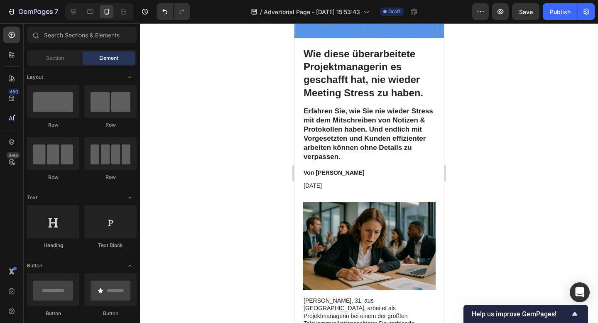
click at [458, 139] on div at bounding box center [369, 173] width 458 height 300
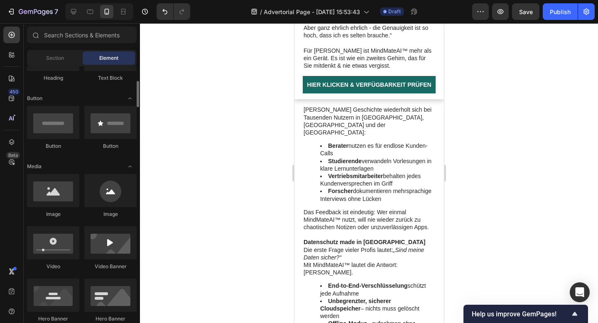
scroll to position [168, 0]
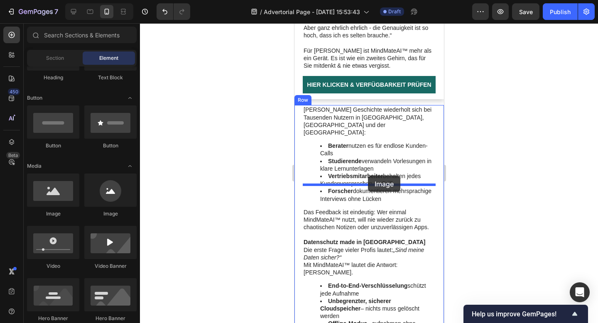
drag, startPoint x: 347, startPoint y: 221, endPoint x: 366, endPoint y: 177, distance: 46.9
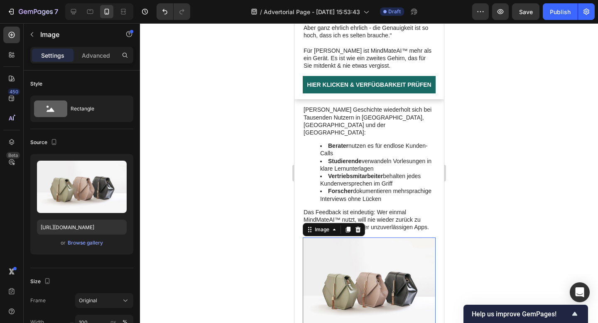
click at [371, 238] on img at bounding box center [369, 288] width 133 height 100
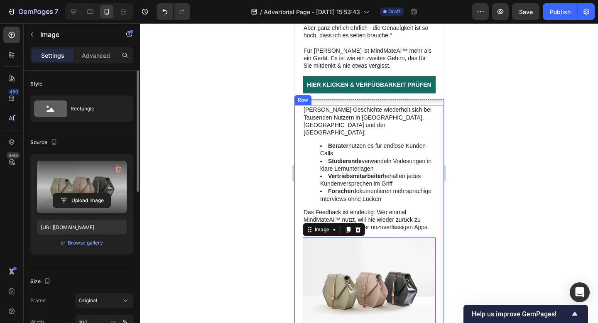
click at [86, 177] on label at bounding box center [82, 187] width 90 height 52
click at [86, 194] on input "file" at bounding box center [81, 201] width 57 height 14
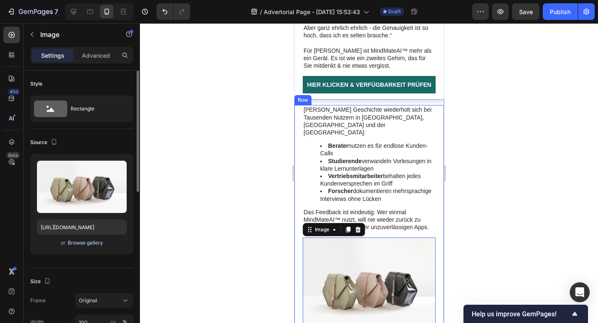
click at [81, 244] on div "Browse gallery" at bounding box center [85, 242] width 35 height 7
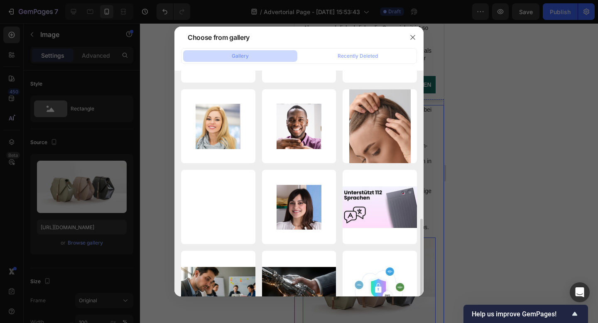
scroll to position [266, 0]
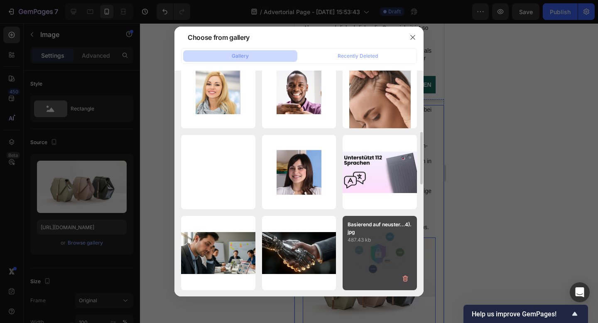
click at [377, 244] on div "Basierend auf neuster...4).jpg 487.43 kb" at bounding box center [380, 253] width 74 height 74
type input "https://cdn.shopify.com/s/files/1/0903/4081/9292/files/gempages_581351090398692…"
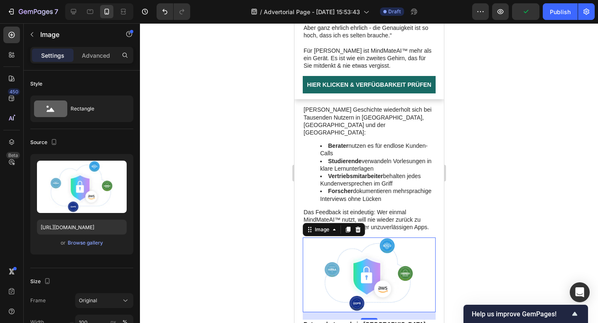
click at [497, 258] on div at bounding box center [369, 173] width 458 height 300
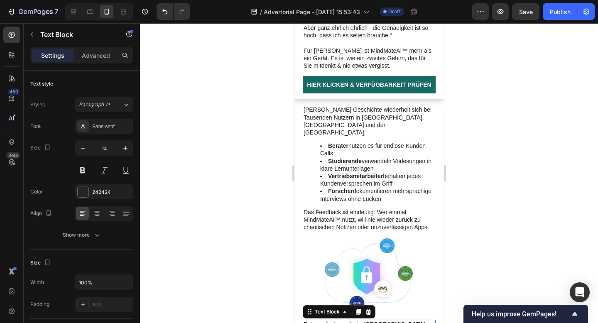
click at [356, 321] on strong "Datenschutz made in [GEOGRAPHIC_DATA]" at bounding box center [364, 324] width 122 height 7
drag, startPoint x: 383, startPoint y: 273, endPoint x: 281, endPoint y: 273, distance: 101.8
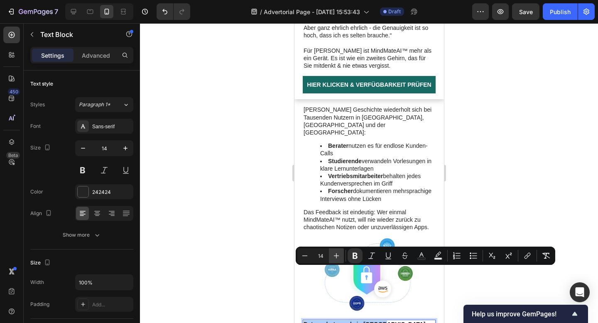
click at [335, 255] on icon "Editor contextual toolbar" at bounding box center [336, 256] width 8 height 8
type input "18"
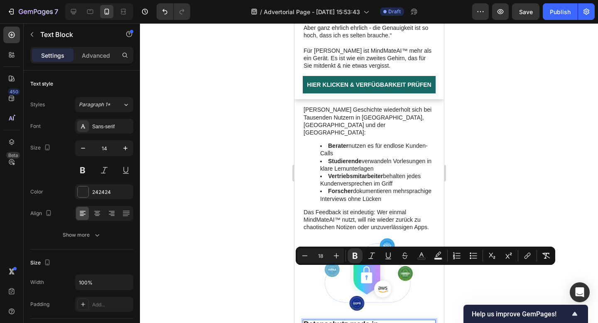
click at [533, 211] on div at bounding box center [369, 173] width 458 height 300
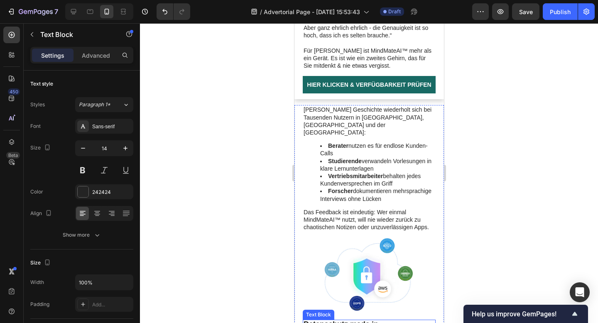
click at [383, 320] on strong "Datenschutz made in [GEOGRAPHIC_DATA]" at bounding box center [343, 328] width 80 height 16
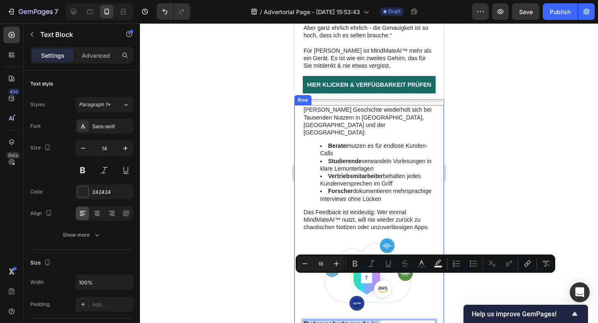
type input "14"
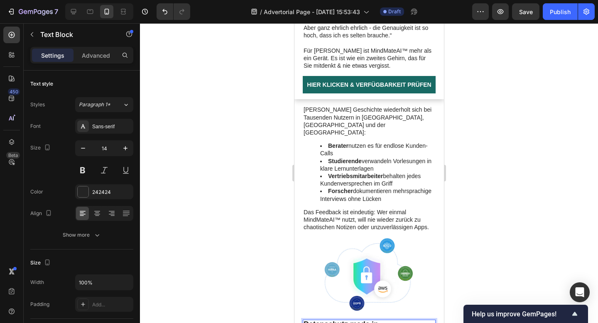
click at [469, 218] on div at bounding box center [369, 173] width 458 height 300
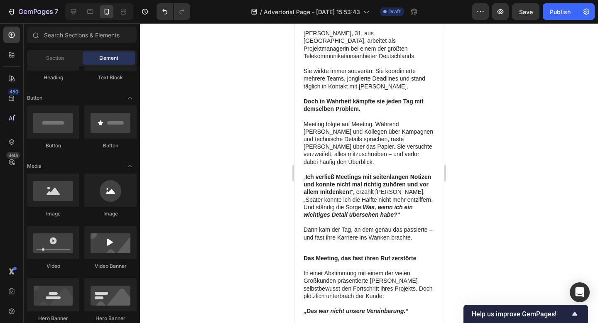
scroll to position [0, 0]
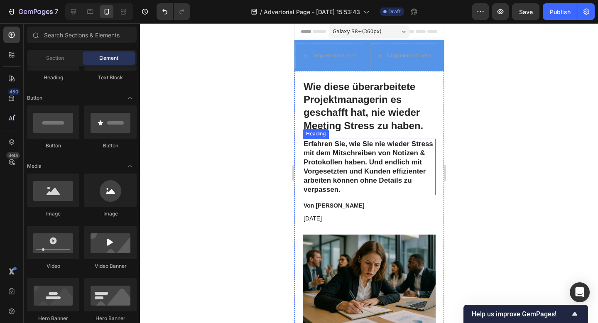
click at [373, 143] on h2 "Erfahren Sie, wie Sie nie wieder Stress mit dem Mitschreiben von Notizen & Prot…" at bounding box center [369, 167] width 133 height 57
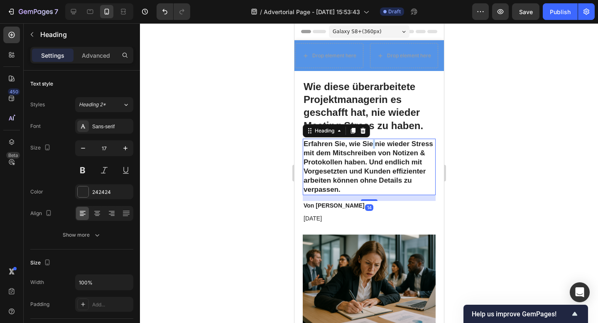
click at [373, 143] on h2 "Erfahren Sie, wie Sie nie wieder Stress mit dem Mitschreiben von Notizen & Prot…" at bounding box center [369, 167] width 133 height 57
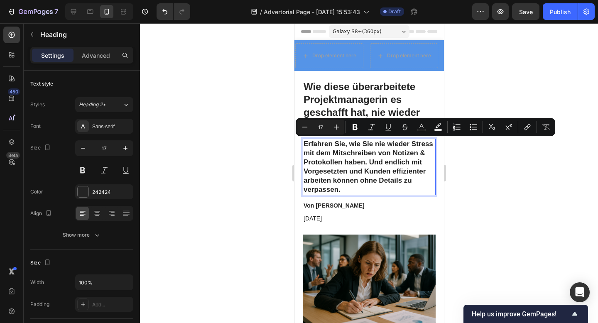
click at [375, 184] on p "Erfahren Sie, wie Sie nie wieder Stress mit dem Mitschreiben von Notizen & Prot…" at bounding box center [368, 167] width 131 height 55
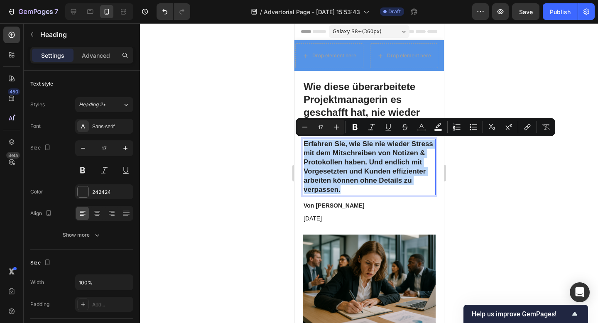
copy p "Erfahren Sie, wie Sie nie wieder Stress mit dem Mitschreiben von Notizen & Prot…"
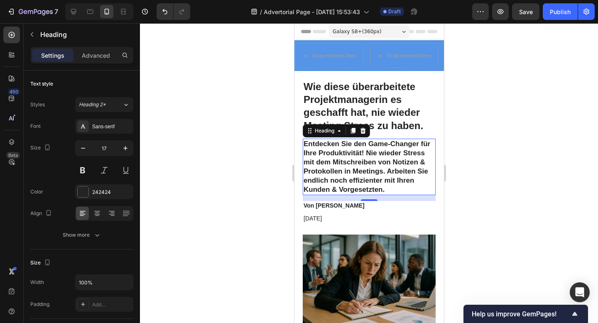
click at [511, 175] on div at bounding box center [369, 173] width 458 height 300
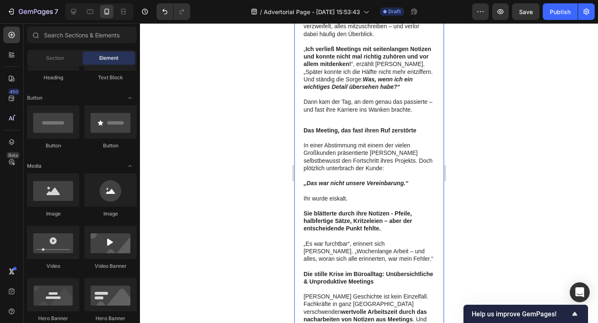
scroll to position [426, 0]
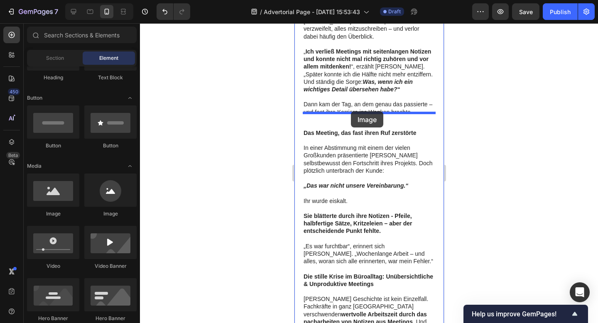
drag, startPoint x: 342, startPoint y: 219, endPoint x: 351, endPoint y: 111, distance: 107.6
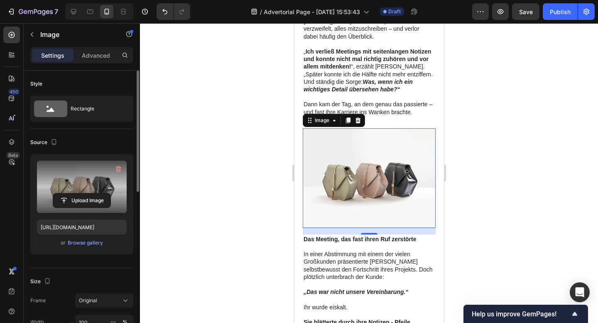
click at [83, 191] on label at bounding box center [82, 187] width 90 height 52
click at [83, 194] on input "file" at bounding box center [81, 201] width 57 height 14
click at [82, 195] on input "file" at bounding box center [81, 201] width 57 height 14
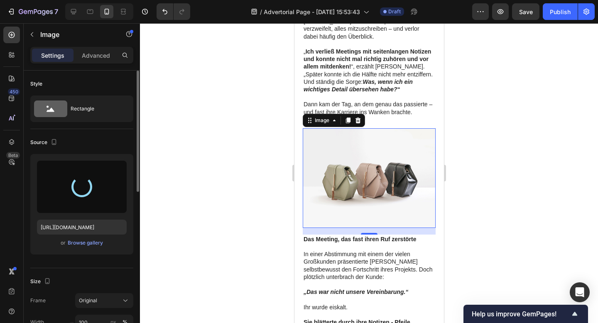
type input "https://cdn.shopify.com/s/files/1/0903/4081/9292/files/gempages_581351090398692…"
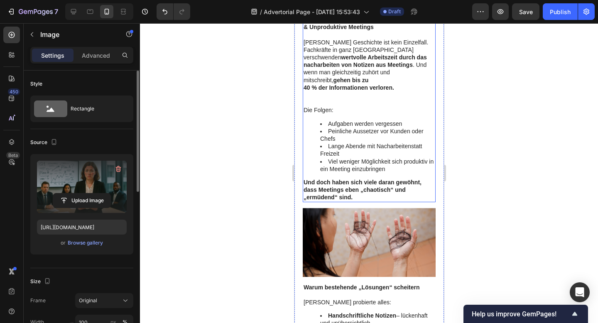
scroll to position [814, 0]
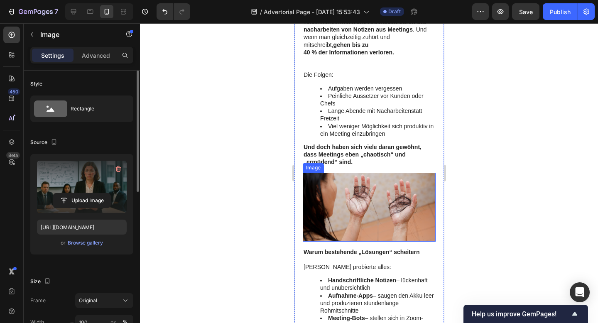
click at [413, 189] on img at bounding box center [369, 207] width 133 height 69
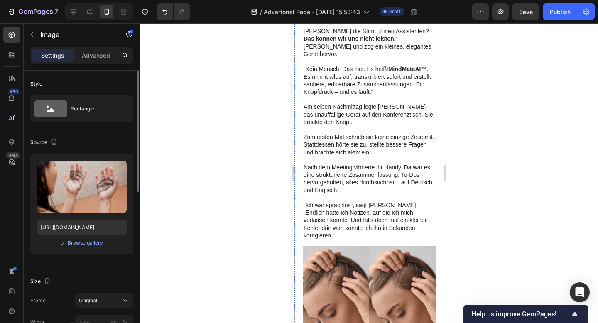
scroll to position [1373, 0]
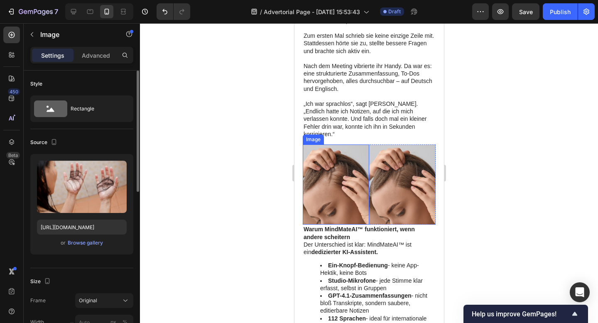
click at [351, 145] on img at bounding box center [336, 185] width 66 height 80
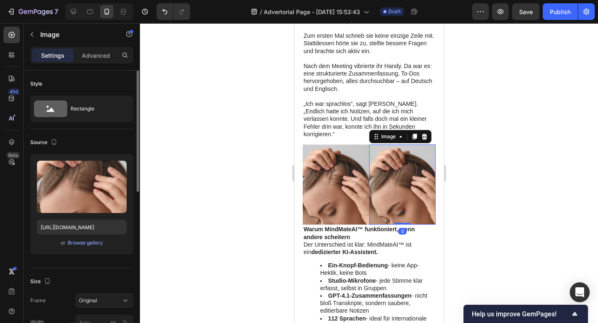
click at [396, 145] on img at bounding box center [402, 185] width 66 height 80
click at [347, 145] on img at bounding box center [336, 185] width 66 height 80
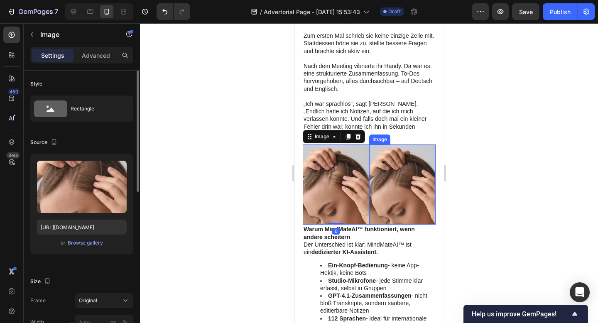
click at [396, 145] on img at bounding box center [402, 185] width 66 height 80
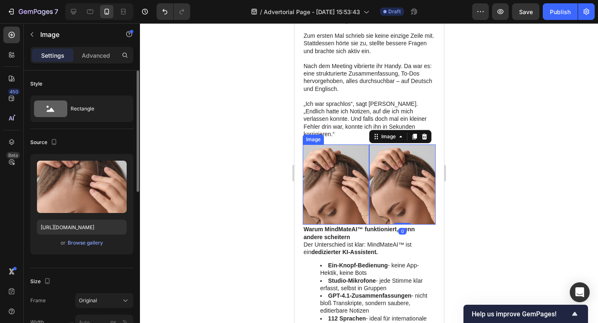
click at [365, 145] on img at bounding box center [336, 185] width 66 height 80
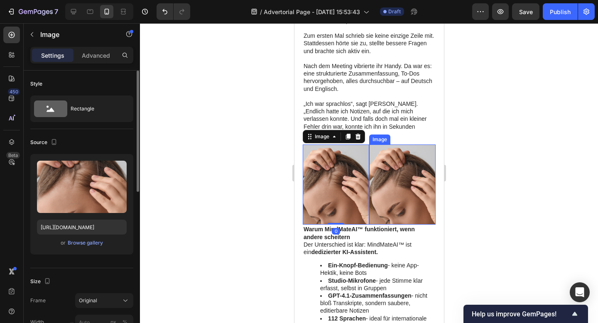
click at [337, 145] on img at bounding box center [336, 185] width 66 height 80
click at [361, 133] on icon at bounding box center [357, 136] width 7 height 7
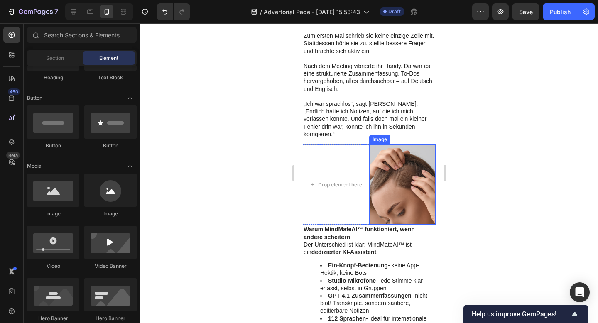
click at [391, 145] on img at bounding box center [402, 185] width 66 height 80
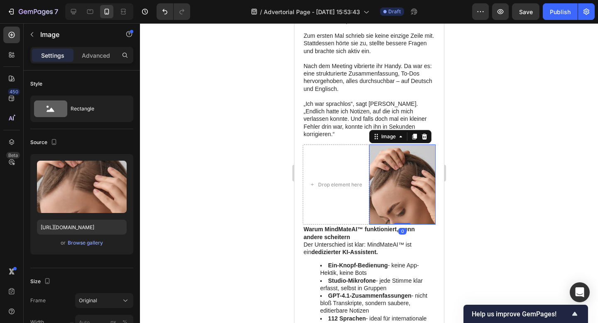
click at [430, 130] on div "Image" at bounding box center [400, 136] width 62 height 13
click at [425, 134] on icon at bounding box center [424, 137] width 5 height 6
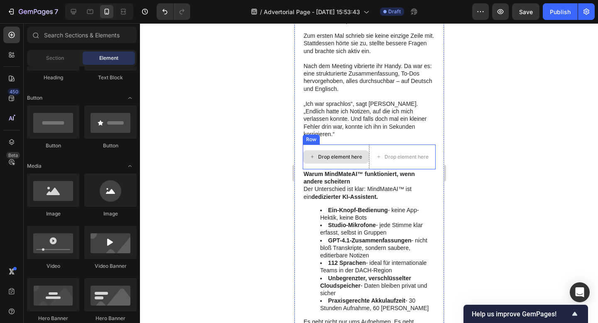
click at [304, 145] on div "Drop element here" at bounding box center [336, 157] width 66 height 25
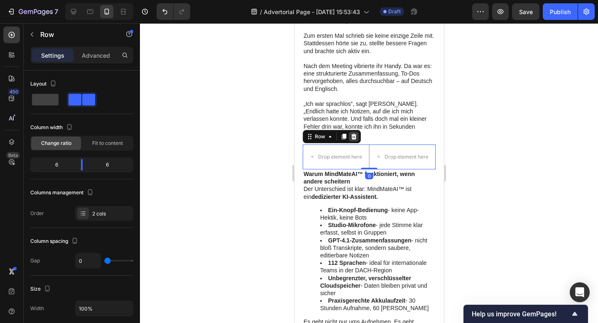
click at [352, 134] on icon at bounding box center [353, 137] width 5 height 6
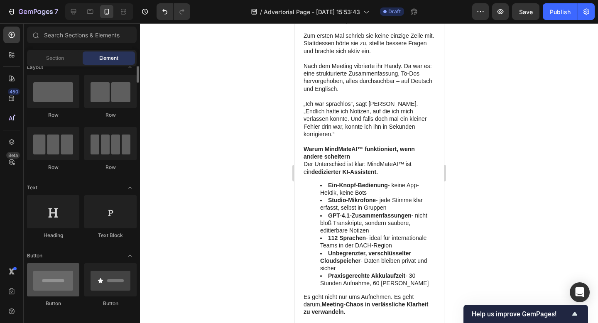
scroll to position [0, 0]
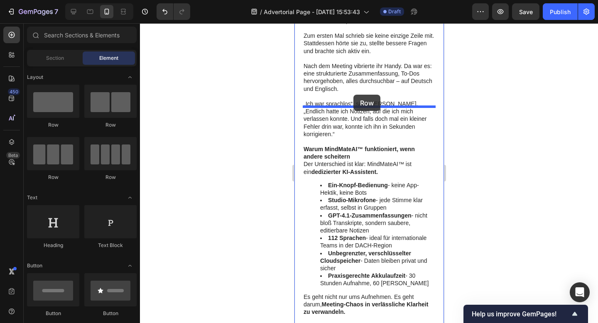
drag, startPoint x: 356, startPoint y: 132, endPoint x: 352, endPoint y: 96, distance: 35.5
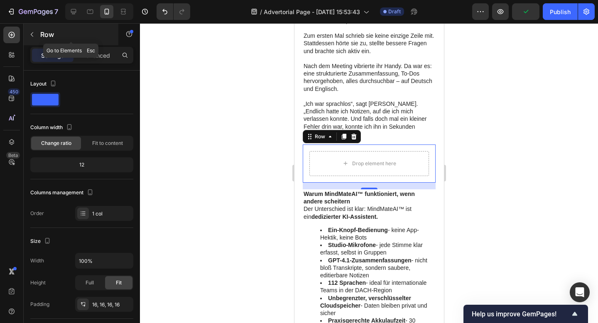
click at [30, 39] on button "button" at bounding box center [31, 34] width 13 height 13
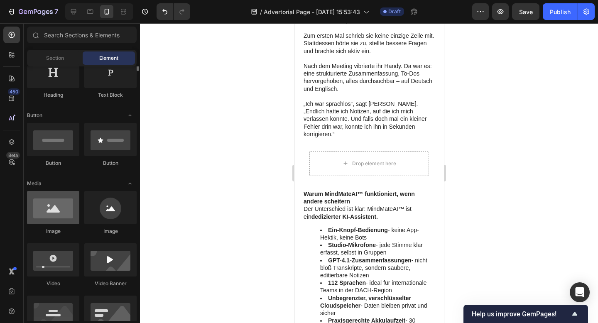
scroll to position [152, 0]
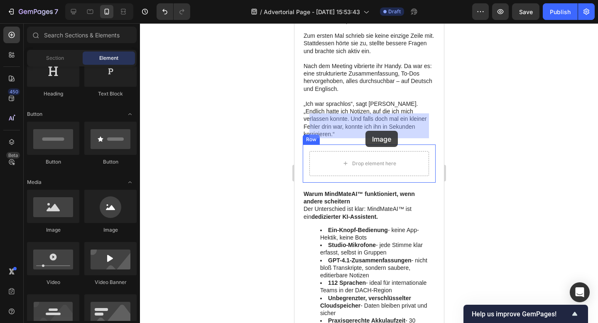
drag, startPoint x: 347, startPoint y: 224, endPoint x: 365, endPoint y: 131, distance: 95.3
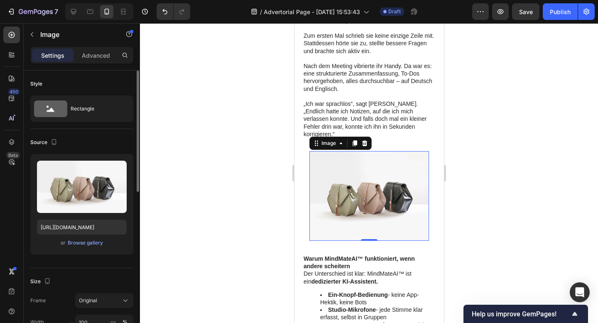
click at [72, 248] on div "Upload Image [URL][DOMAIN_NAME] or Browse gallery" at bounding box center [81, 204] width 103 height 101
click at [73, 244] on div "Browse gallery" at bounding box center [85, 242] width 35 height 7
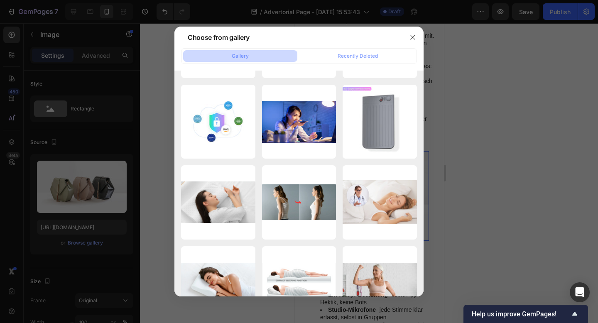
scroll to position [1156, 0]
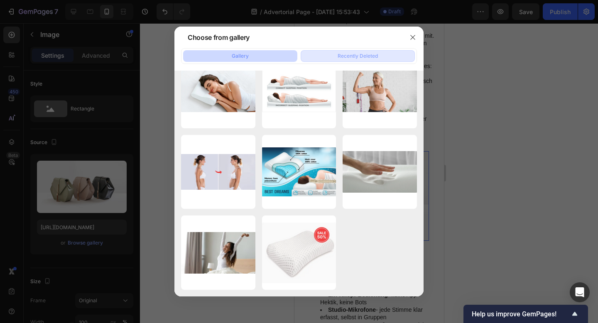
click at [362, 54] on div "Recently Deleted" at bounding box center [358, 55] width 40 height 7
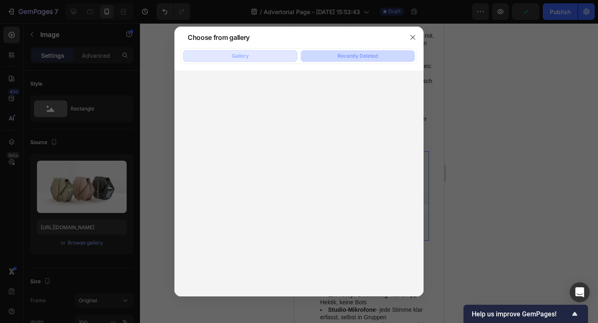
click at [226, 59] on button "Gallery" at bounding box center [240, 56] width 114 height 12
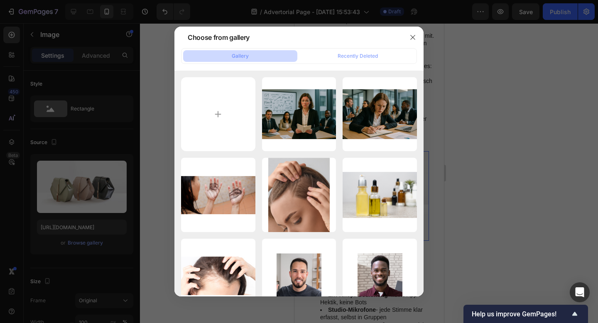
click at [542, 96] on div at bounding box center [299, 161] width 598 height 323
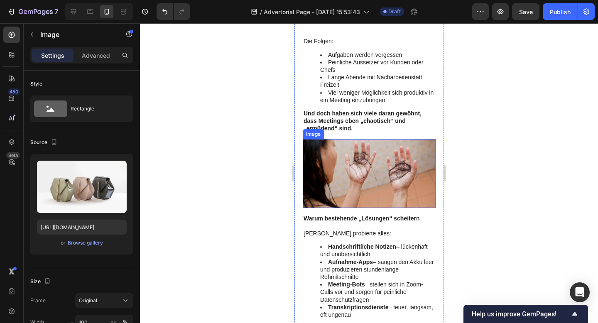
scroll to position [859, 0]
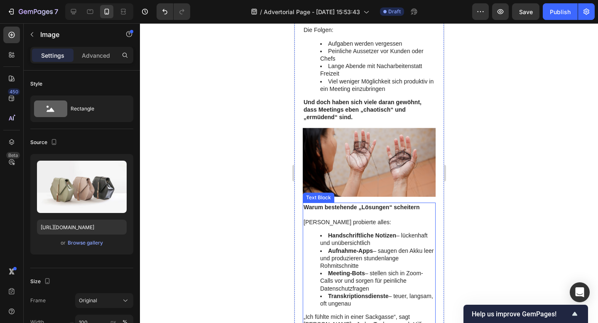
click at [356, 204] on strong "Warum bestehende „Lösungen“ scheitern" at bounding box center [361, 207] width 116 height 7
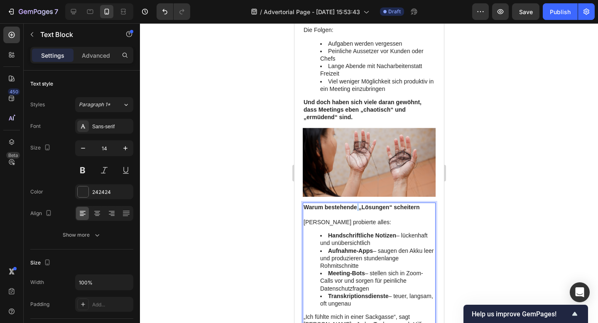
click at [356, 204] on strong "Warum bestehende „Lösungen“ scheitern" at bounding box center [361, 207] width 116 height 7
drag, startPoint x: 421, startPoint y: 185, endPoint x: 307, endPoint y: 185, distance: 114.3
click at [307, 204] on p "Warum bestehende „Lösungen“ scheitern" at bounding box center [368, 207] width 131 height 7
drag, startPoint x: 305, startPoint y: 185, endPoint x: 419, endPoint y: 184, distance: 114.7
click at [419, 204] on strong "Warum bestehende „Lösungen“ scheitern" at bounding box center [361, 207] width 116 height 7
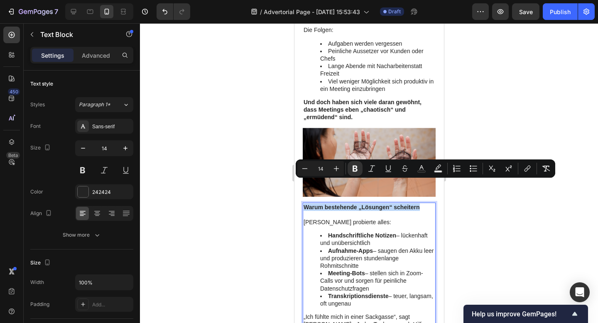
copy strong "Warum bestehende „Lösungen“ scheitern"
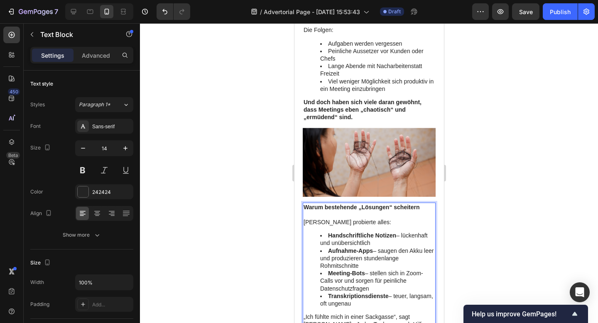
click at [374, 293] on li "Transkriptionsdienste – teuer, langsam, oft ungenau" at bounding box center [377, 300] width 115 height 15
click at [361, 135] on img at bounding box center [369, 162] width 133 height 69
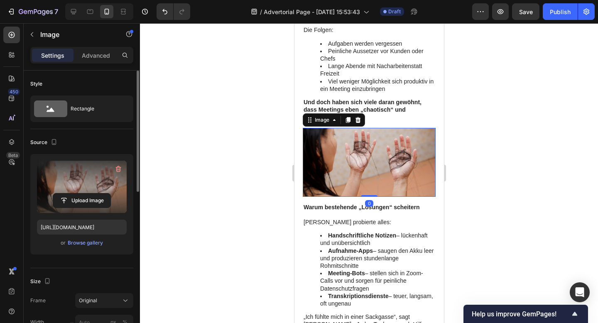
click at [76, 189] on label at bounding box center [82, 187] width 90 height 52
click at [76, 194] on input "file" at bounding box center [81, 201] width 57 height 14
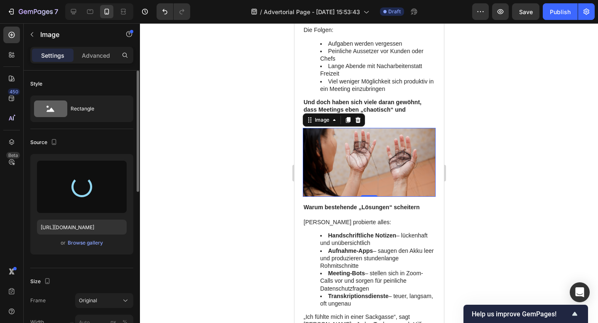
type input "https://cdn.shopify.com/s/files/1/0903/4081/9292/files/gempages_581351090398692…"
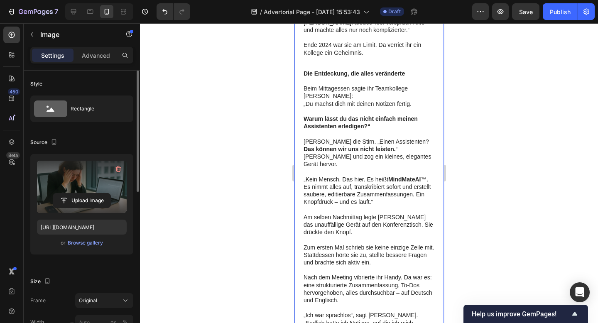
scroll to position [1285, 0]
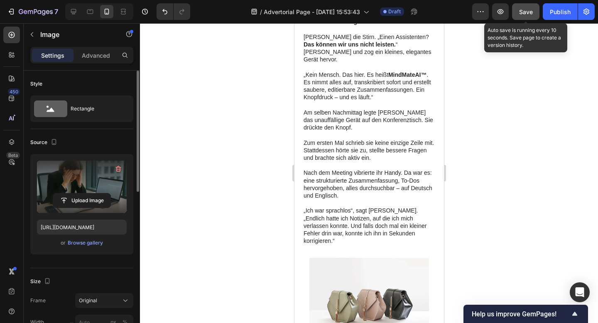
click at [525, 15] on div "Save" at bounding box center [526, 11] width 14 height 9
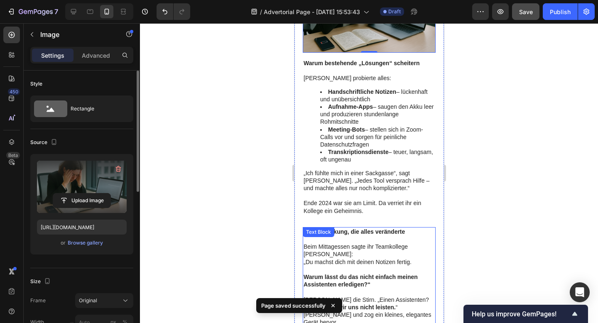
scroll to position [1108, 0]
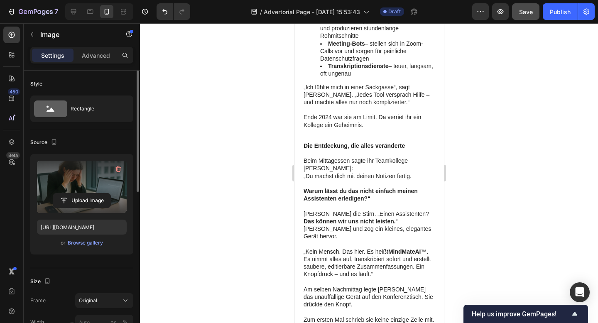
click at [454, 110] on div at bounding box center [369, 173] width 458 height 300
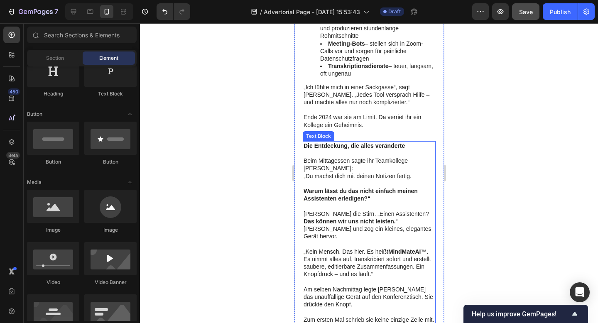
scroll to position [1290, 0]
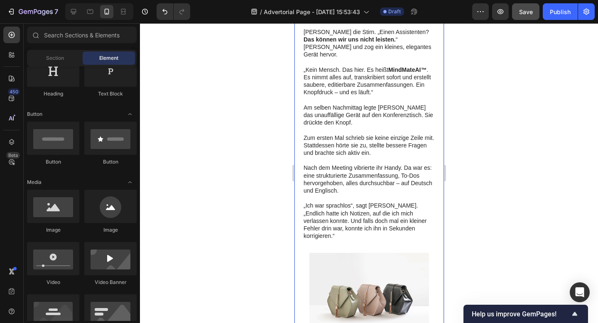
click at [266, 184] on div at bounding box center [369, 173] width 458 height 300
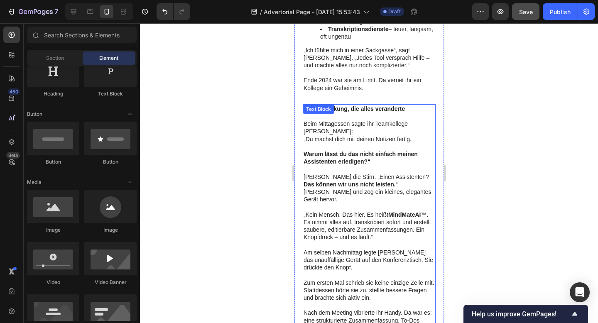
scroll to position [1157, 0]
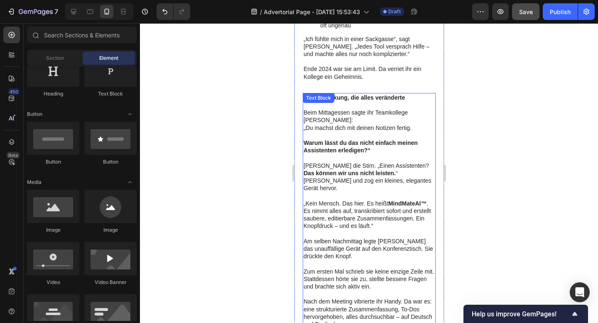
click at [342, 230] on p at bounding box center [368, 233] width 131 height 7
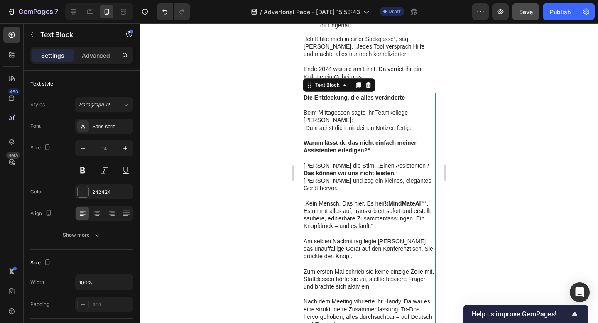
click at [341, 230] on p at bounding box center [368, 233] width 131 height 7
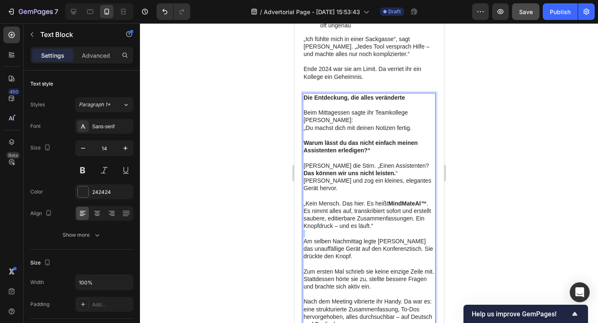
click at [341, 230] on p "Rich Text Editor. Editing area: main" at bounding box center [368, 233] width 131 height 7
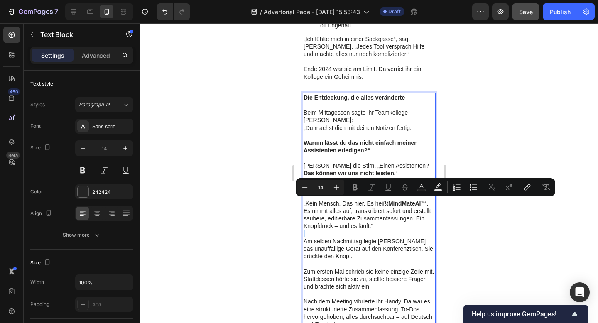
click at [341, 230] on p "Rich Text Editor. Editing area: main" at bounding box center [368, 233] width 131 height 7
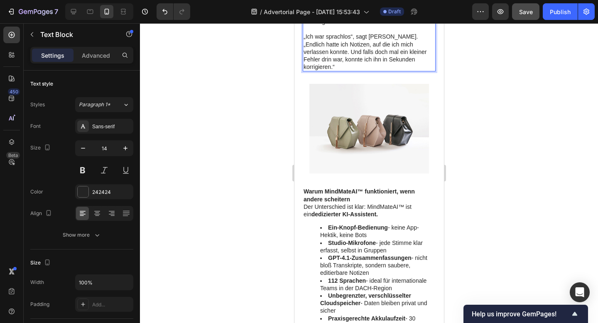
scroll to position [1485, 0]
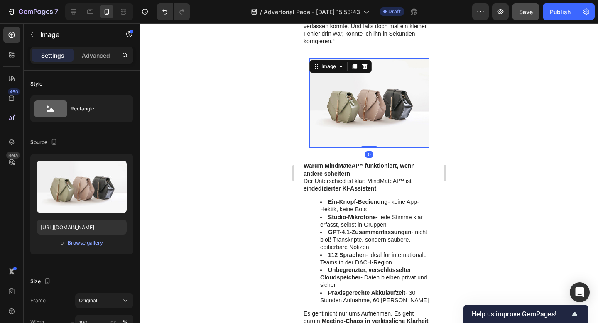
click at [341, 59] on img at bounding box center [369, 103] width 120 height 90
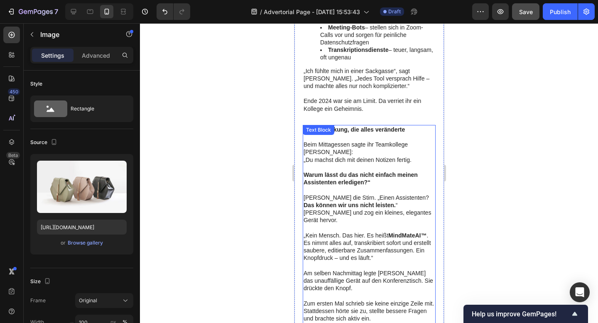
scroll to position [1126, 0]
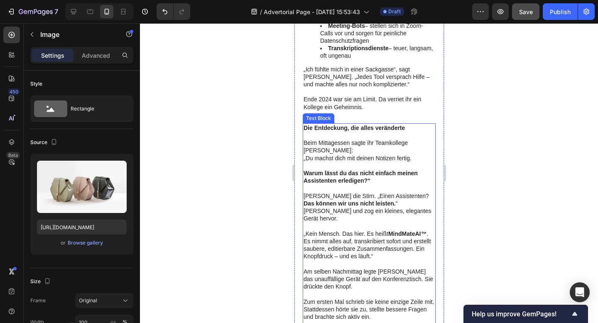
click at [367, 268] on p "Am selben Nachmittag legte [PERSON_NAME] das unauffällige Gerät auf den Konfere…" at bounding box center [368, 279] width 131 height 23
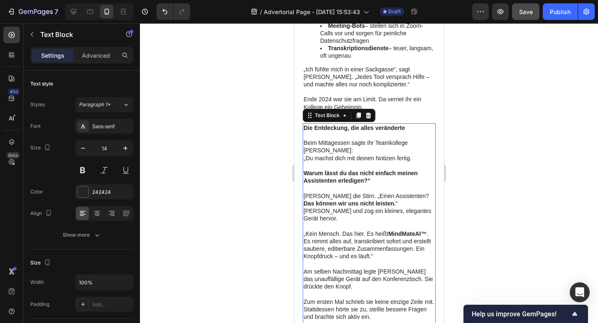
scroll to position [1138, 0]
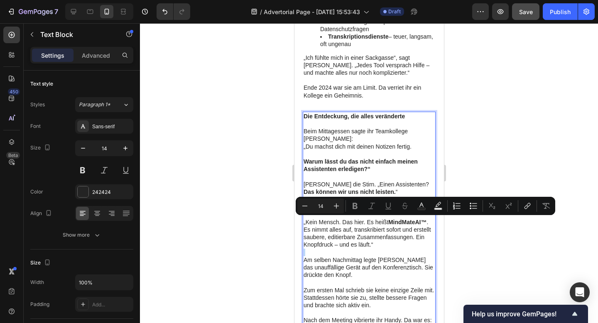
click at [377, 249] on p "Rich Text Editor. Editing area: main" at bounding box center [368, 252] width 131 height 7
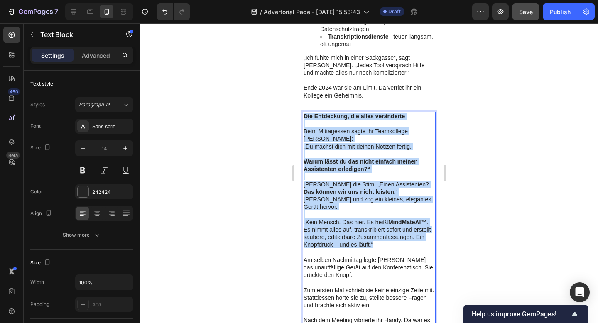
drag, startPoint x: 377, startPoint y: 214, endPoint x: 291, endPoint y: 84, distance: 156.1
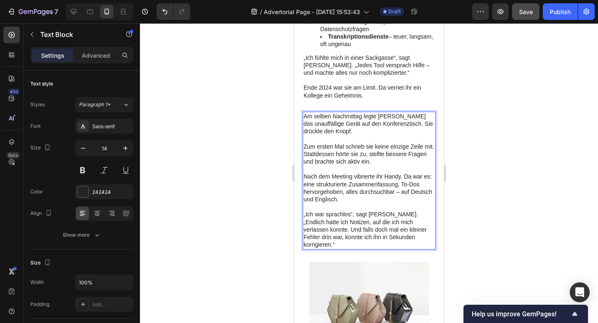
click at [476, 108] on div at bounding box center [369, 173] width 458 height 300
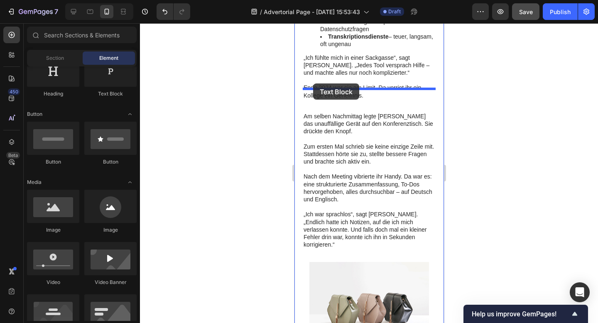
drag, startPoint x: 411, startPoint y: 103, endPoint x: 313, endPoint y: 84, distance: 100.0
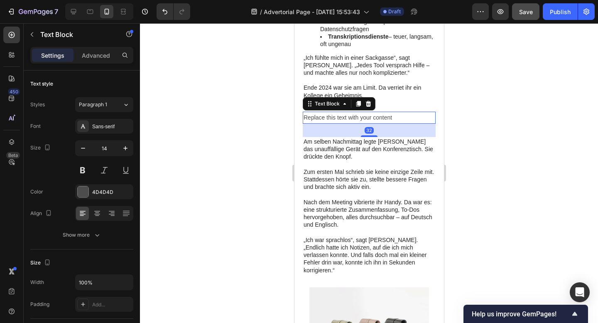
click at [313, 112] on div "Replace this text with your content" at bounding box center [369, 118] width 133 height 12
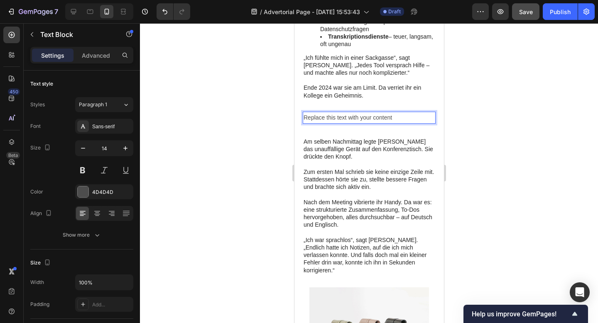
click at [313, 113] on p "Replace this text with your content" at bounding box center [368, 118] width 131 height 10
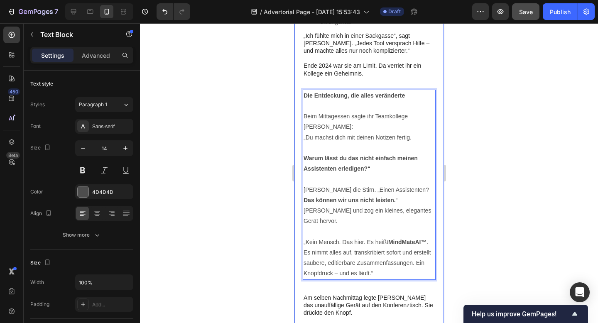
scroll to position [1164, 0]
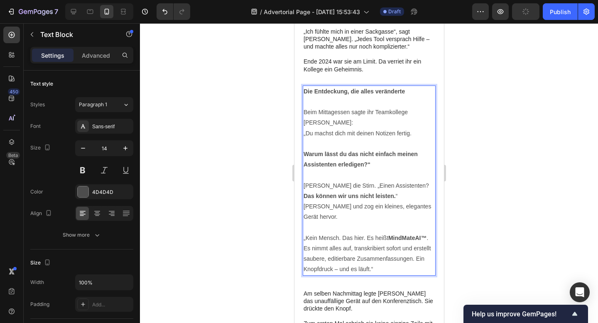
click at [516, 191] on div at bounding box center [369, 173] width 458 height 300
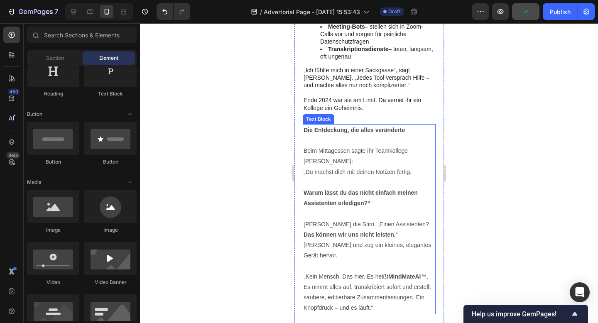
scroll to position [1198, 0]
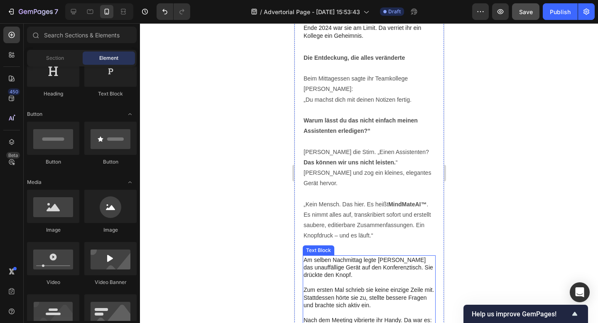
click at [376, 256] on p "Am selben Nachmittag legte [PERSON_NAME] das unauffällige Gerät auf den Konfere…" at bounding box center [368, 267] width 131 height 23
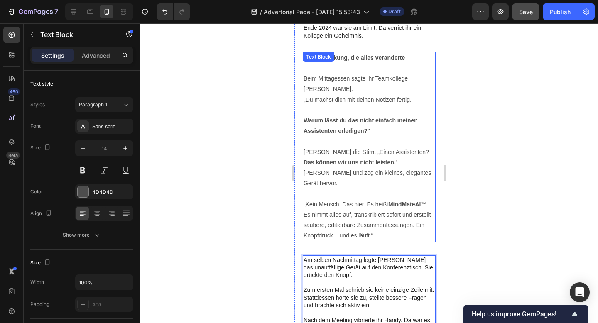
click at [357, 199] on p "„Kein Mensch. Das hier. Es heißt MindMateAI™ . Es nimmt alles auf, transkribier…" at bounding box center [368, 220] width 131 height 42
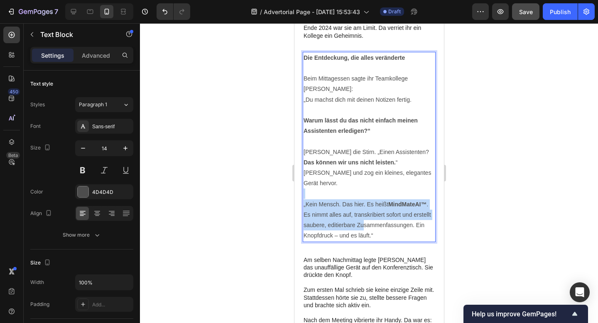
drag, startPoint x: 363, startPoint y: 190, endPoint x: 326, endPoint y: 162, distance: 46.5
click at [326, 162] on div "Die Entdeckung, die alles veränderte Beim Mittagessen sagte ihr Teamkollege Jon…" at bounding box center [369, 147] width 133 height 190
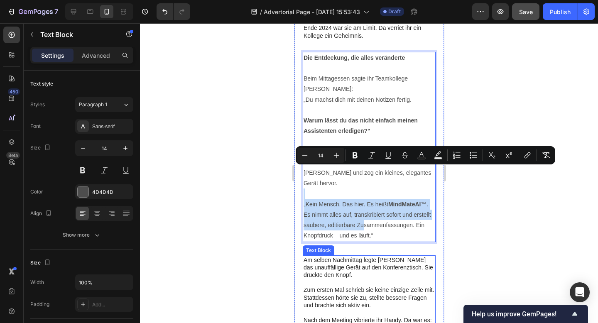
click at [330, 256] on p "Am selben Nachmittag legte [PERSON_NAME] das unauffällige Gerät auf den Konfere…" at bounding box center [368, 267] width 131 height 23
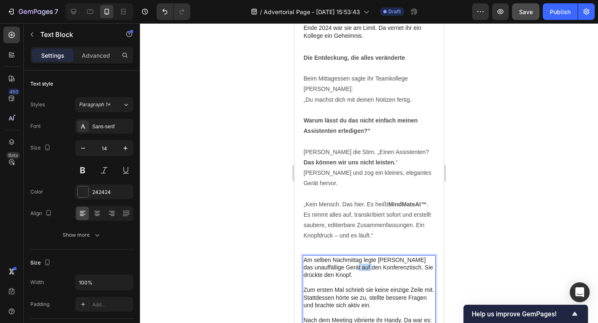
drag, startPoint x: 354, startPoint y: 235, endPoint x: 337, endPoint y: 233, distance: 17.2
click at [337, 256] on p "Am selben Nachmittag legte [PERSON_NAME] das unauffällige Gerät auf den Konfere…" at bounding box center [368, 267] width 131 height 23
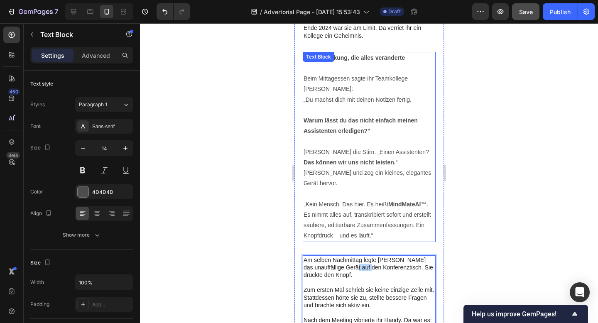
click at [347, 199] on p "„Kein Mensch. Das hier. Es heißt MindMateAI™ . Es nimmt alles auf, transkribier…" at bounding box center [368, 220] width 131 height 42
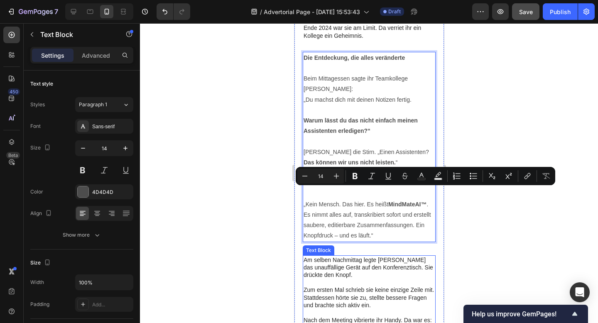
click at [359, 256] on p "Am selben Nachmittag legte [PERSON_NAME] das unauffällige Gerät auf den Konfere…" at bounding box center [368, 267] width 131 height 23
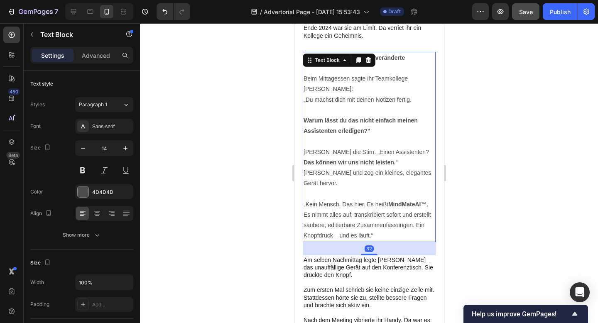
click at [359, 199] on p "„Kein Mensch. Das hier. Es heißt MindMateAI™ . Es nimmt alles auf, transkribier…" at bounding box center [368, 220] width 131 height 42
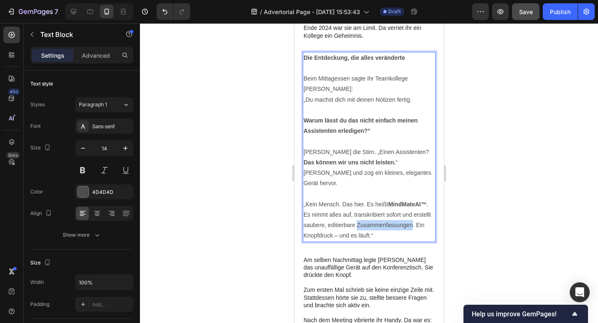
click at [359, 199] on p "„Kein Mensch. Das hier. Es heißt MindMateAI™ . Es nimmt alles auf, transkribier…" at bounding box center [368, 220] width 131 height 42
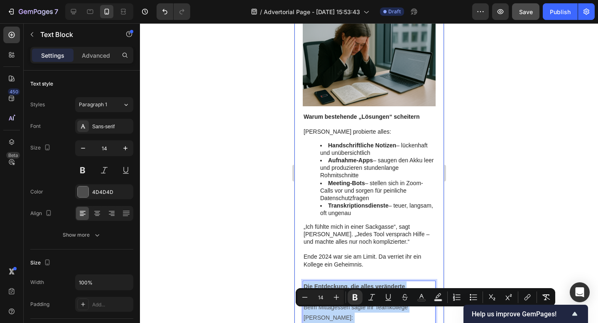
scroll to position [919, 0]
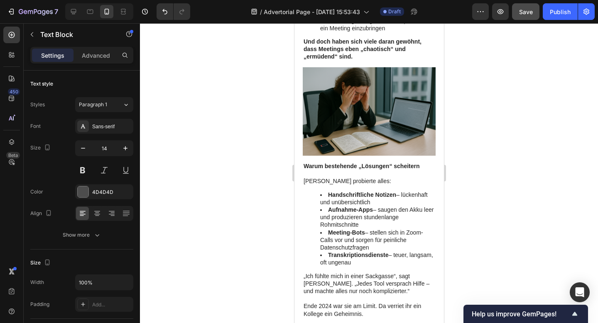
drag, startPoint x: 376, startPoint y: 204, endPoint x: 301, endPoint y: 311, distance: 130.4
click at [301, 311] on div "Wie diese überarbeitete Projektmanagerin es geschafft hat, nie wieder Meeting S…" at bounding box center [369, 164] width 150 height 2024
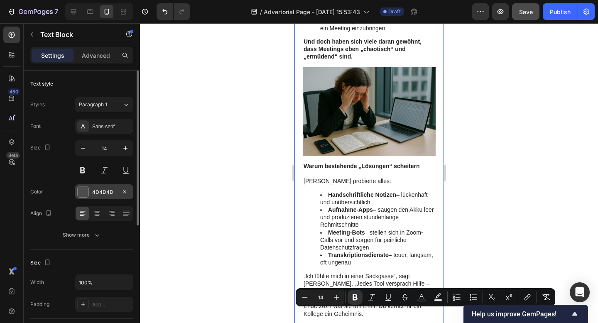
click at [99, 194] on div "4D4D4D" at bounding box center [104, 192] width 24 height 7
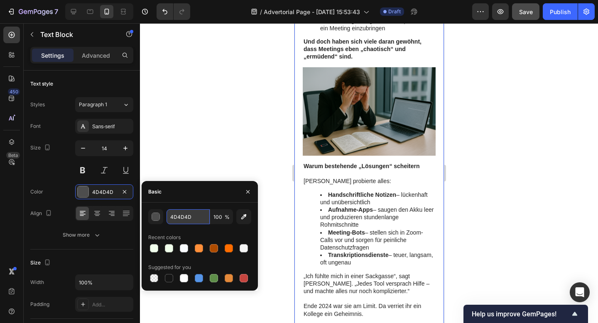
click at [177, 214] on input "4D4D4D" at bounding box center [188, 216] width 43 height 15
type input "242424"
click at [228, 160] on div at bounding box center [369, 173] width 458 height 300
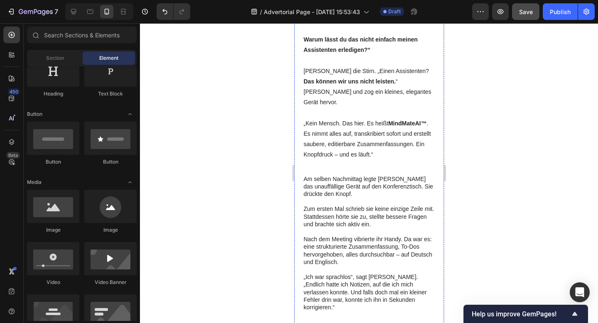
scroll to position [1194, 0]
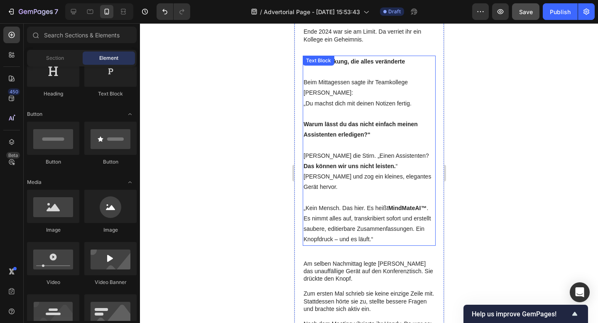
click at [342, 203] on p "„Kein Mensch. Das hier. Es heißt MindMateAI™ . Es nimmt alles auf, transkribier…" at bounding box center [368, 224] width 131 height 42
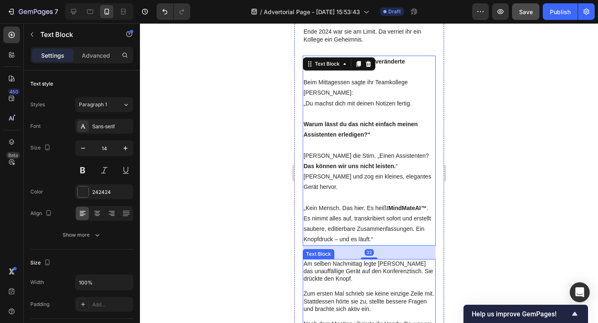
click at [334, 260] on p "Am selben Nachmittag legte [PERSON_NAME] das unauffällige Gerät auf den Konfere…" at bounding box center [368, 271] width 131 height 23
click at [345, 203] on p "„Kein Mensch. Das hier. Es heißt MindMateAI™ . Es nimmt alles auf, transkribier…" at bounding box center [368, 224] width 131 height 42
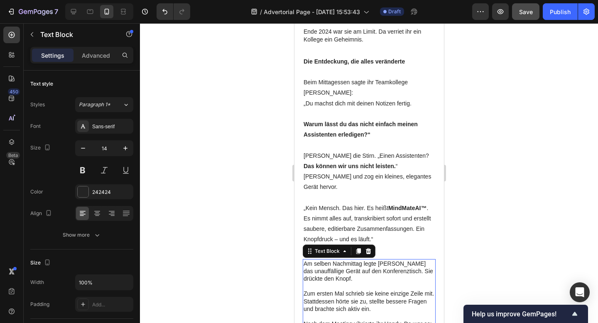
click at [341, 260] on p "Am selben Nachmittag legte [PERSON_NAME] das unauffällige Gerät auf den Konfere…" at bounding box center [368, 271] width 131 height 23
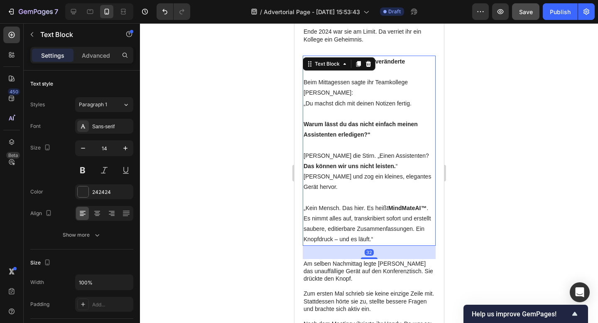
click at [349, 172] on p "[PERSON_NAME] und zog ein kleines, elegantes Gerät hervor." at bounding box center [368, 182] width 131 height 21
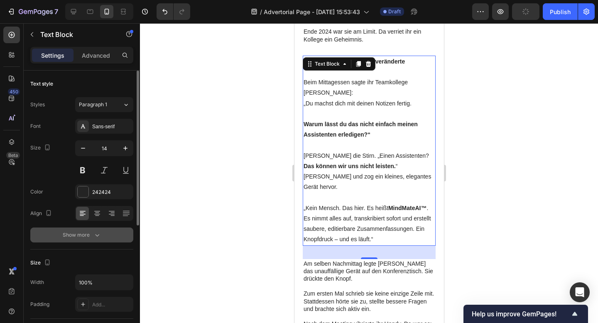
click at [93, 236] on icon "button" at bounding box center [97, 235] width 8 height 8
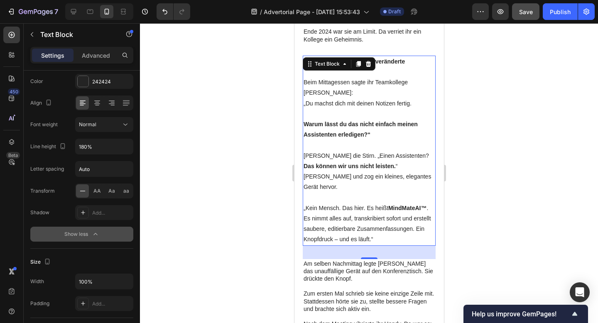
scroll to position [0, 0]
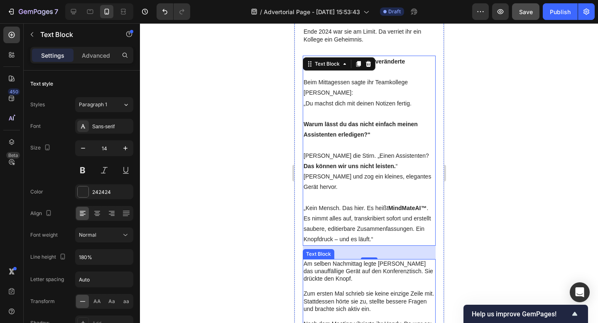
click at [347, 283] on p "Rich Text Editor. Editing area: main" at bounding box center [368, 286] width 131 height 7
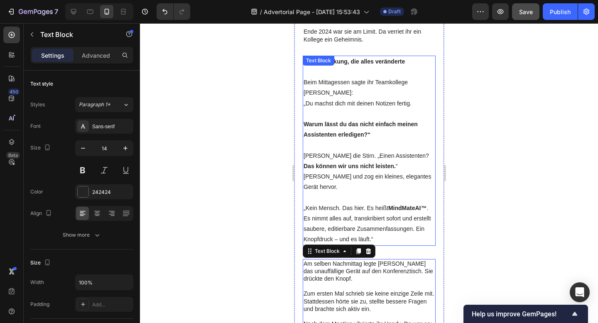
click at [323, 151] on p "Lena runzelte die Stirn. „Einen Assistenten? Das können wir uns nicht leisten. “" at bounding box center [368, 161] width 131 height 21
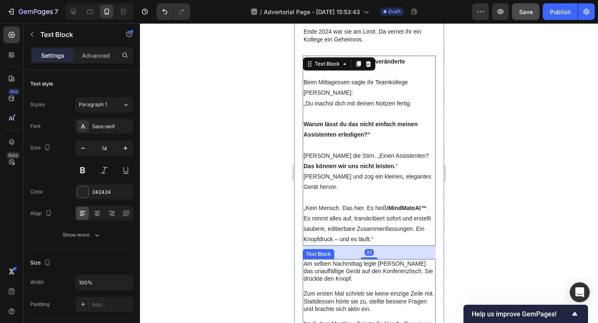
click at [330, 283] on p "Rich Text Editor. Editing area: main" at bounding box center [368, 286] width 131 height 7
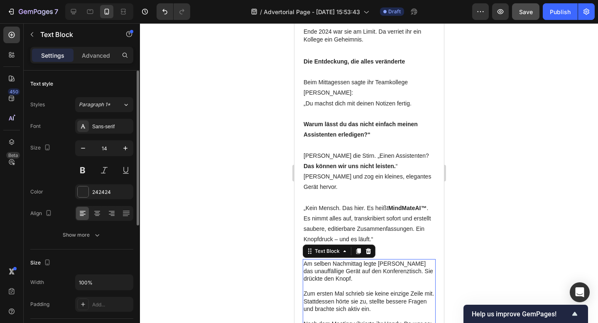
click at [101, 93] on div "Text style Styles Paragraph 1* Font Sans-serif Size 14 Color 242424 Align Show …" at bounding box center [81, 160] width 103 height 179
click at [101, 112] on div "Styles Paragraph 1* Font Sans-serif Size 14 Color 242424 Align Show more" at bounding box center [81, 169] width 103 height 145
click at [102, 106] on span "Paragraph 1*" at bounding box center [95, 104] width 32 height 7
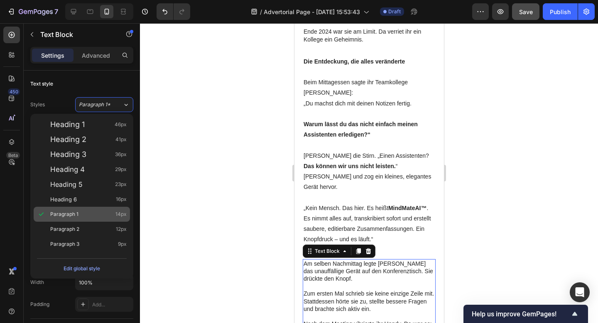
click at [90, 214] on div "Paragraph 1 14px" at bounding box center [88, 214] width 76 height 8
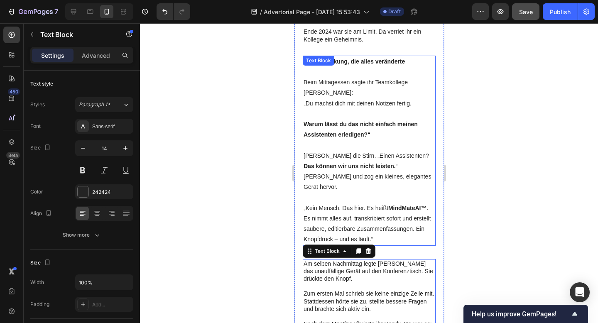
click at [354, 192] on p "Rich Text Editor. Editing area: main" at bounding box center [368, 197] width 131 height 10
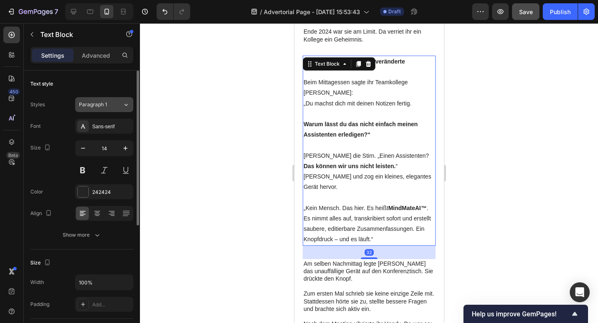
click at [97, 101] on span "Paragraph 1" at bounding box center [93, 104] width 28 height 7
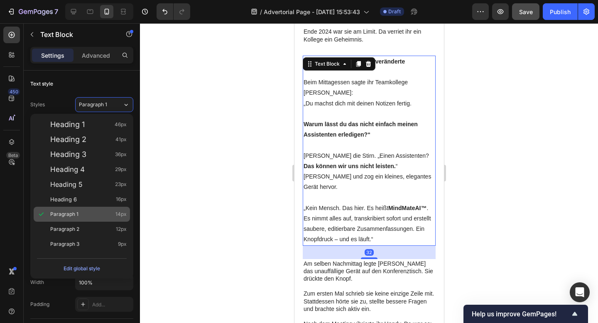
click at [74, 214] on span "Paragraph 1" at bounding box center [64, 214] width 28 height 8
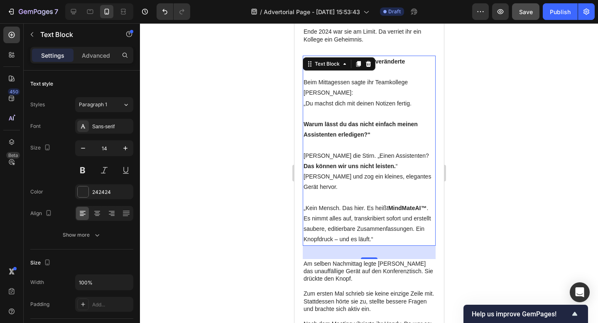
click at [212, 179] on div at bounding box center [369, 173] width 458 height 300
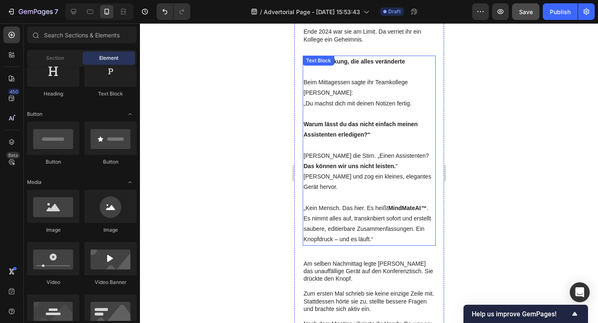
click at [363, 203] on p "„Kein Mensch. Das hier. Es heißt MindMateAI™ . Es nimmt alles auf, transkribier…" at bounding box center [368, 224] width 131 height 42
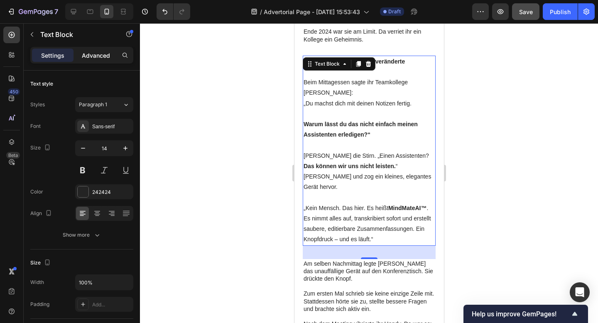
click at [104, 59] on p "Advanced" at bounding box center [96, 55] width 28 height 9
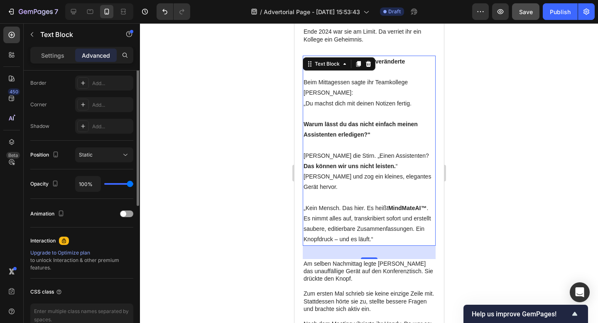
scroll to position [278, 0]
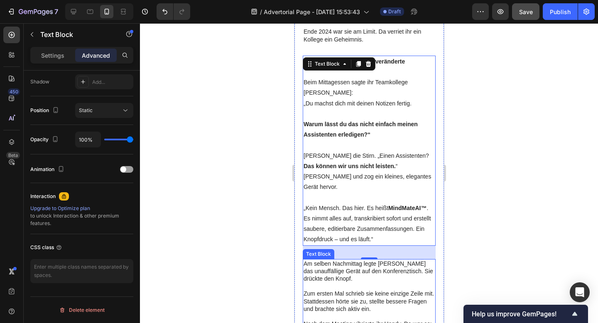
click at [330, 290] on p "Zum ersten Mal schrieb sie keine einzige Zeile mit. Stattdessen hörte sie zu, s…" at bounding box center [368, 301] width 131 height 23
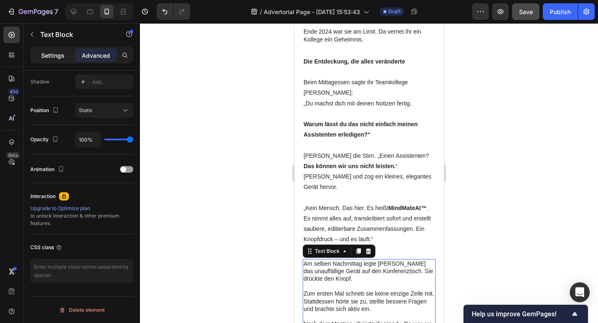
click at [54, 57] on p "Settings" at bounding box center [52, 55] width 23 height 9
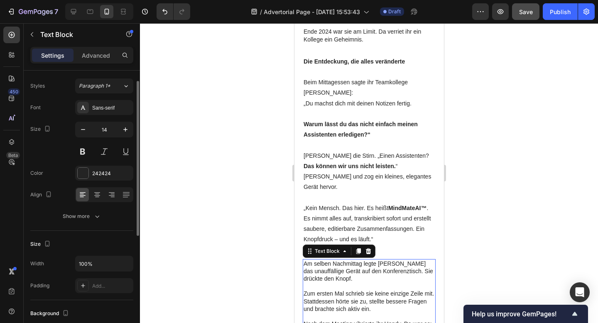
scroll to position [0, 0]
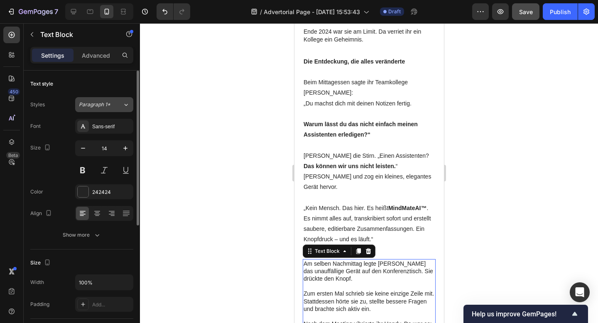
click at [110, 105] on span "Paragraph 1*" at bounding box center [95, 104] width 32 height 7
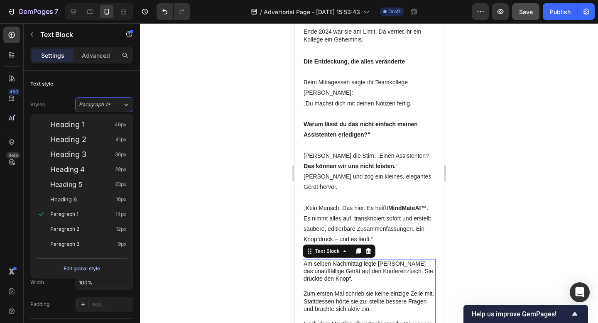
click at [96, 266] on div "Edit global style" at bounding box center [82, 269] width 37 height 10
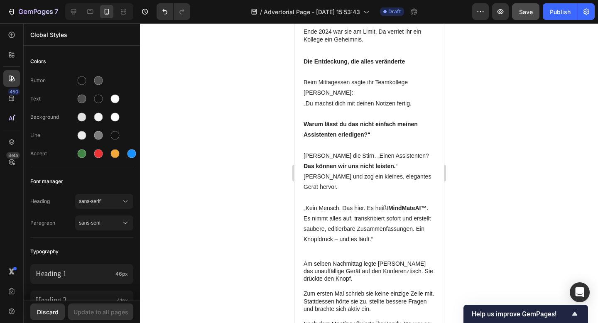
click at [286, 129] on div at bounding box center [369, 173] width 458 height 300
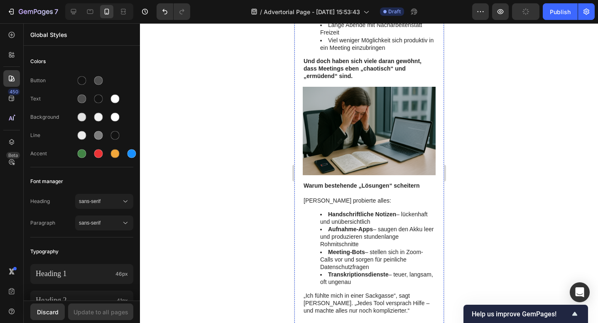
scroll to position [834, 0]
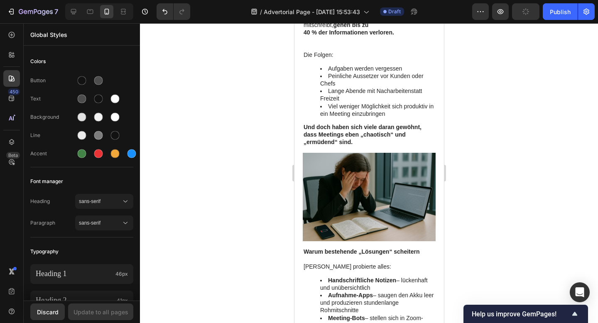
click at [231, 177] on div at bounding box center [369, 173] width 458 height 300
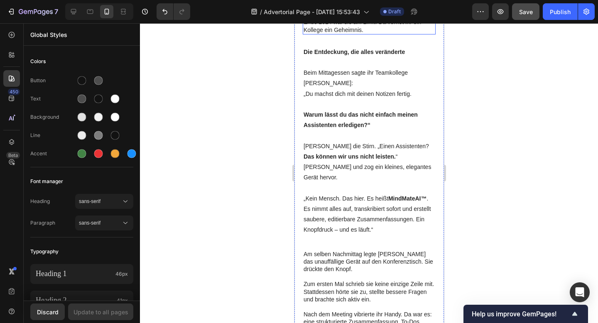
scroll to position [1204, 0]
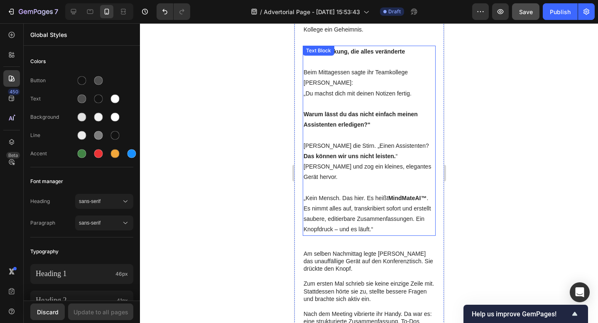
click at [372, 193] on p "„Kein Mensch. Das hier. Es heißt MindMateAI™ . Es nimmt alles auf, transkribier…" at bounding box center [368, 214] width 131 height 42
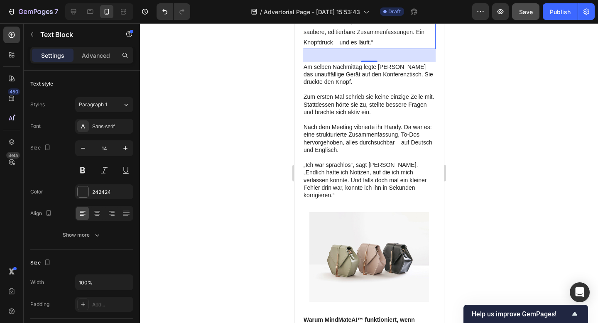
scroll to position [1506, 0]
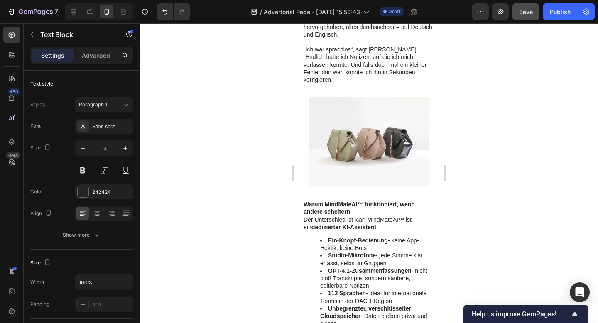
click at [532, 142] on div at bounding box center [369, 173] width 458 height 300
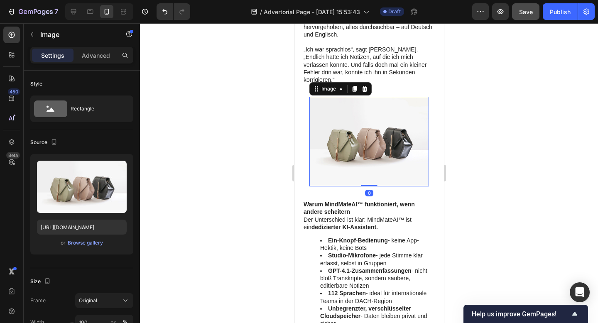
click at [384, 102] on img at bounding box center [369, 142] width 120 height 90
click at [364, 86] on icon at bounding box center [364, 89] width 5 height 6
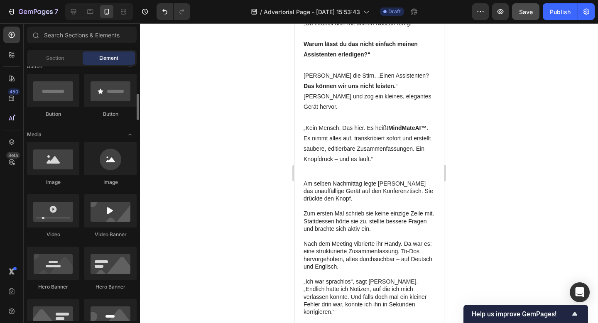
scroll to position [206, 0]
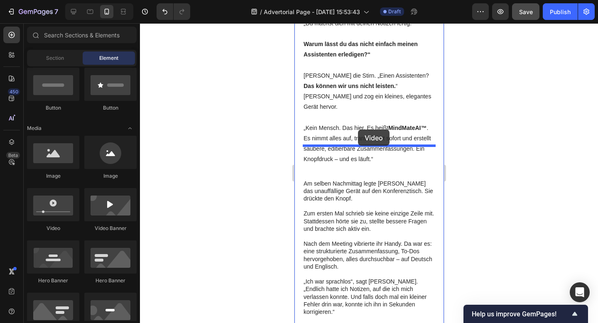
drag, startPoint x: 350, startPoint y: 231, endPoint x: 358, endPoint y: 135, distance: 95.5
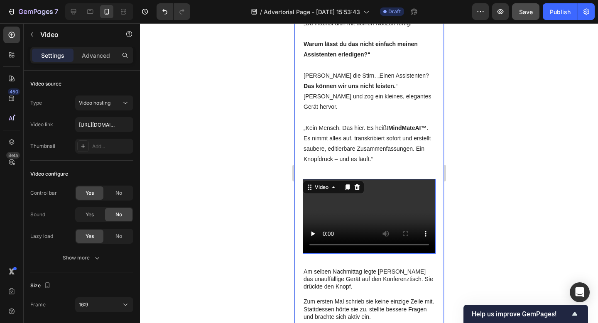
click at [364, 123] on p "„Kein Mensch. Das hier. Es heißt MindMateAI™ . Es nimmt alles auf, transkribier…" at bounding box center [368, 144] width 131 height 42
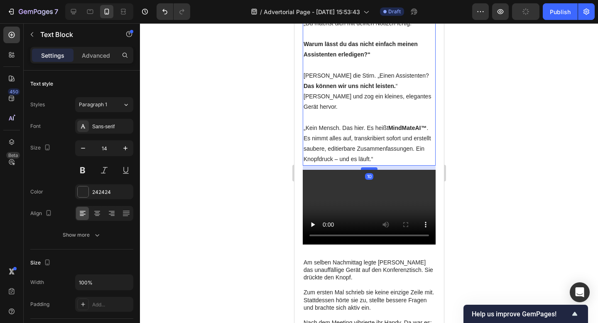
drag, startPoint x: 372, startPoint y: 145, endPoint x: 371, endPoint y: 136, distance: 8.8
click at [371, 167] on div at bounding box center [369, 168] width 17 height 2
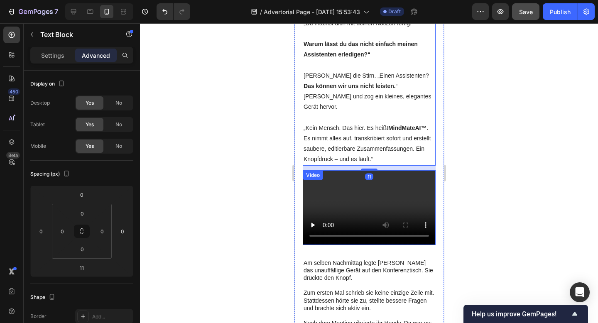
click at [327, 170] on div "Video" at bounding box center [369, 207] width 133 height 75
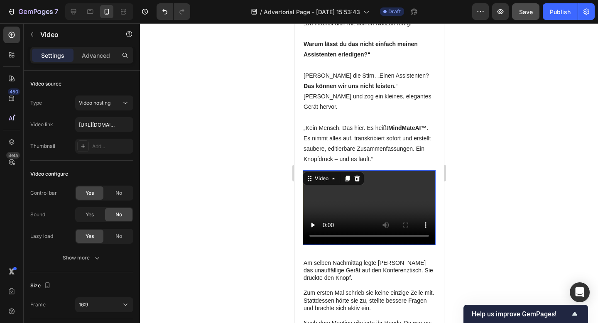
click at [381, 171] on video at bounding box center [369, 207] width 133 height 75
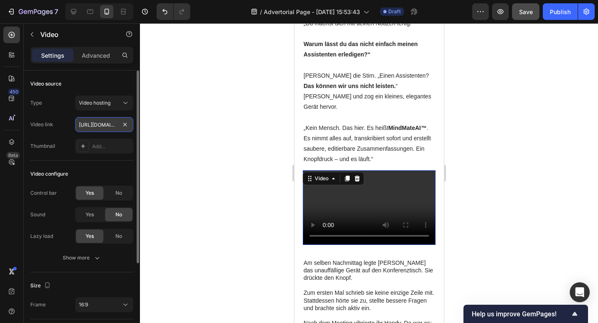
click at [101, 127] on input "https://cdn.shopify.com/videos/c/o/v/2cd3deb506b54b009063f7270ab5cf2e.mp4" at bounding box center [104, 124] width 58 height 15
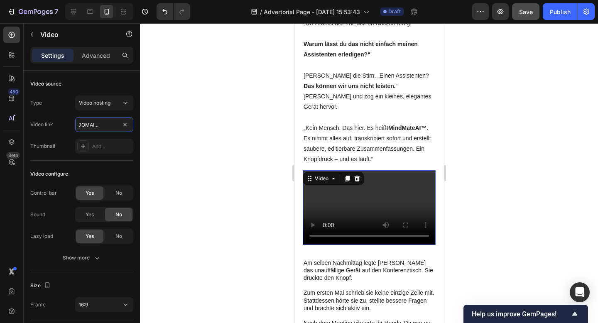
type input "https://cdn.shopify.com/videos/c/o/v/8c35a6b1058f47d3a0a9eb85c2f78f15.mp4"
click at [520, 165] on div at bounding box center [369, 173] width 458 height 300
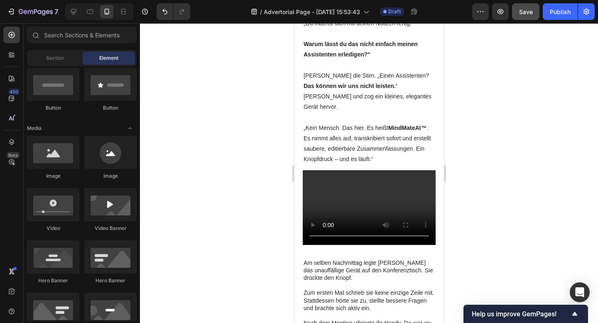
click at [492, 133] on div at bounding box center [369, 173] width 458 height 300
click at [585, 101] on div at bounding box center [369, 173] width 458 height 300
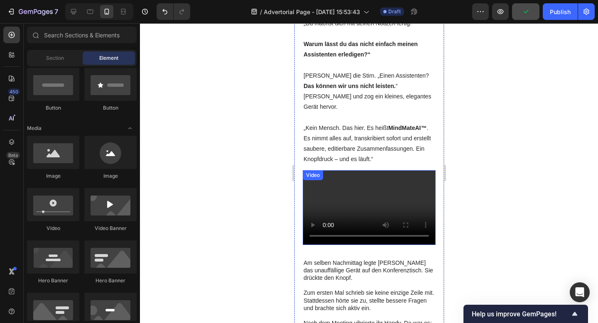
click at [418, 170] on video at bounding box center [369, 207] width 133 height 75
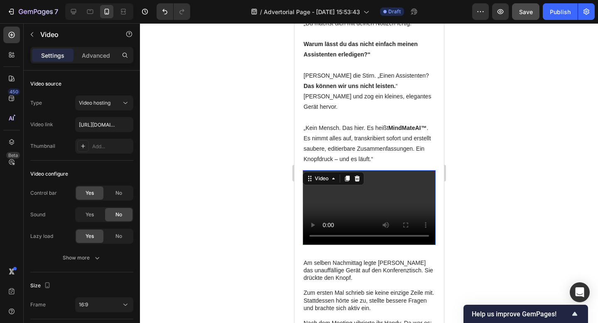
click at [505, 151] on div at bounding box center [369, 173] width 458 height 300
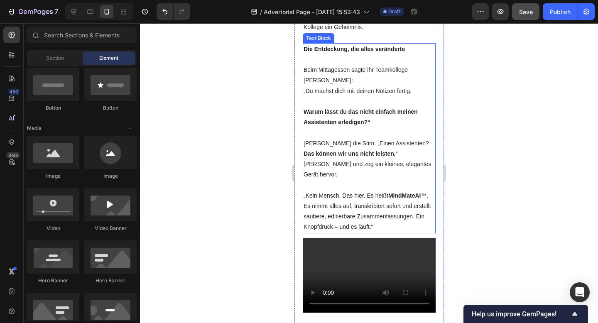
scroll to position [1220, 0]
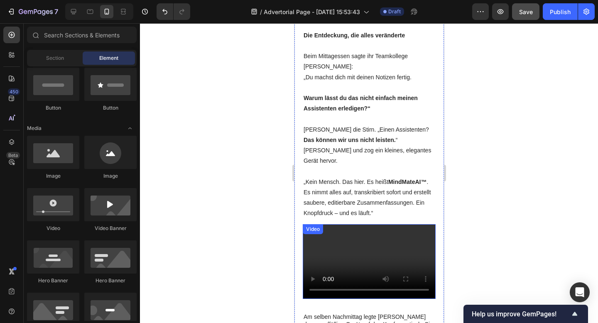
click at [354, 224] on video at bounding box center [369, 261] width 133 height 75
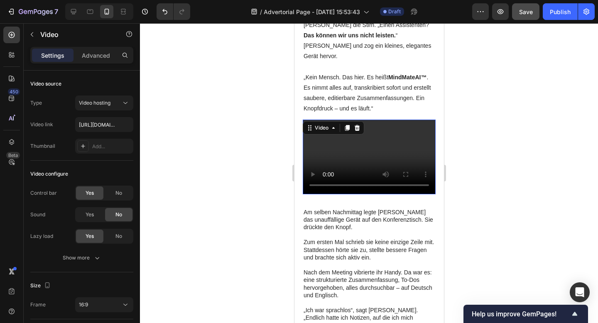
scroll to position [1326, 0]
click at [359, 119] on video at bounding box center [369, 156] width 133 height 75
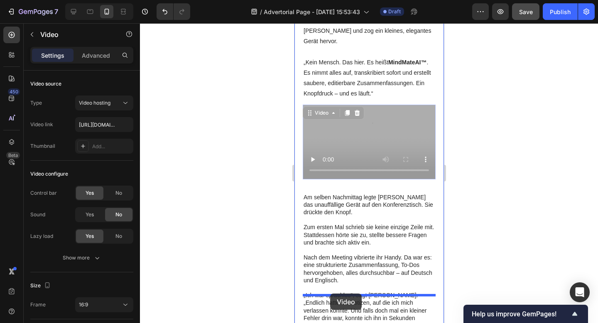
drag, startPoint x: 308, startPoint y: 95, endPoint x: 330, endPoint y: 295, distance: 201.5
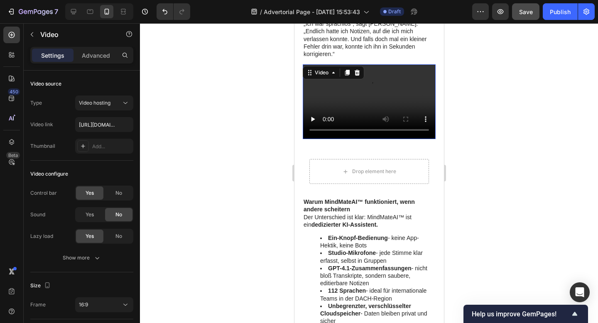
scroll to position [1528, 0]
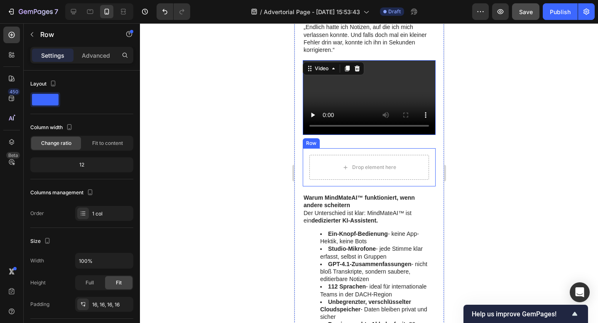
click at [378, 148] on div "Drop element here Row" at bounding box center [369, 167] width 133 height 38
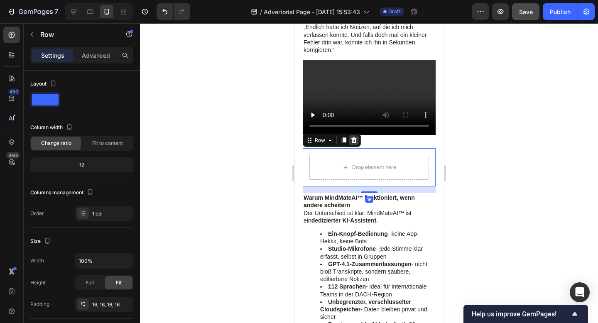
click at [355, 138] on icon at bounding box center [353, 141] width 5 height 6
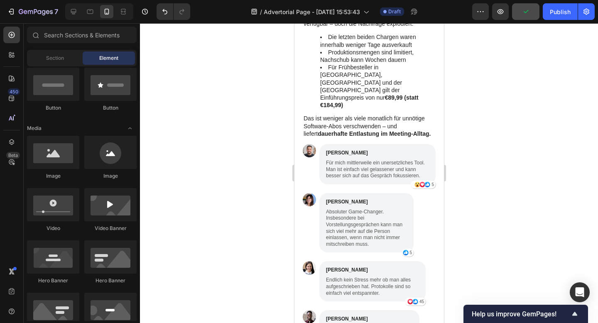
scroll to position [2454, 0]
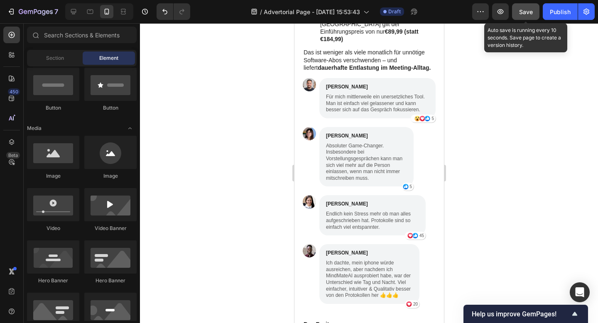
click at [531, 18] on button "Save" at bounding box center [525, 11] width 27 height 17
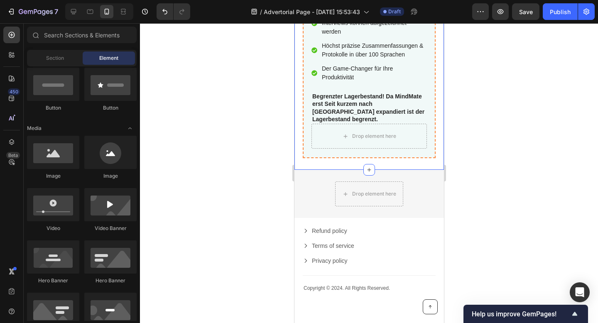
scroll to position [3191, 0]
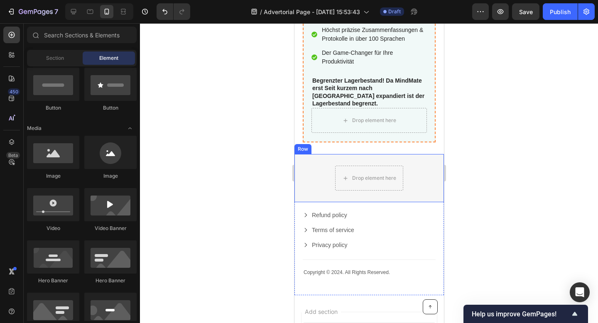
click at [426, 182] on div "Drop element here Row Row" at bounding box center [369, 178] width 150 height 48
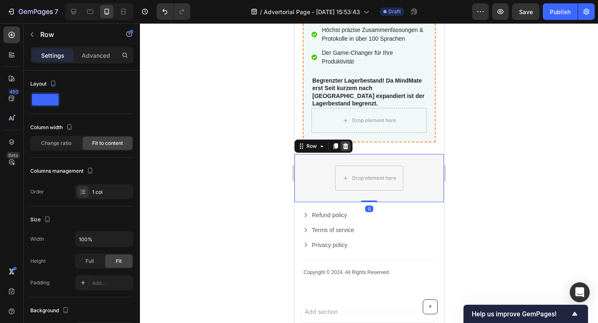
click at [347, 143] on icon at bounding box center [345, 146] width 5 height 6
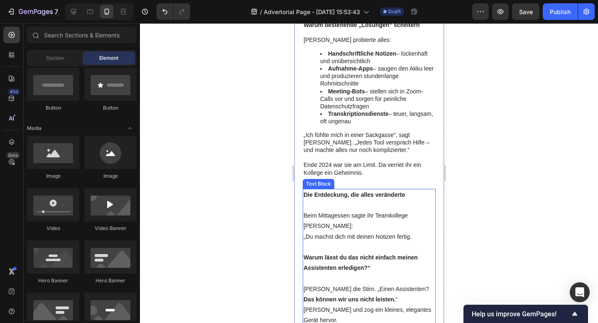
scroll to position [1039, 0]
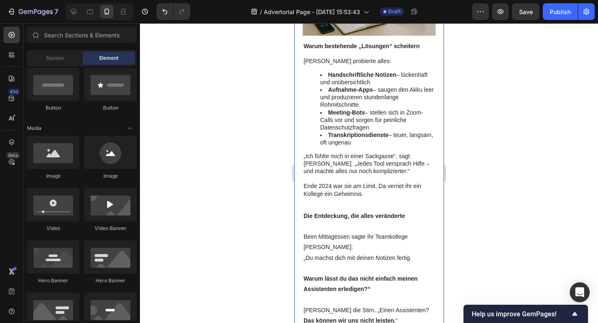
click at [355, 181] on div "Wie diese überarbeitete Projektmanagerin es geschafft hat, nie wieder Meeting S…" at bounding box center [369, 33] width 133 height 1986
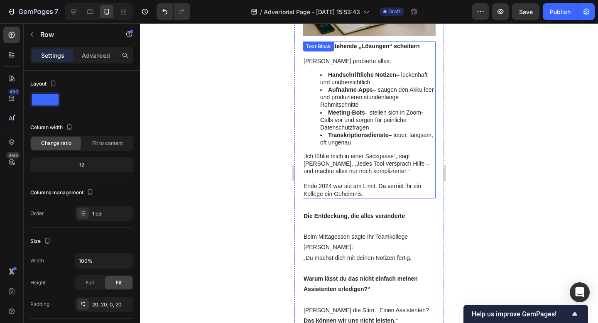
click at [372, 182] on p "Ende 2024 war sie am Limit. Da verriet ihr ein Kollege ein Geheimnis." at bounding box center [368, 189] width 131 height 15
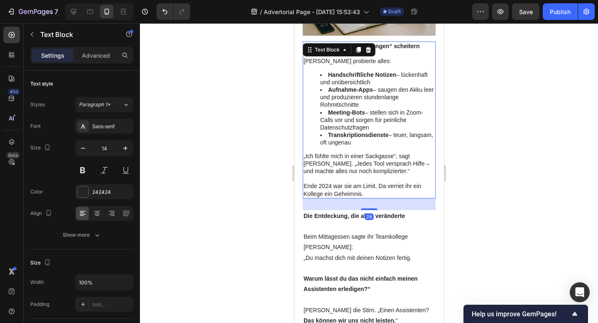
click at [372, 182] on p "Ende 2024 war sie am Limit. Da verriet ihr ein Kollege ein Geheimnis." at bounding box center [368, 189] width 131 height 15
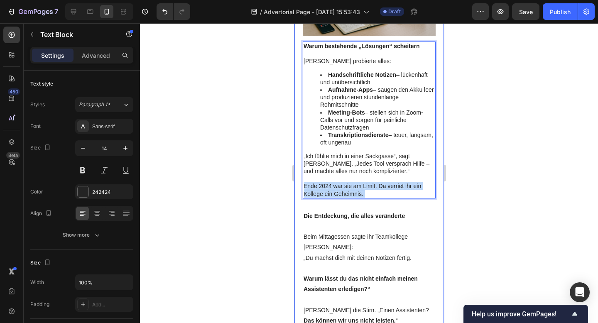
drag, startPoint x: 372, startPoint y: 169, endPoint x: 300, endPoint y: 165, distance: 72.4
click at [300, 165] on div "Wie diese überarbeitete Projektmanagerin es geschafft hat, nie wieder Meeting S…" at bounding box center [369, 29] width 150 height 1994
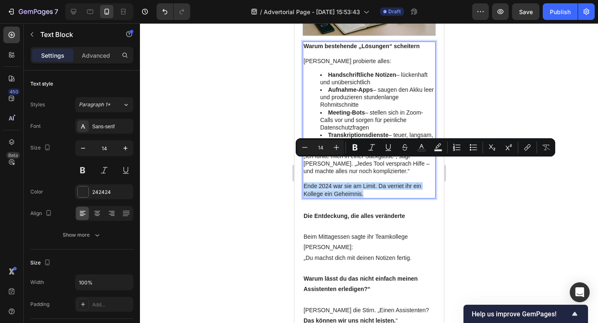
drag, startPoint x: 368, startPoint y: 171, endPoint x: 303, endPoint y: 160, distance: 66.1
click at [303, 160] on div "Warum bestehende „Lösungen“ scheitern Lena probierte alles: Handschriftliche No…" at bounding box center [369, 120] width 133 height 157
click at [361, 148] on button "Bold" at bounding box center [355, 147] width 15 height 15
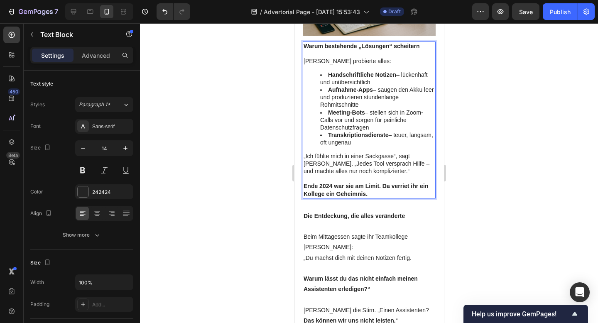
click at [373, 183] on strong "Ende 2024 war sie am Limit. Da verriet ihr ein Kollege ein Geheimnis." at bounding box center [365, 190] width 125 height 14
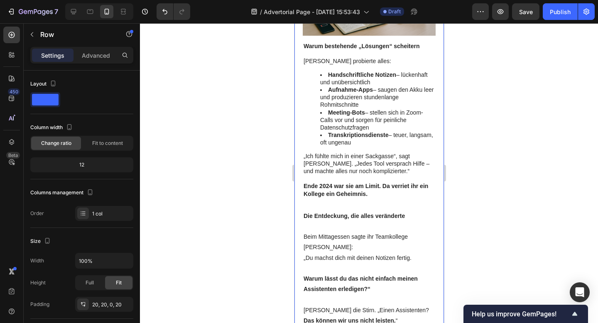
click at [353, 179] on div "Wie diese überarbeitete Projektmanagerin es geschafft hat, nie wieder Meeting S…" at bounding box center [369, 33] width 133 height 1986
click at [20, 31] on div "450 Beta" at bounding box center [12, 173] width 24 height 300
click at [34, 34] on icon "button" at bounding box center [32, 34] width 7 height 7
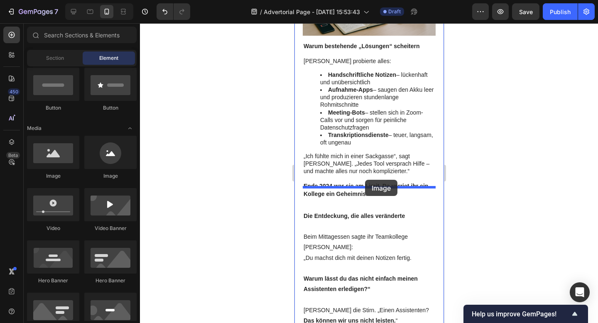
drag, startPoint x: 349, startPoint y: 186, endPoint x: 365, endPoint y: 180, distance: 17.0
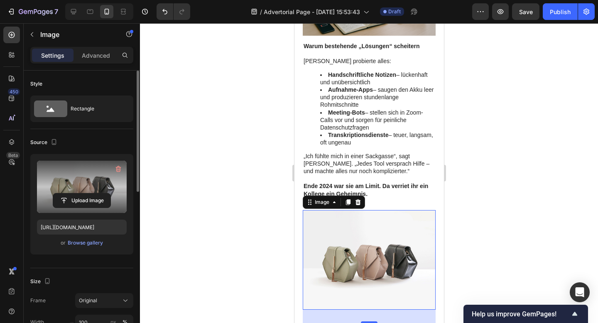
click at [88, 184] on label at bounding box center [82, 187] width 90 height 52
click at [88, 194] on input "file" at bounding box center [81, 201] width 57 height 14
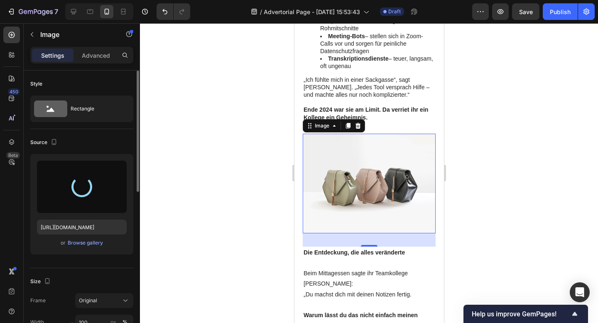
scroll to position [1117, 0]
type input "https://cdn.shopify.com/s/files/1/0903/4081/9292/files/gempages_581351090398692…"
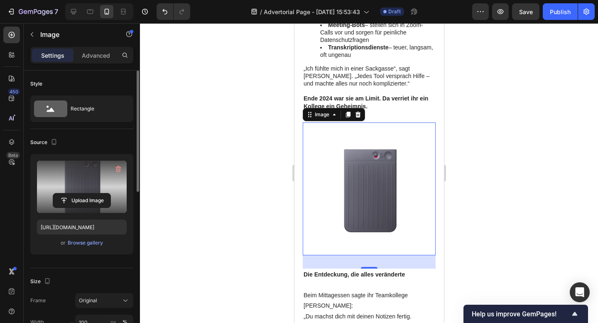
scroll to position [1136, 0]
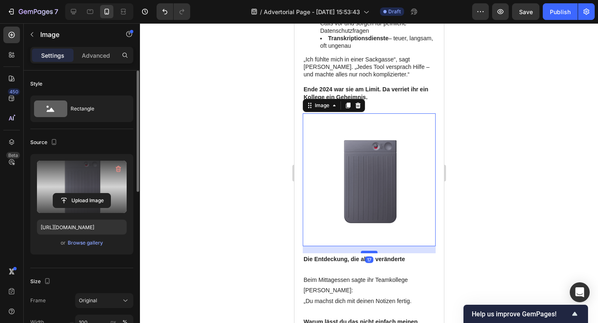
drag, startPoint x: 370, startPoint y: 236, endPoint x: 370, endPoint y: 229, distance: 6.2
click at [370, 251] on div at bounding box center [369, 252] width 17 height 2
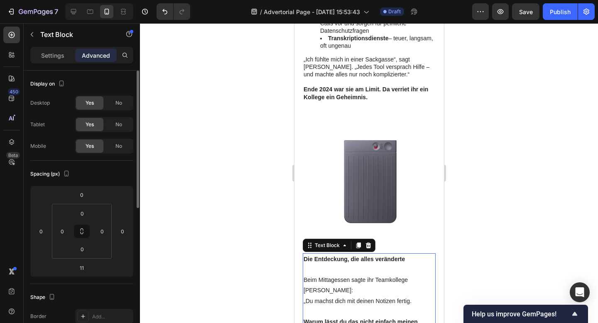
click at [334, 256] on strong "Die Entdeckung, die alles veränderte" at bounding box center [353, 259] width 101 height 7
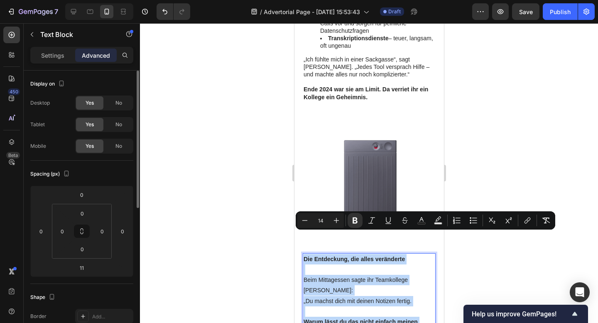
click at [399, 265] on p "Rich Text Editor. Editing area: main" at bounding box center [368, 270] width 131 height 10
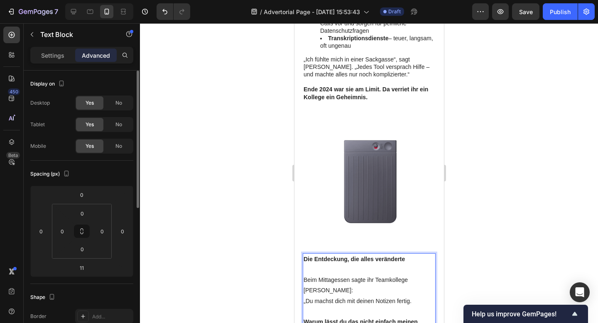
click at [505, 162] on div at bounding box center [369, 173] width 458 height 300
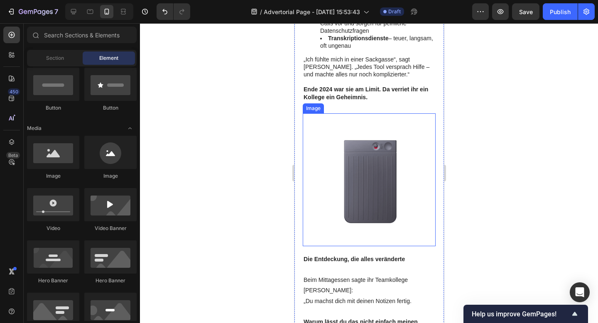
click at [401, 113] on img at bounding box center [369, 179] width 133 height 133
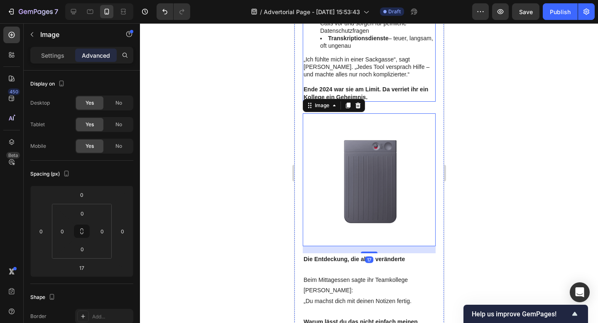
click at [384, 86] on p "Ende 2024 war sie am Limit. Da verriet ihr ein Kollege ein Geheimnis." at bounding box center [368, 93] width 131 height 15
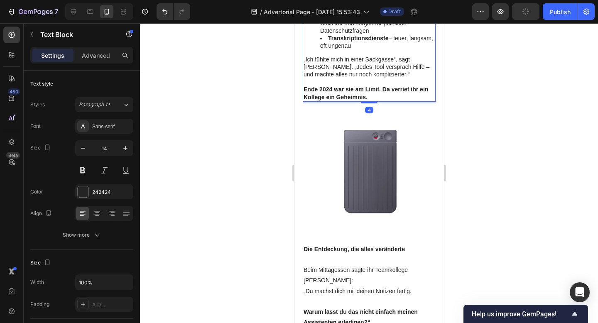
drag, startPoint x: 372, startPoint y: 91, endPoint x: 370, endPoint y: 81, distance: 10.1
click at [370, 81] on div "Wie diese überarbeitete Projektmanagerin es geschafft hat, nie wieder Meeting S…" at bounding box center [369, 1] width 133 height 2116
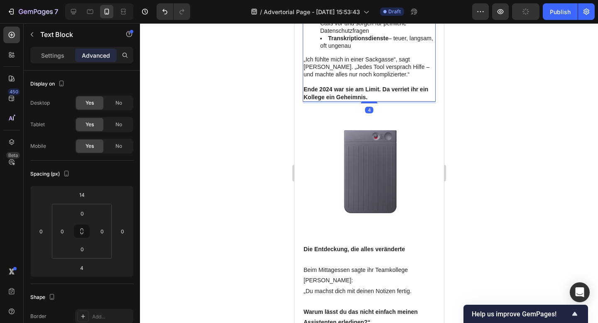
click at [503, 105] on div at bounding box center [369, 173] width 458 height 300
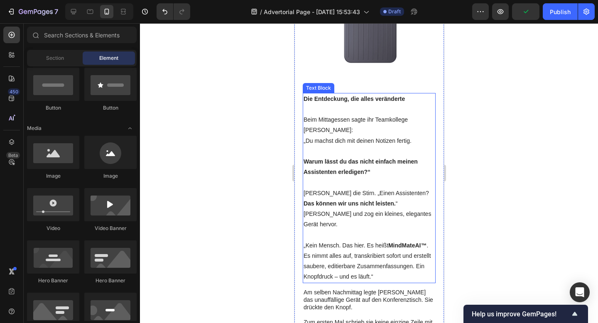
scroll to position [1306, 0]
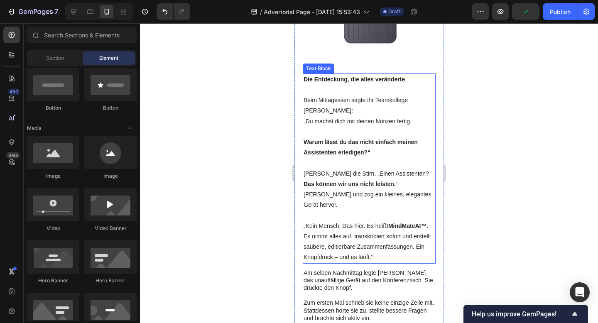
click at [355, 190] on p "[PERSON_NAME] und zog ein kleines, elegantes Gerät hervor." at bounding box center [368, 200] width 131 height 21
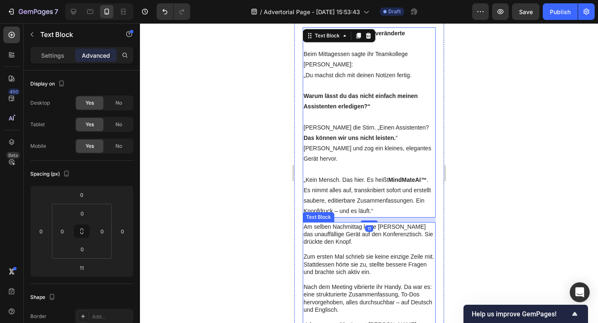
click at [366, 253] on p "Zum ersten Mal schrieb sie keine einzige Zeile mit. Stattdessen hörte sie zu, s…" at bounding box center [368, 264] width 131 height 23
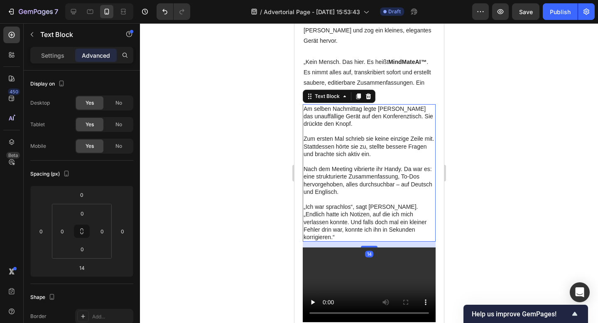
scroll to position [1477, 0]
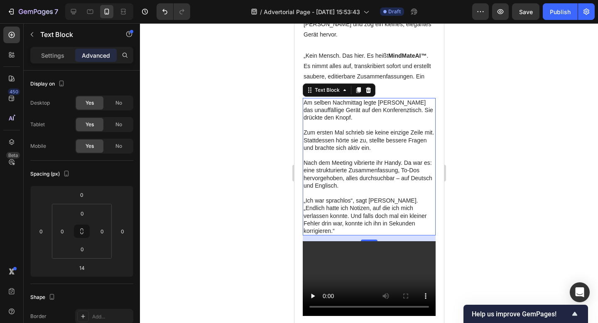
click at [475, 181] on div at bounding box center [369, 173] width 458 height 300
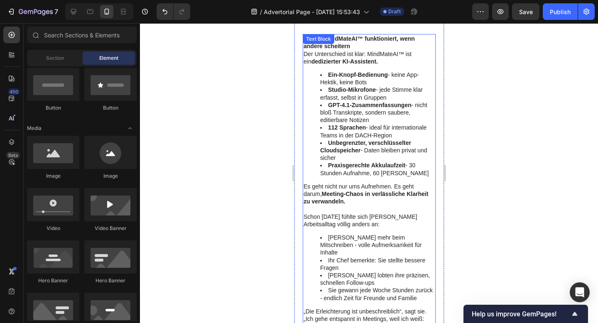
scroll to position [1749, 0]
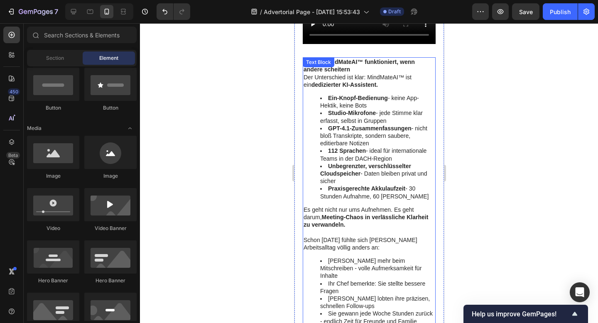
click at [384, 214] on strong "Meeting-Chaos in verlässliche Klarheit zu verwandeln." at bounding box center [365, 221] width 125 height 14
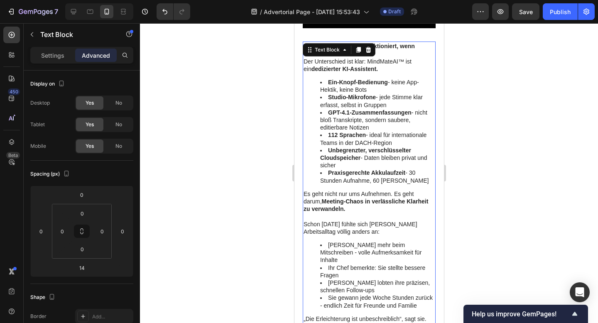
scroll to position [1772, 0]
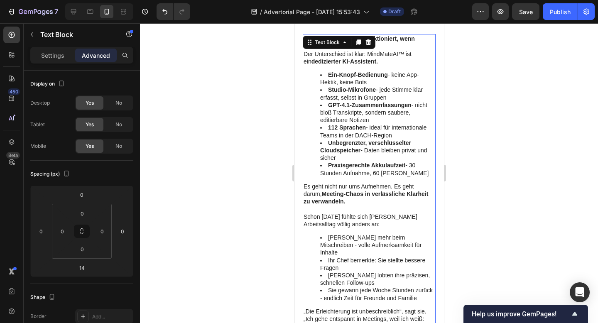
click at [338, 213] on p "Schon [DATE] fühlte sich [PERSON_NAME] Arbeitsalltag völlig anders an:" at bounding box center [368, 220] width 131 height 15
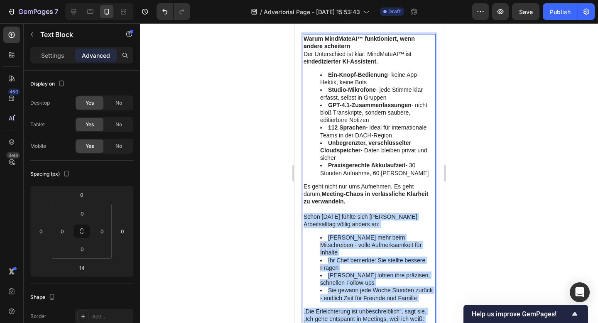
drag, startPoint x: 304, startPoint y: 176, endPoint x: 411, endPoint y: 313, distance: 173.8
click at [411, 313] on div "Warum MindMateAI™ funktioniert, wenn andere scheitern Der Unterschied ist klar:…" at bounding box center [369, 216] width 133 height 365
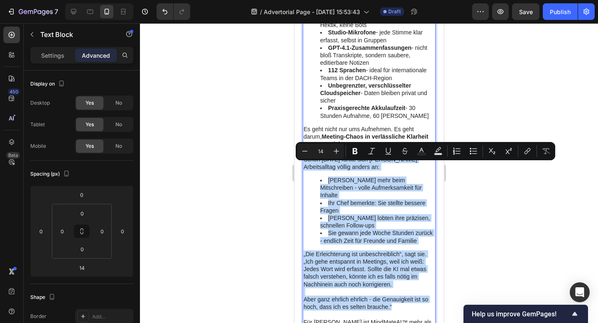
scroll to position [1874, 0]
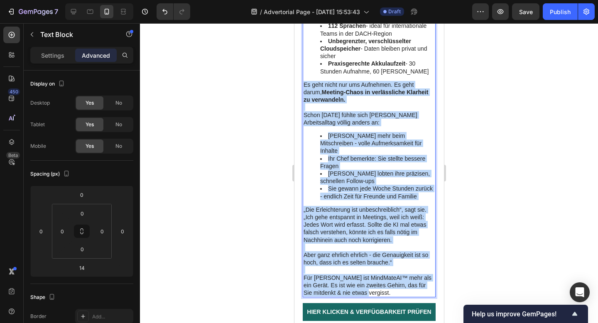
drag, startPoint x: 366, startPoint y: 244, endPoint x: 303, endPoint y: 47, distance: 207.3
click at [303, 47] on div "Warum MindMateAI™ funktioniert, wenn andere scheitern Der Unterschied ist klar:…" at bounding box center [369, 114] width 133 height 365
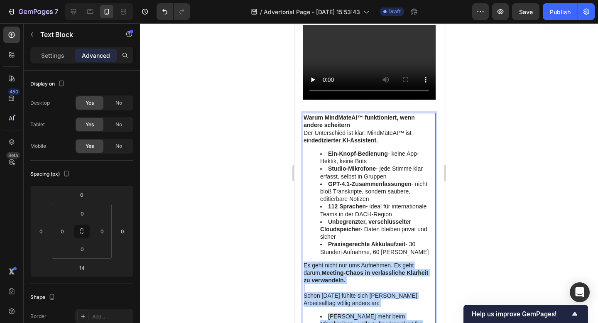
scroll to position [1663, 0]
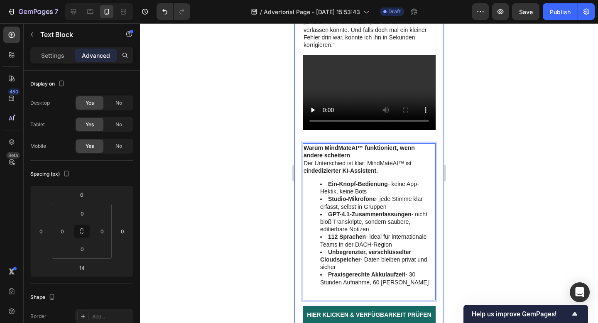
click at [525, 170] on div at bounding box center [369, 173] width 458 height 300
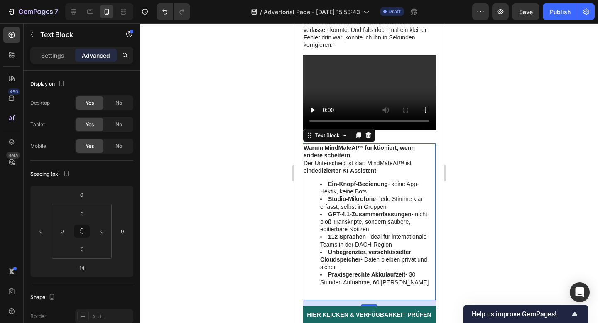
click at [391, 292] on p "Rich Text Editor. Editing area: main" at bounding box center [368, 295] width 131 height 7
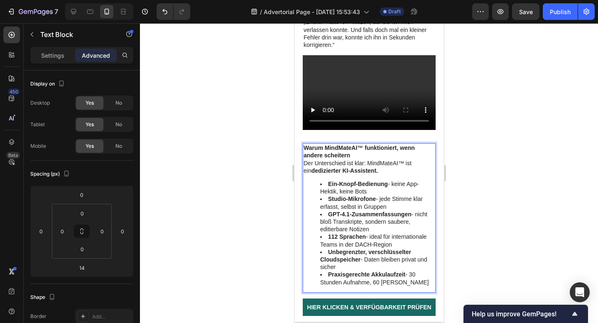
click at [476, 172] on div at bounding box center [369, 173] width 458 height 300
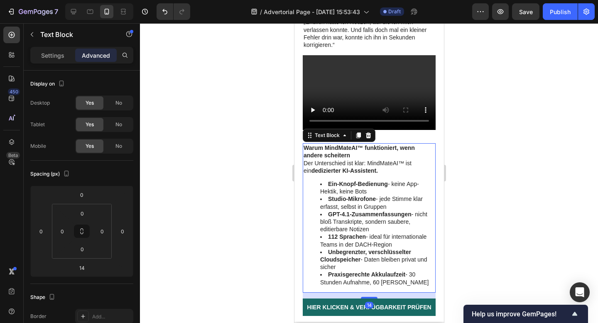
click at [329, 160] on p "Der Unterschied ist klar: MindMateAI™ ist ein dedizierter KI-Assistent." at bounding box center [368, 167] width 131 height 15
click at [360, 133] on icon at bounding box center [358, 136] width 5 height 6
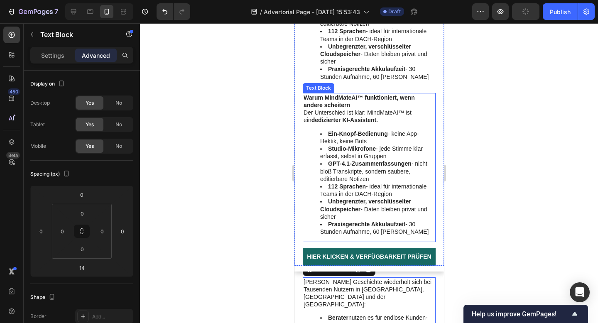
click at [356, 198] on li "Unbegrenzter, verschlüsselter Cloudspeicher - Daten bleiben privat und sicher" at bounding box center [377, 209] width 115 height 23
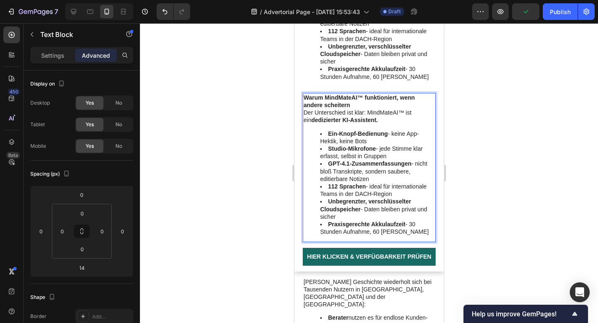
click at [356, 198] on li "Unbegrenzter, verschlüsselter Cloudspeicher - Daten bleiben privat und sicher" at bounding box center [377, 209] width 115 height 23
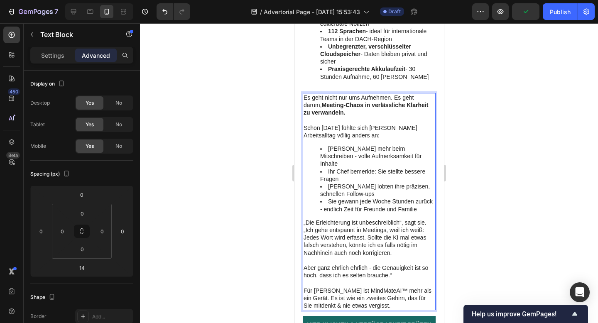
click at [522, 141] on div at bounding box center [369, 173] width 458 height 300
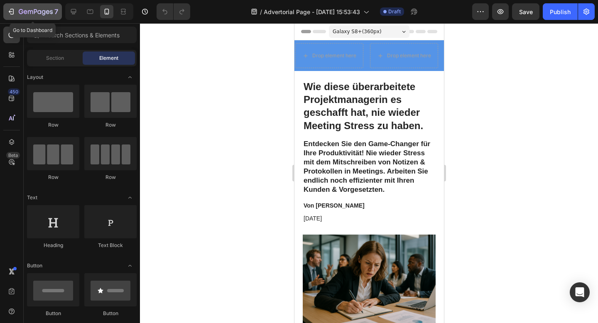
click at [10, 14] on icon "button" at bounding box center [12, 12] width 4 height 6
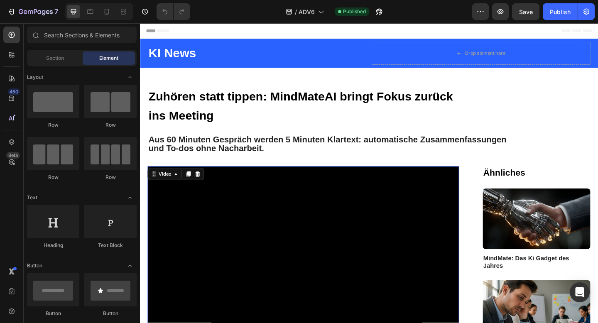
click at [364, 268] on video at bounding box center [317, 277] width 339 height 197
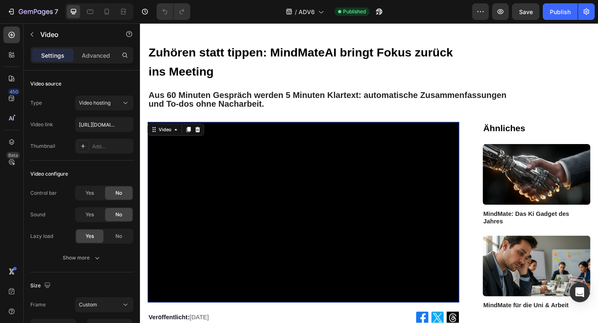
scroll to position [84, 0]
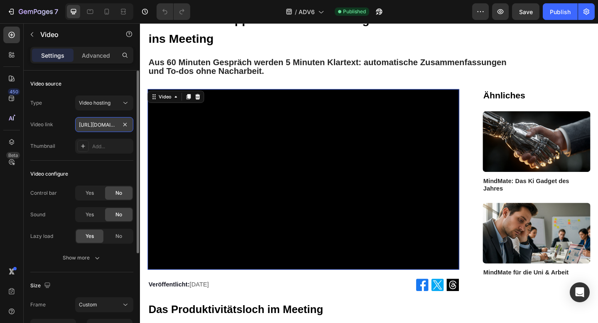
click at [95, 122] on input "[URL][DOMAIN_NAME]" at bounding box center [104, 124] width 58 height 15
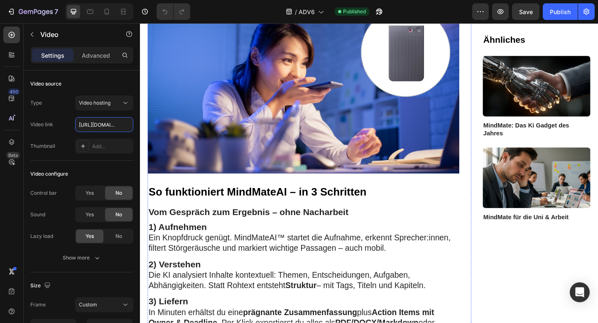
scroll to position [571, 0]
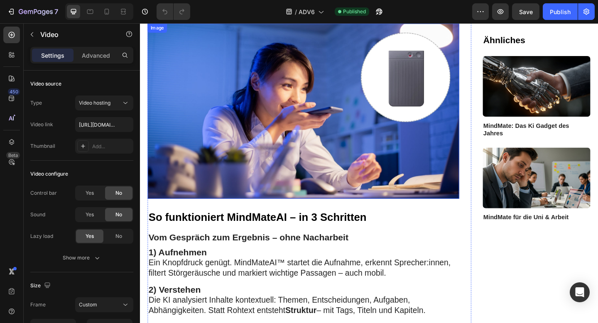
click at [340, 102] on img at bounding box center [317, 119] width 339 height 191
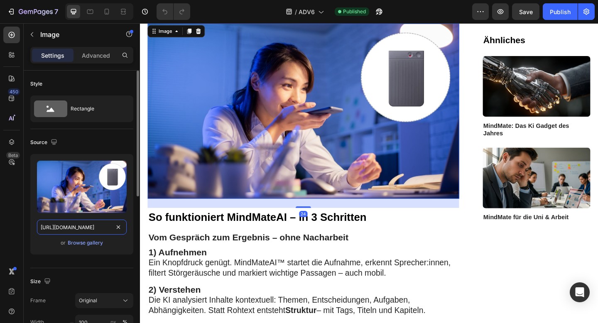
click at [91, 227] on input "[URL][DOMAIN_NAME]" at bounding box center [82, 227] width 90 height 15
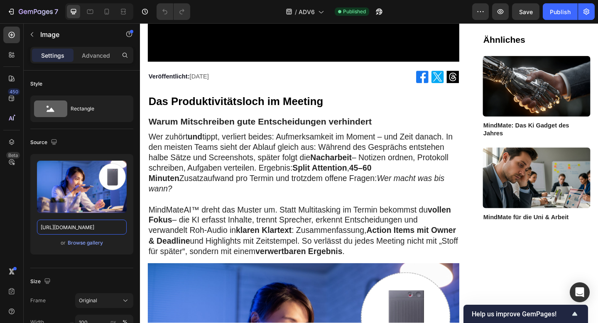
scroll to position [478, 0]
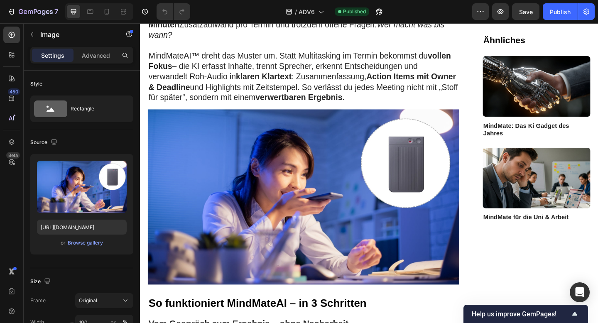
click at [231, 161] on img at bounding box center [317, 212] width 339 height 191
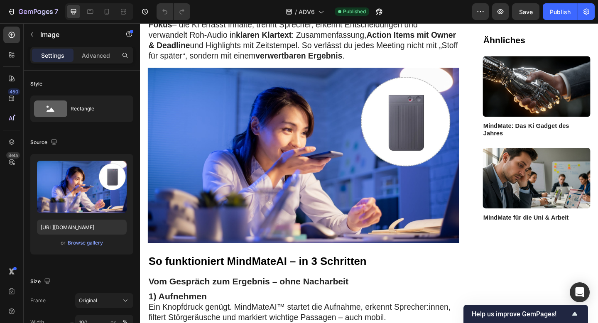
scroll to position [522, 0]
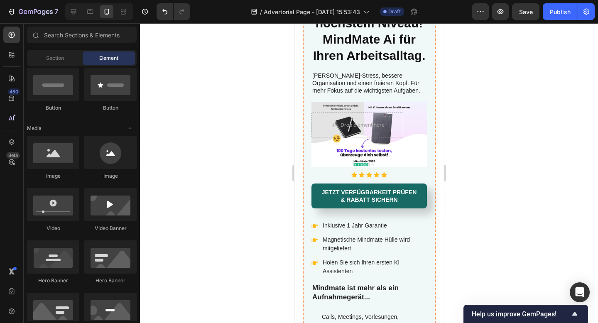
scroll to position [2982, 0]
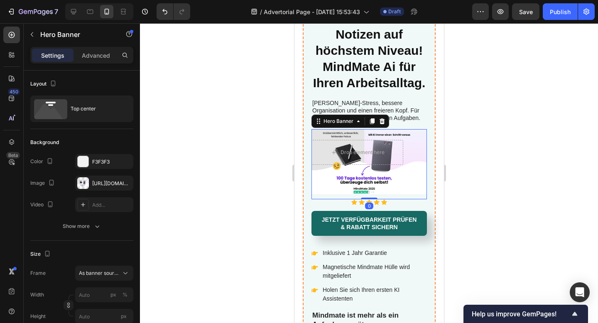
click at [417, 175] on div "Background Image" at bounding box center [369, 161] width 116 height 65
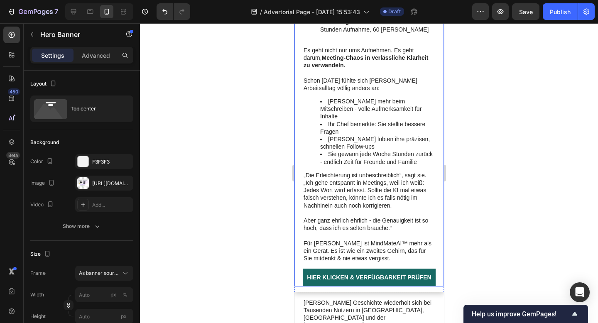
scroll to position [1915, 0]
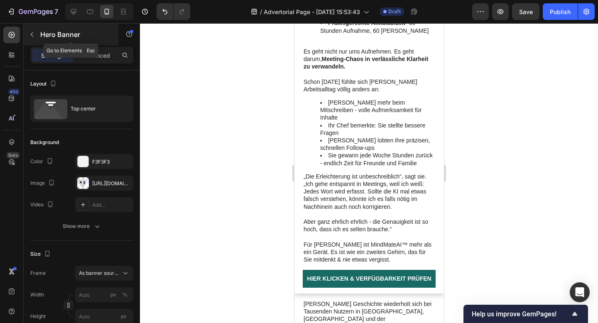
click at [32, 33] on icon "button" at bounding box center [32, 34] width 2 height 5
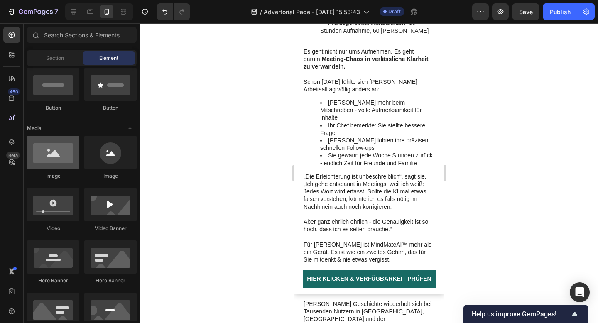
click at [56, 160] on div at bounding box center [53, 152] width 52 height 33
click at [50, 166] on div at bounding box center [53, 152] width 52 height 33
click at [59, 148] on div at bounding box center [53, 152] width 52 height 33
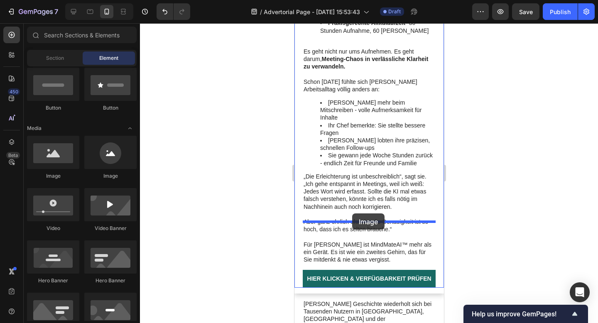
drag, startPoint x: 374, startPoint y: 171, endPoint x: 352, endPoint y: 214, distance: 48.5
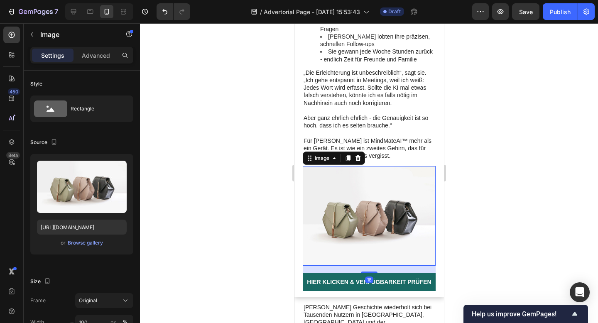
scroll to position [2032, 0]
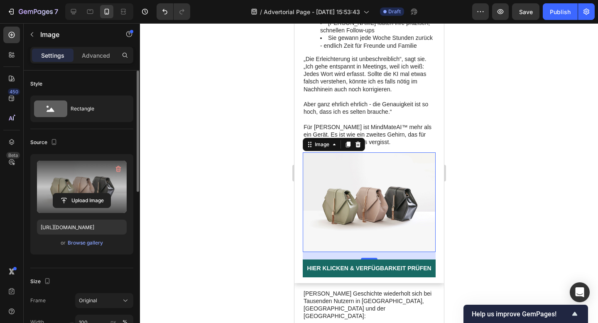
click at [75, 175] on label at bounding box center [82, 187] width 90 height 52
click at [75, 194] on input "file" at bounding box center [81, 201] width 57 height 14
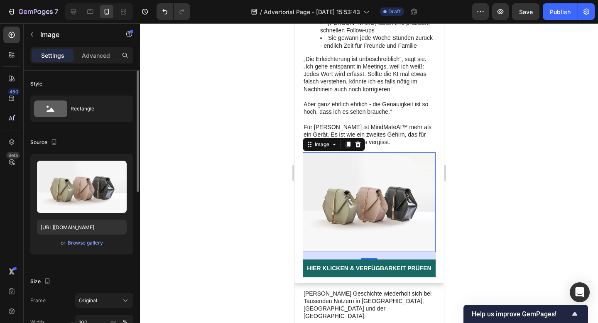
click at [85, 249] on div "Upload Image [URL][DOMAIN_NAME] or Browse gallery" at bounding box center [81, 204] width 103 height 101
click at [87, 242] on div "Browse gallery" at bounding box center [85, 242] width 35 height 7
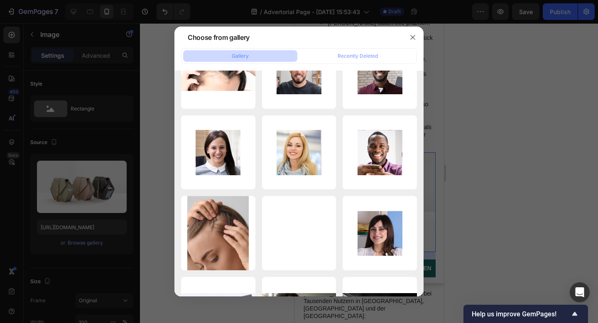
scroll to position [1482, 0]
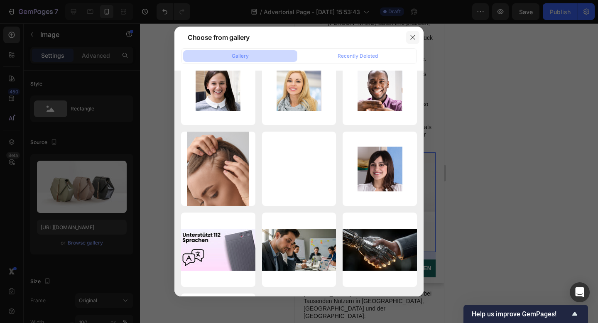
click at [416, 39] on icon "button" at bounding box center [413, 37] width 7 height 7
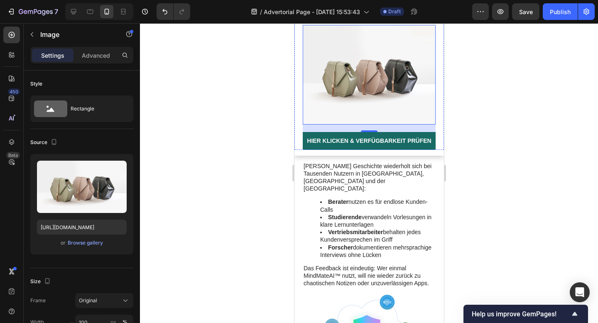
scroll to position [2183, 0]
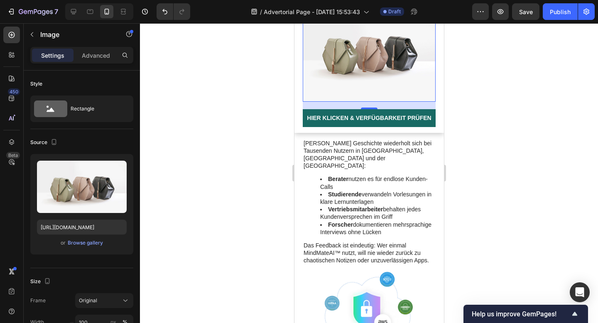
click at [513, 161] on div at bounding box center [369, 173] width 458 height 300
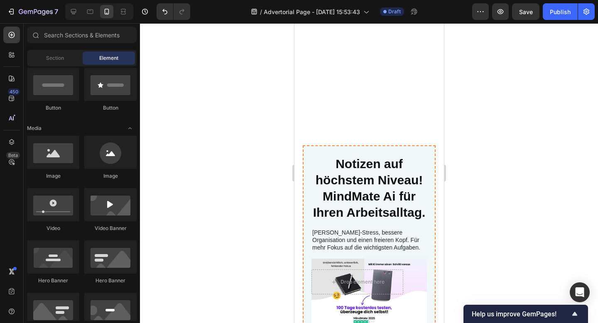
scroll to position [3131, 0]
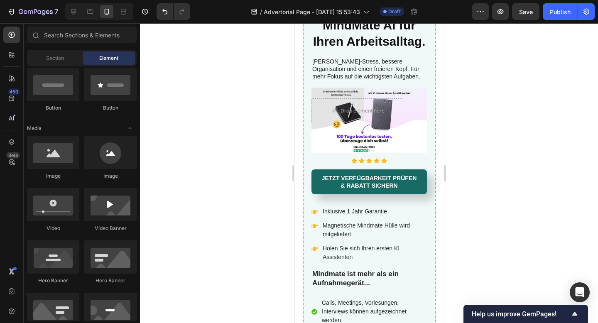
click at [475, 130] on div at bounding box center [369, 173] width 458 height 300
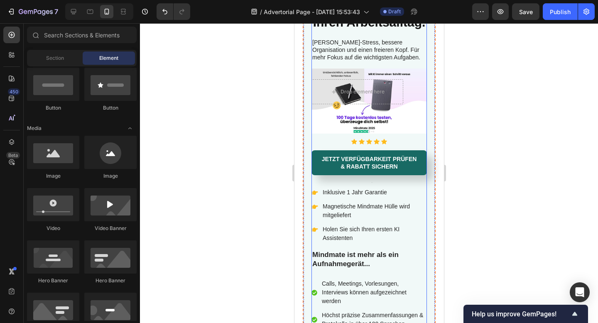
scroll to position [3246, 0]
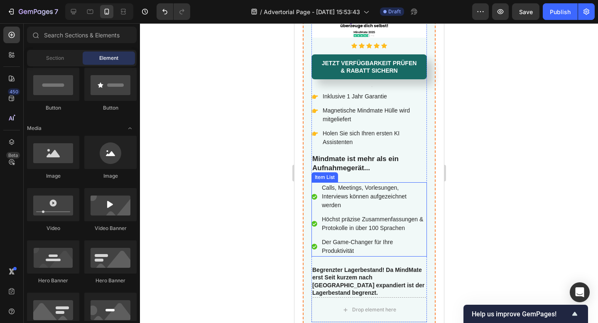
click at [375, 233] on div "Höchst präzise Zusammenfassungen & Protokolle in über 100 Sprachen" at bounding box center [373, 224] width 106 height 20
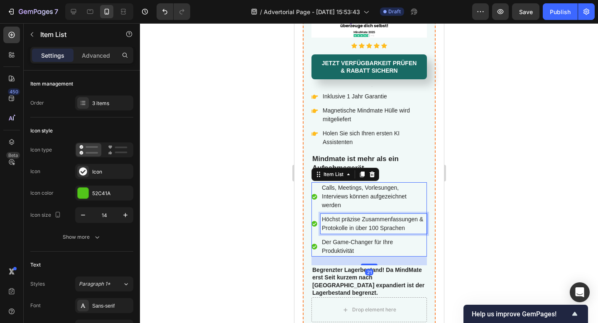
click at [375, 233] on div "Höchst präzise Zusammenfassungen & Protokolle in über 100 Sprachen" at bounding box center [373, 224] width 106 height 20
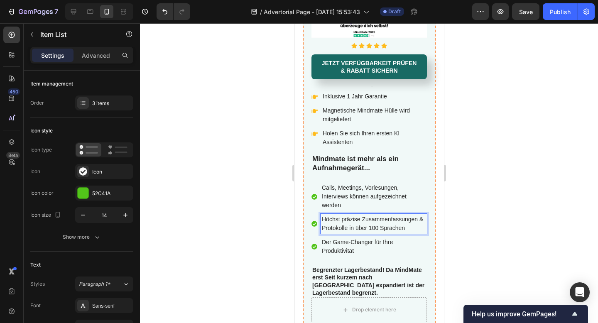
click at [375, 229] on p "Höchst präzise Zusammenfassungen & Protokolle in über 100 Sprachen" at bounding box center [374, 223] width 104 height 17
drag, startPoint x: 377, startPoint y: 229, endPoint x: 372, endPoint y: 229, distance: 5.4
click at [372, 229] on p "Höchst präzise Zusammenfassungen & Protokolle in über 100 Sprachen" at bounding box center [374, 223] width 104 height 17
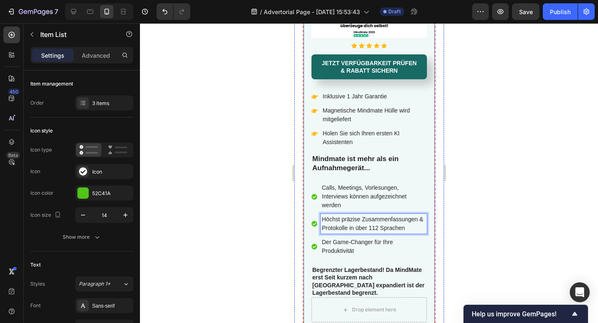
click at [496, 168] on div at bounding box center [369, 173] width 458 height 300
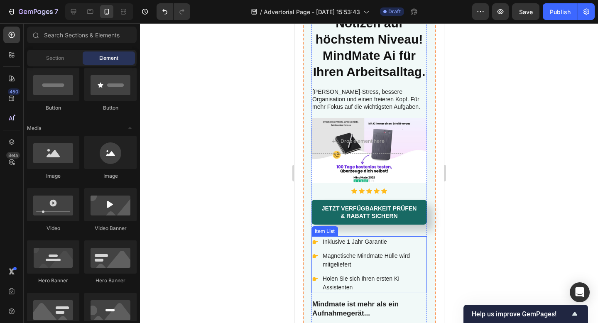
scroll to position [3069, 0]
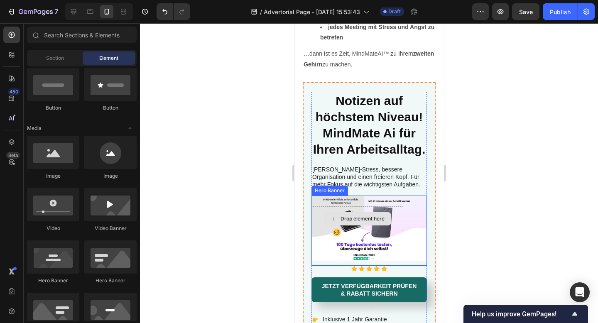
click at [370, 207] on div "Drop element here" at bounding box center [357, 219] width 92 height 25
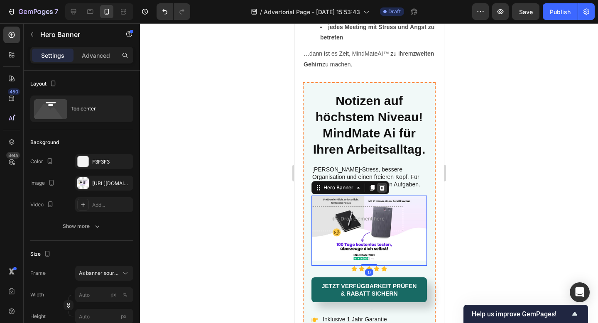
click at [383, 185] on icon at bounding box center [381, 188] width 5 height 6
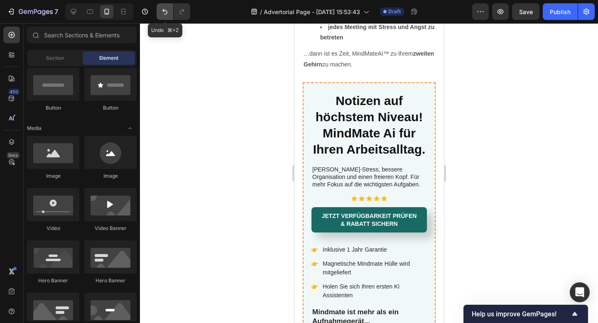
click at [165, 9] on icon "Undo/Redo" at bounding box center [165, 11] width 8 height 8
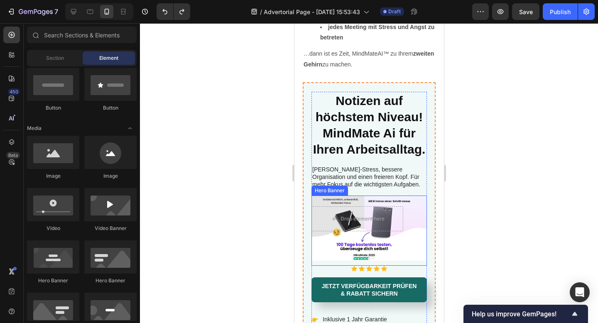
click at [413, 196] on div "Drop element here" at bounding box center [369, 214] width 116 height 36
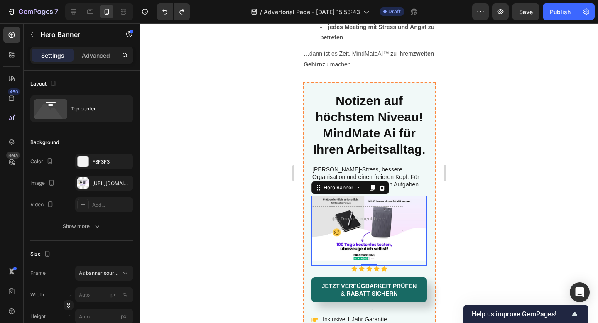
click at [406, 196] on div "Drop element here" at bounding box center [369, 214] width 116 height 36
click at [413, 197] on div "Background Image" at bounding box center [369, 228] width 116 height 65
click at [520, 140] on div at bounding box center [369, 173] width 458 height 300
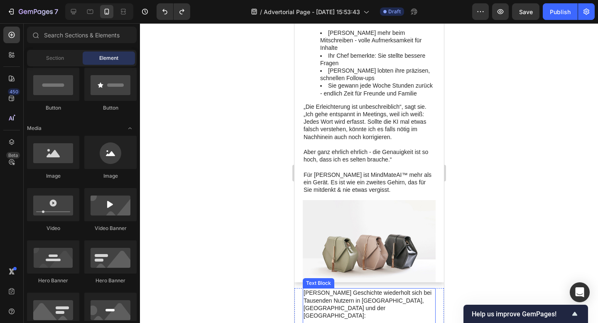
scroll to position [1970, 0]
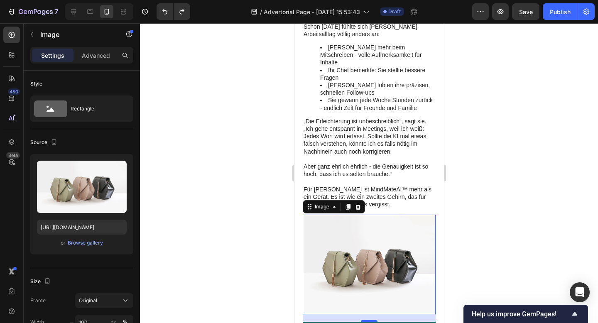
click at [381, 226] on img at bounding box center [369, 265] width 133 height 100
click at [356, 228] on img at bounding box center [369, 265] width 133 height 100
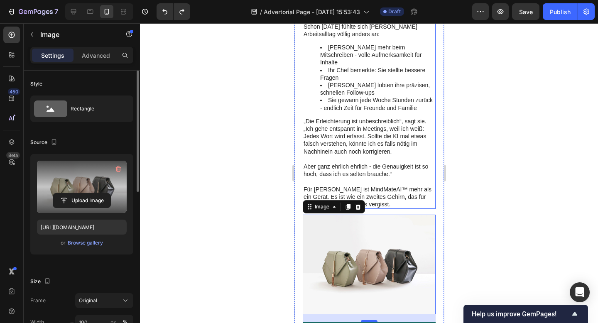
click at [64, 180] on label at bounding box center [82, 187] width 90 height 52
click at [64, 194] on input "file" at bounding box center [81, 201] width 57 height 14
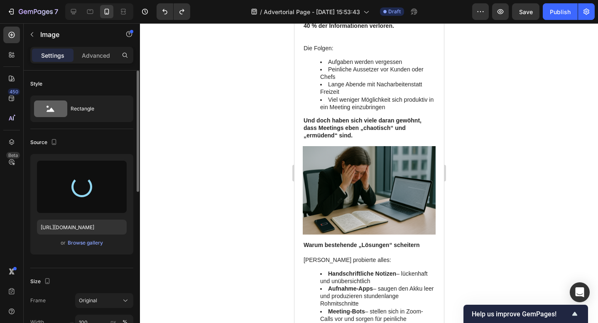
type input "[URL][DOMAIN_NAME]"
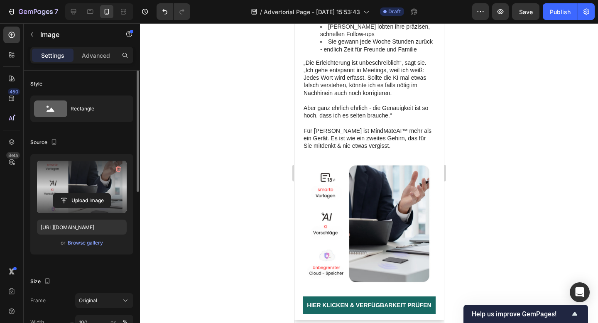
scroll to position [2027, 0]
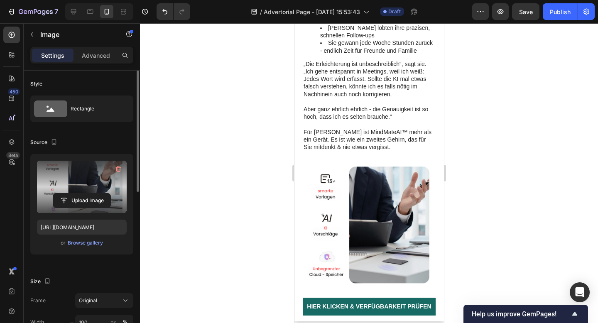
click at [354, 182] on img at bounding box center [369, 224] width 133 height 133
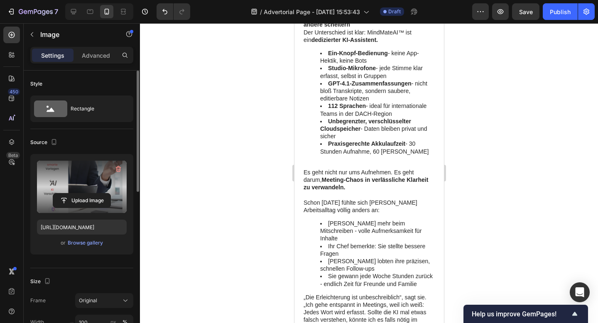
scroll to position [1781, 0]
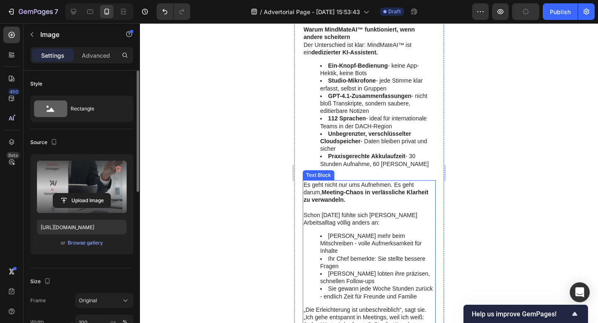
click at [323, 189] on strong "Meeting-Chaos in verlässliche Klarheit zu verwandeln." at bounding box center [365, 196] width 125 height 14
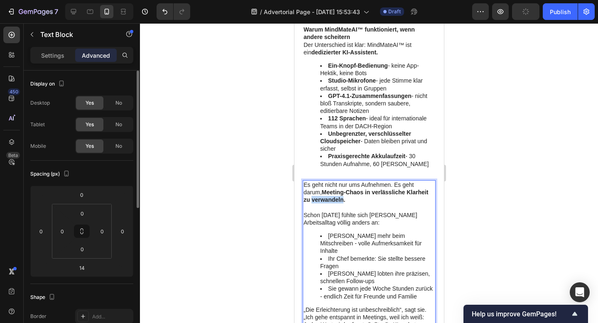
click at [323, 189] on strong "Meeting-Chaos in verlässliche Klarheit zu verwandeln." at bounding box center [365, 196] width 125 height 14
click at [341, 181] on p "Es geht nicht nur ums Aufnehmen. Es geht darum, Meeting-Chaos in verlässliche K…" at bounding box center [368, 192] width 131 height 23
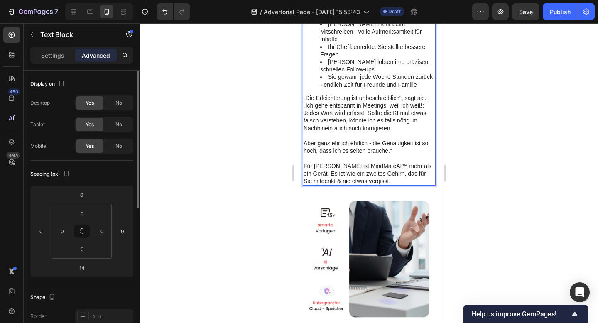
scroll to position [2040, 0]
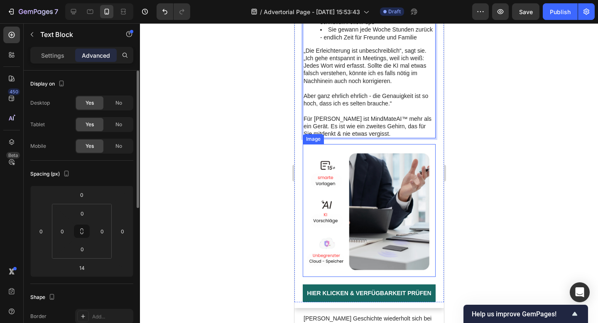
click at [381, 144] on img at bounding box center [369, 210] width 133 height 133
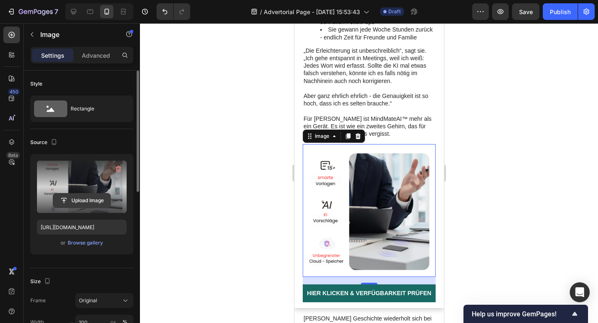
click at [84, 199] on input "file" at bounding box center [81, 201] width 57 height 14
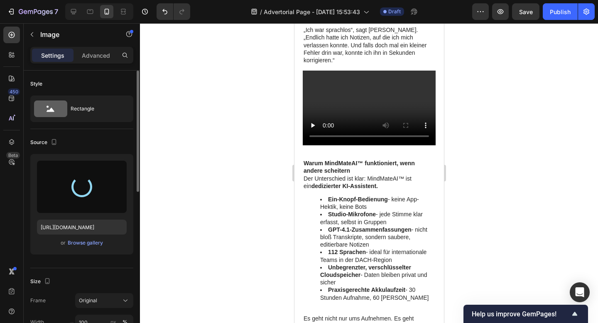
type input "[URL][DOMAIN_NAME]"
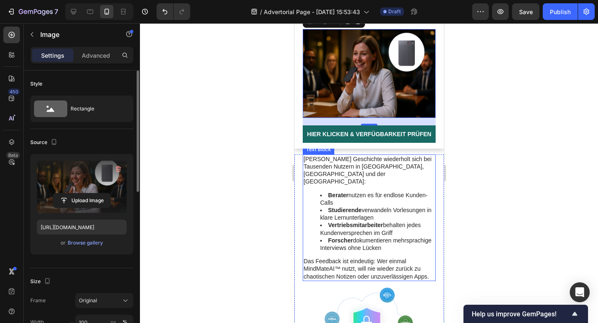
scroll to position [2111, 0]
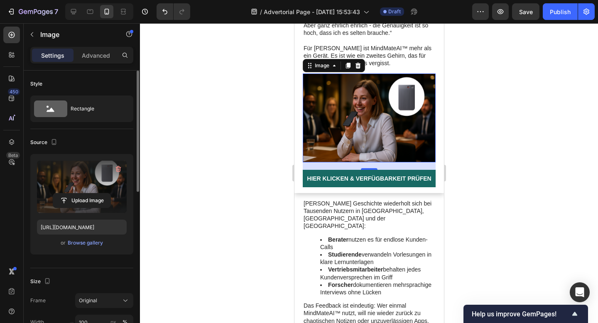
click at [490, 122] on div at bounding box center [369, 173] width 458 height 300
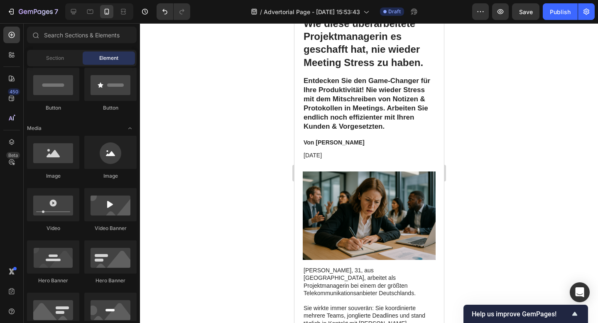
scroll to position [0, 0]
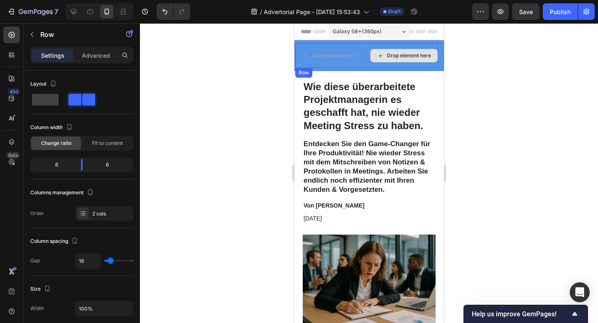
click at [393, 67] on div "Drop element here" at bounding box center [404, 55] width 68 height 25
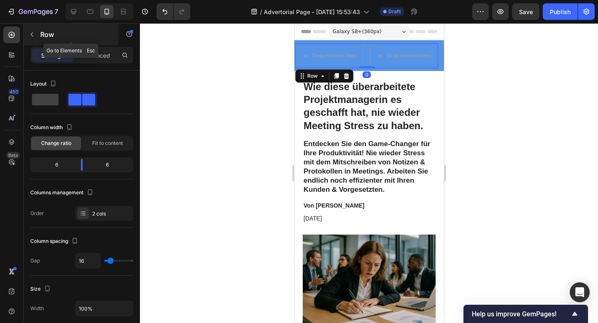
click at [35, 30] on button "button" at bounding box center [31, 34] width 13 height 13
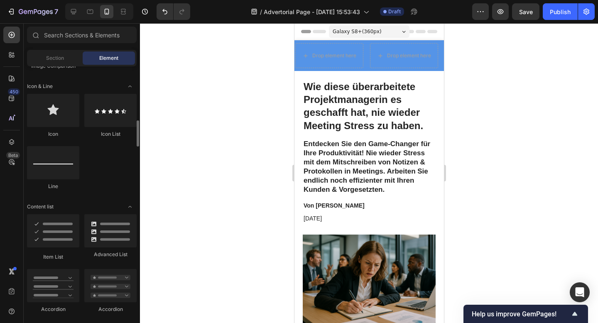
scroll to position [531, 0]
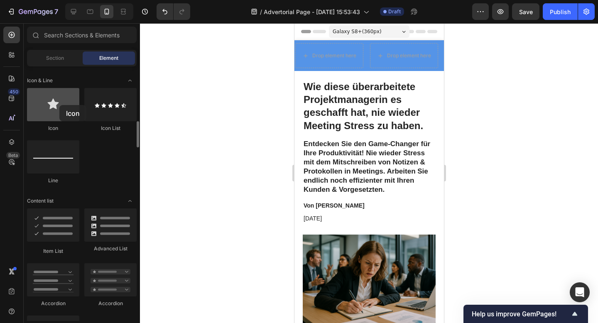
click at [59, 105] on div at bounding box center [53, 104] width 52 height 33
click at [70, 116] on div at bounding box center [53, 104] width 52 height 33
click at [50, 114] on div at bounding box center [53, 104] width 52 height 33
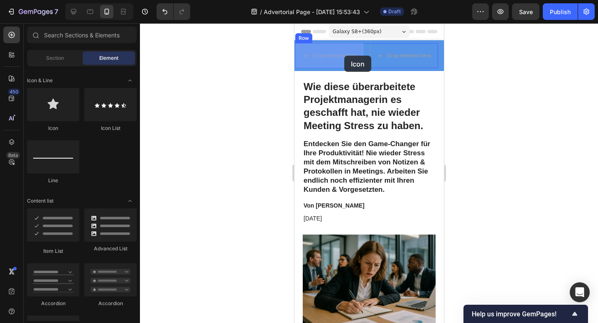
drag, startPoint x: 345, startPoint y: 125, endPoint x: 331, endPoint y: 61, distance: 65.4
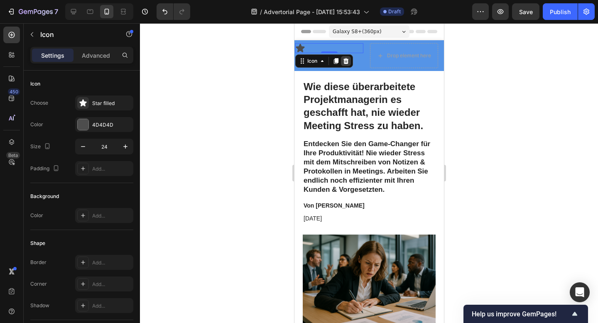
click at [347, 59] on icon at bounding box center [345, 61] width 5 height 6
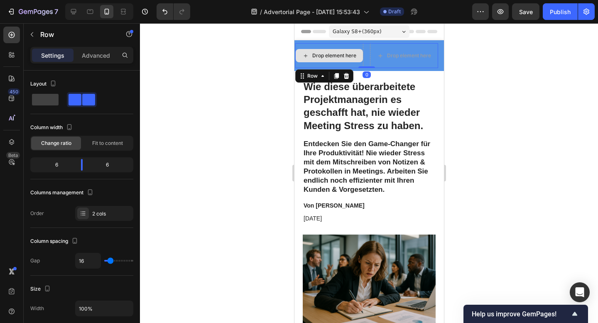
click at [315, 66] on div "Drop element here" at bounding box center [329, 55] width 68 height 25
click at [347, 76] on icon at bounding box center [346, 76] width 5 height 6
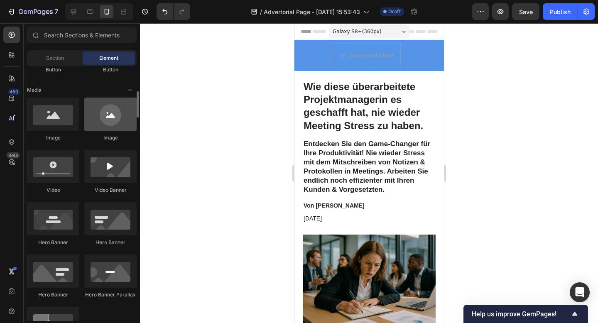
scroll to position [245, 0]
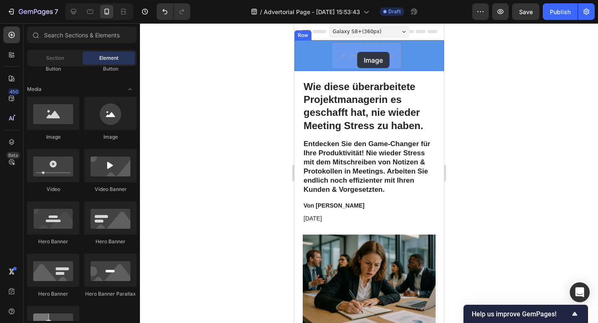
drag, startPoint x: 403, startPoint y: 154, endPoint x: 357, endPoint y: 52, distance: 112.2
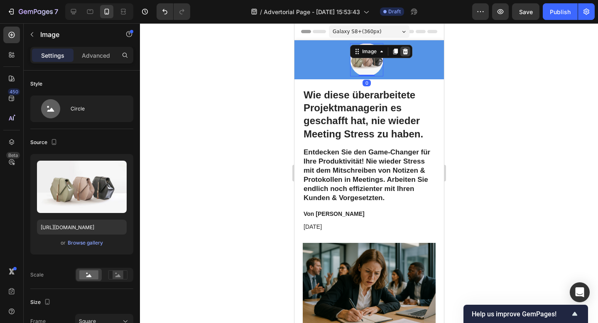
click at [405, 52] on icon at bounding box center [405, 52] width 5 height 6
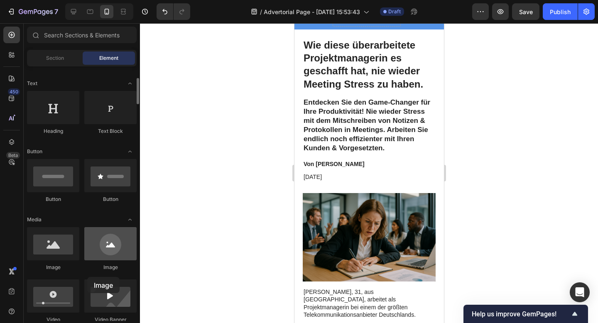
scroll to position [62, 0]
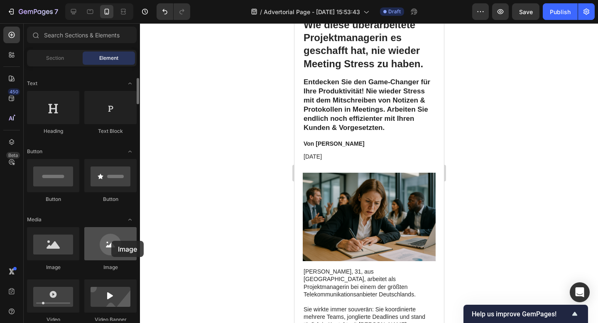
drag, startPoint x: 90, startPoint y: 248, endPoint x: 111, endPoint y: 241, distance: 22.3
click at [111, 241] on div at bounding box center [110, 243] width 52 height 33
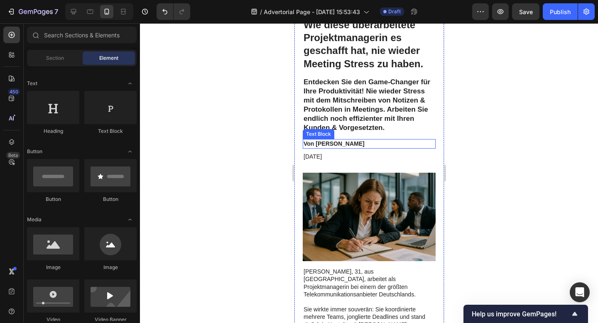
scroll to position [0, 0]
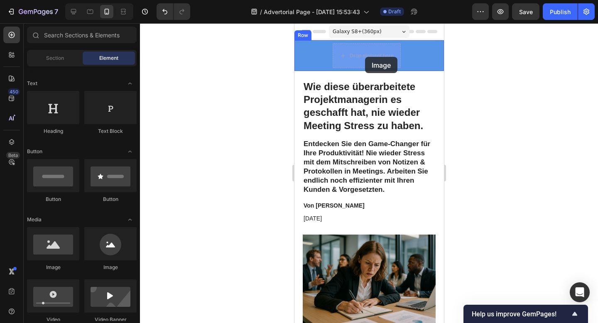
drag, startPoint x: 350, startPoint y: 266, endPoint x: 365, endPoint y: 57, distance: 210.4
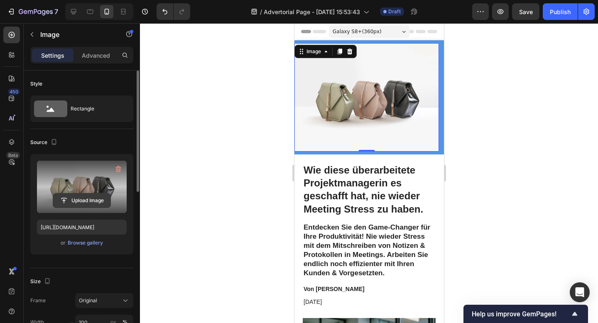
click at [94, 201] on input "file" at bounding box center [81, 201] width 57 height 14
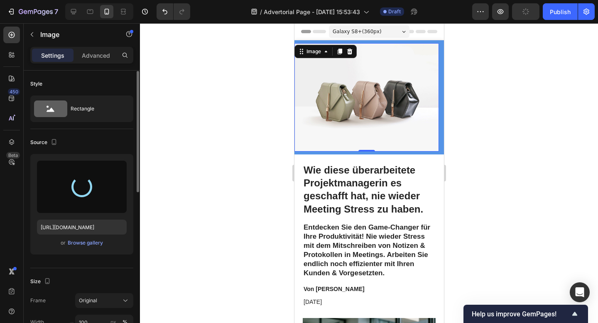
type input "[URL][DOMAIN_NAME]"
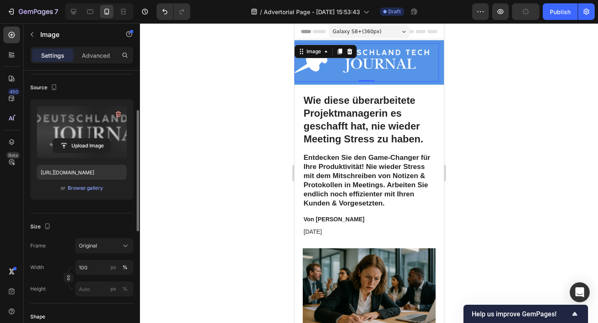
scroll to position [66, 0]
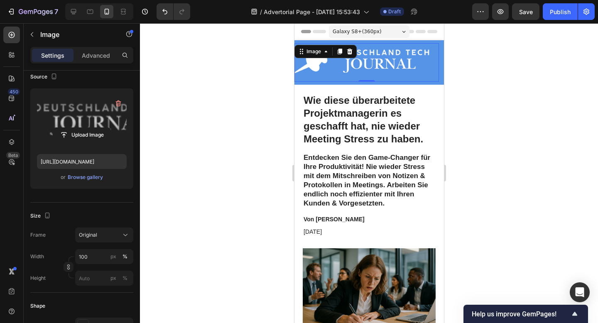
click at [396, 72] on img at bounding box center [366, 62] width 145 height 39
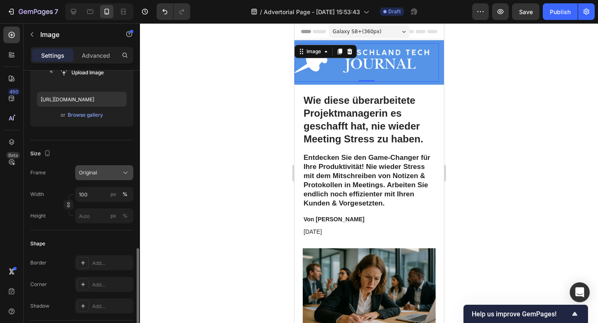
scroll to position [64, 0]
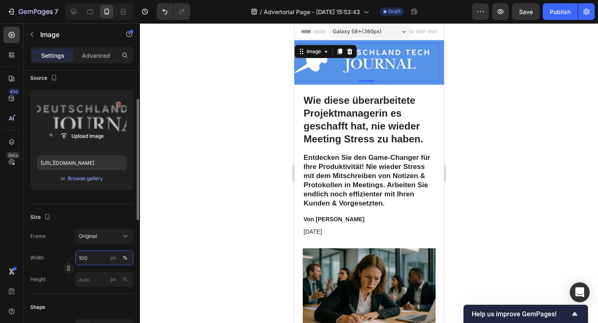
drag, startPoint x: 100, startPoint y: 258, endPoint x: 55, endPoint y: 258, distance: 44.9
click at [55, 258] on div "Width 100 px %" at bounding box center [81, 258] width 103 height 15
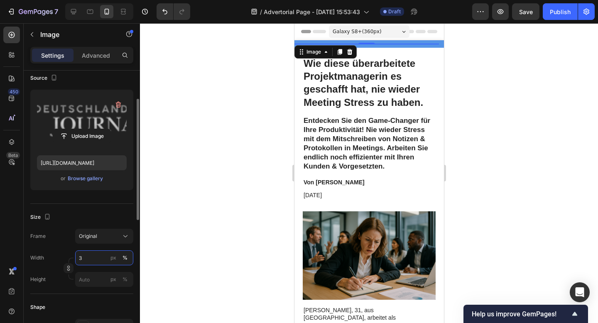
type input "30"
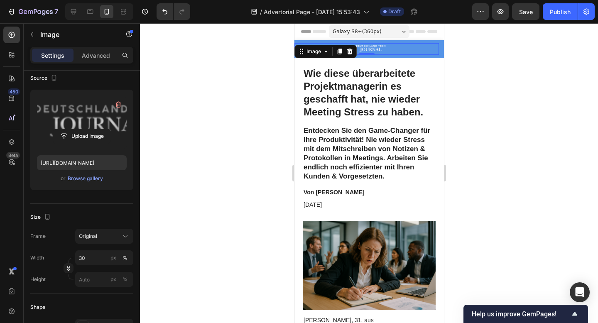
click at [220, 198] on div at bounding box center [369, 173] width 458 height 300
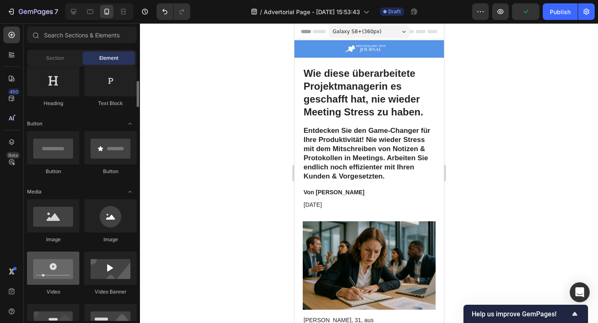
scroll to position [155, 0]
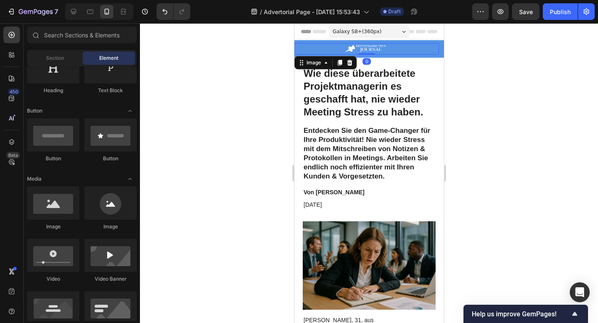
click at [367, 52] on img at bounding box center [366, 49] width 43 height 12
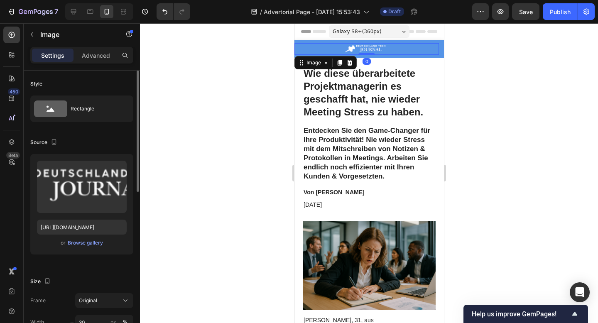
scroll to position [32, 0]
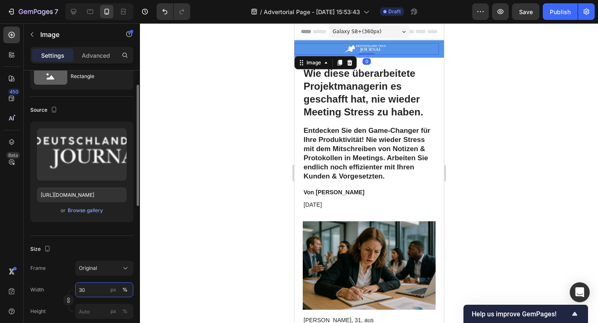
drag, startPoint x: 91, startPoint y: 290, endPoint x: 72, endPoint y: 290, distance: 18.7
click at [72, 290] on div "Width 30 px % Height px %" at bounding box center [81, 301] width 103 height 37
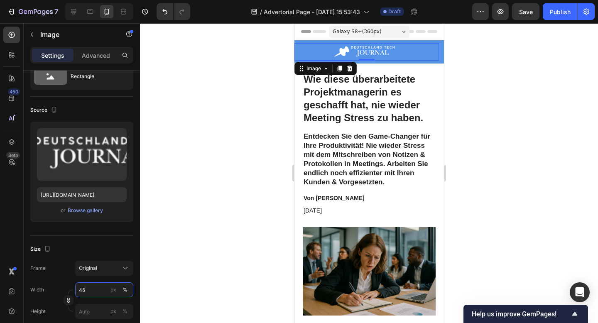
type input "45"
click at [229, 217] on div at bounding box center [369, 173] width 458 height 300
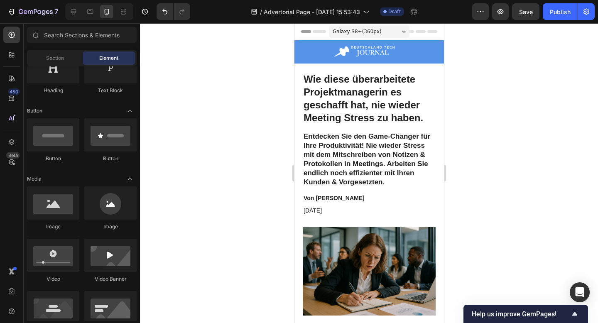
click at [537, 111] on div at bounding box center [369, 173] width 458 height 300
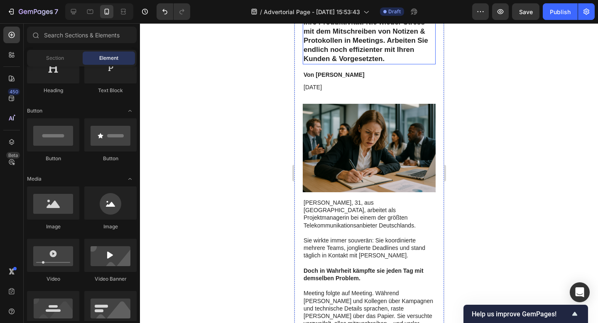
scroll to position [225, 0]
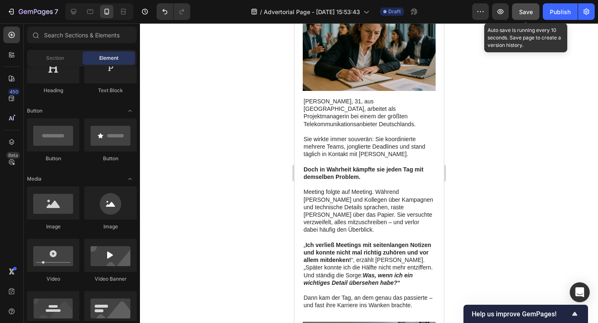
click at [529, 11] on span "Save" at bounding box center [526, 11] width 14 height 7
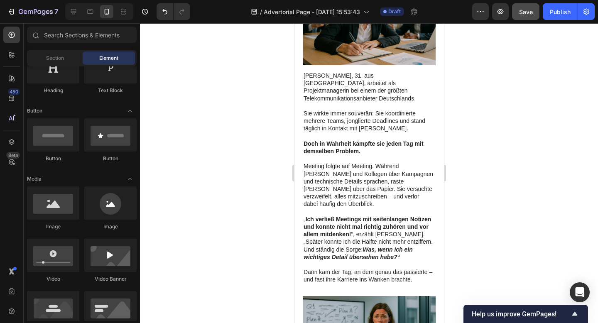
scroll to position [0, 0]
